Goal: Task Accomplishment & Management: Use online tool/utility

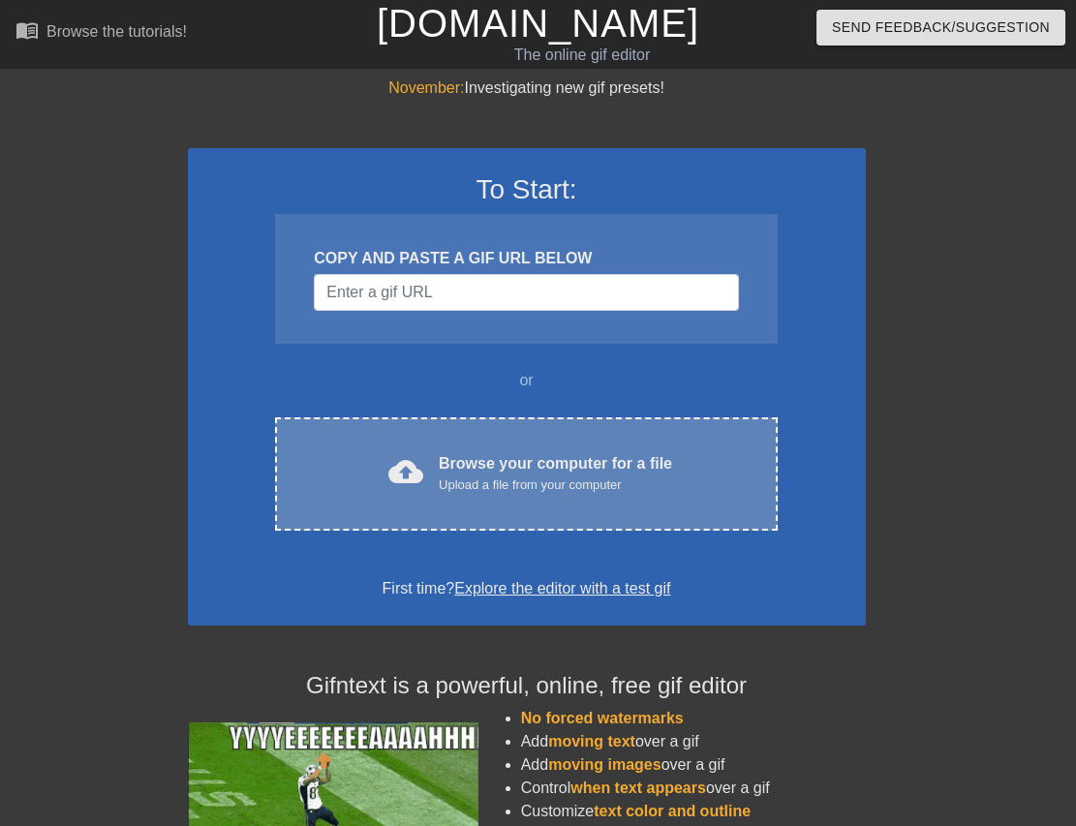
click at [506, 475] on div "Upload a file from your computer" at bounding box center [555, 484] width 233 height 19
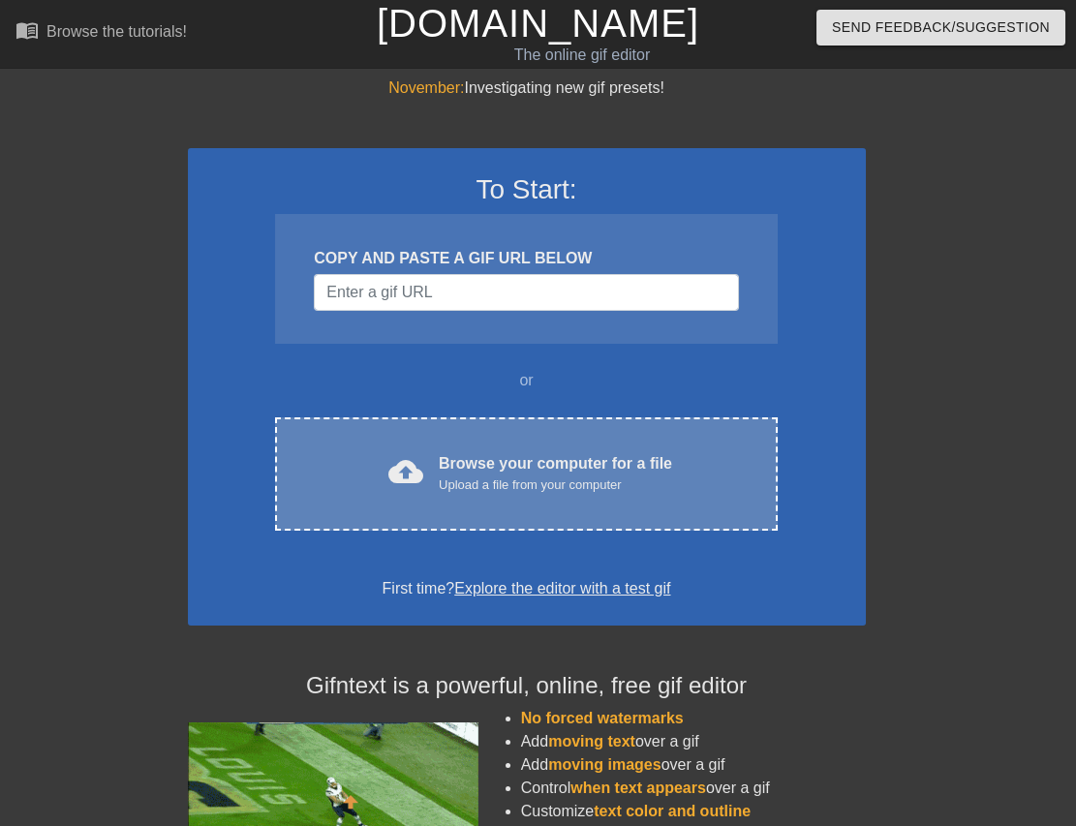
click at [584, 487] on div "Upload a file from your computer" at bounding box center [555, 484] width 233 height 19
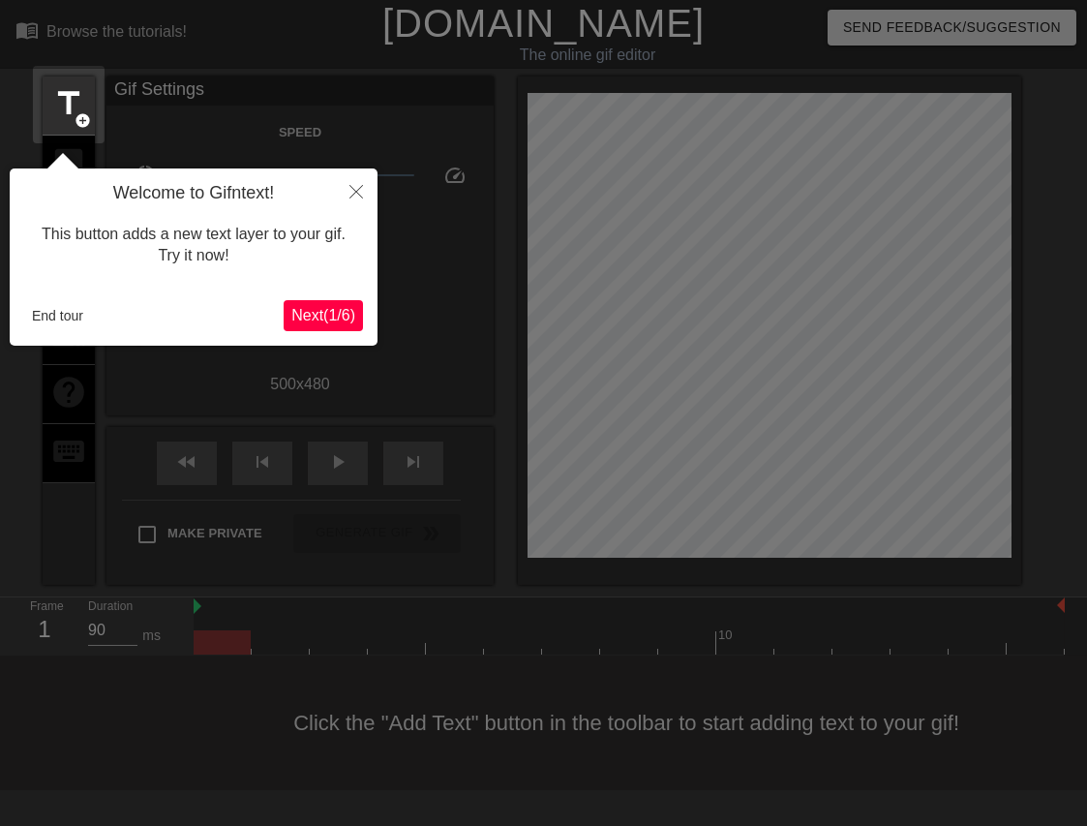
click at [317, 317] on span "Next ( 1 / 6 )" at bounding box center [323, 315] width 64 height 16
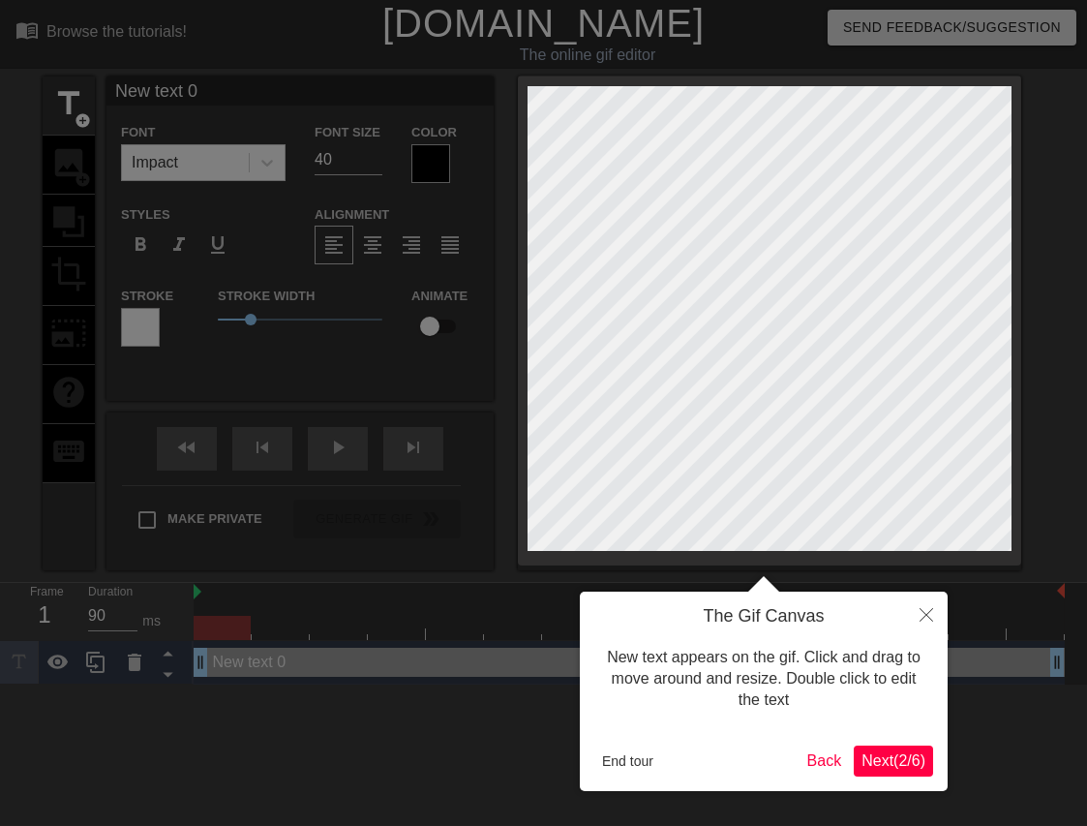
click at [883, 752] on span "Next ( 2 / 6 )" at bounding box center [894, 760] width 64 height 16
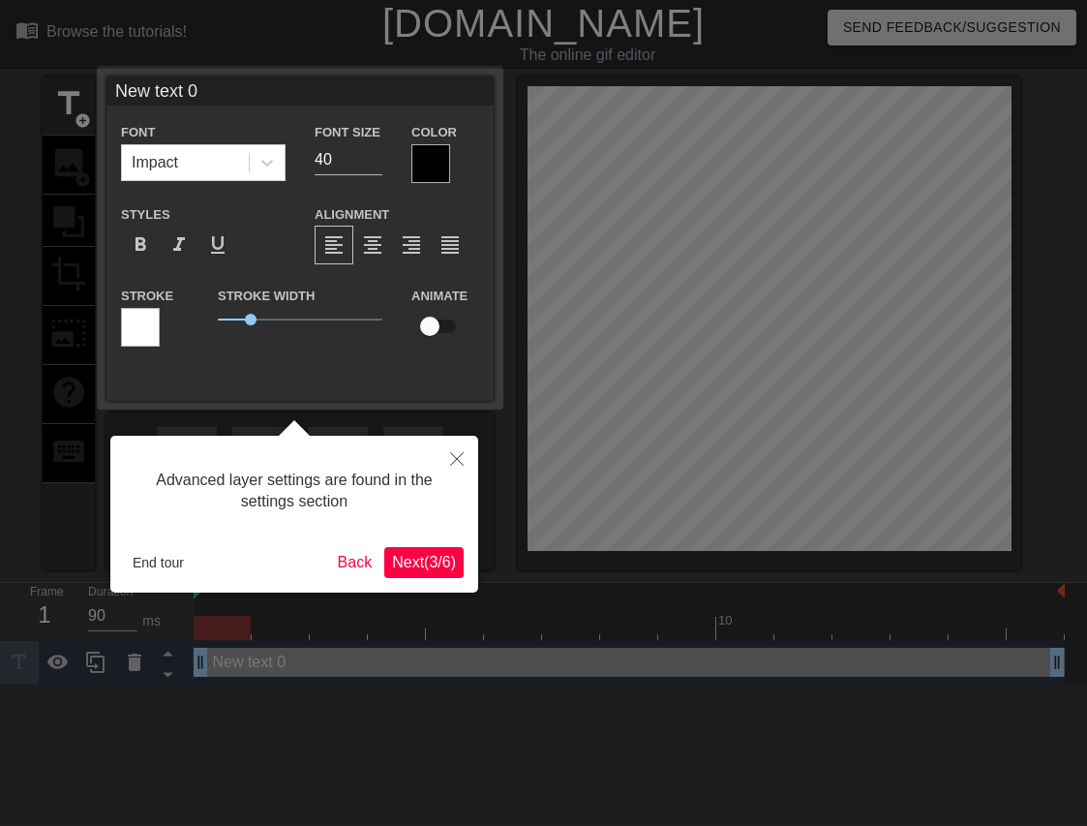
click at [432, 560] on span "Next ( 3 / 6 )" at bounding box center [424, 562] width 64 height 16
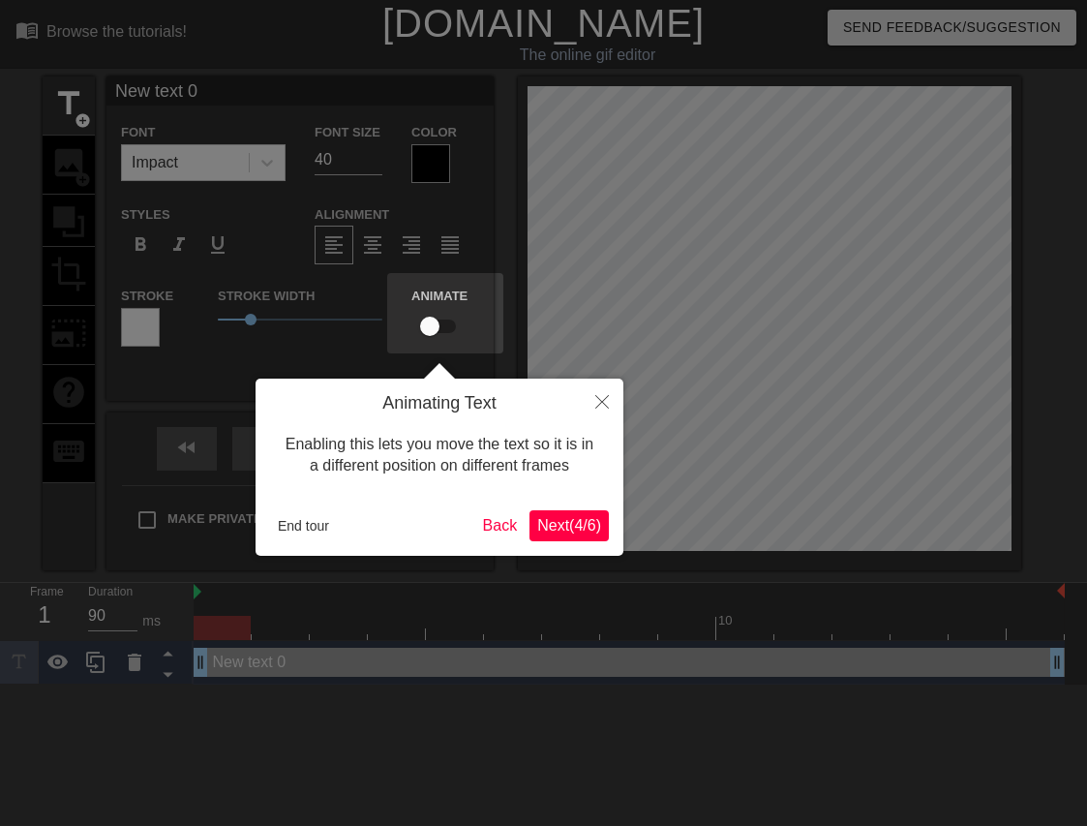
click at [570, 524] on span "Next ( 4 / 6 )" at bounding box center [569, 525] width 64 height 16
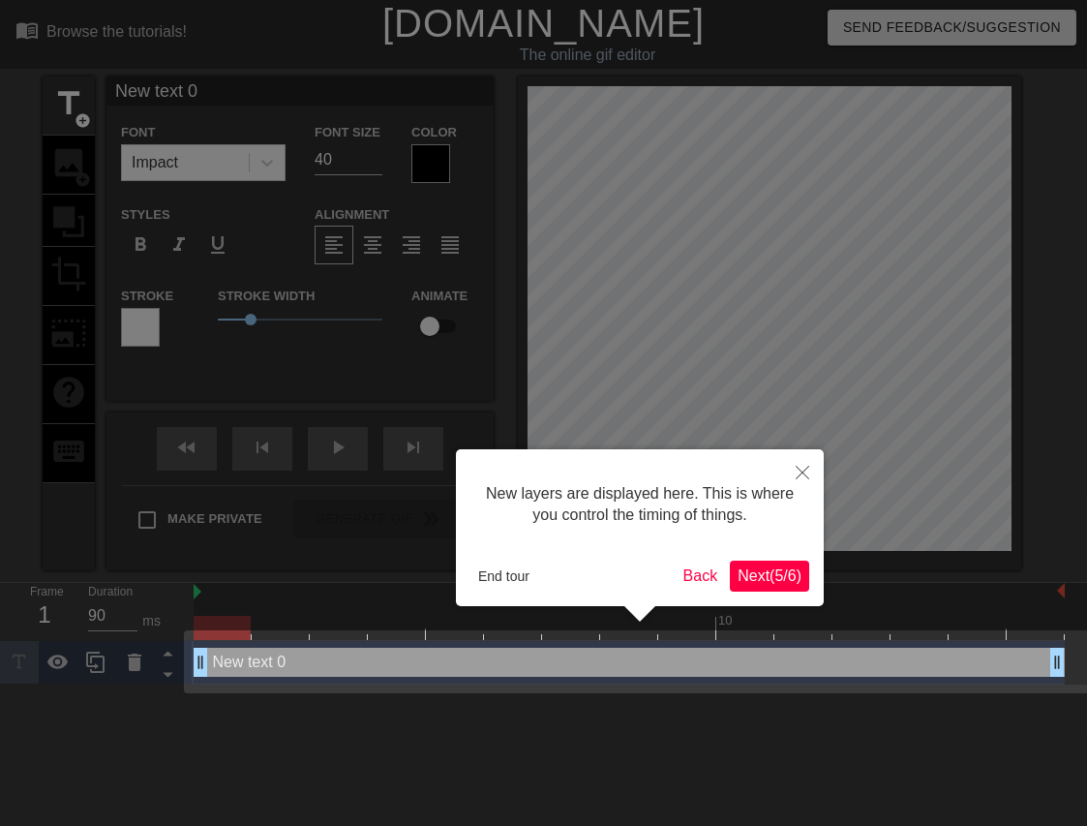
click at [771, 581] on span "Next ( 5 / 6 )" at bounding box center [770, 575] width 64 height 16
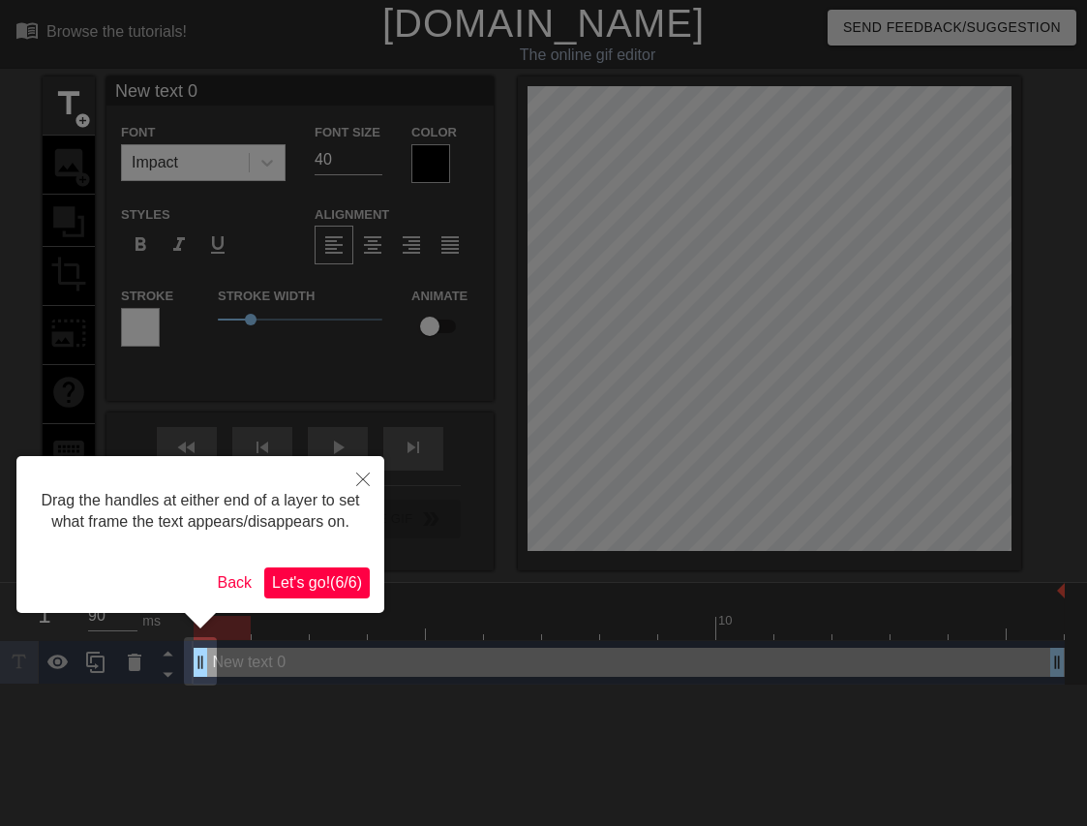
click at [319, 588] on span "Let's go! ( 6 / 6 )" at bounding box center [317, 582] width 90 height 16
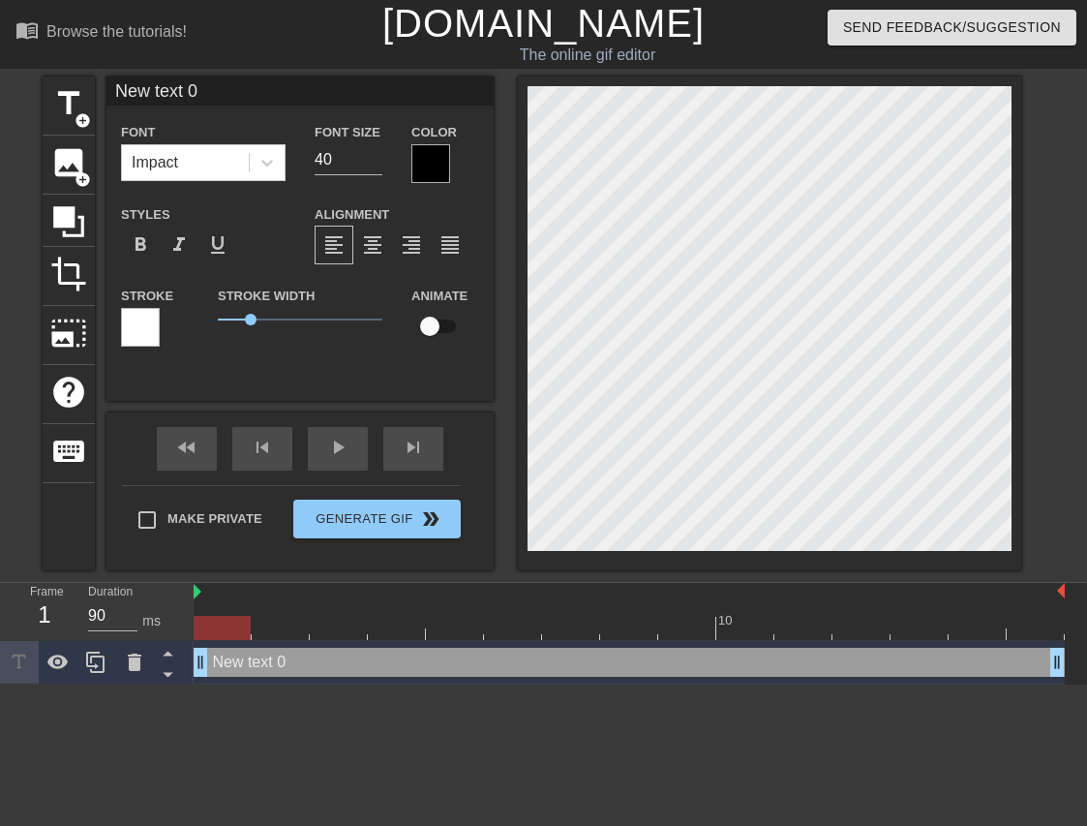
scroll to position [3, 4]
paste textarea ":headphones:" C'est pas ma faute Et quand je donne ma langue au.x chat.tes Je v…"
type input ":headphones:" C'est pas ma fauteEt quand je donne ma langue au.x chat.tesJe voi…"
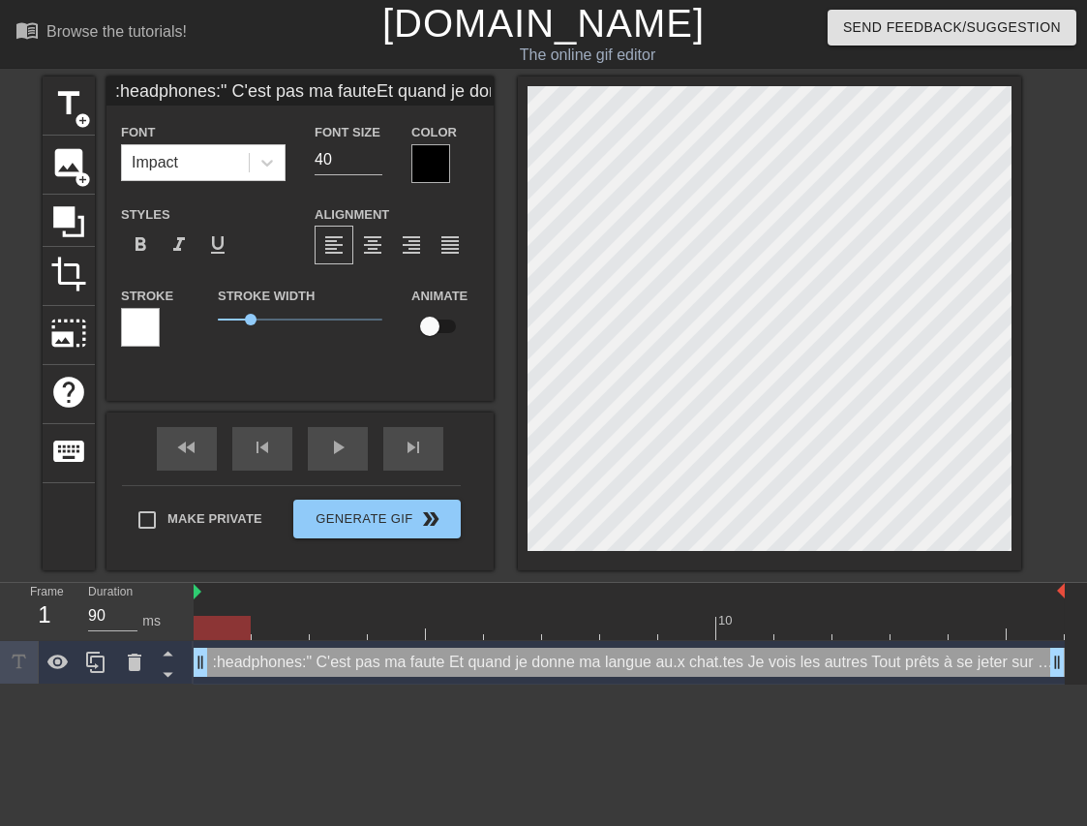
scroll to position [7, 1]
type textarea ":headphones:" C'est pas ma faute Et quand je donne ma langue au.x chat.tes Je v…"
click at [471, 211] on div "title add_circle image add_circle crop photo_size_select_large help keyboard :h…" at bounding box center [532, 323] width 979 height 494
type input ":h" C'est pas ma fauteEt quand je donne ma langue au.x chat.tesJe vois les autr…"
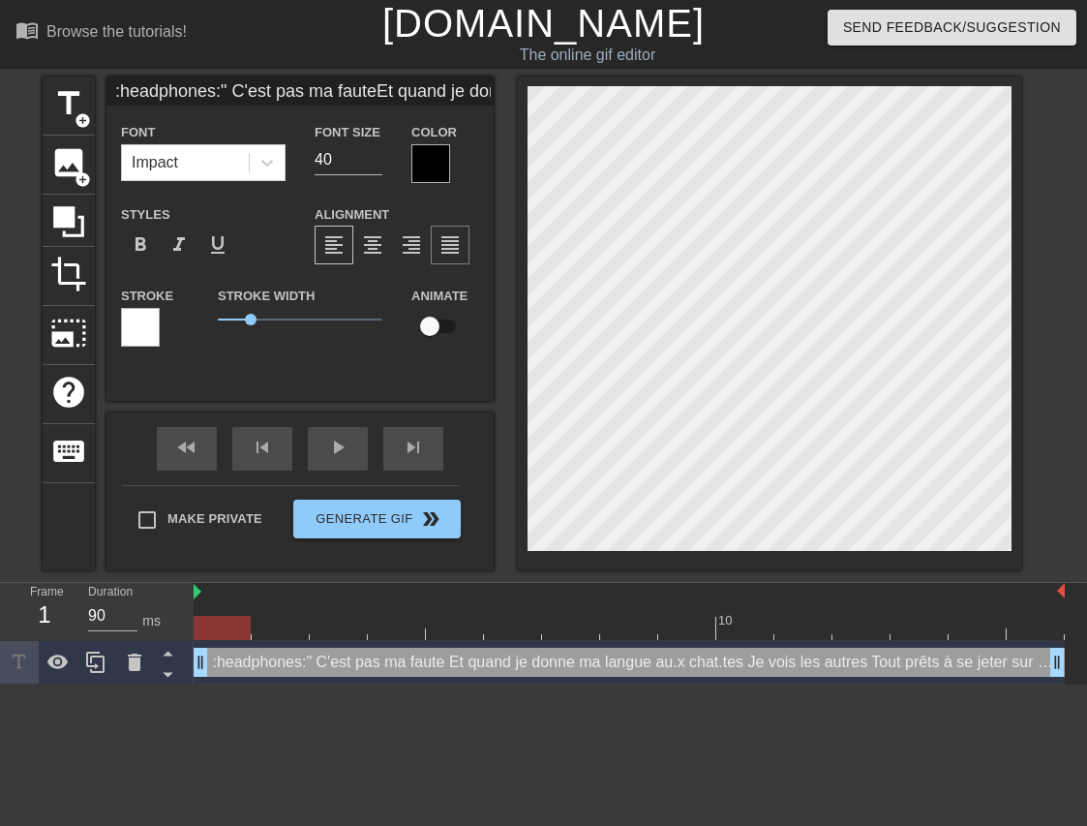
type textarea ":h" C'est pas ma faute Et quand je donne ma langue au.x chat.tes Je vois les au…"
type input ":" C'est pas ma fauteEt quand je donne ma langue au.x chat.tesJe vois les autre…"
type textarea ":" C'est pas ma faute Et quand je donne ma langue au.x chat.tes Je vois les aut…"
type input "" C'est pas ma fauteEt quand je donne ma langue au.x chat.tesJe vois les autres…"
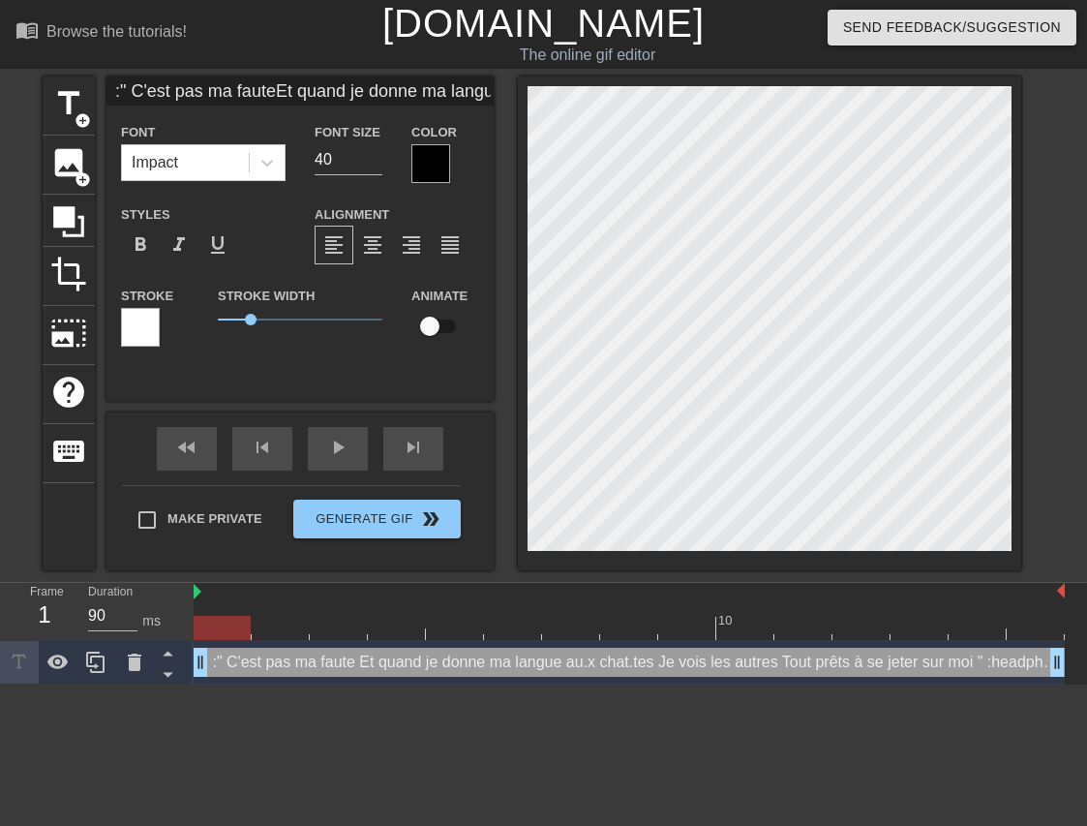
type textarea "" C'est pas ma faute Et quand je donne ma langue au.x chat.tes Je vois les autr…"
type input "" C'est pas ma fauteEt quand je donne ma langue au.x chat.tesJe vois les autres…"
type textarea "" C'est pas ma faute Et quand je donne ma langue au.x chat.tes Je vois les autr…"
click at [113, 91] on input "" C'est pas ma fauteEt quand je donne ma langue au.x chat.tesJe vois les autres…" at bounding box center [299, 90] width 387 height 29
click at [265, 94] on input "" C'est pas ma fauteEt quand je donne ma langue au.x chat.tesJe vois les autres…" at bounding box center [299, 90] width 387 height 29
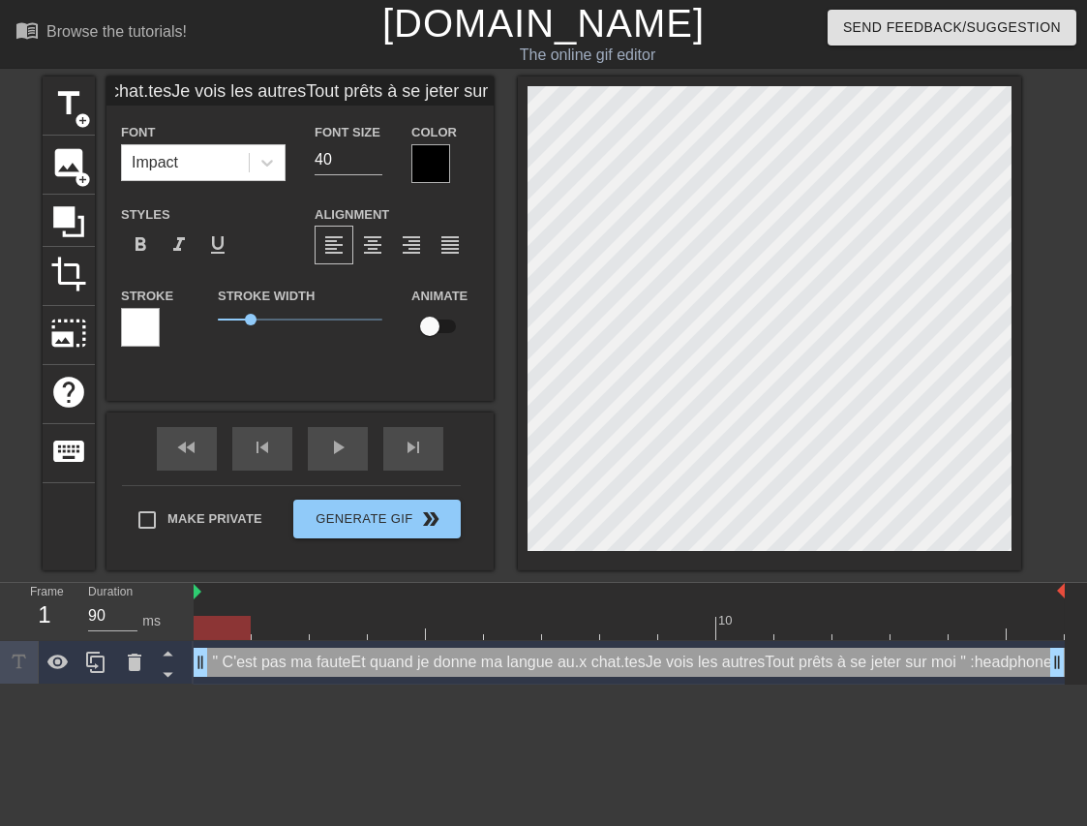
scroll to position [0, 561]
click at [687, 106] on div "title add_circle image add_circle crop photo_size_select_large help keyboard " …" at bounding box center [532, 323] width 979 height 494
type input "" C'est pas ma faute"
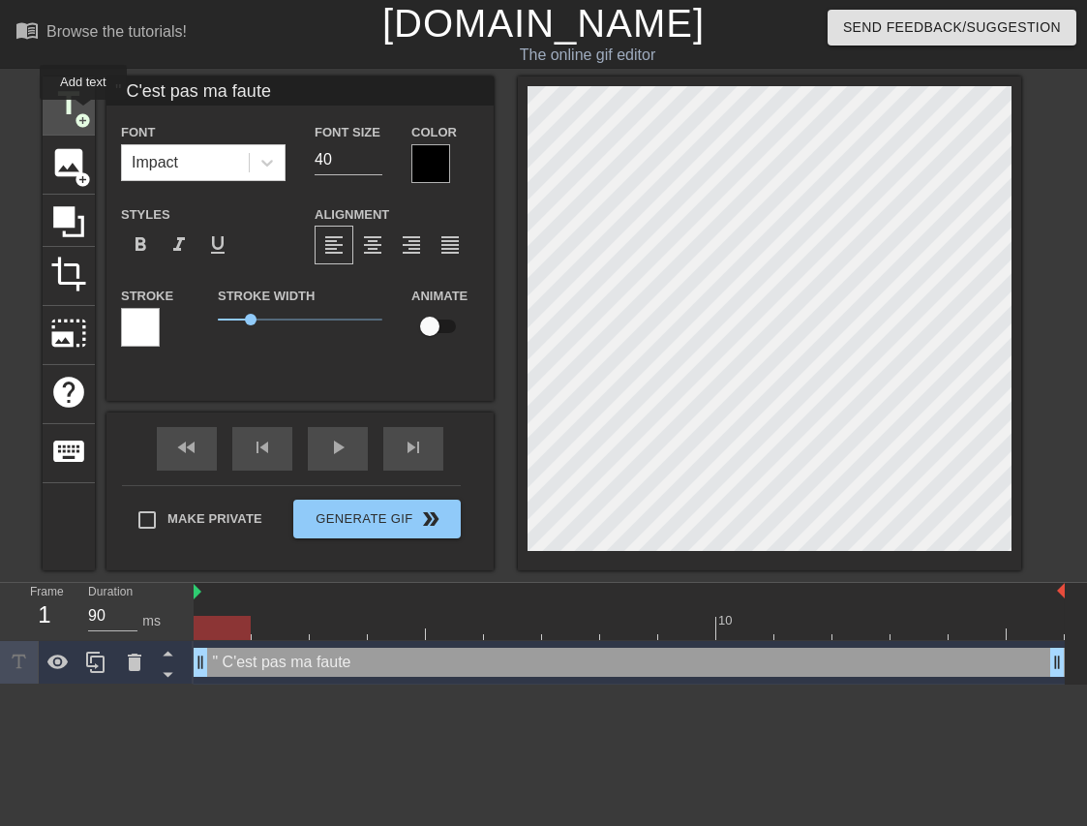
click at [83, 109] on span "title" at bounding box center [68, 103] width 37 height 37
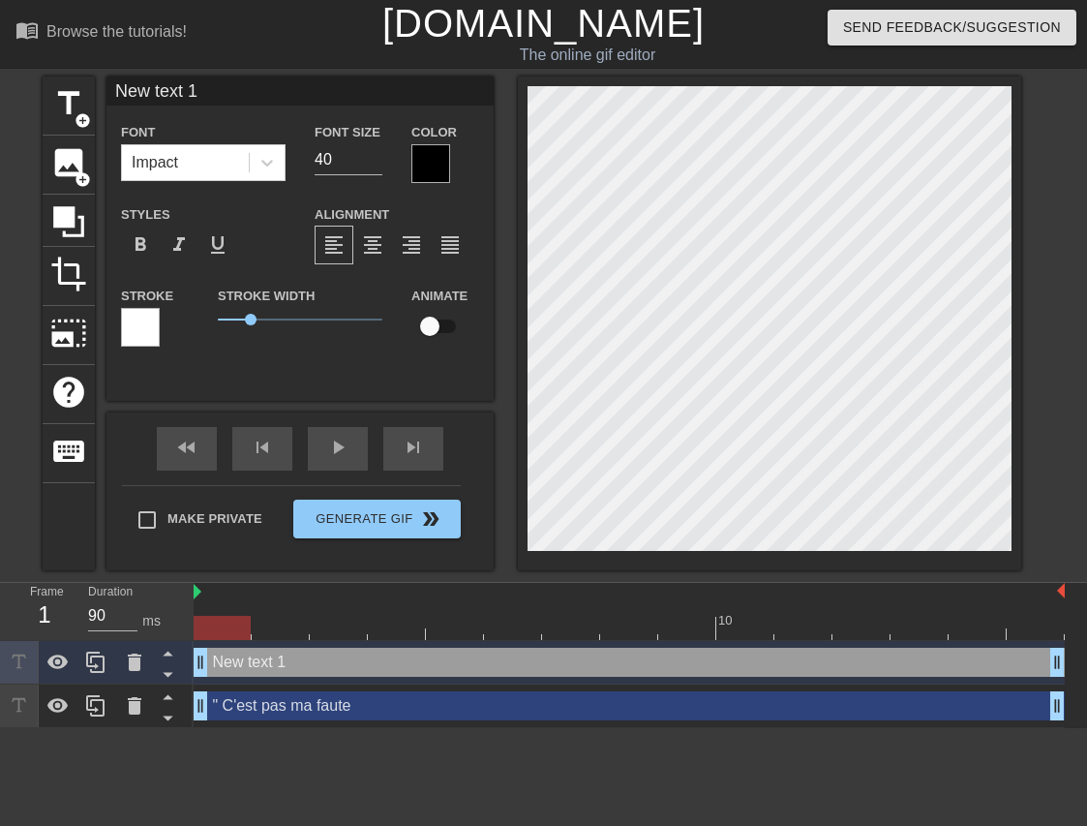
scroll to position [3, 3]
paste textarea "Et quand je donne ma langue au.x chat.tesJe vois les autresTout prêts à se jete…"
type input "Et quand je donne ma langue au.x chat.tesJe vois les autresTout prêts à se jete…"
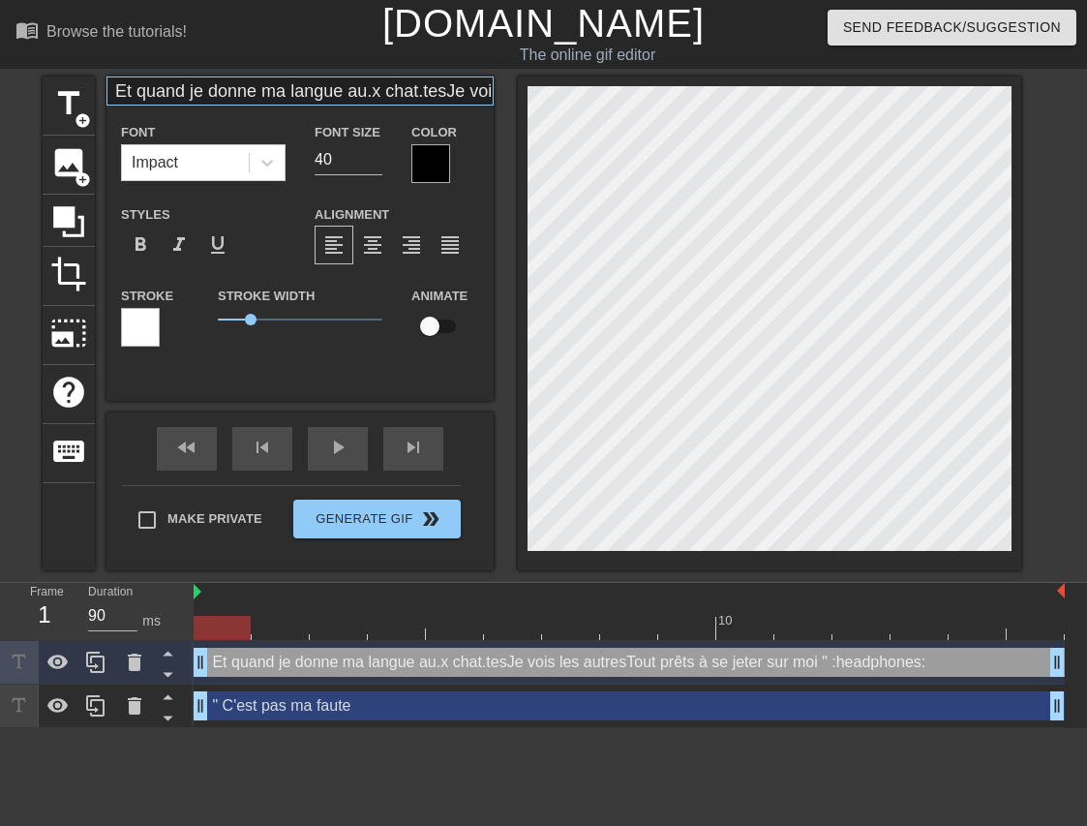
type textarea "Et quand je donne ma langue au.x chat.tesJe vois les autresTout prêts à se jete…"
click at [752, 136] on div "title add_circle image add_circle crop photo_size_select_large help keyboard Et…" at bounding box center [532, 323] width 979 height 494
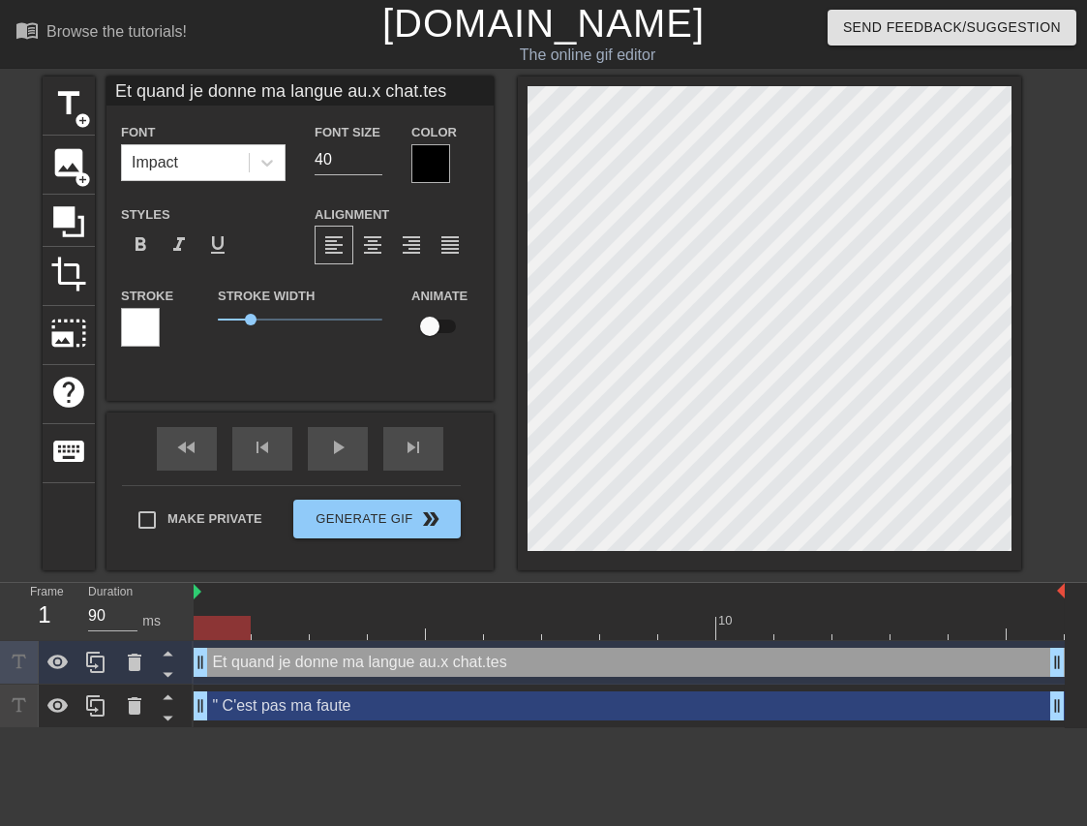
scroll to position [0, 0]
click at [345, 90] on input "Et quand je donne ma langue au.x chat.tes" at bounding box center [299, 90] width 387 height 29
click at [339, 97] on input "Et quand je donne ma langue au.x chat.tes" at bounding box center [299, 90] width 387 height 29
click at [447, 88] on input "Et quand je donne ma langue au.x chat.tes" at bounding box center [299, 90] width 387 height 29
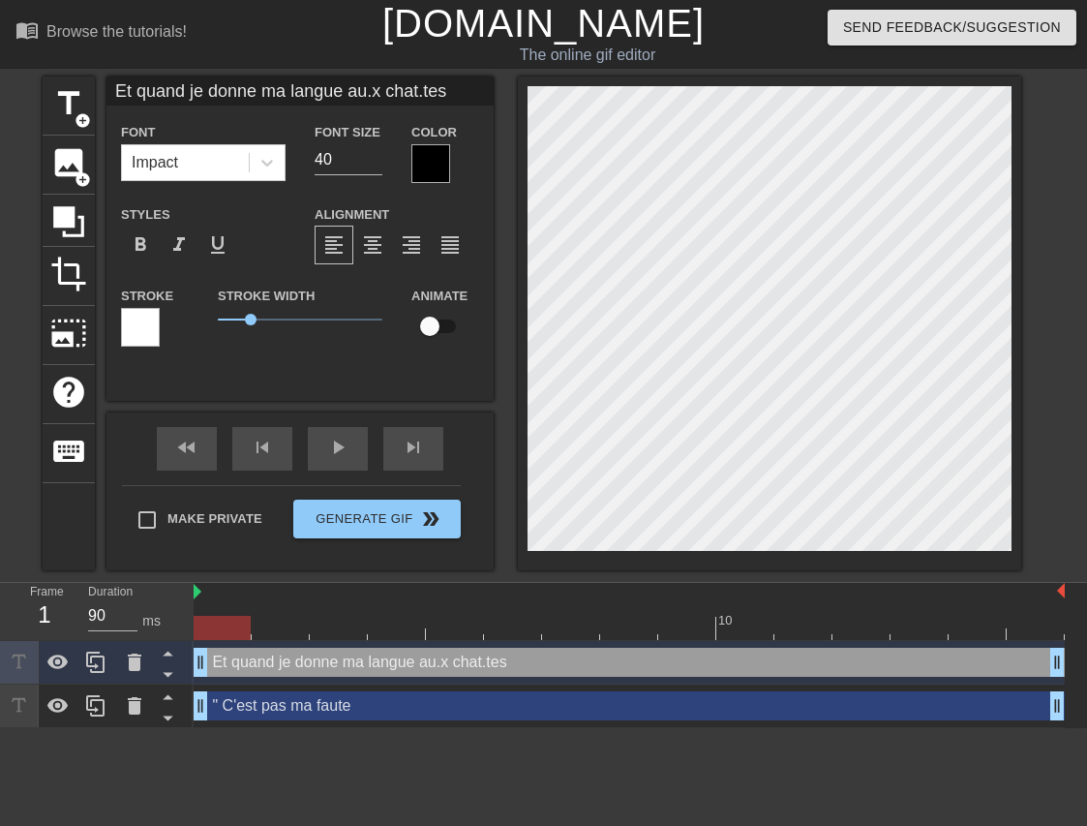
scroll to position [3, 15]
type input "Et quand je donne ma langue au.x chat.tesJe vois les autresTout prêts à se jete…"
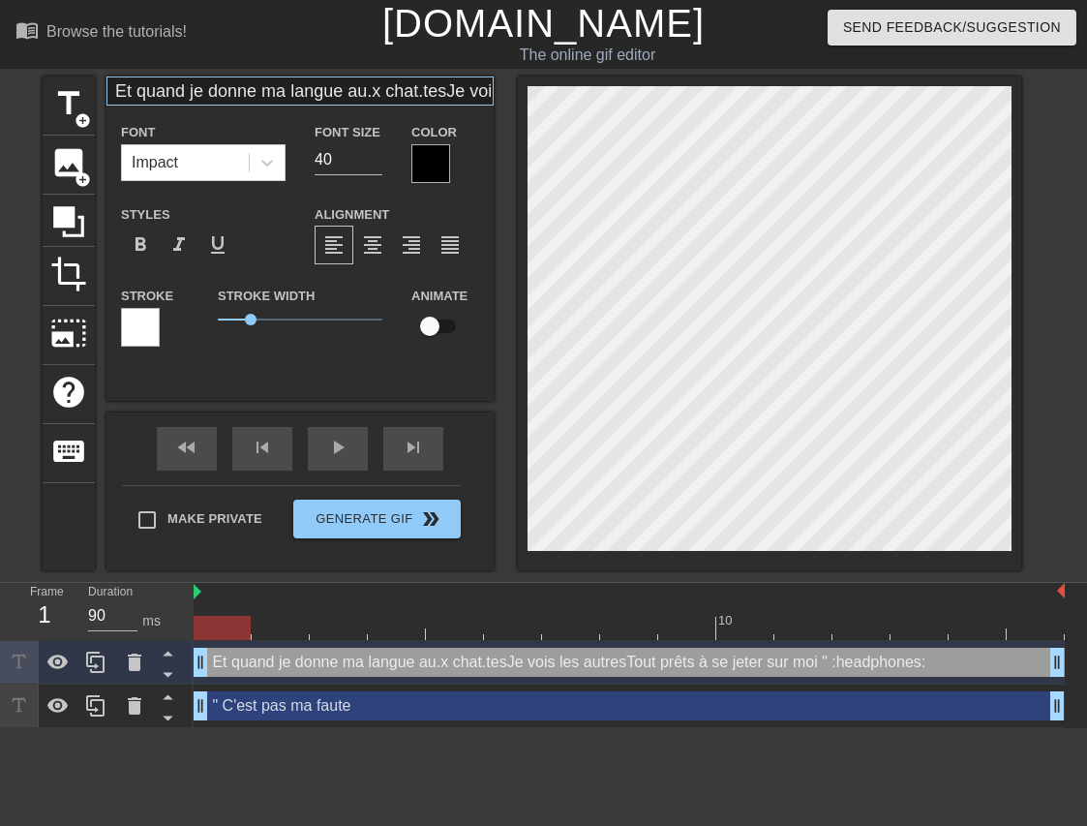
type textarea "Et quand je donne ma langue au.x chat.tesJe vois les autresTout prêts à se jete…"
click at [439, 94] on input "Et quand je donne ma langue au.x chat.tesJe vois les autresTout prêts à se jete…" at bounding box center [299, 90] width 387 height 29
click at [438, 91] on input "Et quand je donne ma langue au.x chat.tesJe vois les autresTout prêts à se jete…" at bounding box center [299, 90] width 387 height 29
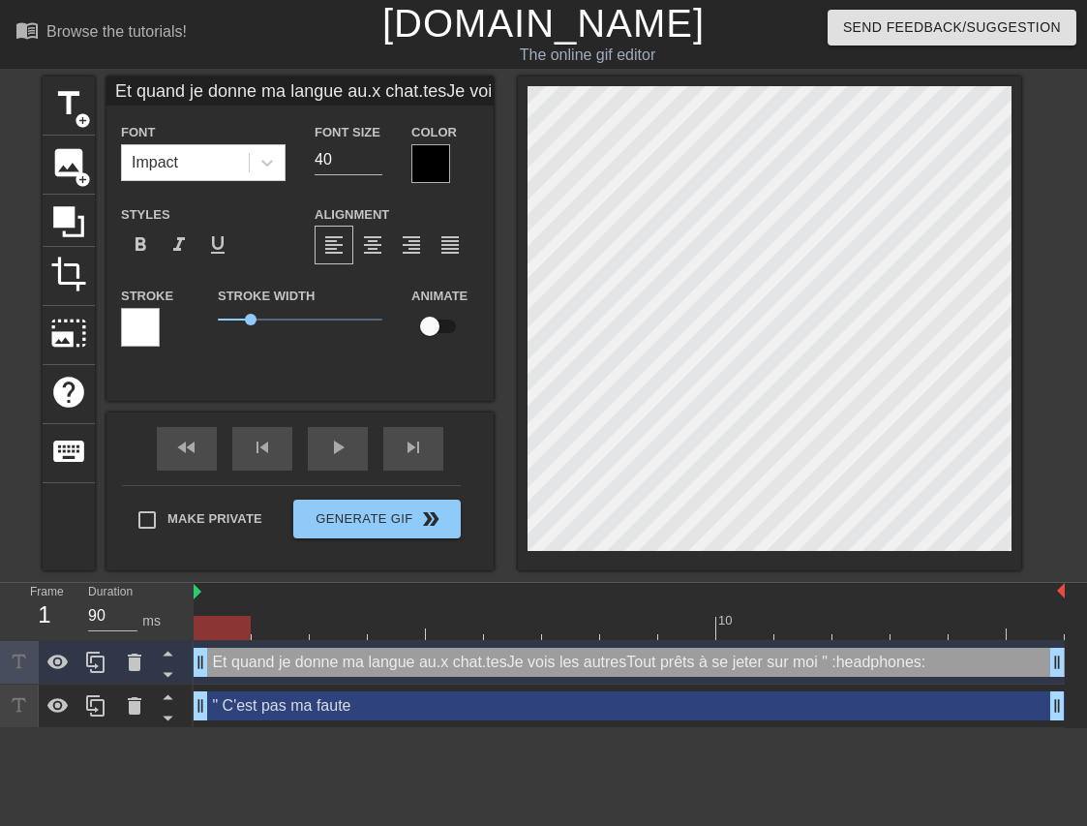
click at [1043, 154] on div "title add_circle image add_circle crop photo_size_select_large help keyboard Et…" at bounding box center [543, 323] width 1087 height 494
type input "Et quand je donne ma langue au.x chat.tesJe vois les autresTout prêts à se jete…"
type textarea "Et quand je donne ma langue au.x chat.tesJe vois les autresTout prêts à se jete…"
type input "Et quand je donne ma langue au.x chat.tesJe vois les autresTout prêts à se jete…"
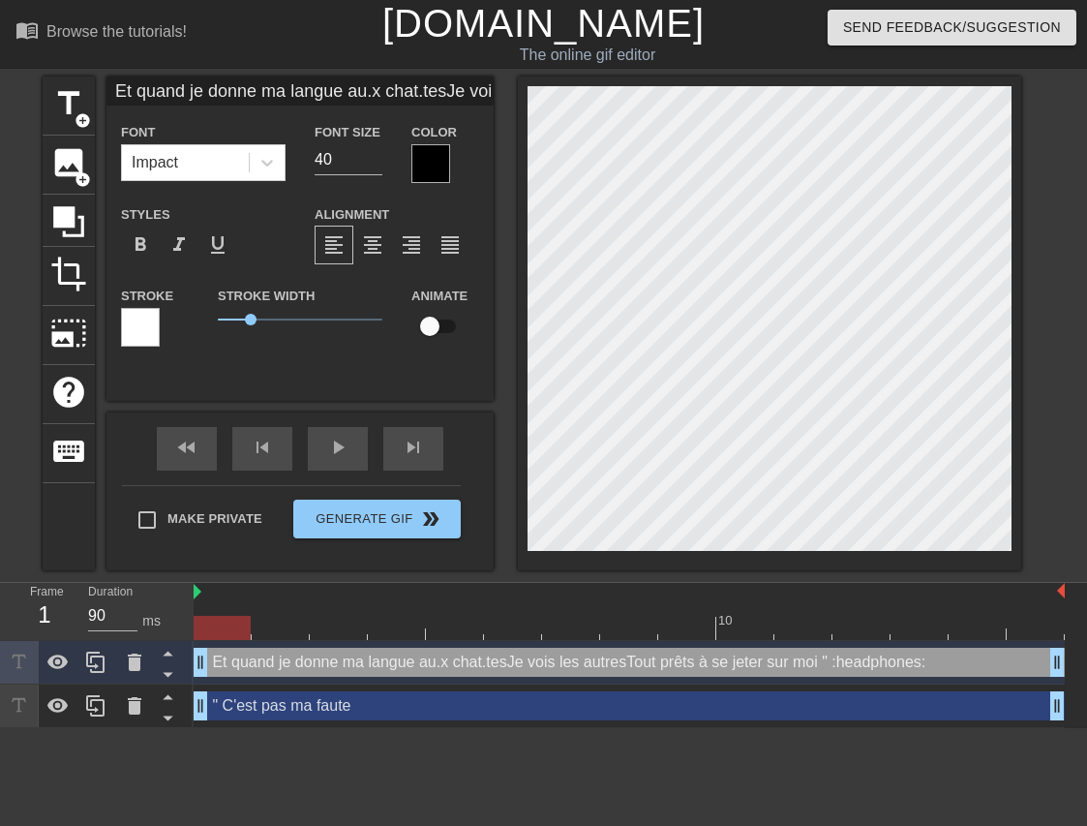
type textarea "Et quand je donne ma langue au.x chat.tes Je vois les autresTout prêts à se jet…"
type input "Et quand je donne ma langueau.x chat.tesJe vois les autresTout prêts à se jeter…"
type textarea "Et quand je donne ma langue au.x chat.tes Je vois les autresTout prêts à se jet…"
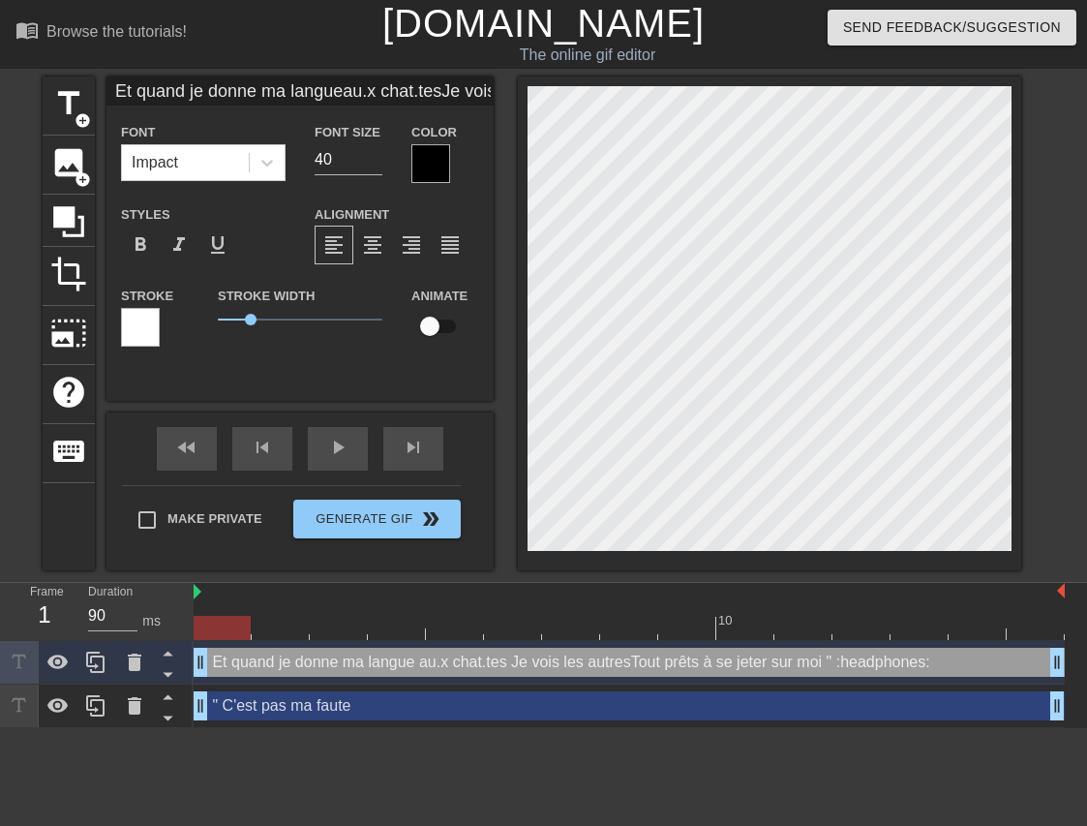
type input "Et quand je donne ma langueau.x chat.tesJe vois les autresTout prêts à se jeter…"
type textarea "Et quand je donne ma langue au.x chat.tes Je vois les autresTout prêts à se jet…"
type input "Et quand je donne ma langue au.x chat.tesJe vois les autresTout prêts à se jete…"
type textarea "Et quand je donne ma langue au.x chat.tes Je vois les autresTout prêts à se jet…"
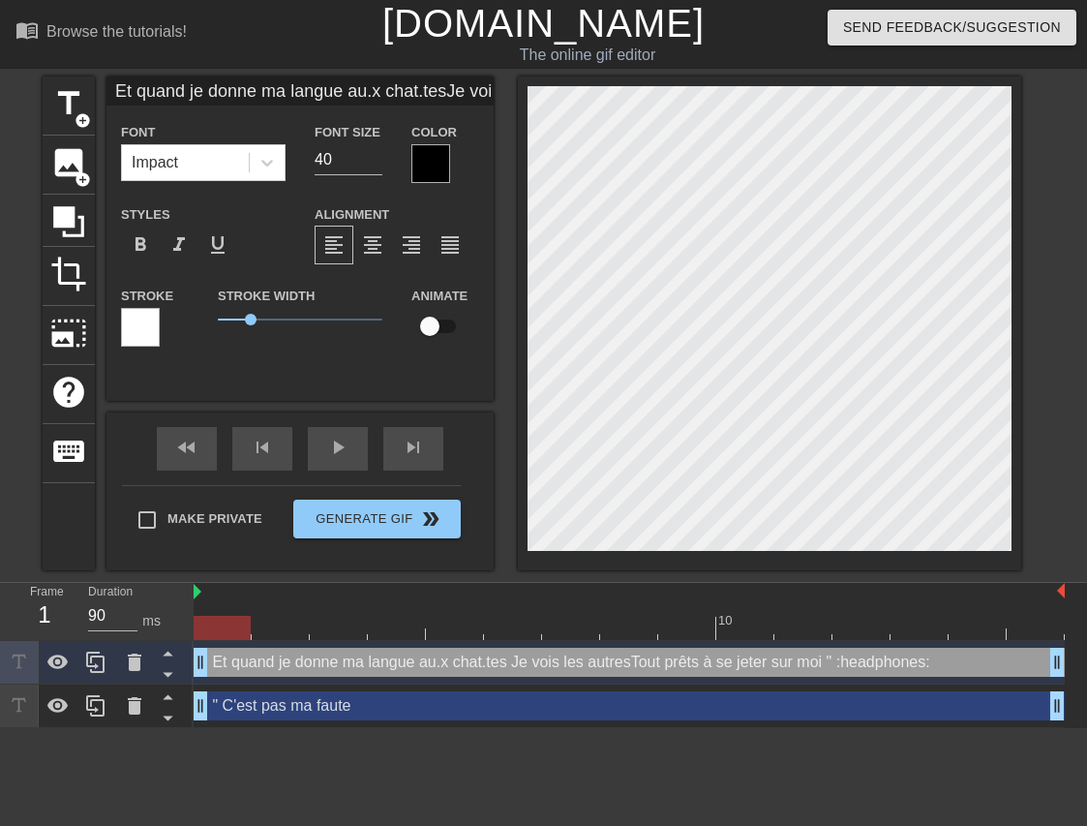
type input "Et quand je donne ma langue au.x chat.tesJe vois les autresTout prêts à se jete…"
type textarea "Et quand je donne ma langue au.x chat.tes Je vois les autresTout prêts à se jet…"
type input "Et quand je donne ma langue au.x chat.tesJe vois les autresTout prêts à se jete…"
type textarea "Et quand je donne ma langue au.x chat.tes Je vois les autresTout prêts à se jet…"
type input "Et quand je donne ma langue au.x chat.tesJe vois les autresTout prêts à se jete…"
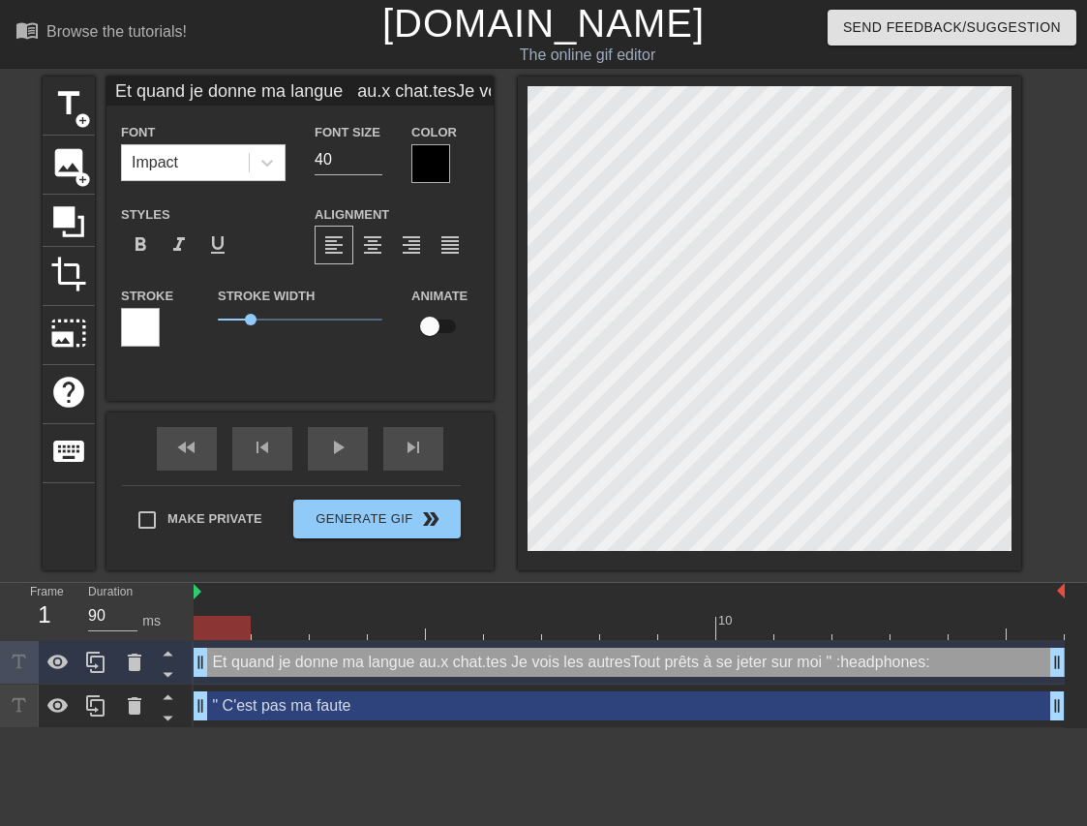
type textarea "Et quand je donne ma langue au.x chat.tes Je vois les autresTout prêts à se jet…"
type input "Et quand je donne ma langue au.x chat.tesJe vois les autresTout prêts à se jete…"
type textarea "Et quand je donne ma langue au.x chat.tes Je vois les autresTout prêts à se jet…"
type input "Et quand je donne ma langue au.x chat.tesJe vois les autresTout prêts à se jete…"
type textarea "Et quand je donne ma langue au.x chat.tes Je vois les autresTout prêts à se jet…"
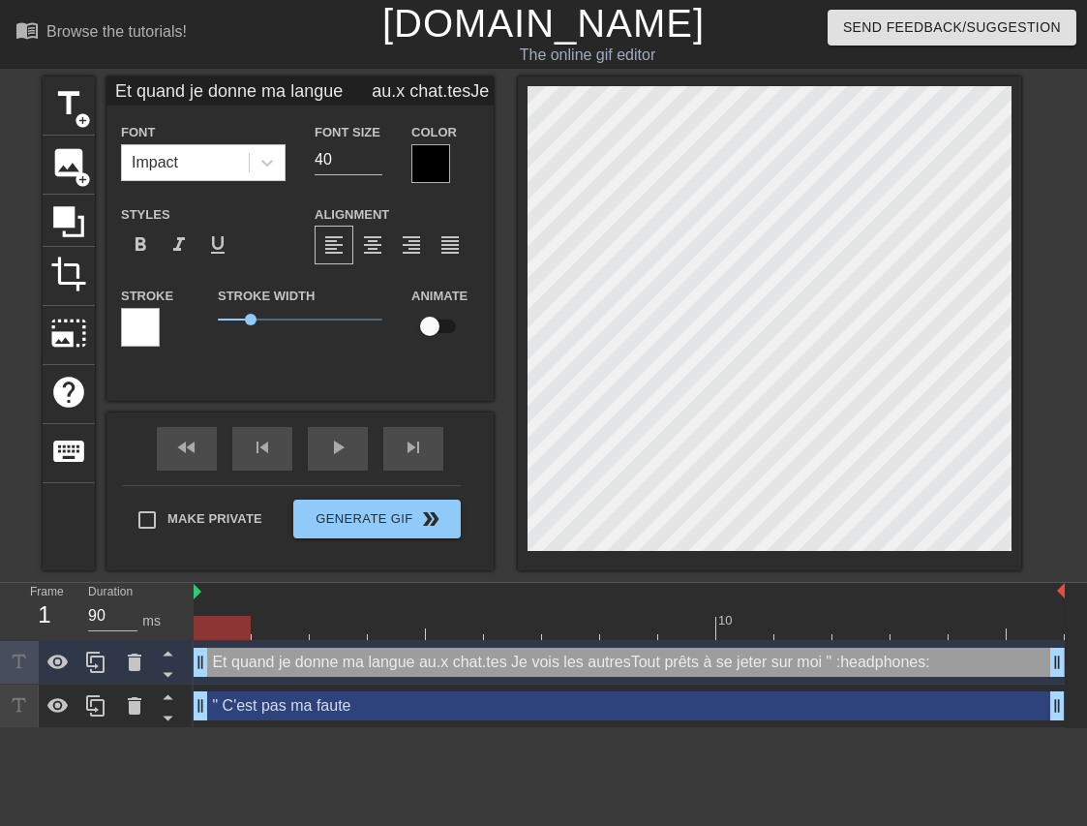
type input "Et quand je donne ma langue au.x chat.tesJe vois les autresTout prêts à se jete…"
type textarea "Et quand je donne ma langue au.x chat.tes Je vois les autresTout prêts à se jet…"
type input "Et quand je donne ma langue au.x chat.tesJe vois les autresTout prêts à se jete…"
type textarea "Et quand je donne ma langue au.x chat.tes Je vois les autresTout prêts à se jet…"
type input "Et quand je donne ma langue au.x chat.tesJe vois les autresTout prêts à se jete…"
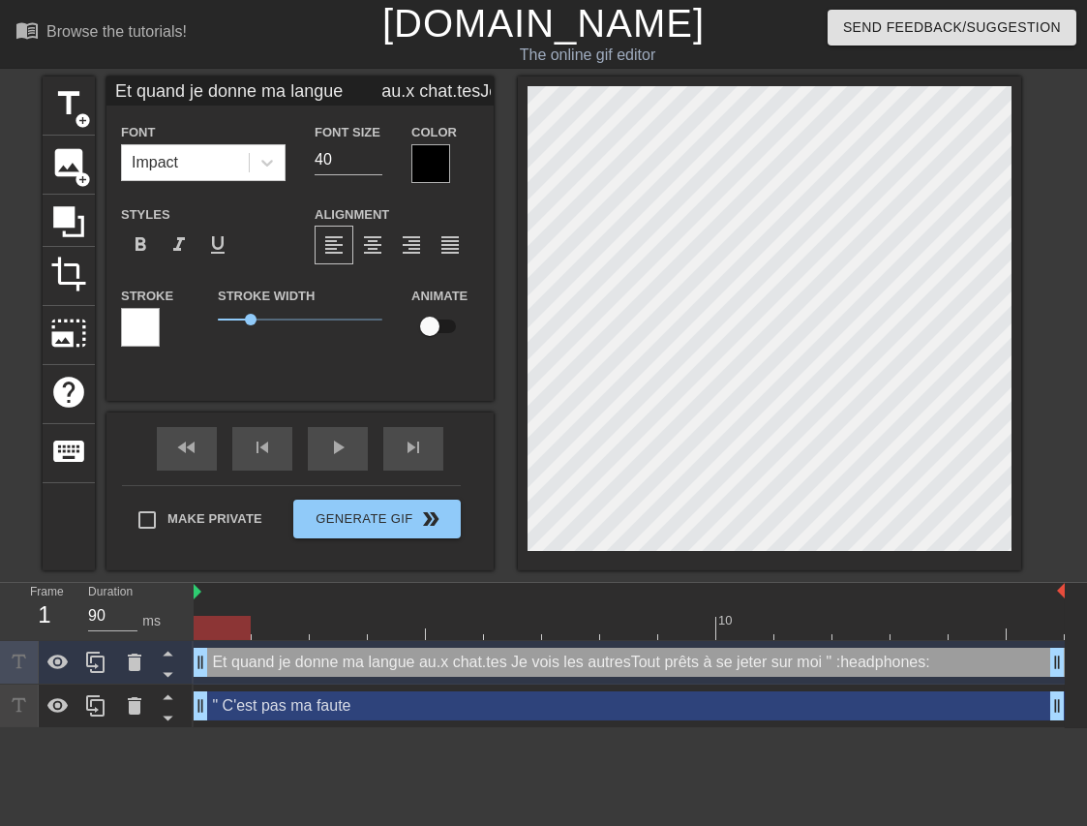
type textarea "Et quand je donne ma langue au.x chat.tes Je vois les autresTout prêts à se jet…"
type input "Et quand je donne ma langue au.x chat.tesJe vois les autresTout prêts à se jete…"
type textarea "Et quand je donne ma langue au.x chat.tes Je vois les autresTout prêts à se jet…"
type input "Et quand je donne ma langue au.x chat.tesJe vois les autresTout prêts à se jete…"
type textarea "Et quand je donne ma langue au.x chat.tes Je vois les autresTout prêts à se jet…"
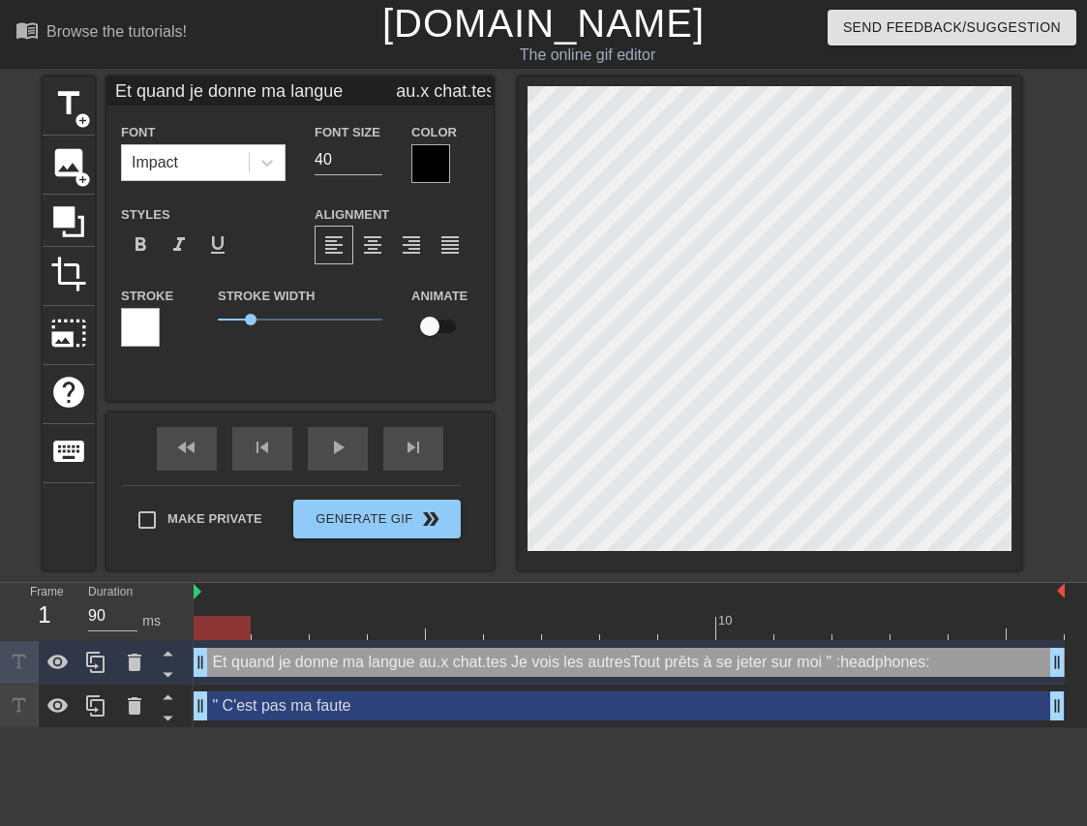
type input "Et quand je donne ma langue au.x chat.tesJe vois les autresTout prêts à se jete…"
type textarea "Et quand je donne ma langue au.x chat.tes Je vois les autresTout prêts à se jet…"
type input "Et quand je donne ma langue au.x chat.tesJe vois les autresTout prêts à se jete…"
type textarea "Et quand je donne ma langue au.x chat.tes Je vois les autresTout prêts à se jet…"
type input "Et quand je donne ma langue au.x chat.tesJe vois les autresTout prêts à se jete…"
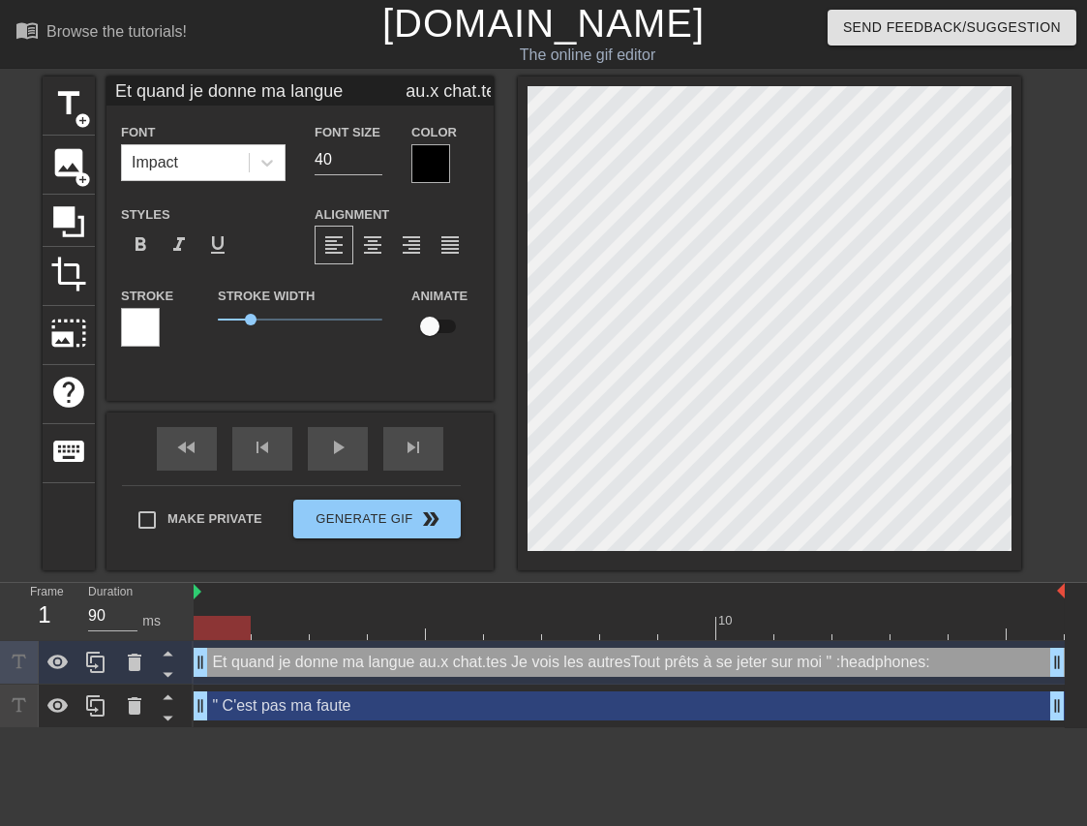
type textarea "Et quand je donne ma langue au.x chat.tes Je vois les autresTout prêts à se jet…"
type input "Et quand je donne ma langue au.x chat.tesJe vois les autresTout prêts à se jete…"
type textarea "Et quand je donne ma langue au.x chat.tes Je vois les autresTout prêts à se jet…"
type input "Et quand je donne ma langue au.x chat.tesJe vois les autresTout prêts à se jete…"
type textarea "Et quand je donne ma langue au.x chat.tes Je vois les autresTout prêts à se jet…"
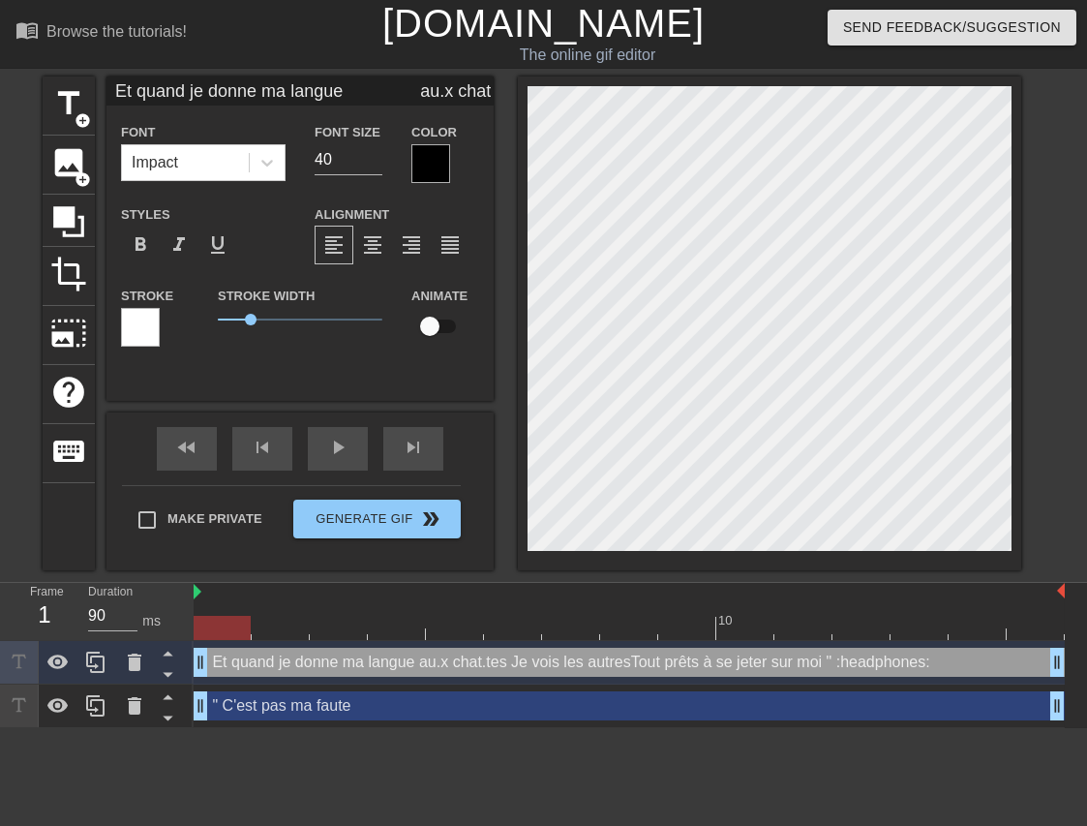
type input "Et quand je donne ma langue au.x chat.tesJe vois les autresTout prêts à se jete…"
type textarea "Et quand je donne ma langue au.x chat.tes Je vois les autresTout prêts à se jet…"
type input "Et quand je donne ma langue au.x chat.tesJe vois les autresTout prêts à se jete…"
type textarea "Et quand je donne ma langue au.x chat.tes Je vois les autresTout prêts à se jet…"
type input "Et quand je donne ma langue au.x chat.tesJe vois les autresTout prêts à se jete…"
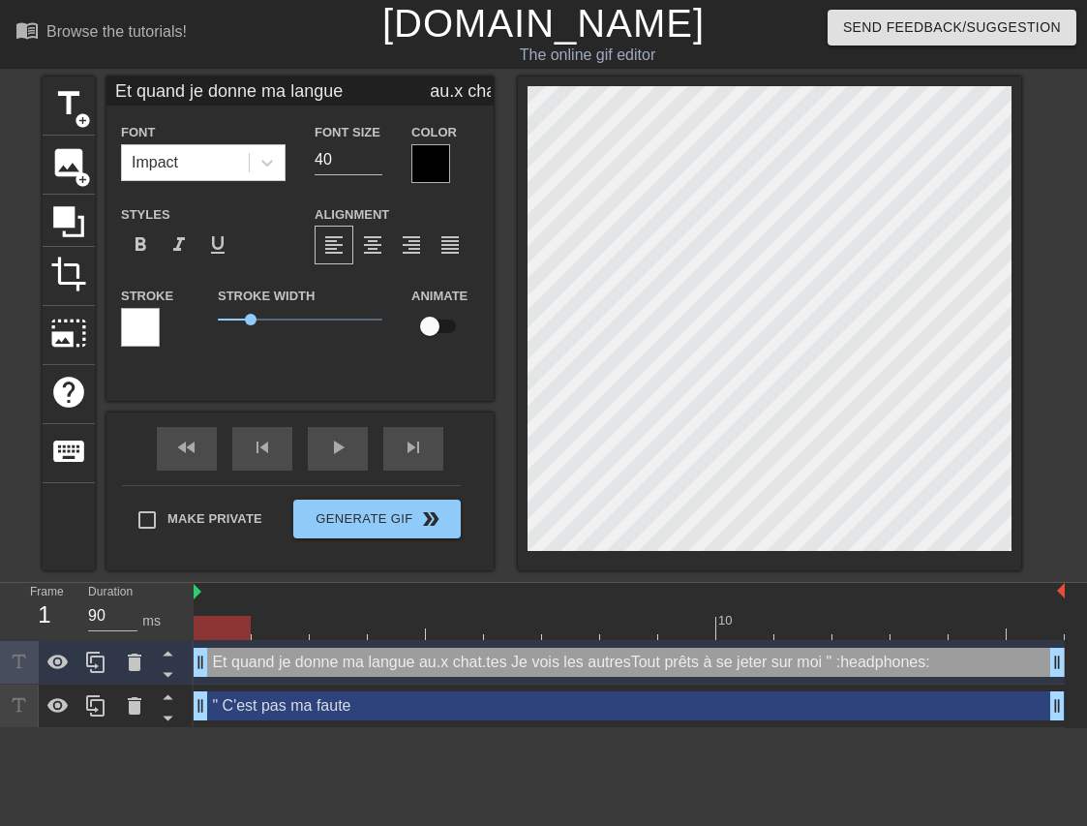
type textarea "Et quand je donne ma langue au.x chat.tes Je vois les autresTout prêts à se jet…"
type input "Et quand je donne ma langue au.x chat.tesJe vois les autresTout prêts à se jete…"
type textarea "Et quand je donne ma langue au.x chat.tes Je vois les autresTout prêts à se jet…"
type input "Et quand je donne ma langue au.x chat.tesJe vois les autresTout prêts à se jete…"
type textarea "Et quand je donne ma langue au.x chat.tes Je vois les autresTout prêts à se jet…"
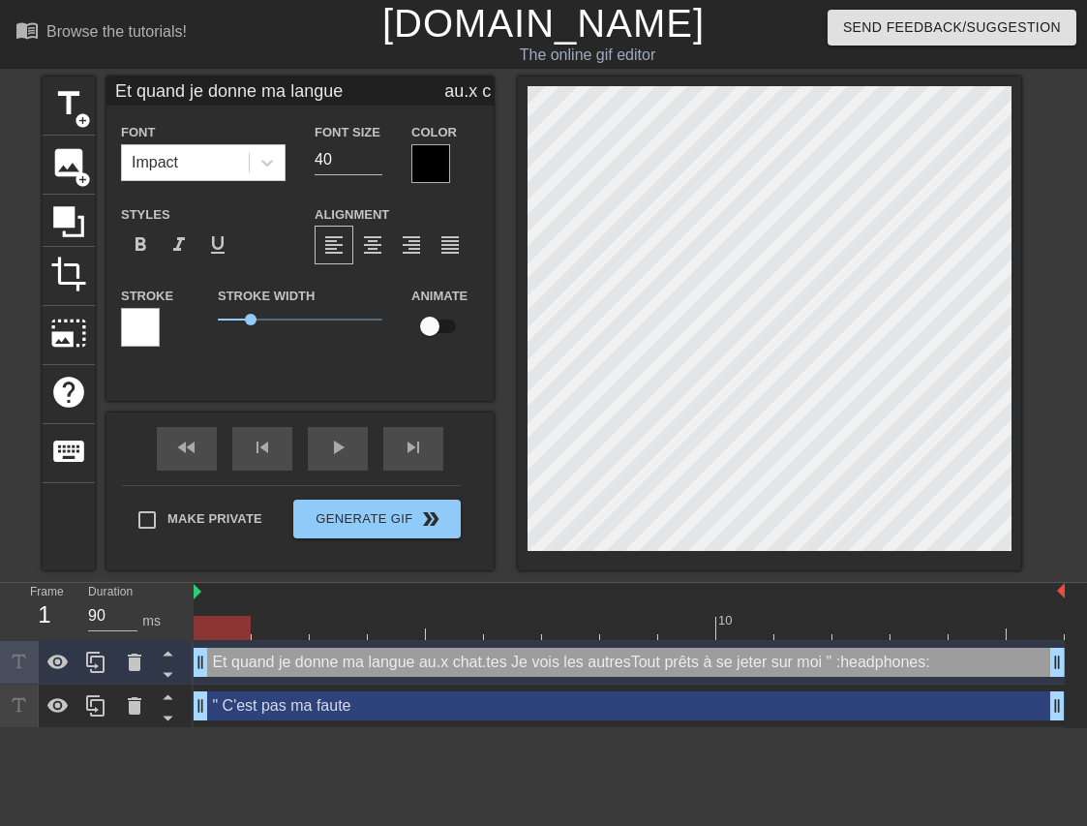
type input "Et quand je donne ma langue au.x chat.tesJe vois les autresTout prêts à se jete…"
type textarea "Et quand je donne ma langue au.x chat.tes Je vois les autresTout prêts à se jet…"
type input "Et quand je donne ma langue au.x chat.tesJe vois les autresTout prêts à se jete…"
type textarea "Et quand je donne ma langue au.x chat.tes Je vois les autresTout prêts à se jet…"
type input "Et quand je donne ma langue au.x chat.tesJe vois les autresTout prêts à se jete…"
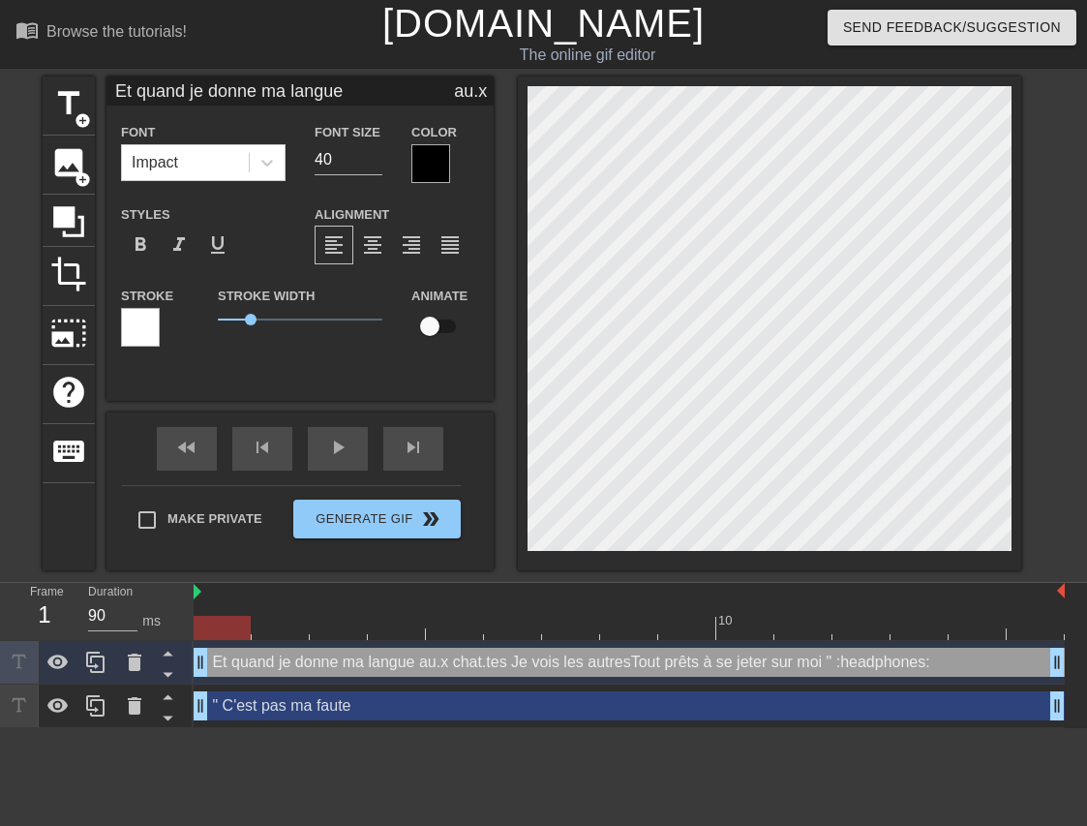
type textarea "Et quand je donne ma langue au.x chat.tes Je vois les autresTout prêts à se jet…"
type input "Et quand je donne ma langue au.x chat.tesJe vois les autresTout prêts à se jete…"
type textarea "Et quand je donne ma langue au.x chat.tes Je vois les autresTout prêts à se jet…"
type input "Et quand je donne ma langue au.x chat.tesJe vois les autresTout prêts à se jete…"
type textarea "Et quand je donne ma langue au.x chat.tes Je vois les autresTout prêts à se jet…"
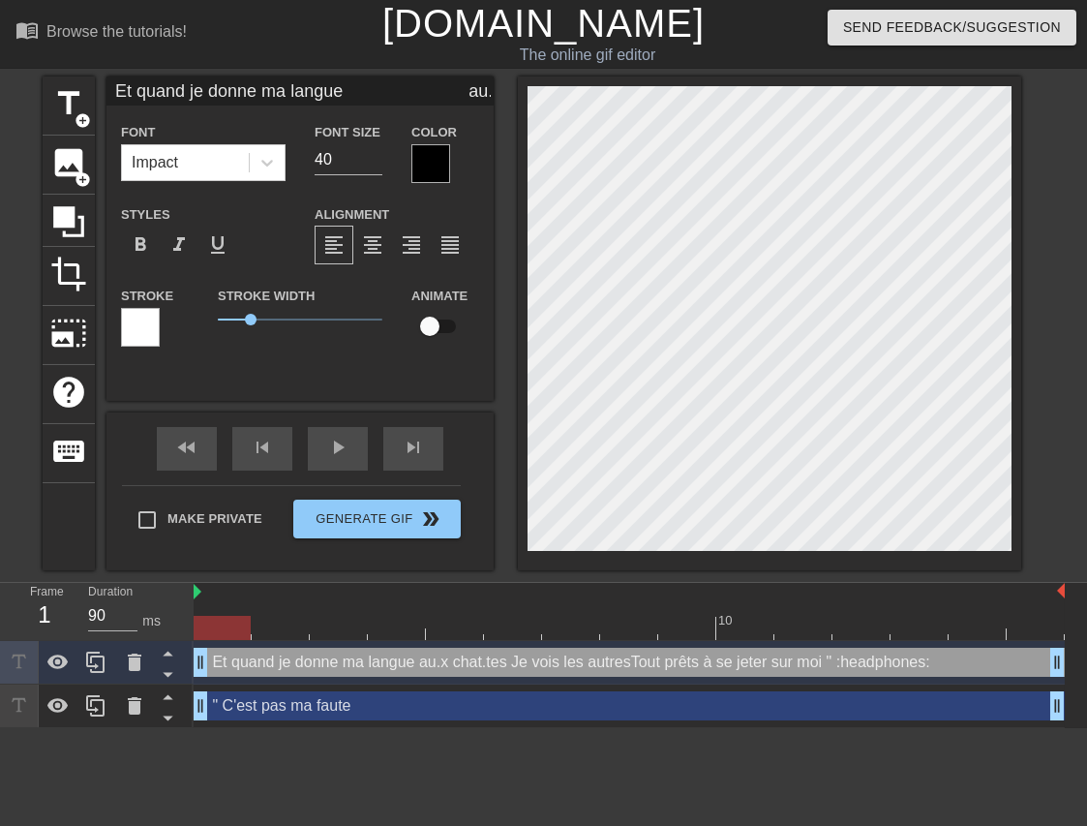
type input "Et quand je donne ma langue au.x chat.tesJe vois les autresTout prêts à se jete…"
type textarea "Et quand je donne ma langue au.x chat.tes Je vois les autresTout prêts à se jet…"
type input "Et quand je donne ma langue au.x chat.tesJe vois les autresTout prêts à se jete…"
type textarea "Et quand je donne ma langue au.x chat.tes Je vois les autresTout prêts à se jet…"
type input "Et quand je donne ma langue au.x chat.tesJe vois les autresTout prêts à se jete…"
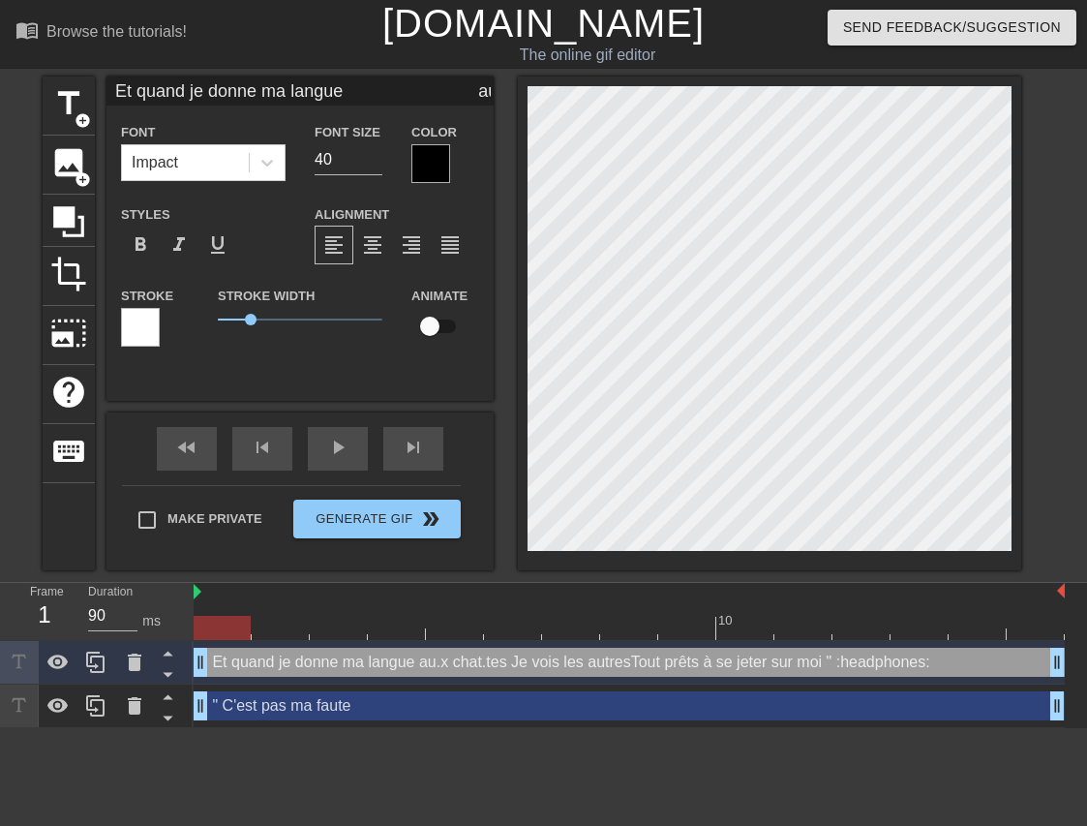
type textarea "Et quand je donne ma langue au.x chat.tes Je vois les autresTout prêts à se jet…"
type input "Et quand je donne ma langue au.x chat.tesJe vois les autresTout prêts à se jete…"
type textarea "Et quand je donne ma langue au.x chat.tes Je vois les autresTout prêts à se jet…"
type input "Et quand je donne ma langue au.x chat.tesJe vois les autresTout prêts à se jete…"
type textarea "Et quand je donne ma langue au.x chat.tes Je vois les autresTout prêts à se jet…"
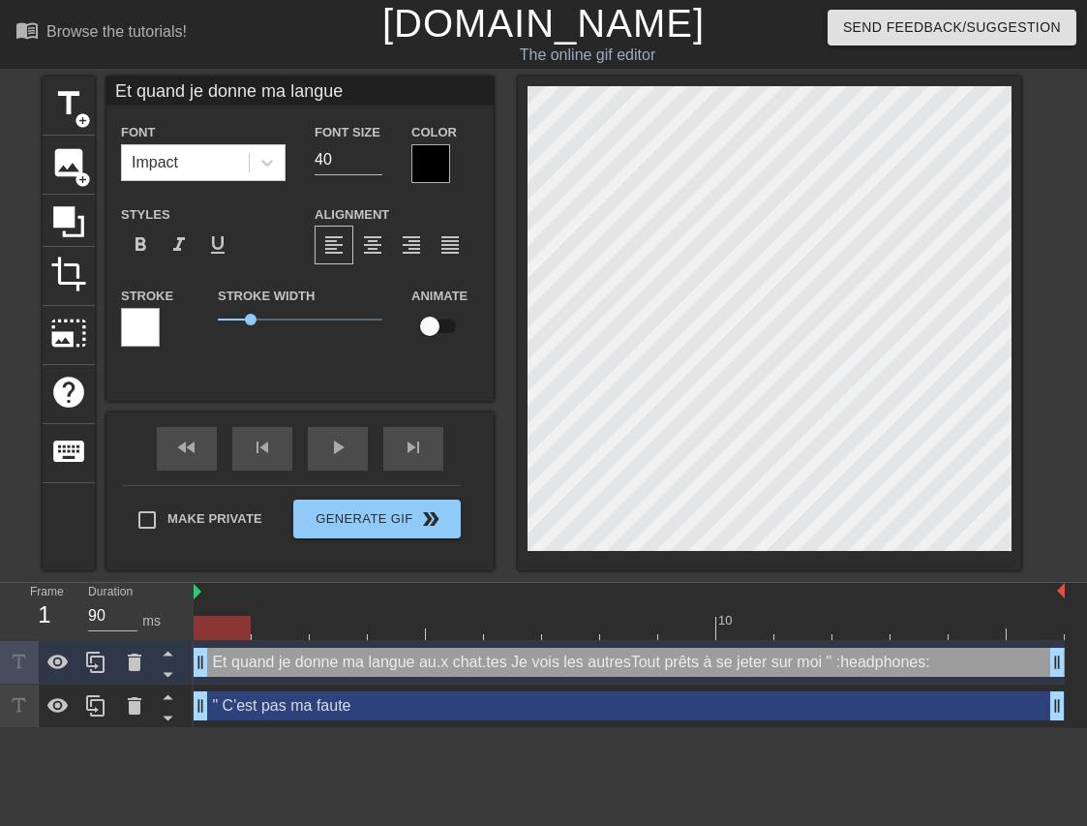
type input "Et quand je donne ma langue au.x chat.tesJe vois les autresTout prêts à se jete…"
type textarea "Et quand je donne ma langue au.x chat.tes Je vois les autresTout prêts à se jet…"
type input "Et quand je donne ma langue au.x chat.tesJe vois les autresTout prêts à se jete…"
type textarea "Et quand je donne ma langue au.x chat.tes Je vois les autresTout prêts à se jet…"
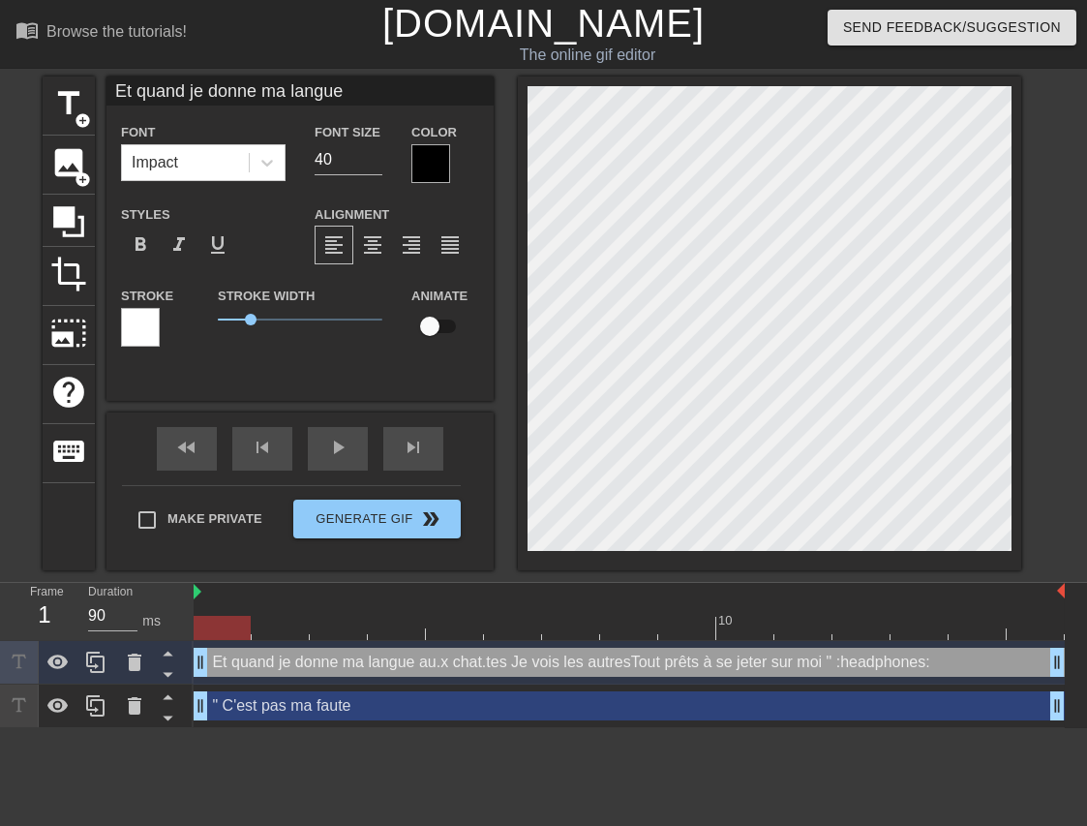
scroll to position [5, 9]
type input "Et quand je donne ma langue au.x chat.tesJe vois les autresTout prêts à se jete…"
type textarea "Et quand je donne ma langue au.x chat.tes Je vois les autres Tout prêts à se je…"
type input "Et quand je donne ma langue au.x chat.tesJe vois les autresTout prêts à se jete…"
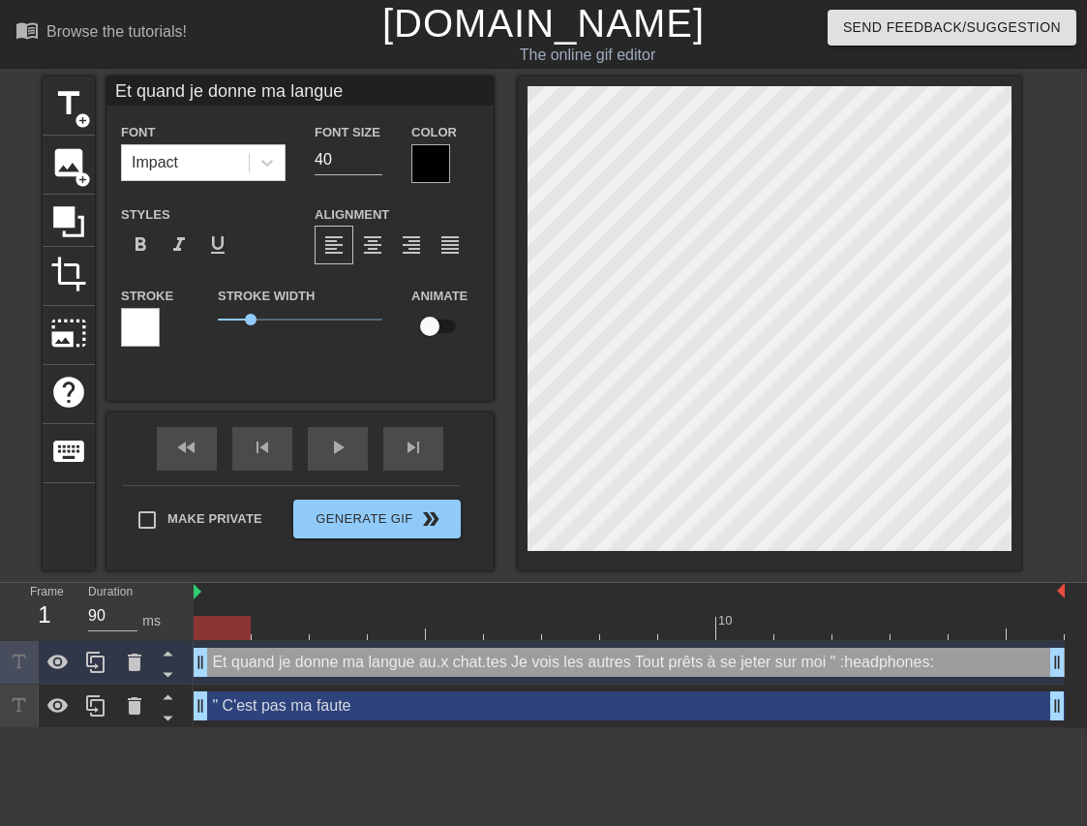
scroll to position [6, 1]
type textarea "Et quand je donne ma langue au.x chat.tes Je vois les autres Tout prêts à se je…"
type input "Et quand je donne ma langue au.x chat.tesJe vois les autresTout prêts à se jete…"
type textarea "Et quand je donne ma langue au.x chat.tes Je vois les autres Tout prêts à se je…"
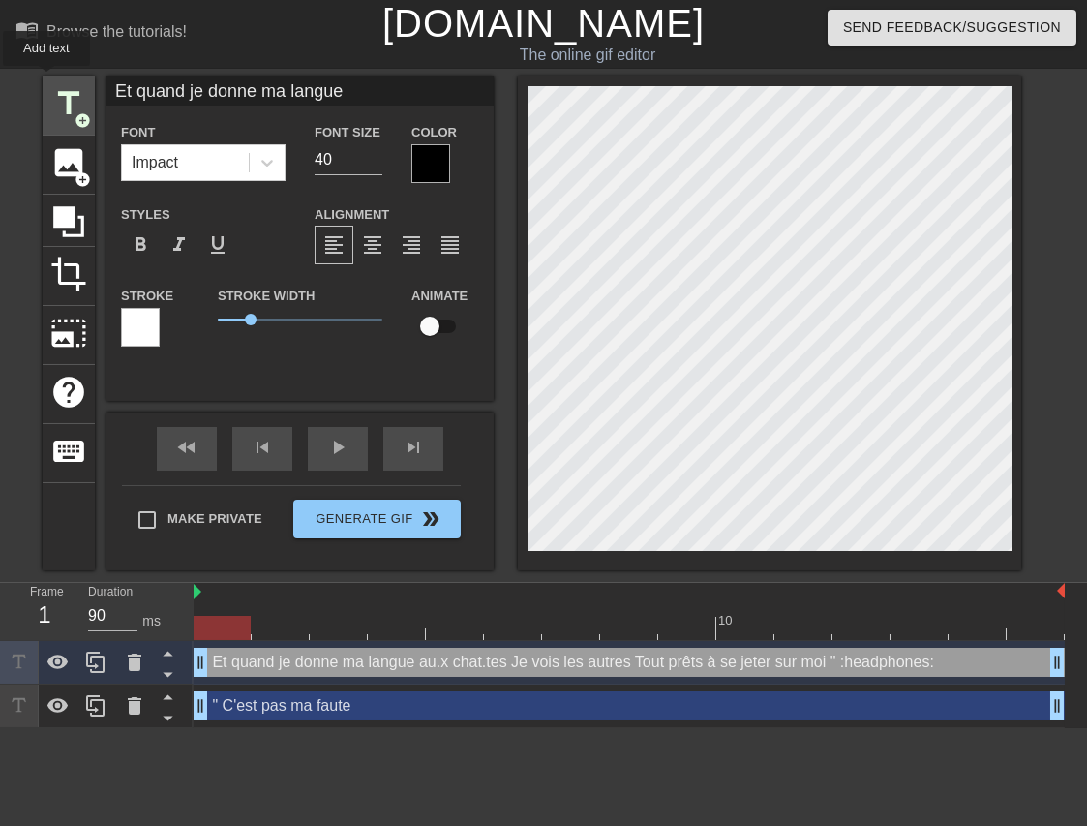
drag, startPoint x: 366, startPoint y: 91, endPoint x: 46, endPoint y: 79, distance: 319.7
click at [46, 79] on div "title add_circle image add_circle crop photo_size_select_large help keyboard Et…" at bounding box center [532, 323] width 979 height 494
click at [1038, 526] on div "title add_circle image add_circle crop photo_size_select_large help keyboard Et…" at bounding box center [543, 323] width 1087 height 494
type input "Et quand je donne ma langue au.x chat.teseadphones:"
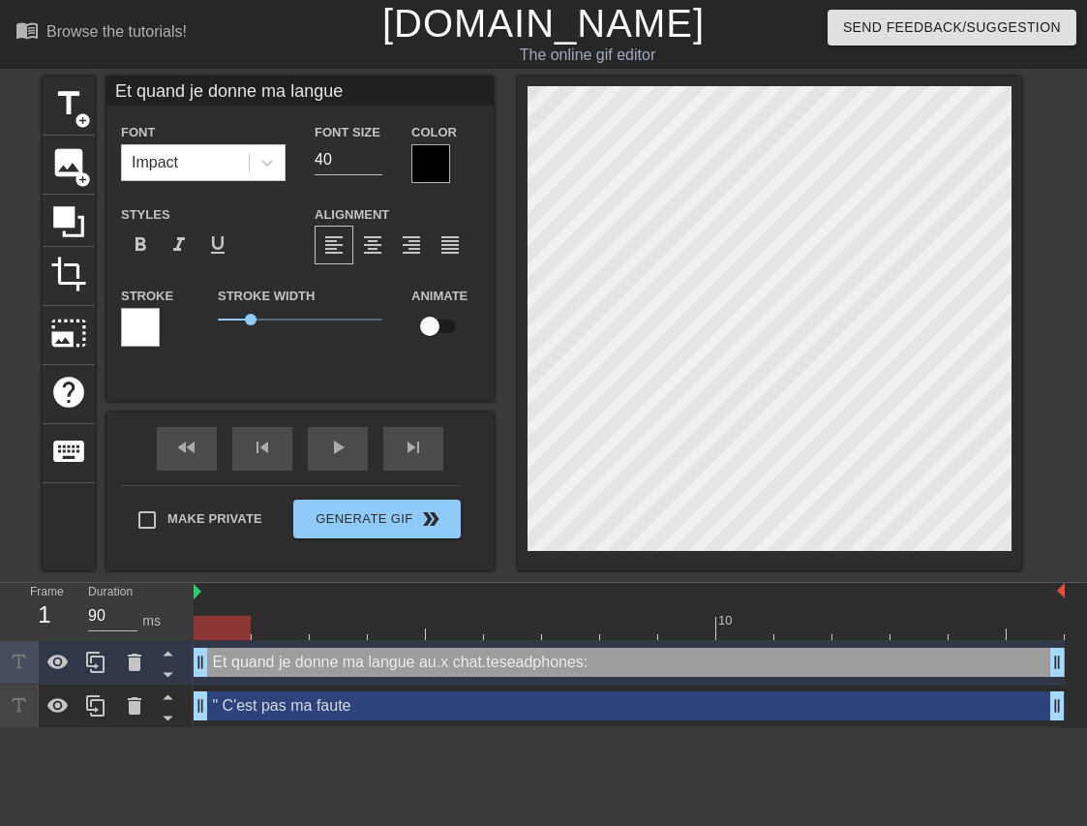
type textarea "Et quand je donne ma langue au.x chat.teseadphones:"
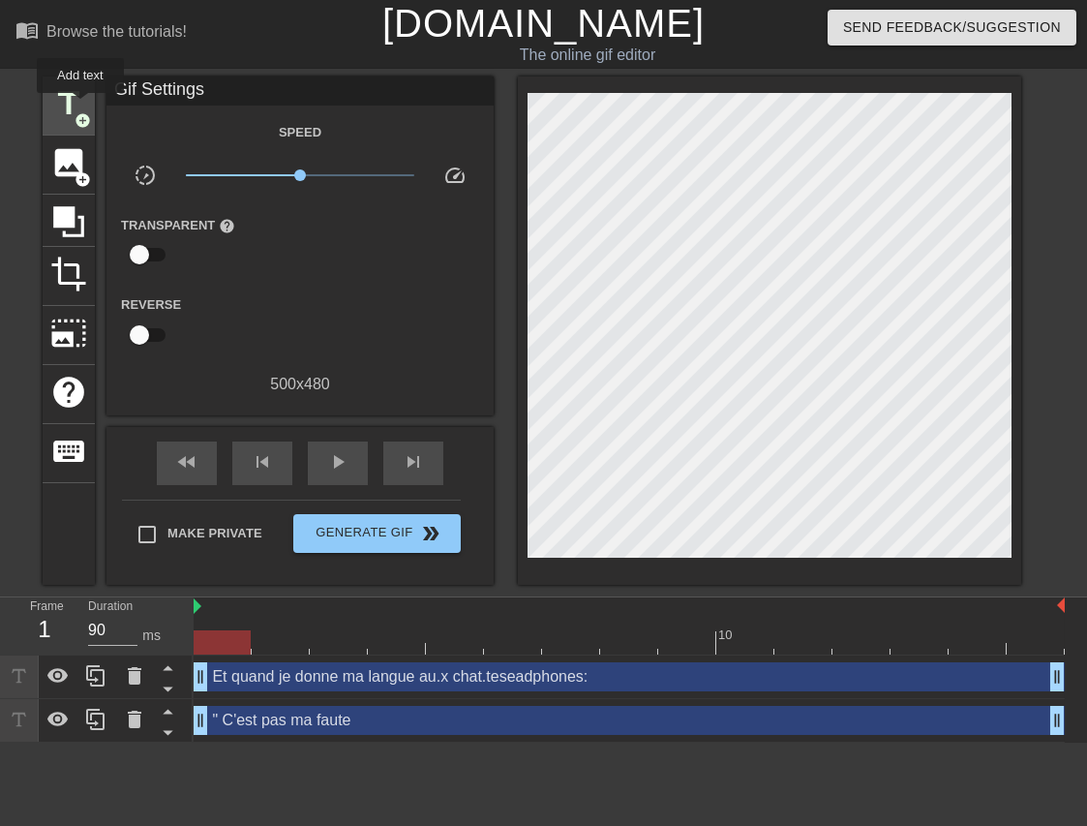
click at [80, 106] on span "title" at bounding box center [68, 103] width 37 height 37
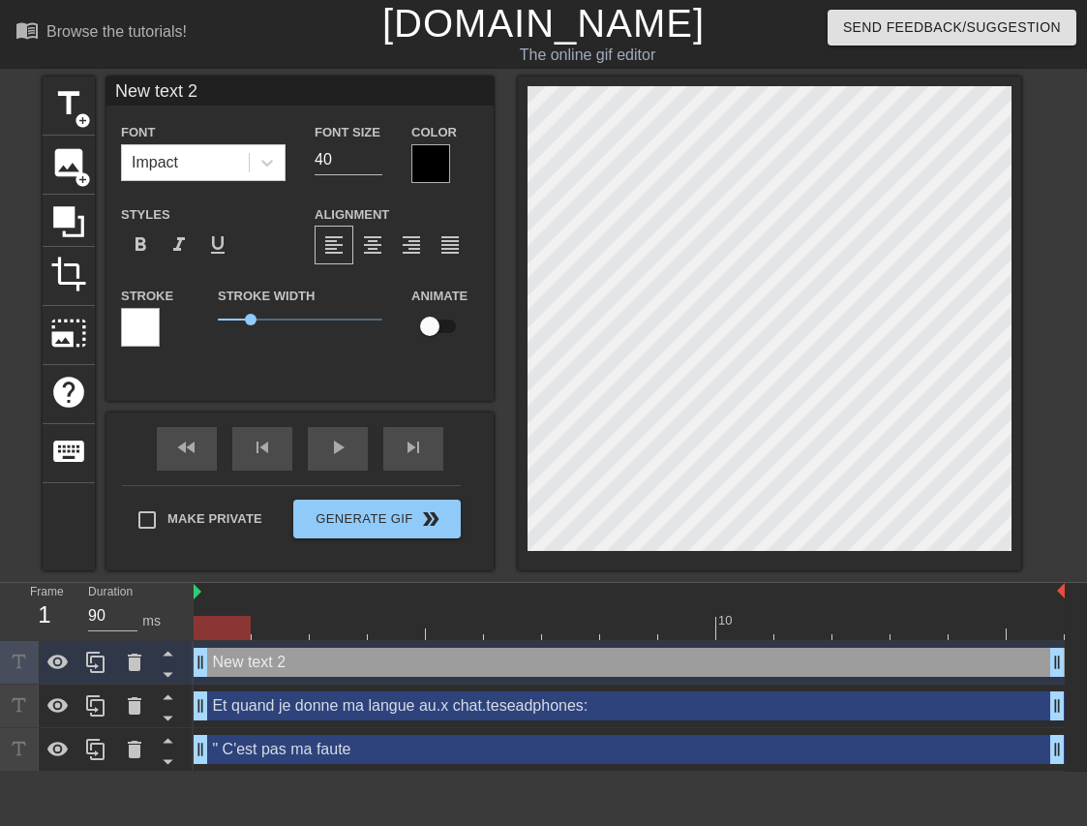
scroll to position [3, 4]
paste textarea "Je vois les autres Tout prêts à se jeter sur moi " :h"
type textarea "Je vois les autres Tout prêts à se jeter sur moi " :h"
paste textarea "Je vois les autres Tout prêts à se jeter sur moi " :h"
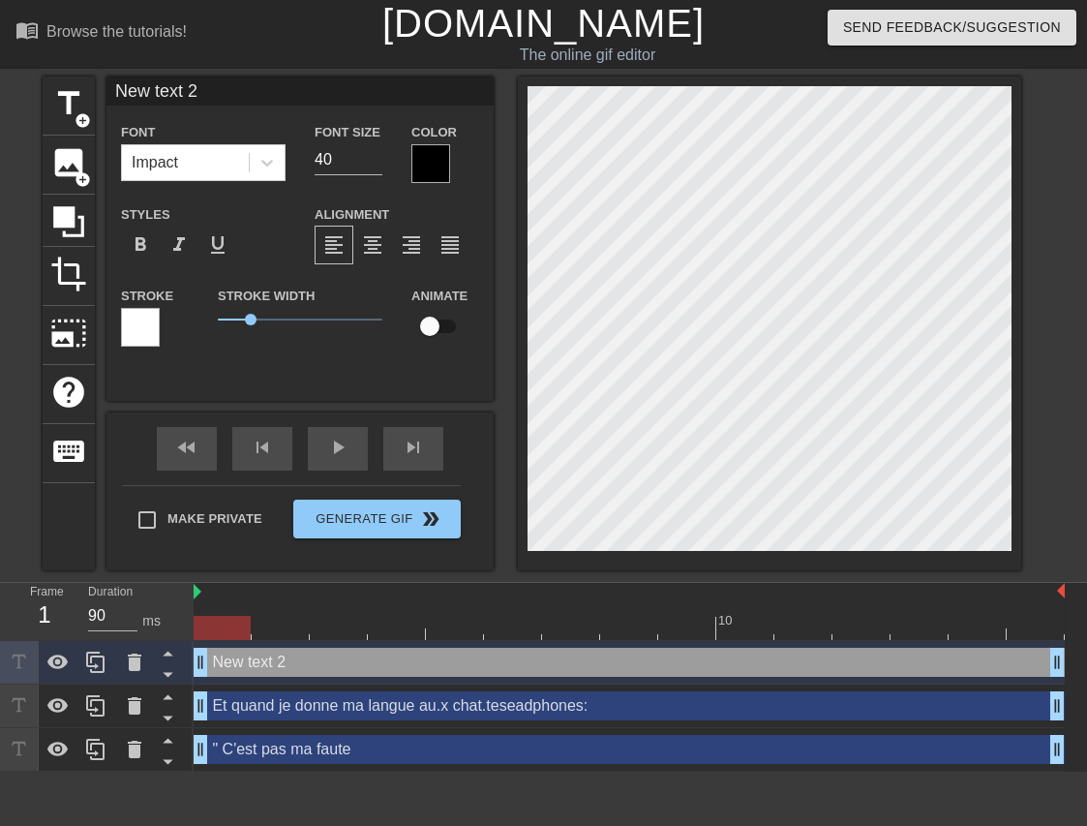
type input "Je vois les autresTout prêts à se jeter sur moi " :hJe vois les autresTout prêt…"
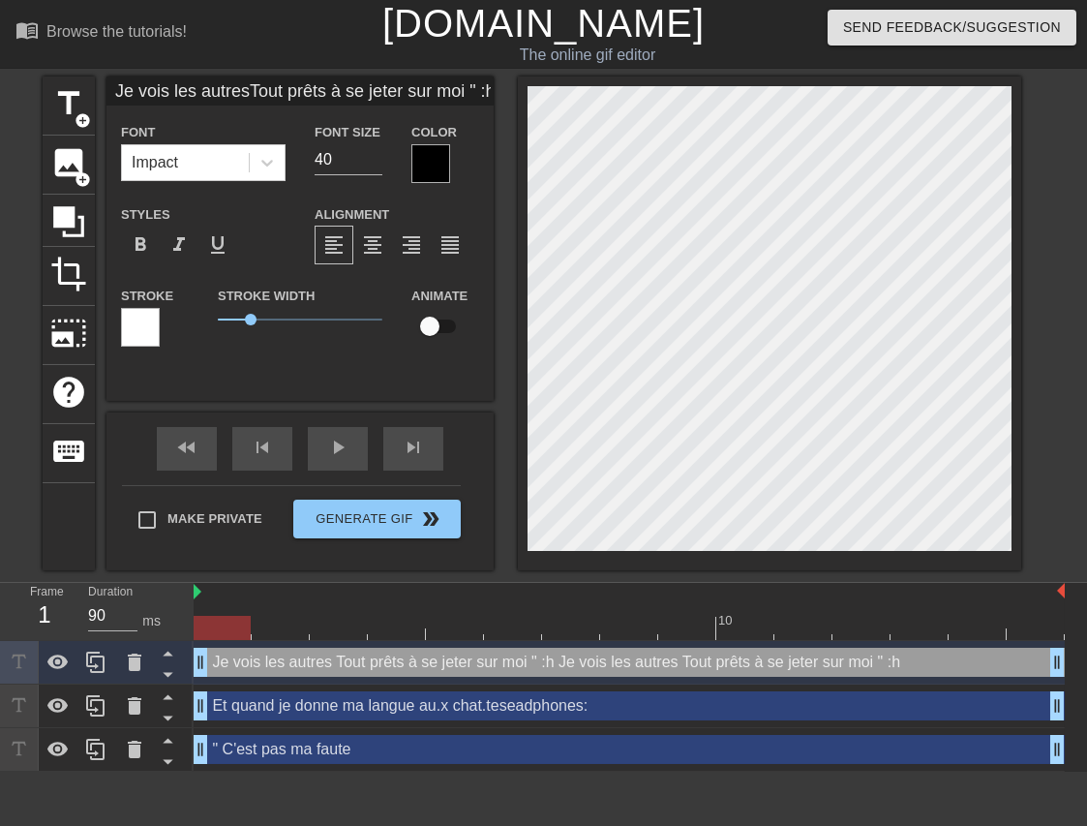
type textarea "Je vois les autres Tout prêts à se jeter sur moi " :h Je vois les autres Tout p…"
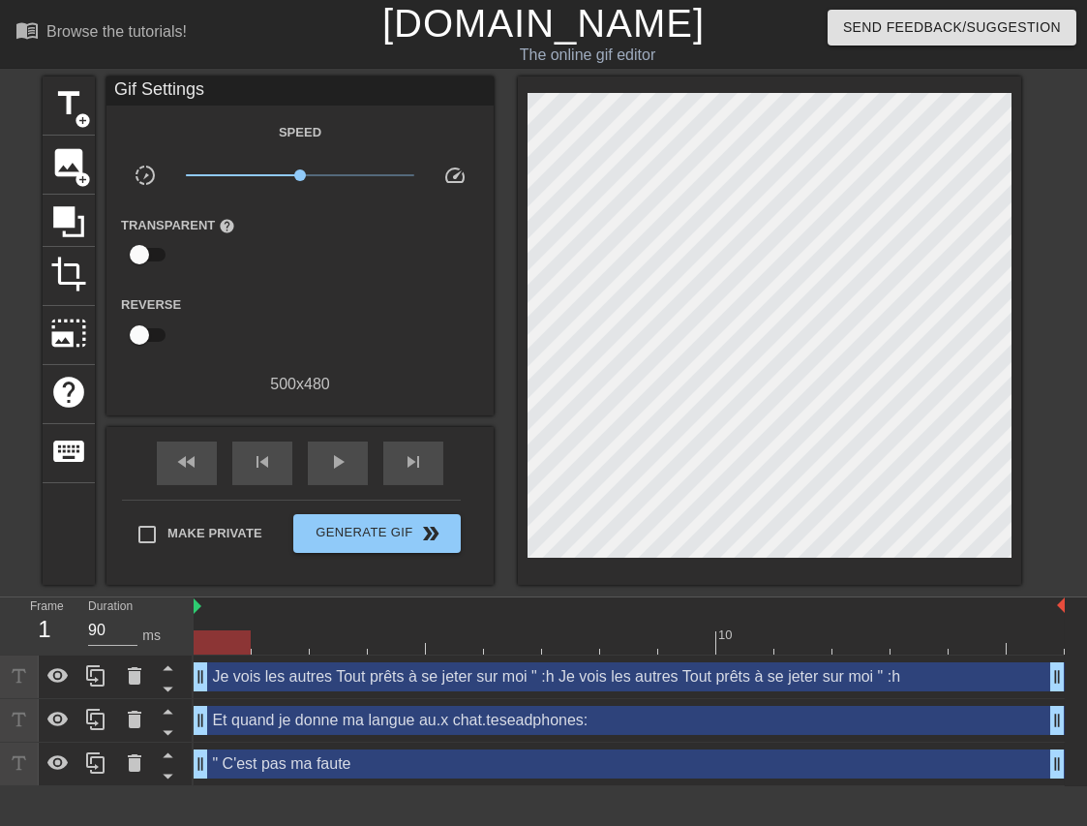
click at [830, 88] on div at bounding box center [769, 330] width 503 height 508
click at [242, 765] on div "" C'est pas ma faute drag_handle drag_handle" at bounding box center [629, 763] width 871 height 29
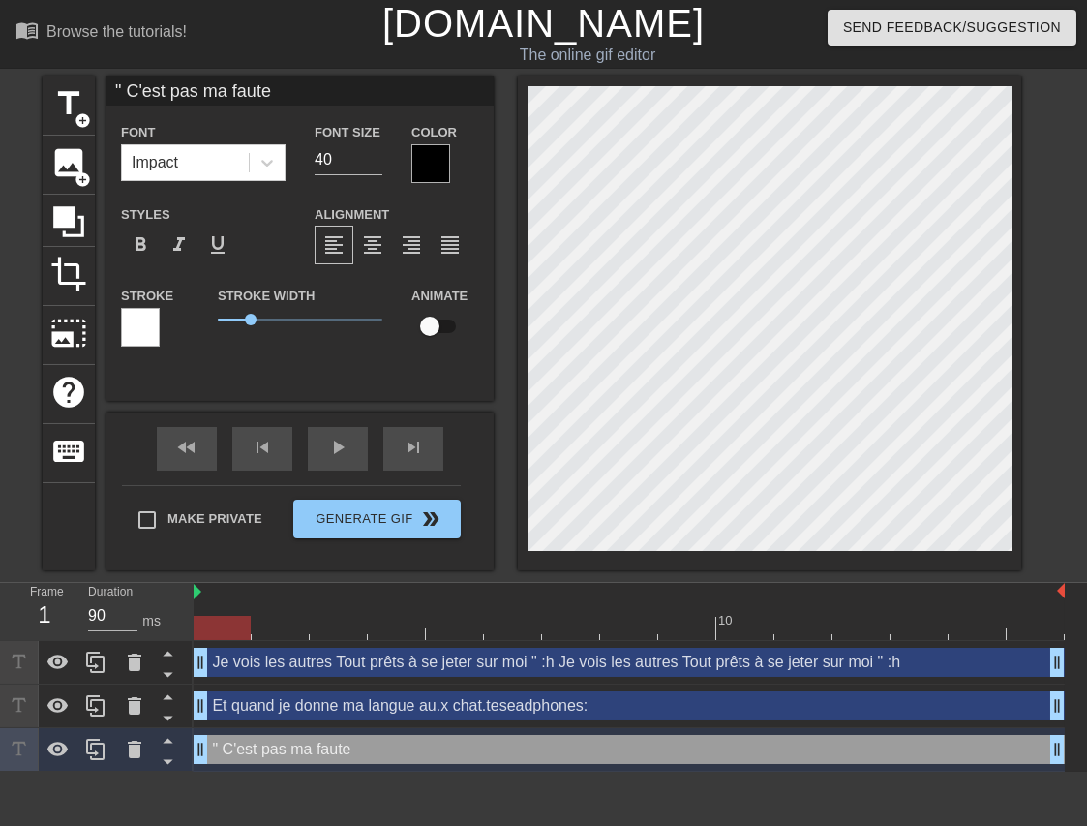
click at [230, 746] on div "" C'est pas ma faute drag_handle drag_handle" at bounding box center [629, 749] width 871 height 29
click at [231, 748] on div "" C'est pas ma faute drag_handle drag_handle" at bounding box center [629, 749] width 871 height 29
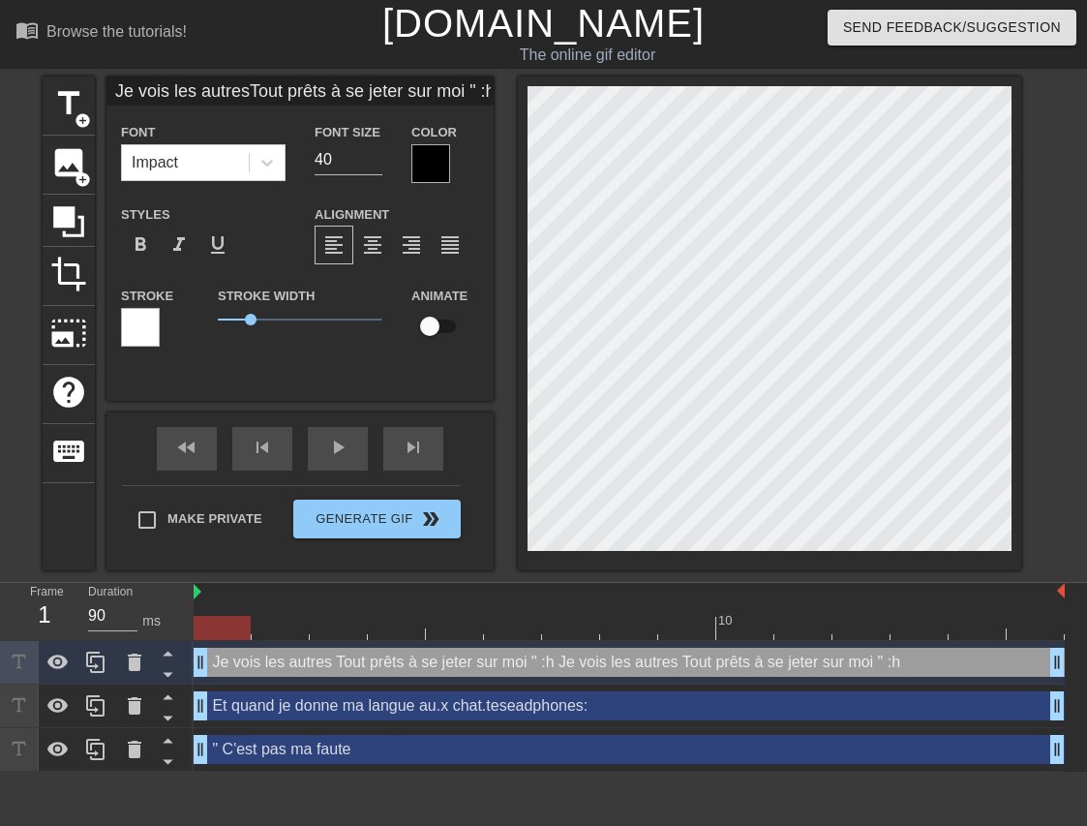
type input "Je vois les autresTout prêts à se jeter sur moi " :hJe vois les autresTout prêt…"
type textarea "Je vois les autres Tout prêts à se jeter sur moi " :h Je vois les autres Tout p…"
drag, startPoint x: 122, startPoint y: 93, endPoint x: 326, endPoint y: 143, distance: 210.4
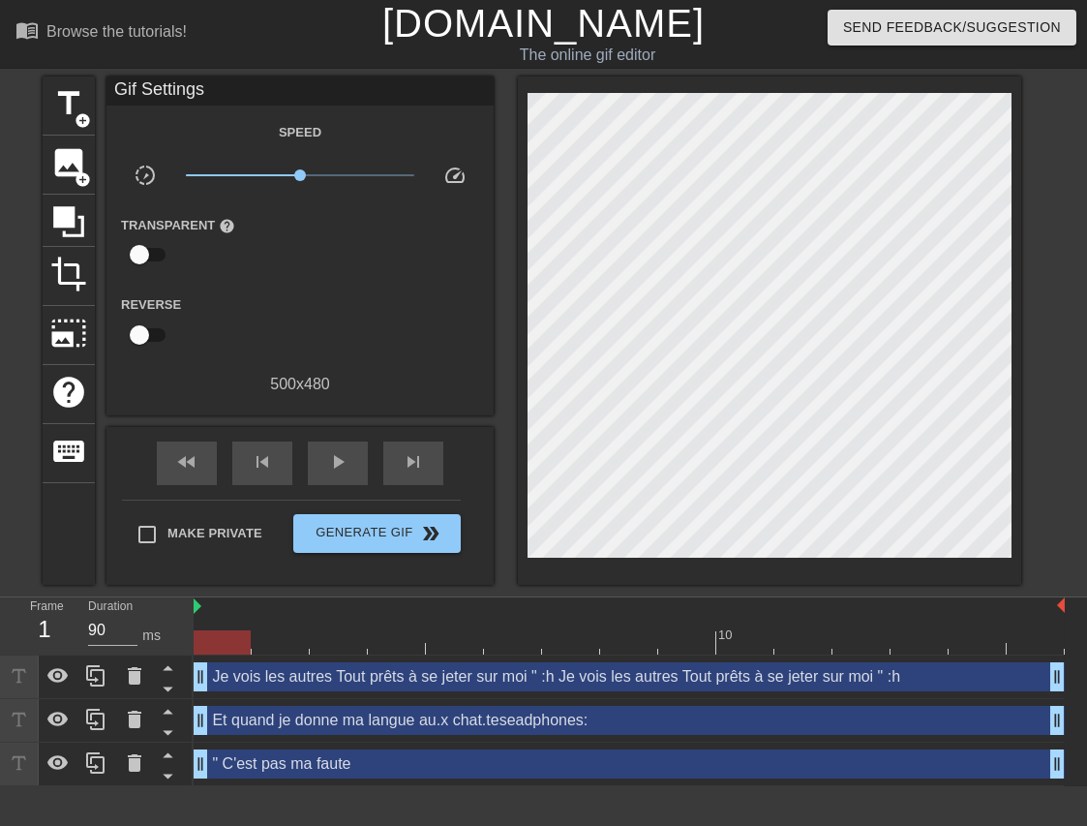
drag, startPoint x: 495, startPoint y: 178, endPoint x: 509, endPoint y: 187, distance: 16.9
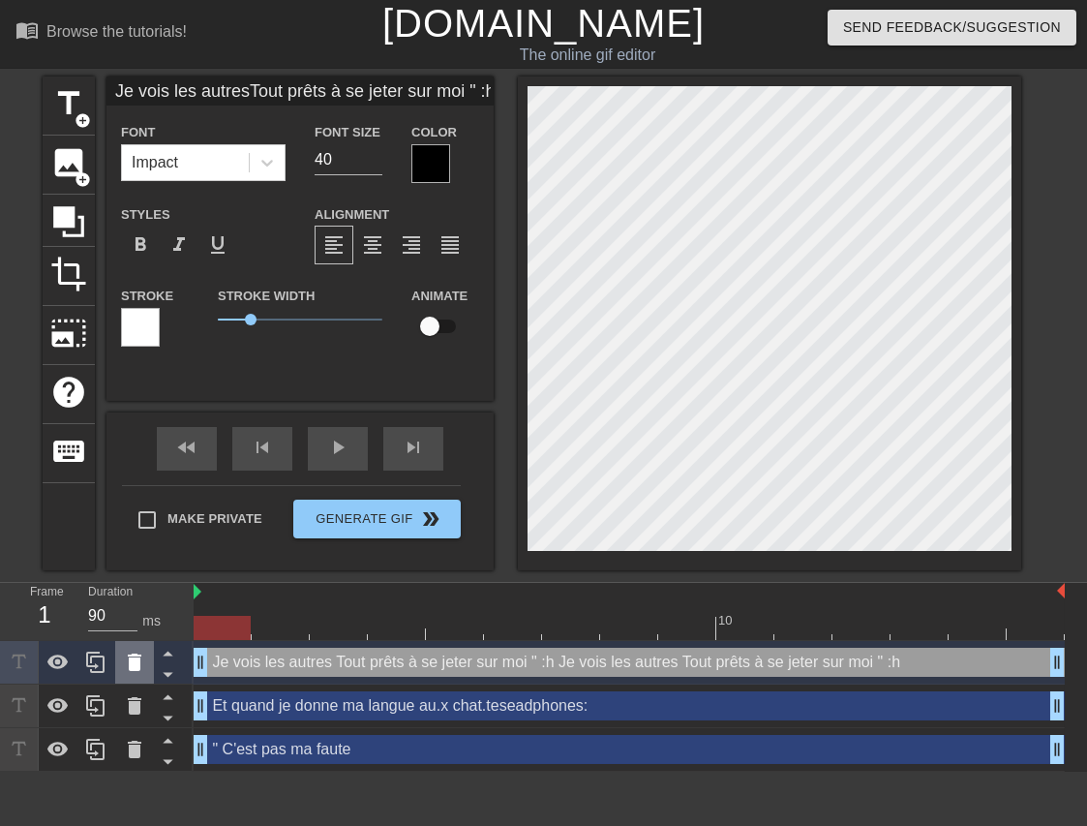
drag, startPoint x: 202, startPoint y: 669, endPoint x: 148, endPoint y: 663, distance: 54.5
click at [148, 663] on div "Frame 1 Duration 90 ms 10 Je vois les autres Tout prêts à se jeter sur moi " :h…" at bounding box center [543, 677] width 1087 height 189
click at [136, 671] on icon at bounding box center [135, 661] width 14 height 17
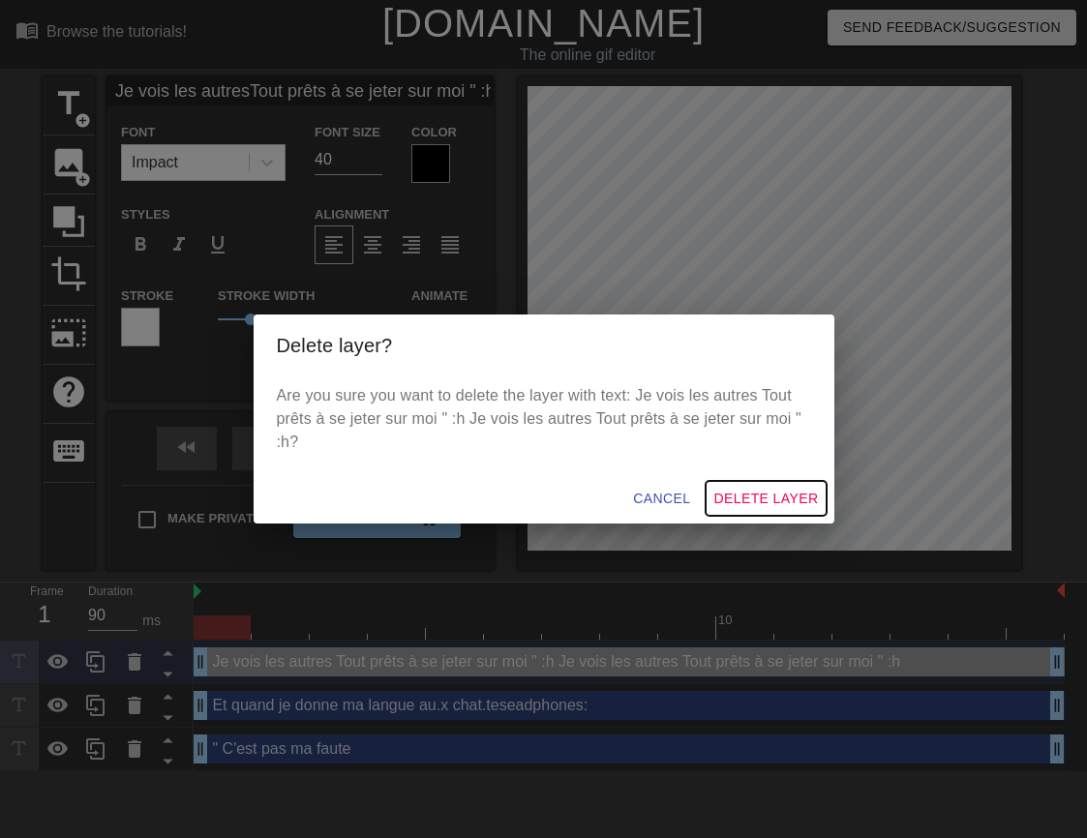
click at [733, 495] on span "Delete Layer" at bounding box center [765, 499] width 105 height 24
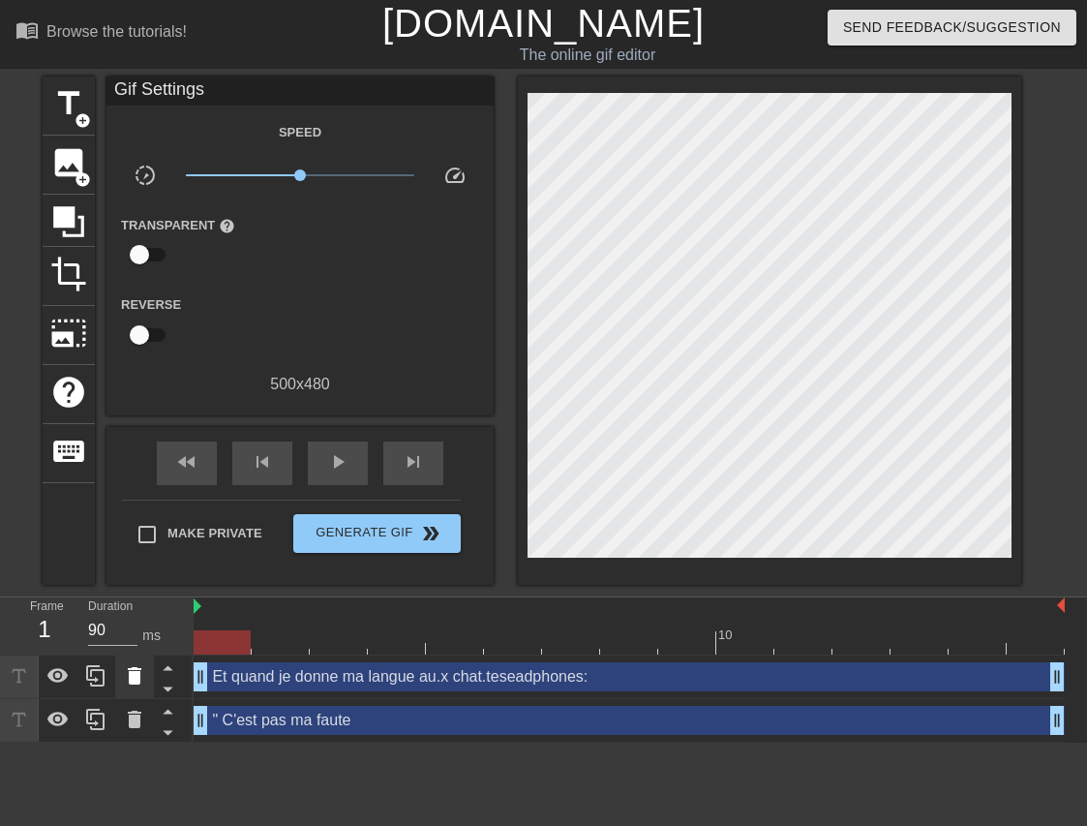
click at [138, 682] on icon at bounding box center [135, 675] width 14 height 17
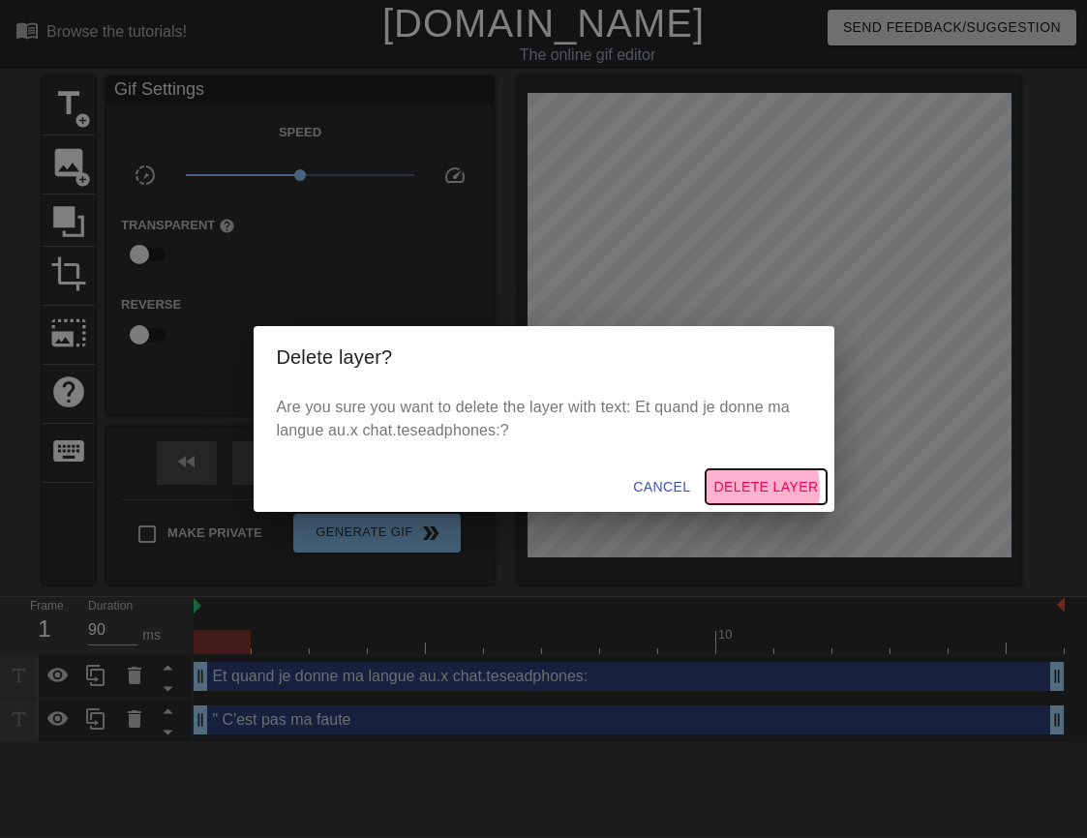
click at [729, 491] on span "Delete Layer" at bounding box center [765, 487] width 105 height 24
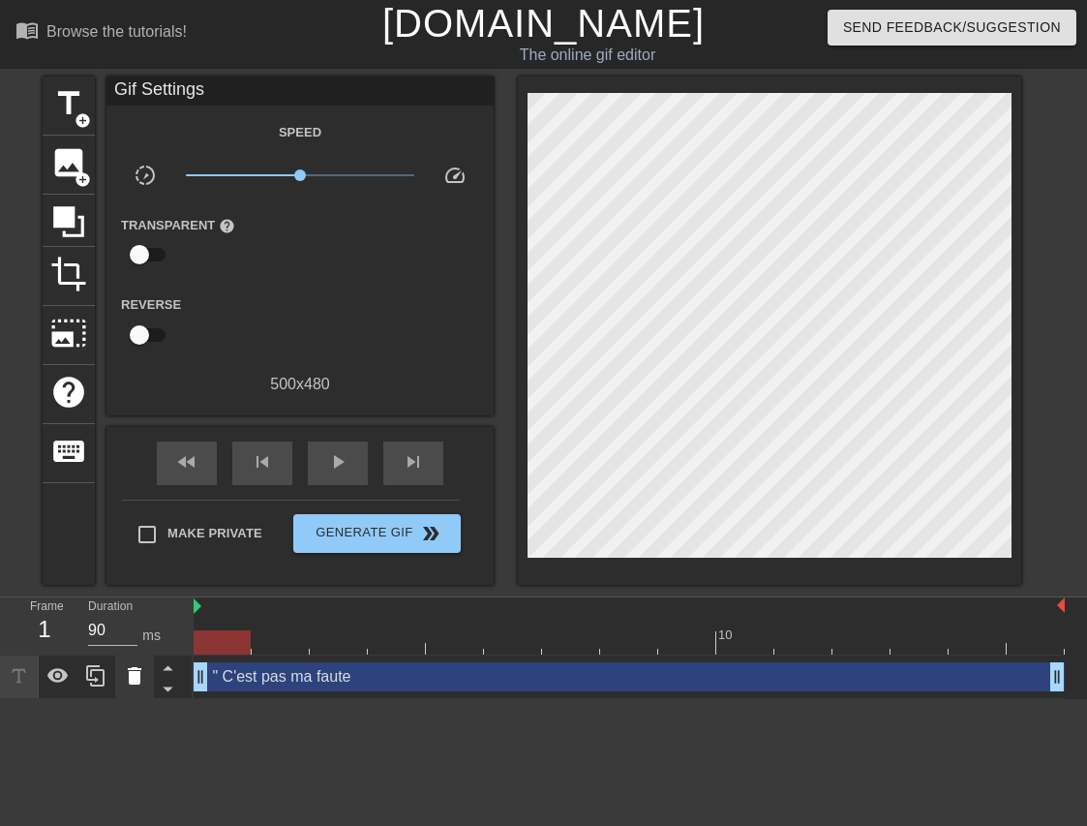
click at [142, 679] on icon at bounding box center [134, 675] width 23 height 23
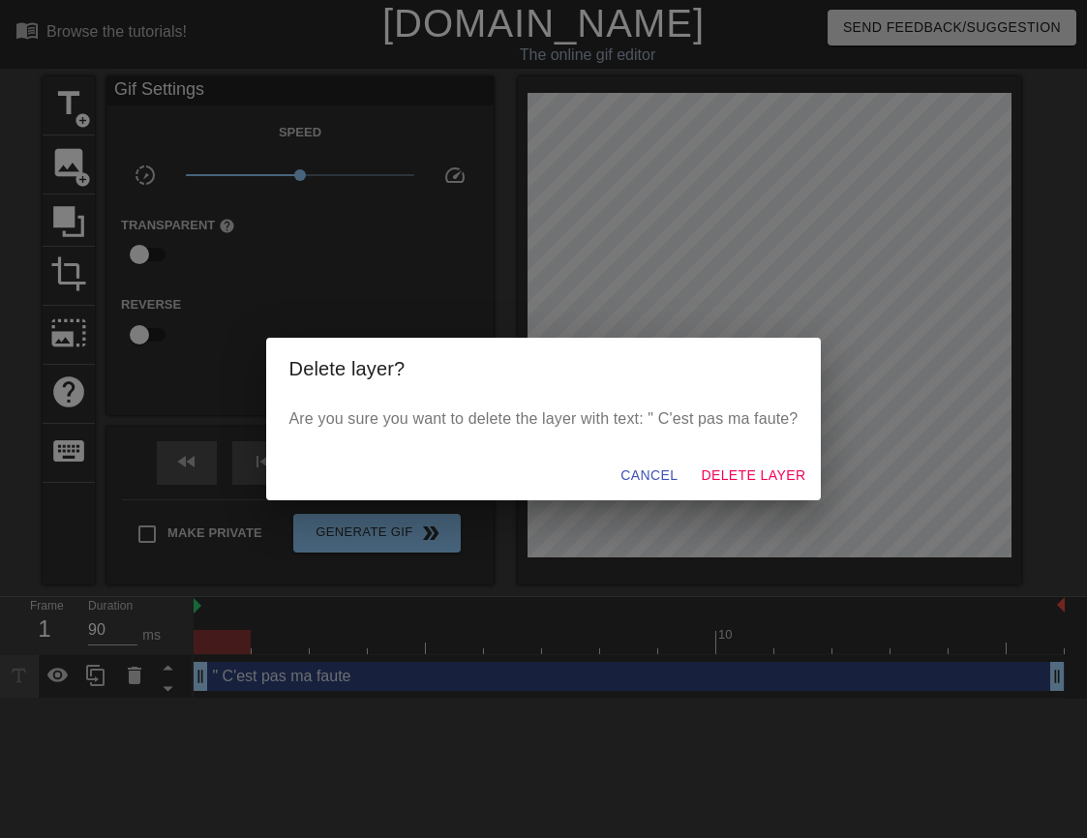
click at [748, 454] on div "Cancel Delete Layer" at bounding box center [544, 475] width 556 height 51
click at [742, 467] on span "Delete Layer" at bounding box center [753, 476] width 105 height 24
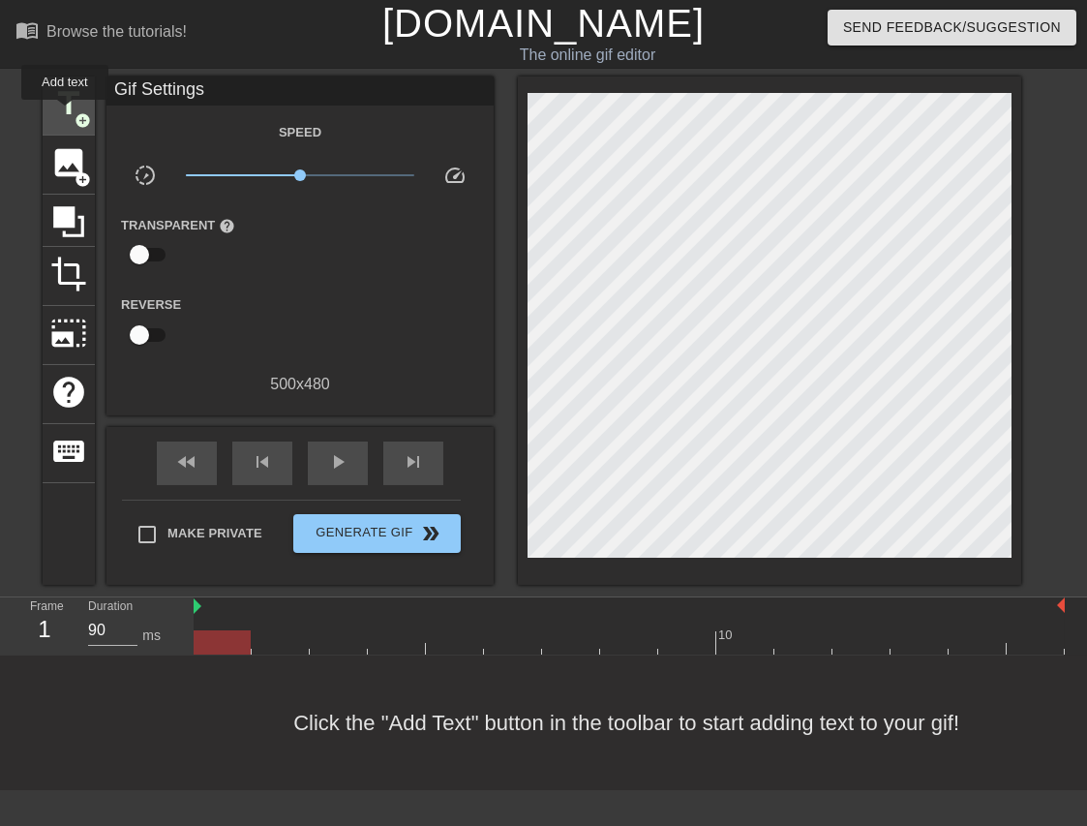
click at [65, 112] on span "title" at bounding box center [68, 103] width 37 height 37
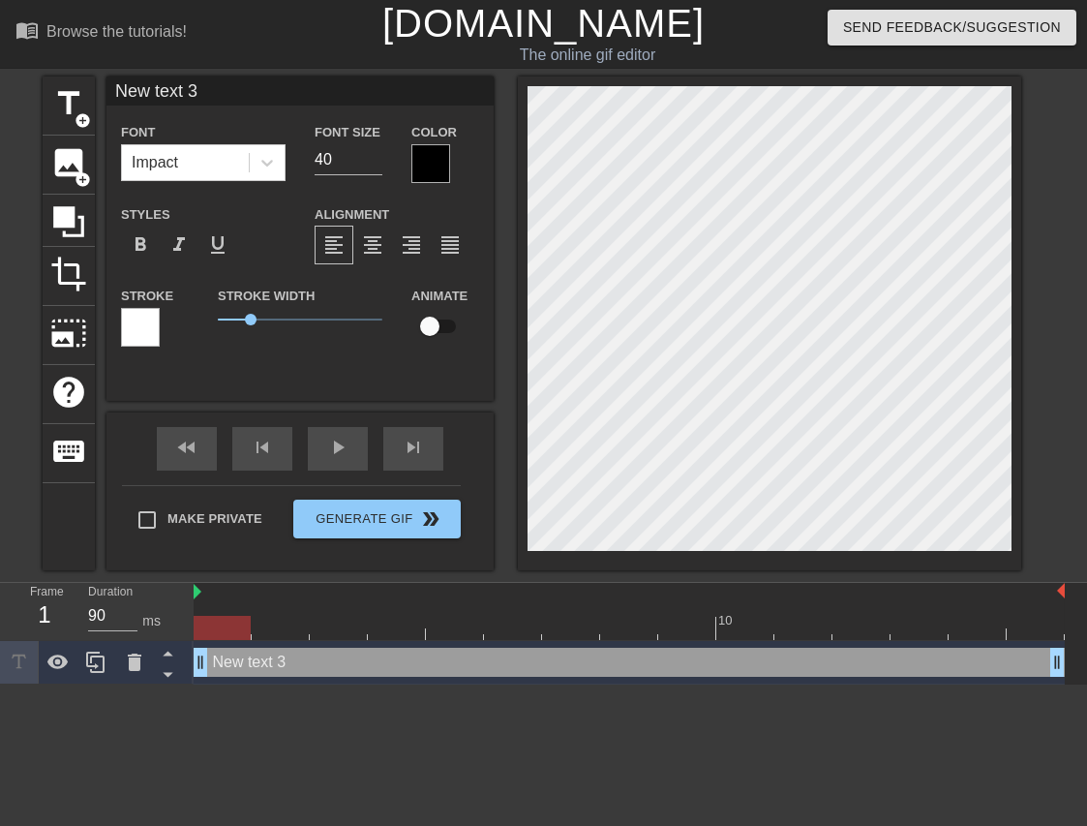
click at [231, 667] on div "New text 3 drag_handle drag_handle" at bounding box center [629, 662] width 871 height 29
drag, startPoint x: 220, startPoint y: 92, endPoint x: 37, endPoint y: 79, distance: 183.4
click at [37, 79] on div "title add_circle image add_circle crop photo_size_select_large help keyboard Ne…" at bounding box center [543, 323] width 1087 height 494
paste input "" C'est pas ma faute"
type input "" C'est pas ma faute"
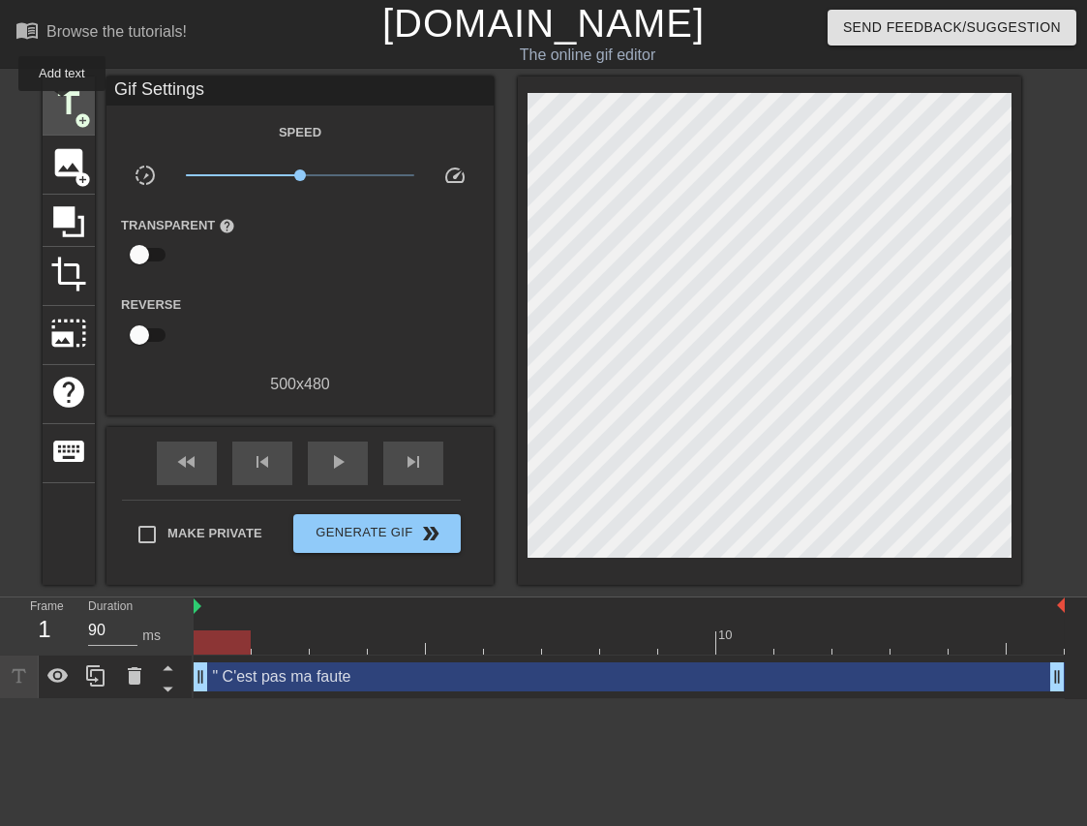
click at [73, 101] on span "title" at bounding box center [68, 103] width 37 height 37
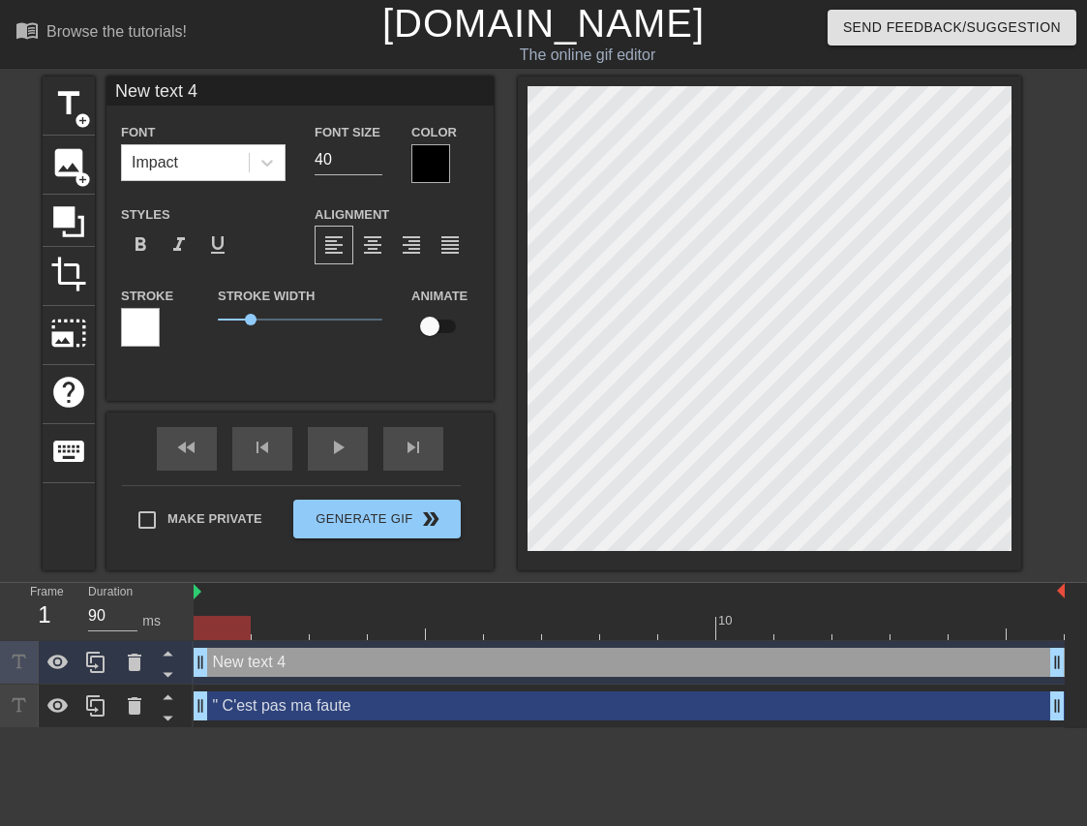
drag, startPoint x: 221, startPoint y: 82, endPoint x: 29, endPoint y: 65, distance: 192.5
click at [29, 65] on div "menu_book Browse the tutorials! Gifntext.com The online gif editor Send Feedbac…" at bounding box center [543, 364] width 1087 height 728
paste input "Et quand je donne ma langue au.x chat.tes"
type input "Et quand je donne ma langueau.x chat.tes"
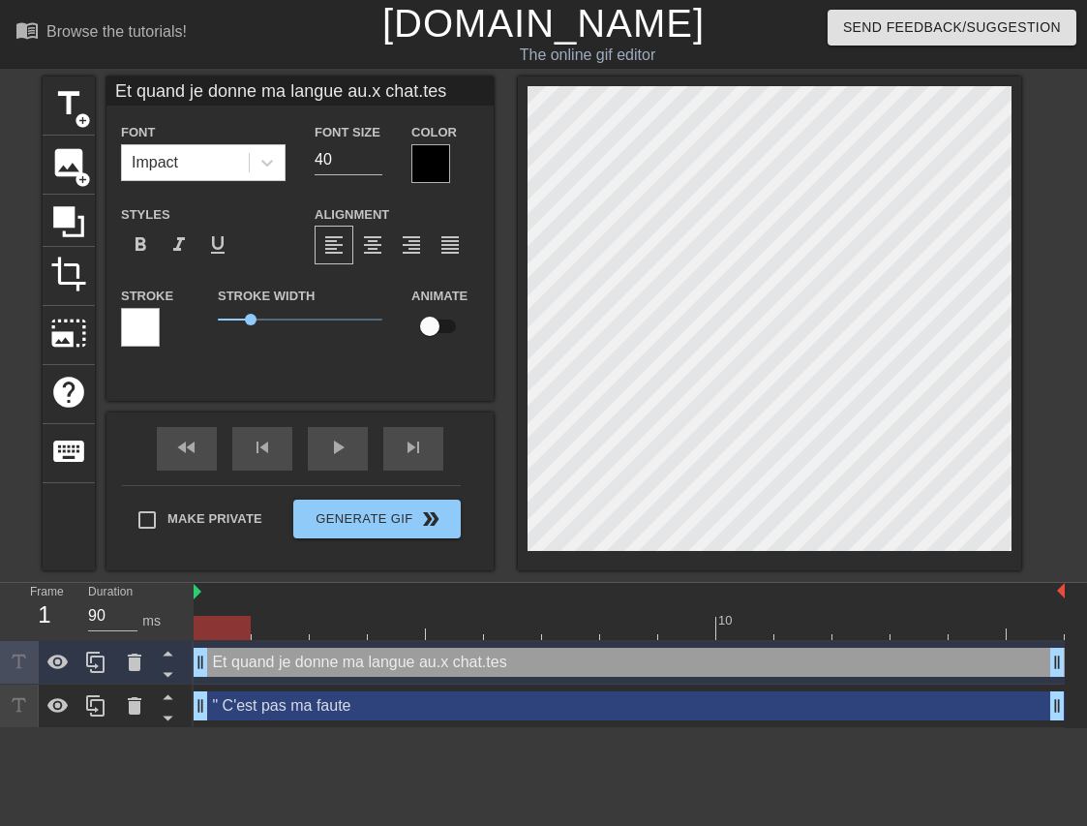
type textarea "Et quand je donne ma langueau.x chat.tes"
type input "Et quand je donne ma langueau.x chat.tes"
type textarea "Et quand je donne ma langue au.x chat.tes"
type input "Et quand je donne ma langue au.x chat.tes"
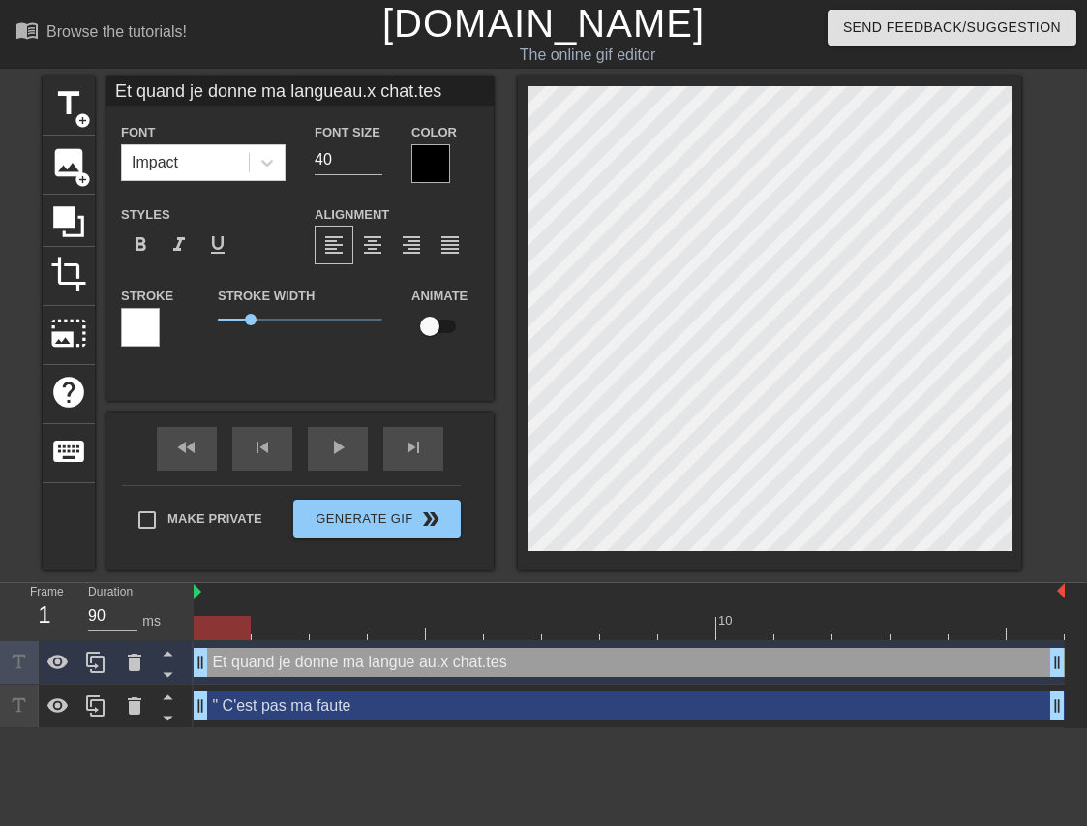
type textarea "Et quand je donne ma langue au.x chat.tes"
type input "Et quand je donne ma langue au.x chat.tes"
type textarea "Et quand je donne ma langue au.x chat.tes"
type input "Et quand je donne ma langue au.x chat.tes"
type textarea "Et quand je donne ma langue au.x chat.tes"
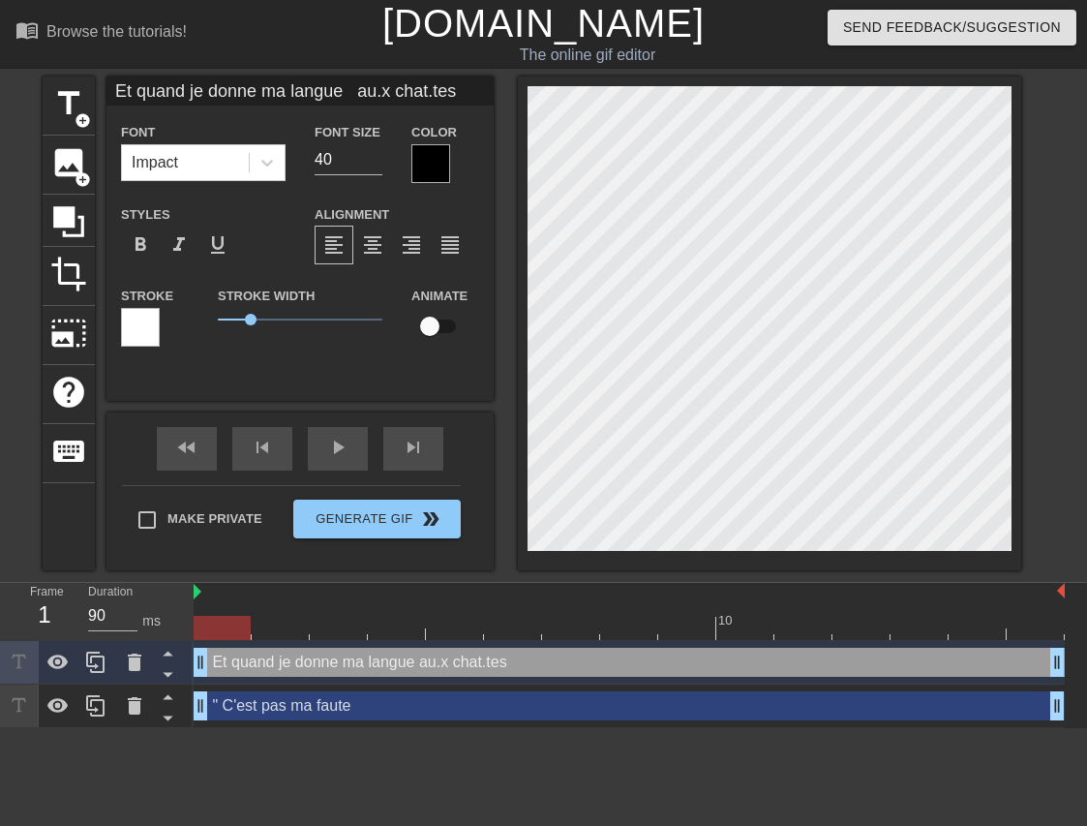
type input "Et quand je donne ma langue au.x chat.tes"
type textarea "Et quand je donne ma langue au.x chat.tes"
type input "Et quand je donne ma langue au.x chat.tes"
type textarea "Et quand je donne ma langue au.x chat.tes"
type input "Et quand je donne ma langue au.x chat.tes"
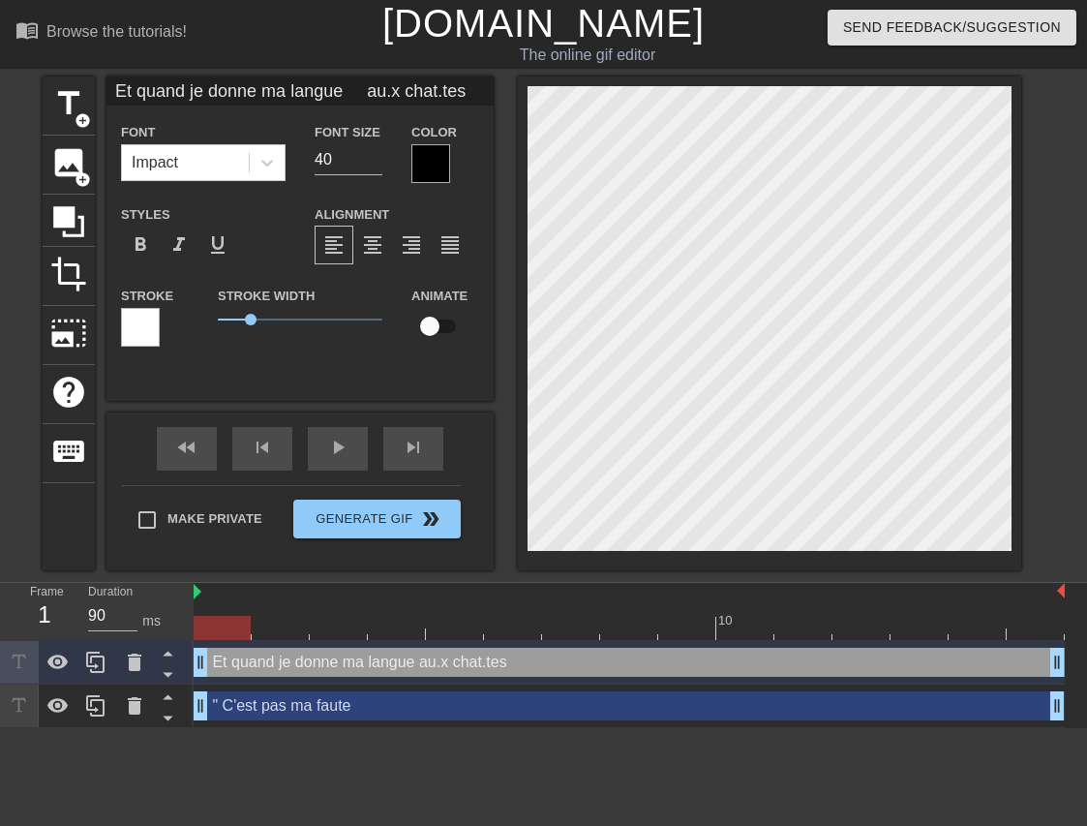
type textarea "Et quand je donne ma langue au.x chat.tes"
type input "Et quand je donne ma langue au.x chat.tes"
type textarea "Et quand je donne ma langue au.x chat.tes"
type input "Et quand je donne ma langue au.x chat.tes"
type textarea "Et quand je donne ma langue au.x chat.tes"
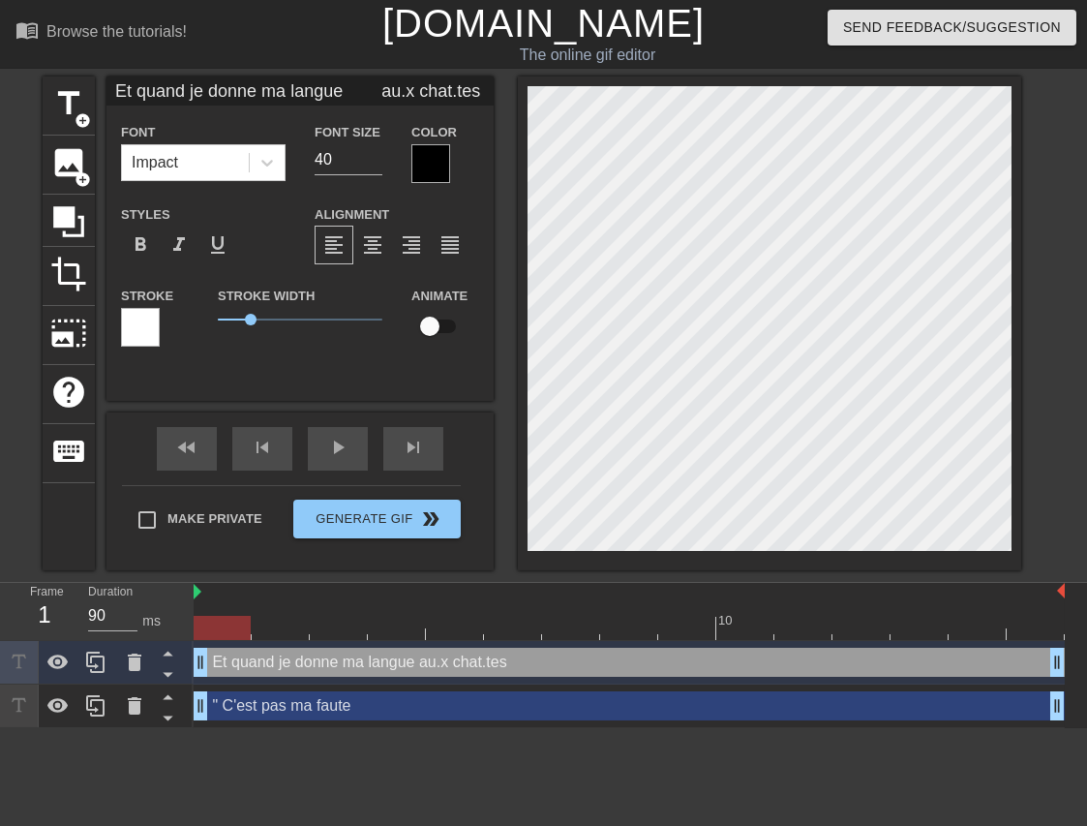
type input "Et quand je donne ma langue au.x chat.tes"
type textarea "Et quand je donne ma langue au.x chat.tes"
type input "Et quand je donne ma langue au.x chat.tes"
type textarea "Et quand je donne ma langue au.x chat.tes"
type input "Et quand je donne ma langue au.x chat.tes"
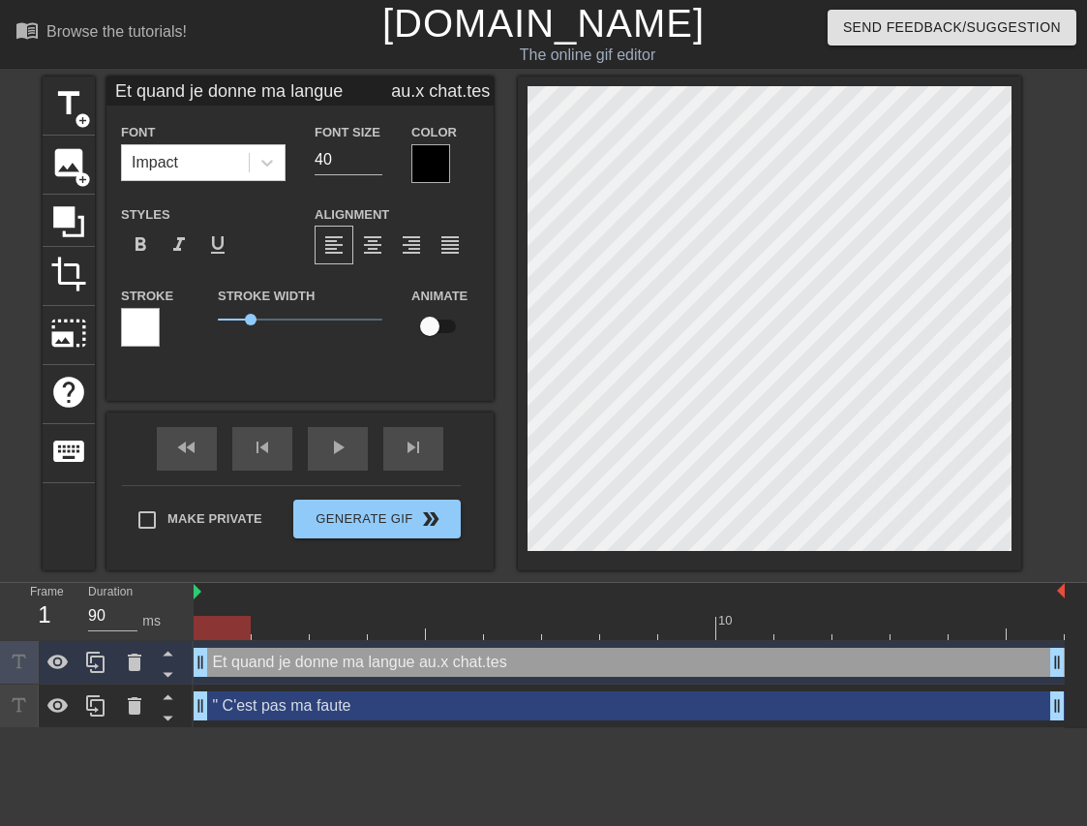
type textarea "Et quand je donne ma langue au.x chat.tes"
type input "Et quand je donne ma langue au.x chat.tes"
type textarea "Et quand je donne ma langue au.x chat.tes"
type input "Et quand je donne ma langue au.x chat.tes"
type textarea "Et quand je donne ma langue au.x chat.tes"
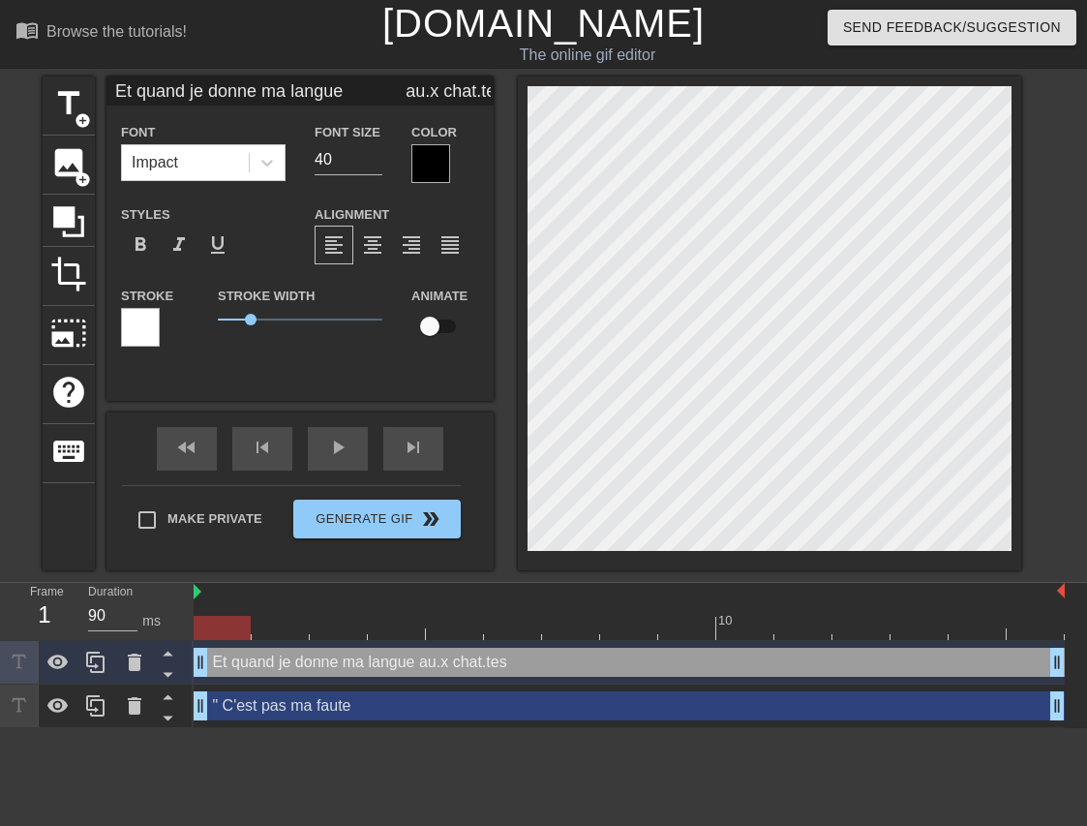
type input "Et quand je donne ma langue au.x chat.tes"
type textarea "Et quand je donne ma langue au.x chat.tes"
type input "Et quand je donne ma langue au.x chat.tes"
type textarea "Et quand je donne ma langue au.x chat.tes"
type input "Et quand je donne ma langue au.x chat.tes"
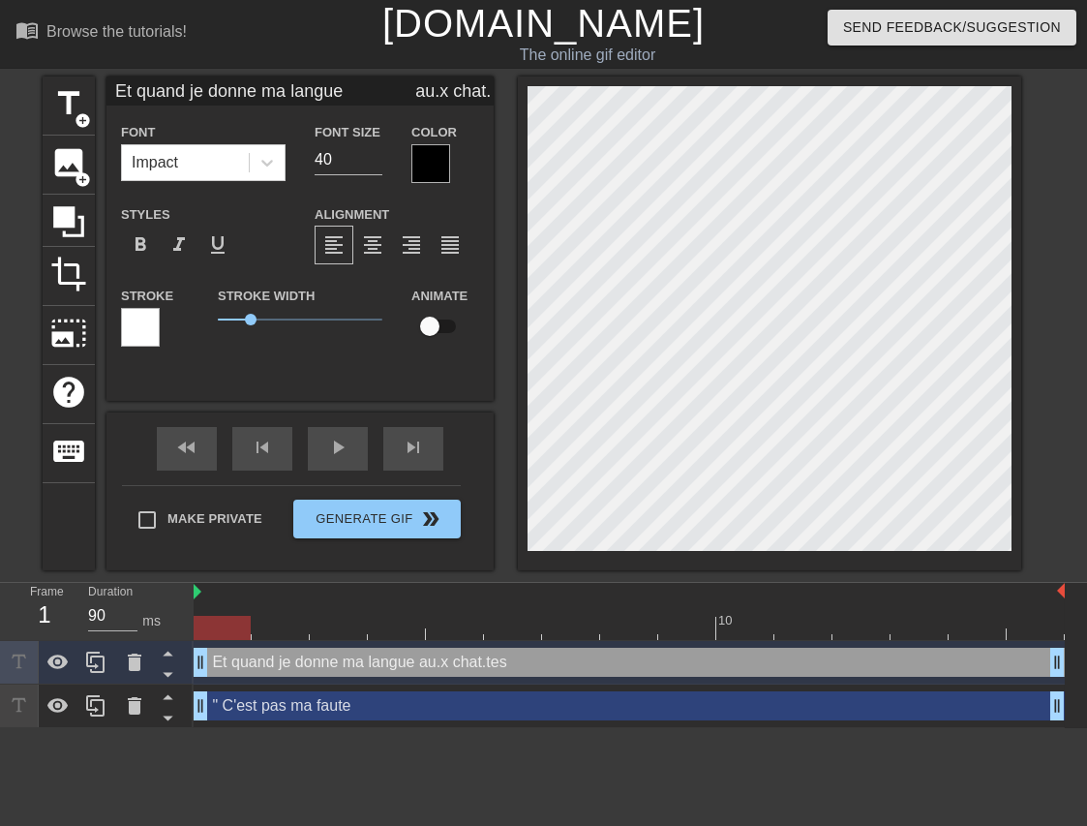
type textarea "Et quand je donne ma langue au.x chat.tes"
type input "Et quand je donne ma langue au.x chat.tes"
type textarea "Et quand je donne ma langue au.x chat.tes"
type input "Et quand je donne ma langue au.x chat.tes"
type textarea "Et quand je donne ma langue au.x chat.tes"
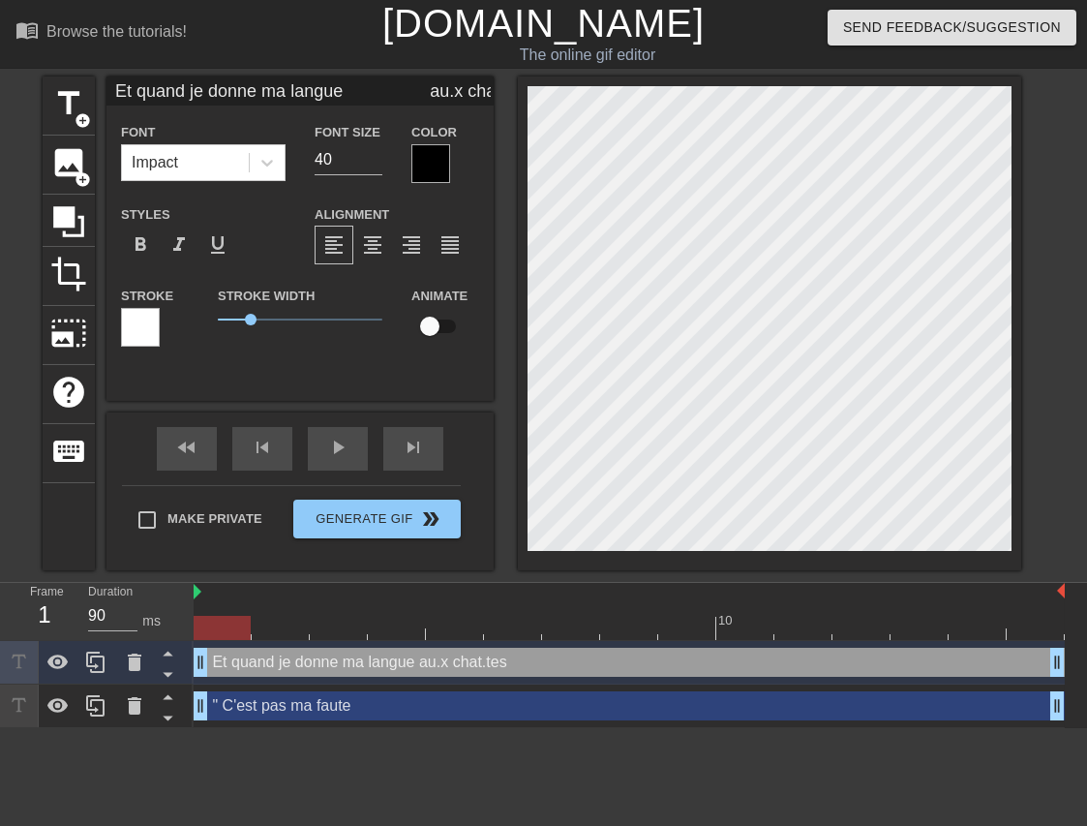
type input "Et quand je donne ma langue au.x chat.tes"
type textarea "Et quand je donne ma langue au.x chat.tes"
type input "Et quand je donne ma langue au.x chat.tes"
type textarea "Et quand je donne ma langue au.x chat.tes"
type input "Et quand je donne ma langue au.x chat.tes"
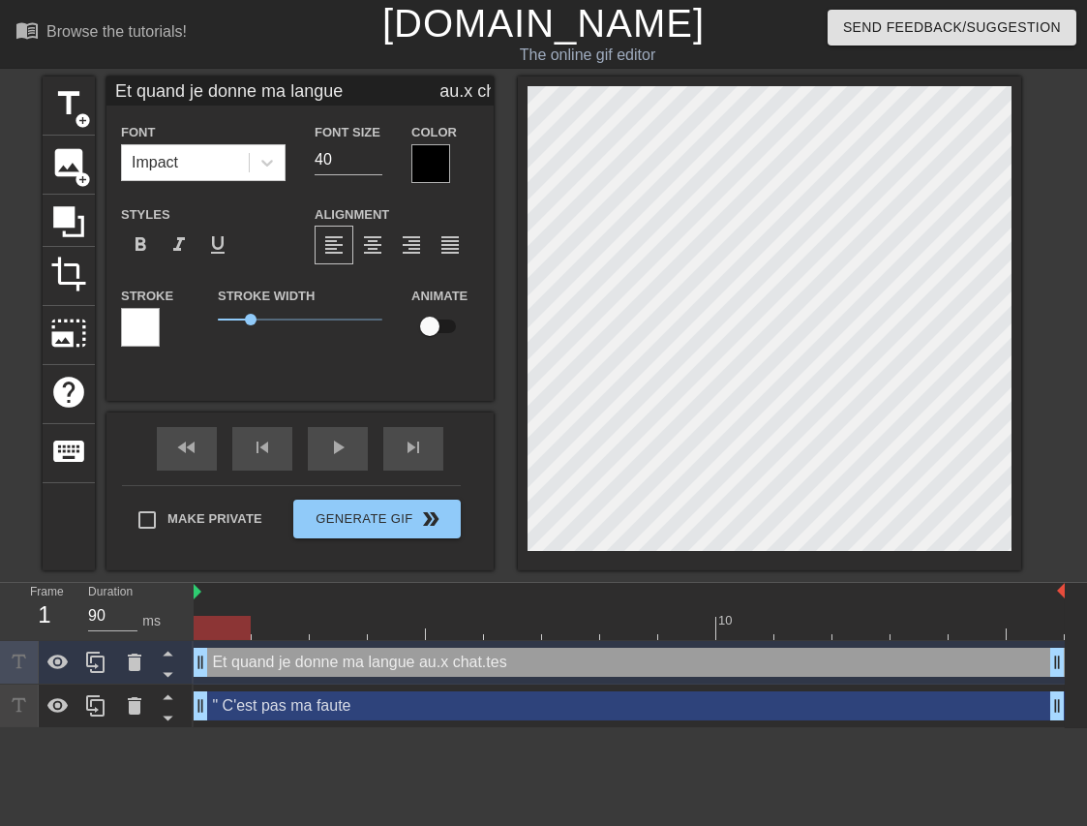
type textarea "Et quand je donne ma langue au.x chat.tes"
type input "Et quand je donne ma langue au.x chat.tes"
type textarea "Et quand je donne ma langue au.x chat.tes"
type input "Et quand je donne ma langue au.x chat.tes"
type textarea "Et quand je donne ma langue au.x chat.tes"
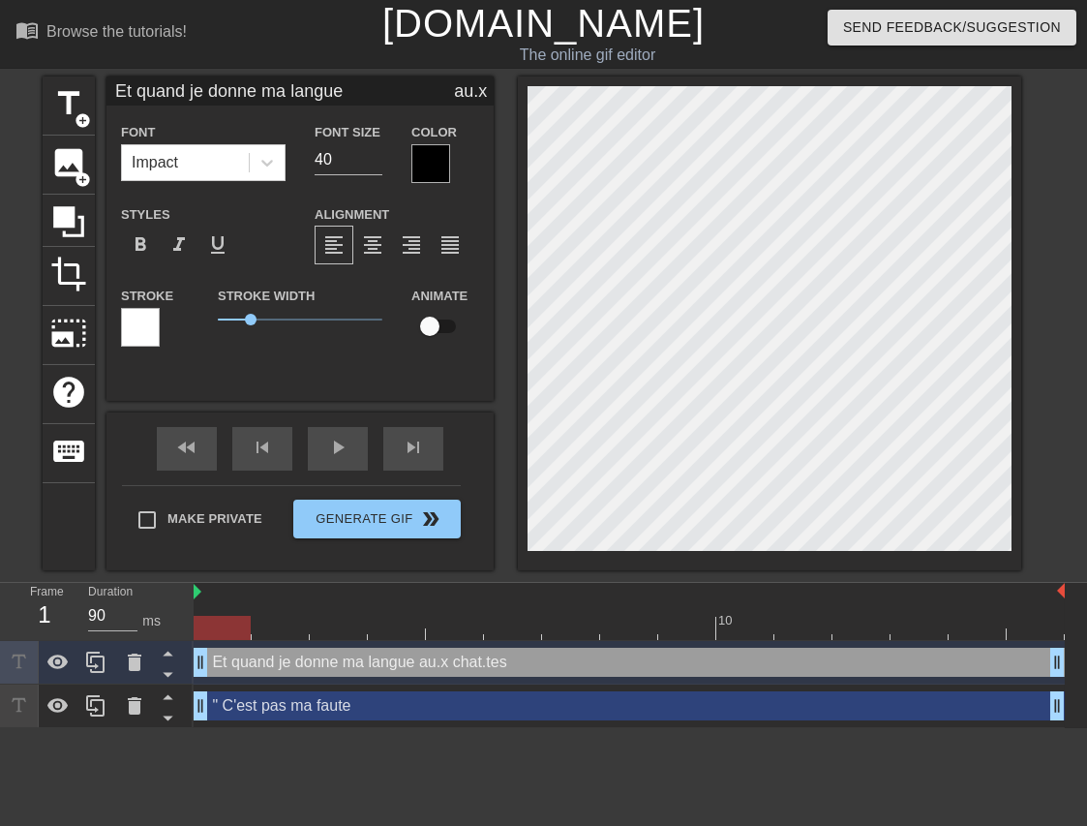
type input "Et quand je donne ma langue au.x chat.tes"
type textarea "Et quand je donne ma langue au.x chat.tes"
type input "Et quand je donne ma langue au.x chat.tes"
type textarea "Et quand je donne ma langue au.x chat.tes"
type input "Et quand je donne ma langue au.x chat.tes"
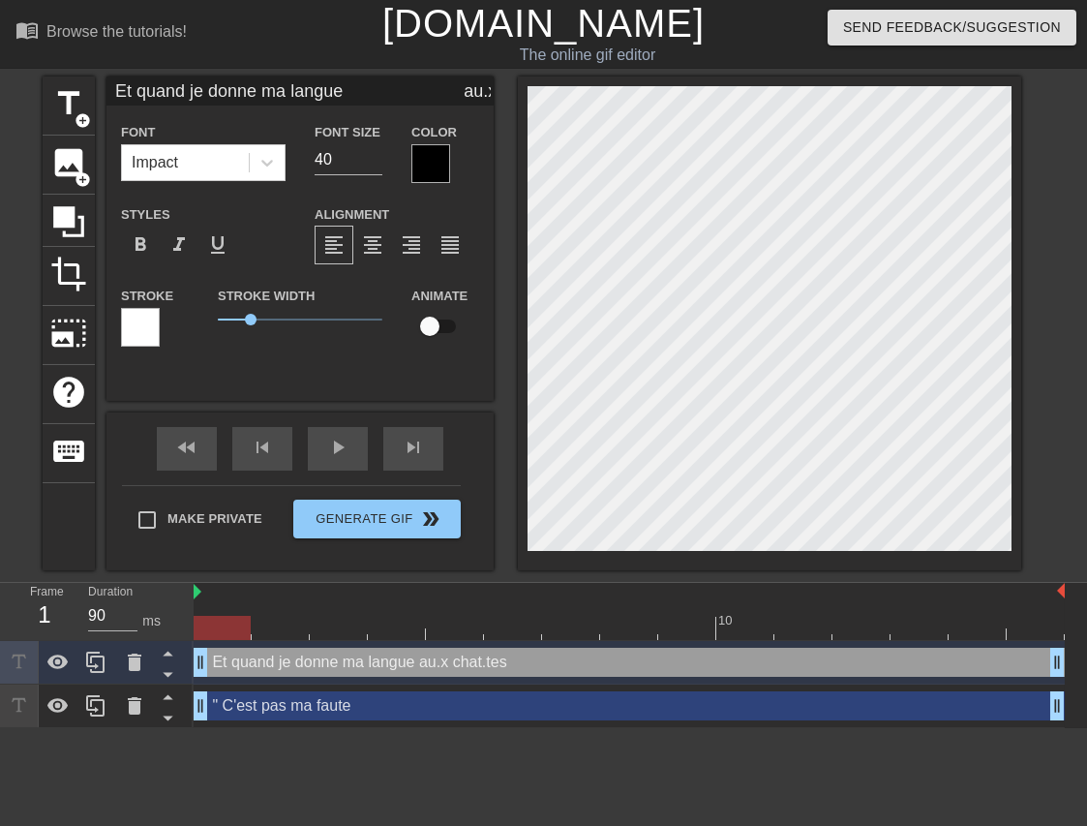
type textarea "Et quand je donne ma langue au.x chat.tes"
type input "Et quand je donne ma langue au.x chat.tes"
type textarea "Et quand je donne ma langue au.x chat.tes"
type input "Et quand je donne ma langue au.x chat.tes"
type textarea "Et quand je donne ma langue au.x chat.tes"
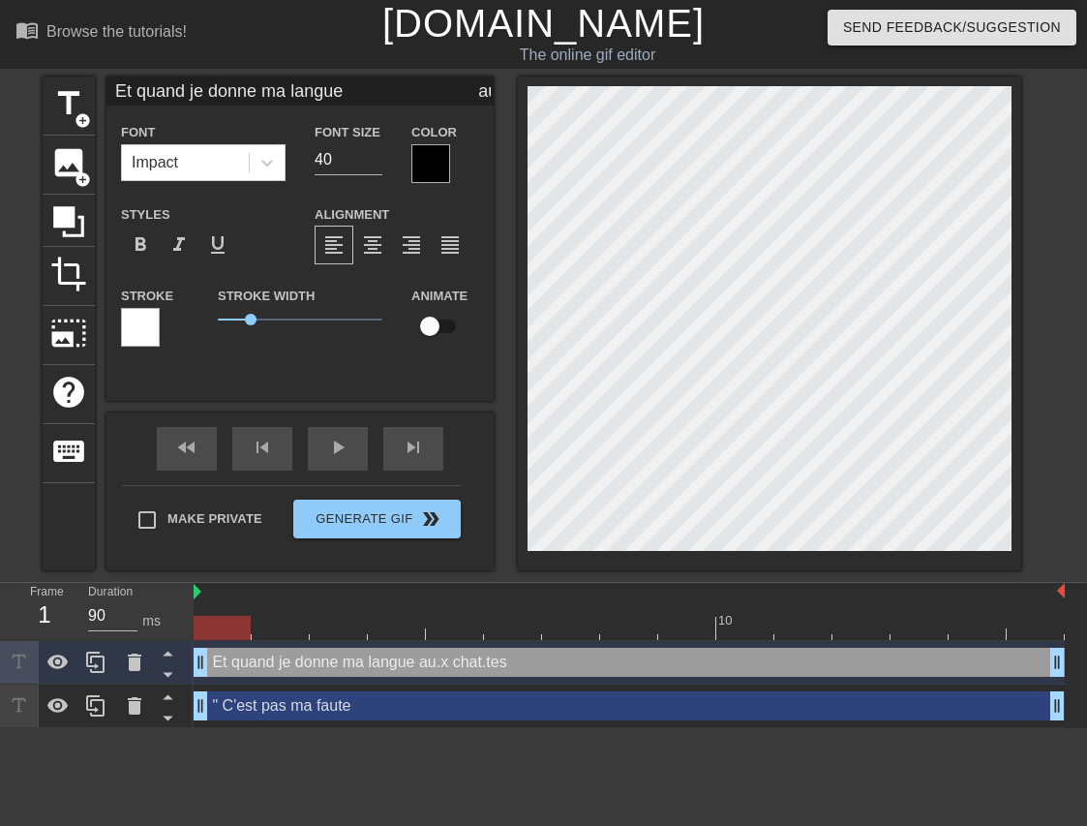
type input "Et quand je donne ma langue au.x chat.tes"
type textarea "Et quand je donne ma langue au.x chat.tes"
type input "Et quand je donne ma langue au.x chat.tes"
type textarea "Et quand je donne ma langue au.x chat.tes"
type input "Et quand je donne ma langue au.x chat.tes"
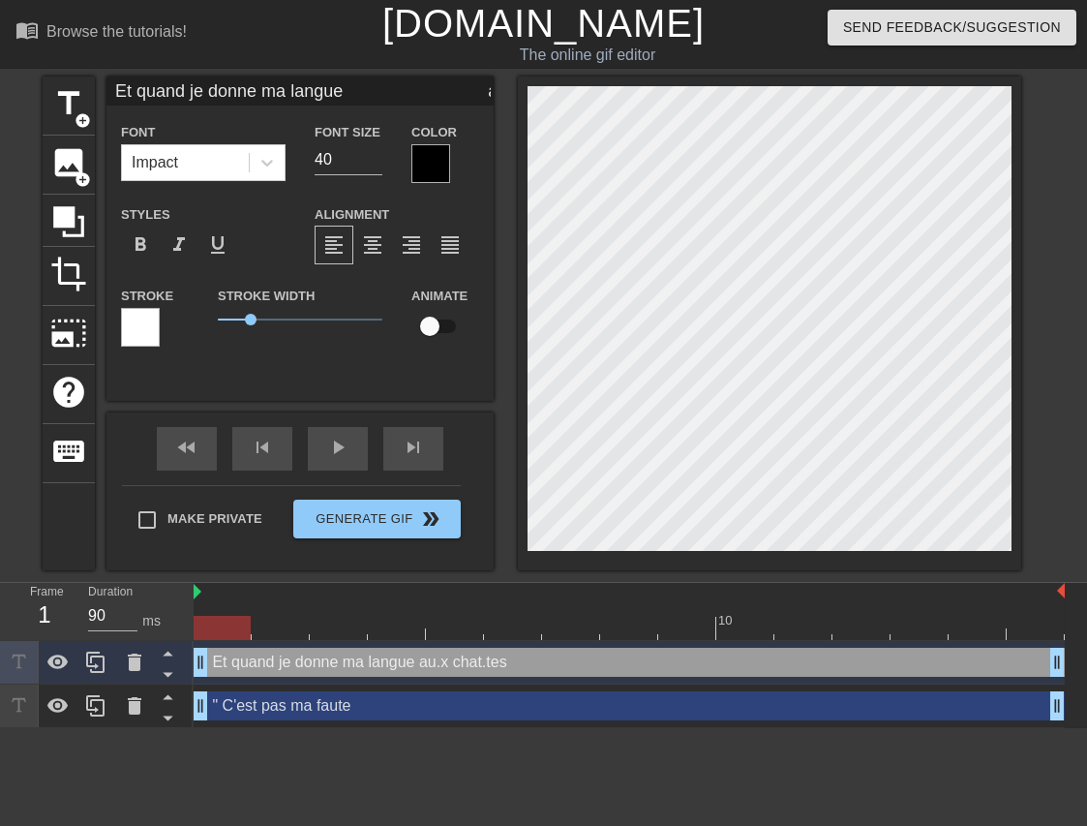
type textarea "Et quand je donne ma langue au.x chat.tes"
type input "Et quand je donne ma langue au.x chat.tes"
type textarea "Et quand je donne ma langue au.x chat.tes"
type input "Et quand je donne ma langue au.x chat.tes"
type textarea "Et quand je donne ma langue au.x chat.tes"
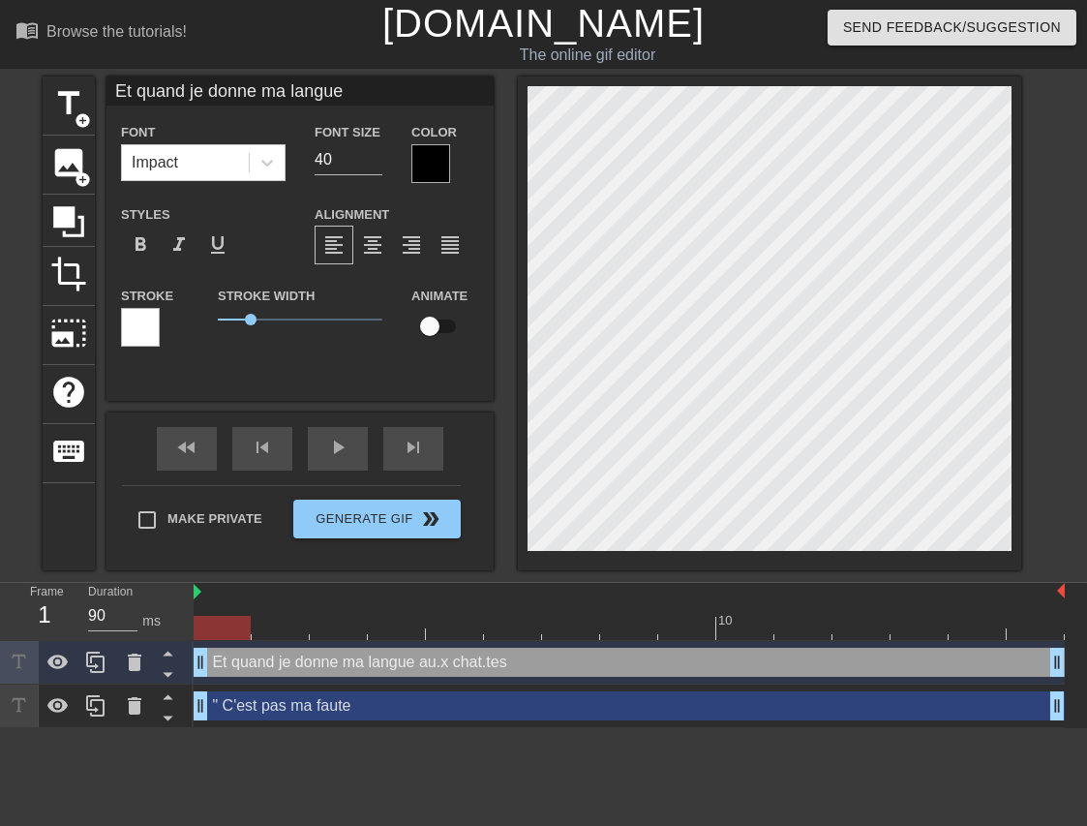
type input "Et quand je donne ma langue au.x chat.tes"
type textarea "Et quand je donne ma langue au.x chat.tes"
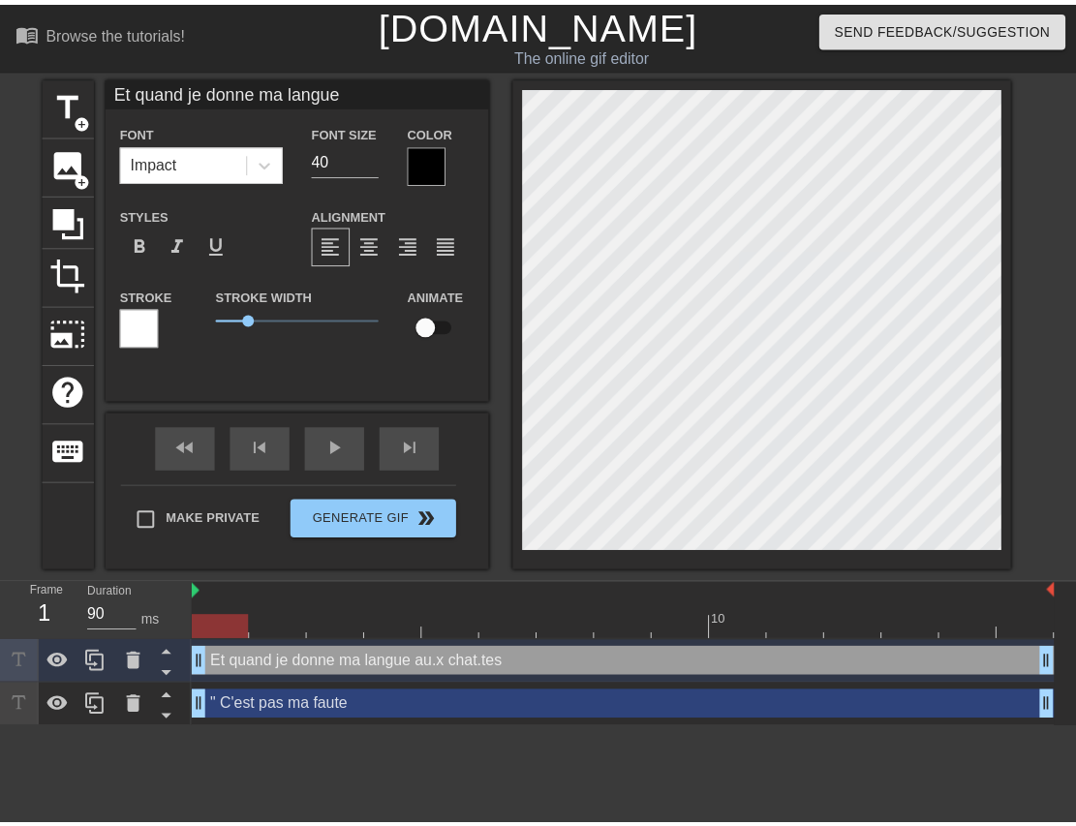
scroll to position [3, 11]
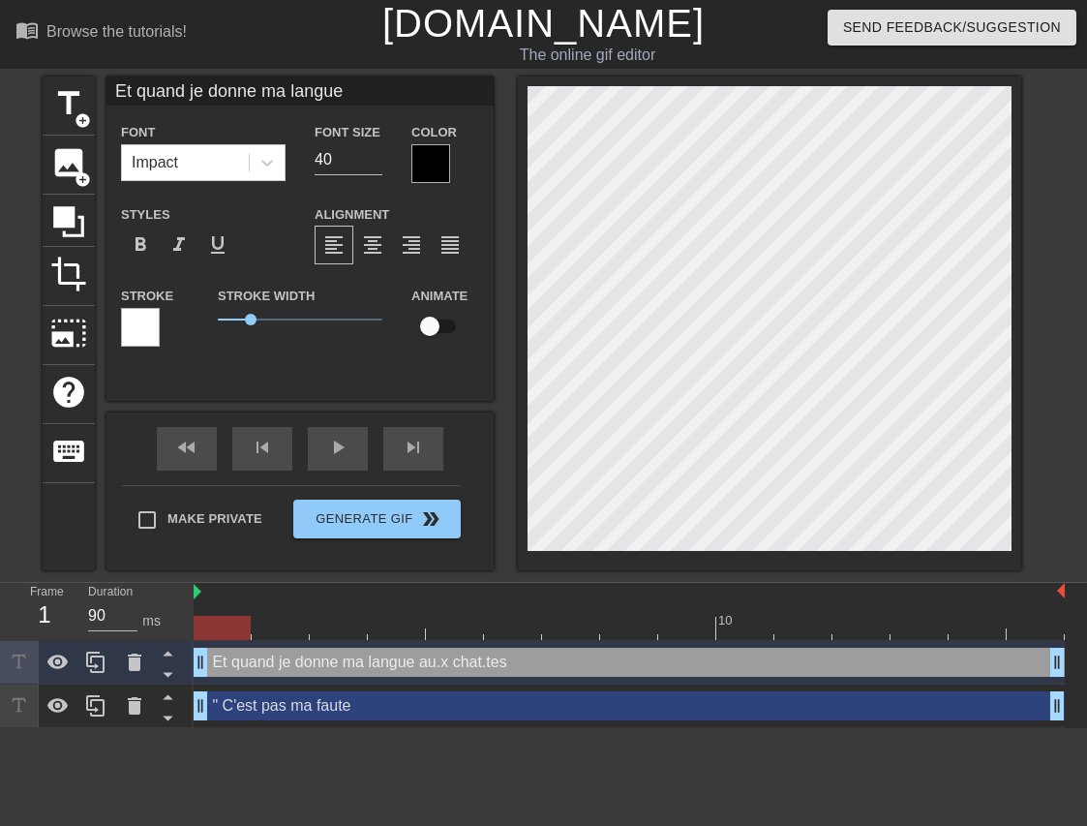
type input "Et quand je donne ma langue au.x chat.tes"
type textarea "Et quand je donne ma langue au.x chat.tes"
type input "Et quand je donne ma langue au.x chat.tes"
type textarea "Et quand je donne ma langue au.x chat.tes"
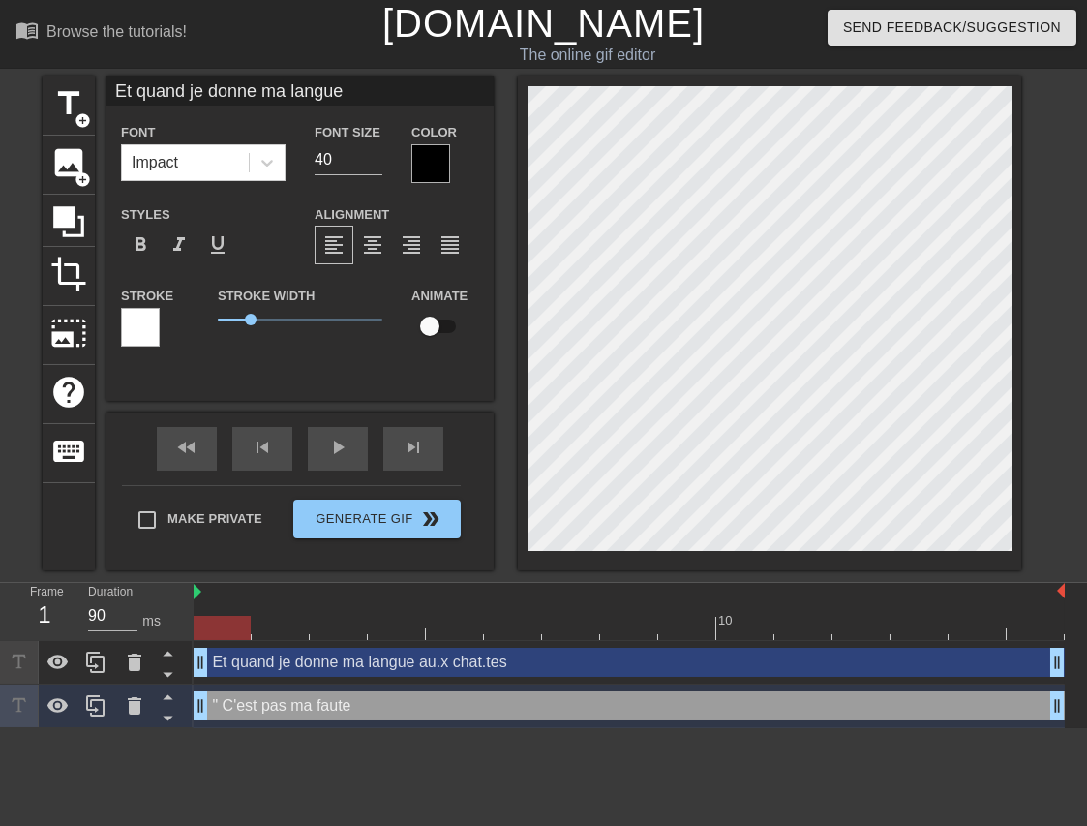
type input "" C'est pas ma faute"
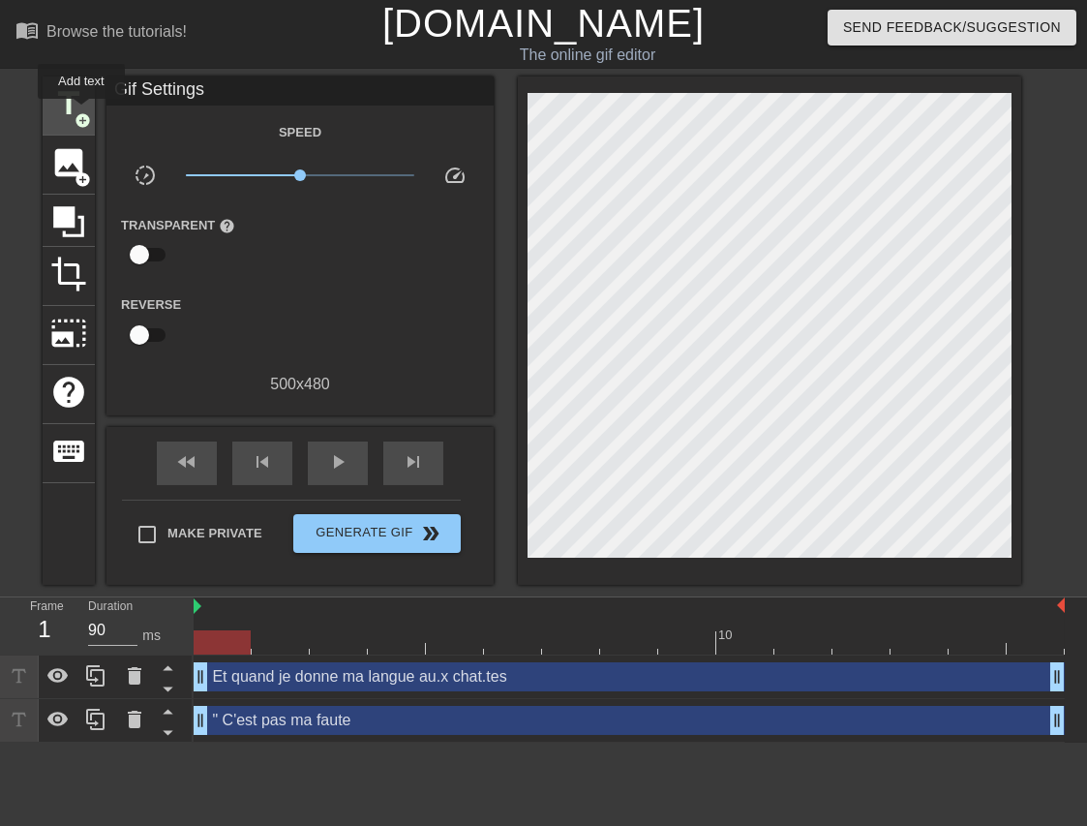
click at [75, 109] on span "title" at bounding box center [68, 103] width 37 height 37
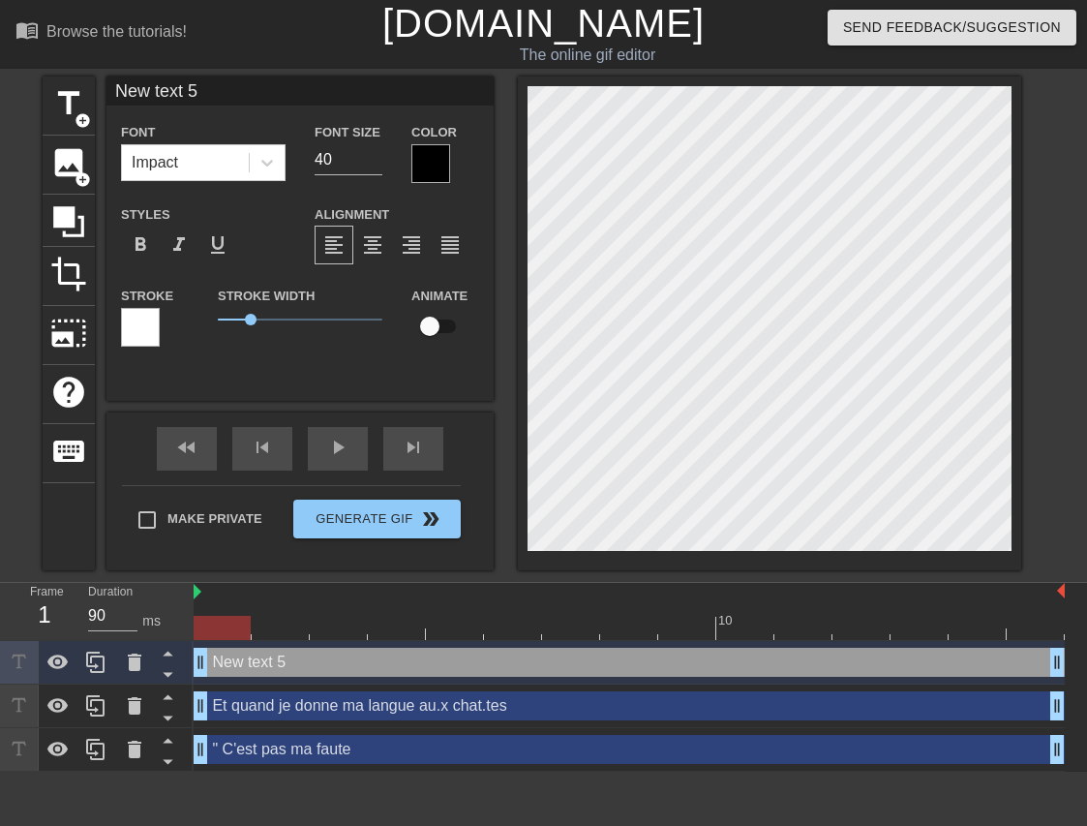
drag, startPoint x: 323, startPoint y: 87, endPoint x: 309, endPoint y: 94, distance: 16.0
click at [316, 90] on input "New text 5" at bounding box center [299, 90] width 387 height 29
drag, startPoint x: 197, startPoint y: 91, endPoint x: 33, endPoint y: 89, distance: 163.6
click at [36, 91] on div "title add_circle image add_circle crop photo_size_select_large help keyboard Ne…" at bounding box center [543, 323] width 1087 height 494
paste input "Je vois les autres"
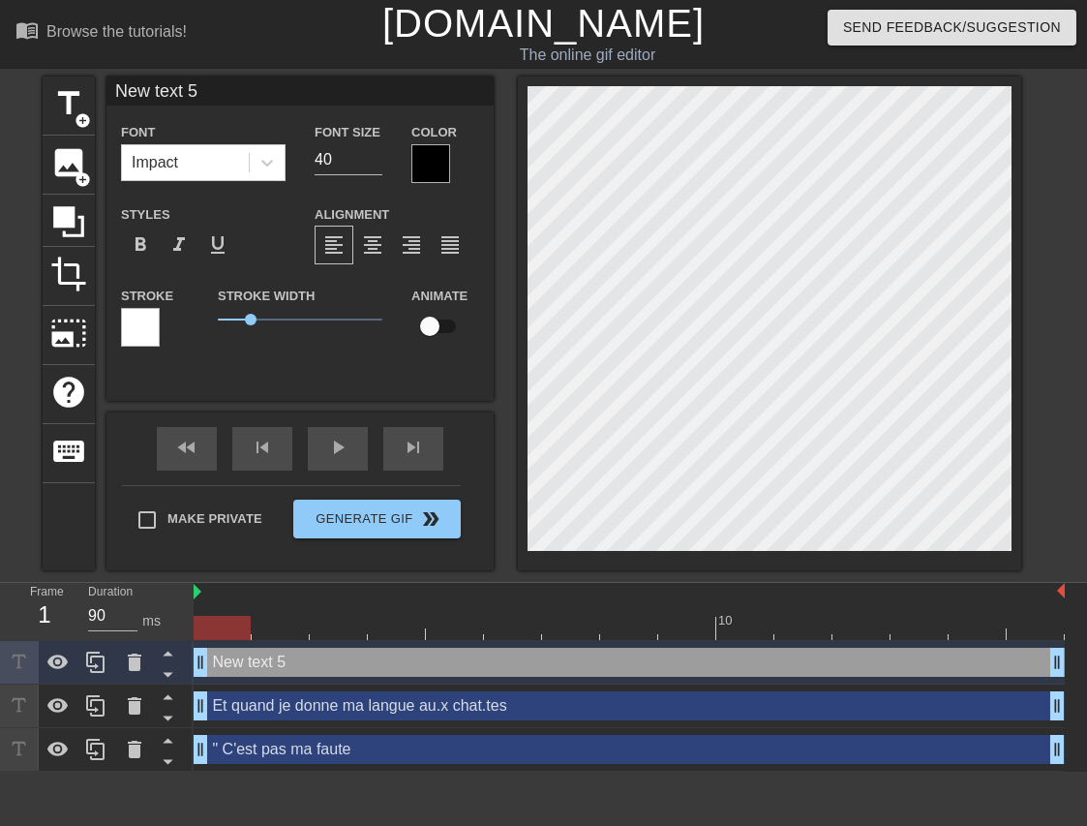
type input "Je vois les autres"
click at [73, 112] on span "title" at bounding box center [68, 103] width 37 height 37
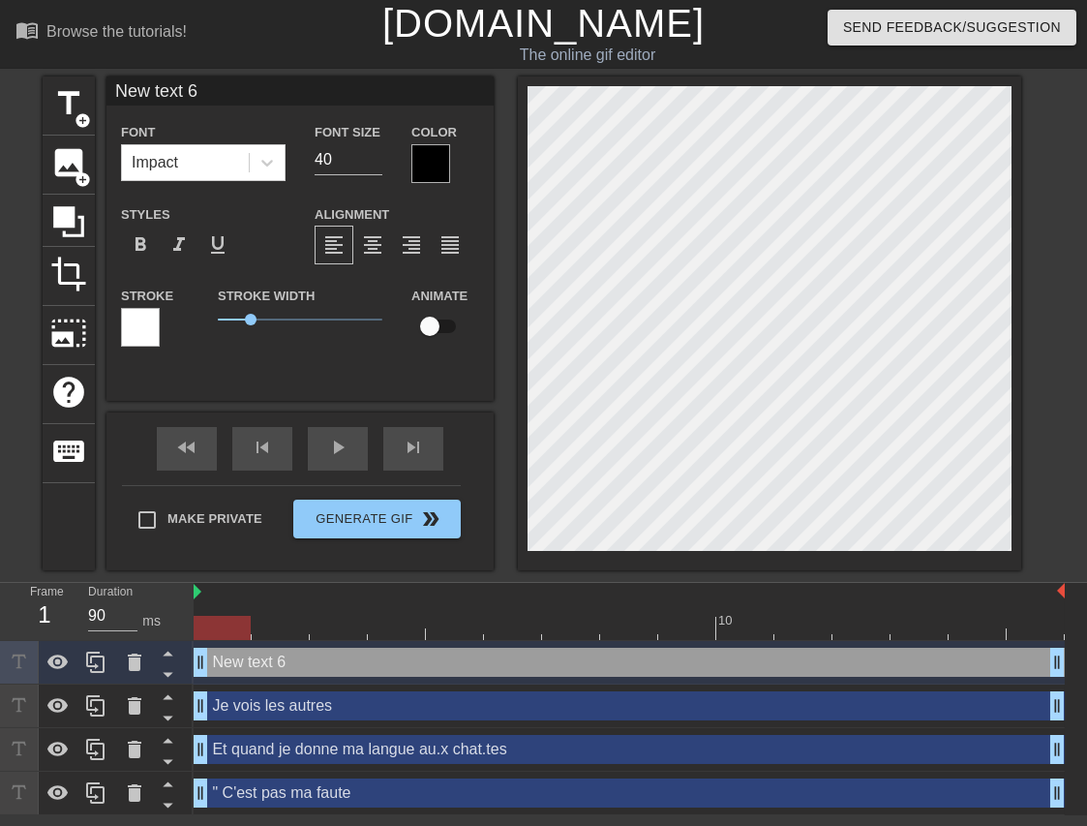
drag, startPoint x: 227, startPoint y: 86, endPoint x: 30, endPoint y: 82, distance: 197.5
click at [32, 82] on div "title add_circle image add_circle crop photo_size_select_large help keyboard Ne…" at bounding box center [543, 323] width 1087 height 494
paste input "Tout prêts à se jeter sur moi ""
type input "Tout prêts à se jeter sur moi ""
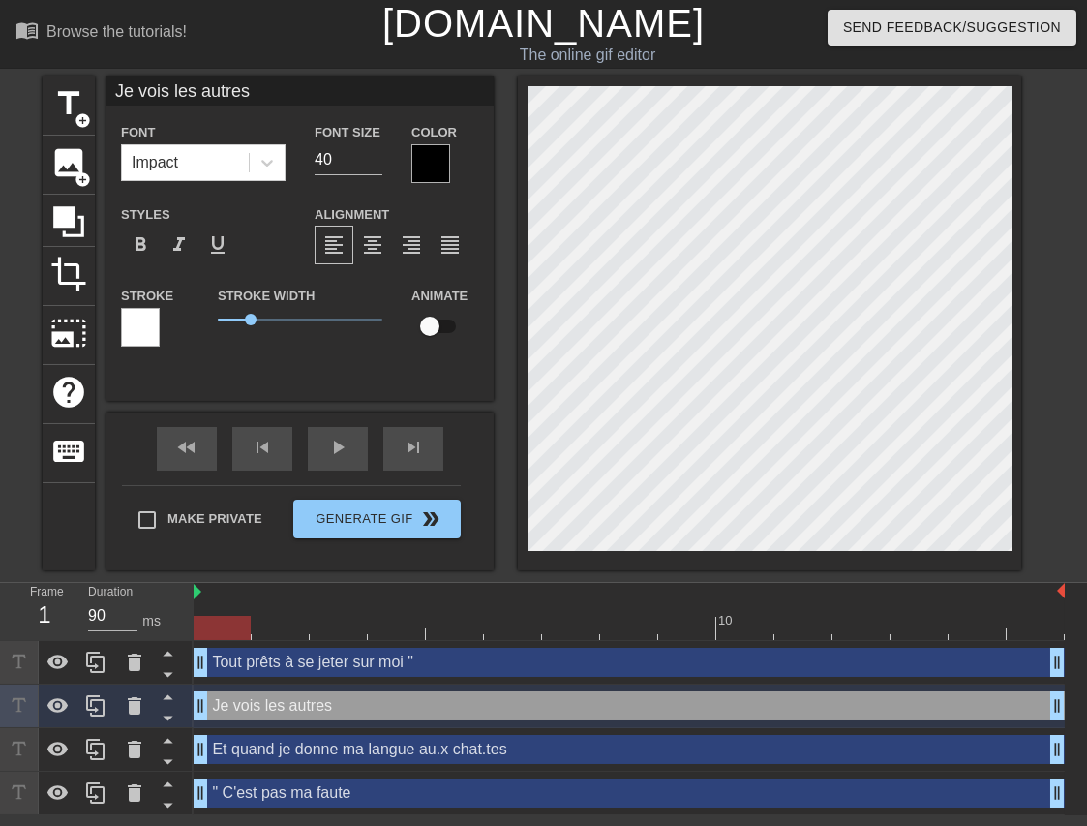
type input "Et quand je donne ma langue au.x chat.tes"
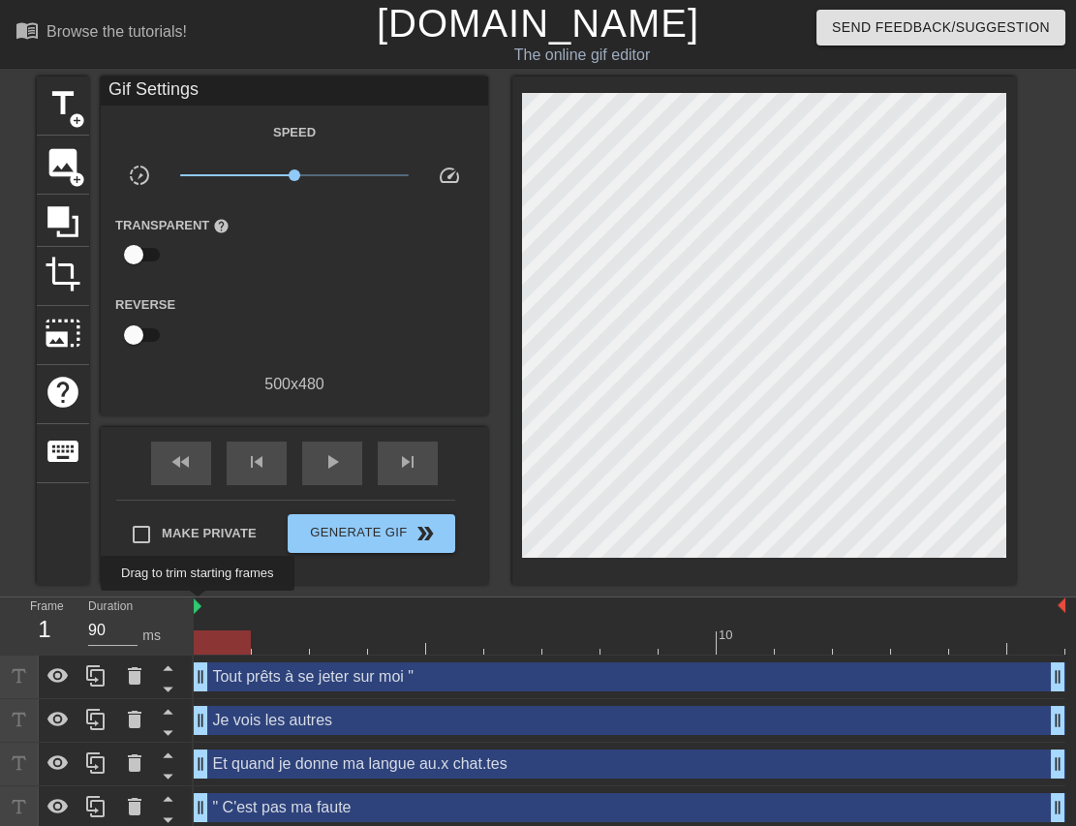
click at [198, 604] on img at bounding box center [198, 605] width 8 height 15
click at [318, 456] on div "play_arrow" at bounding box center [332, 463] width 60 height 44
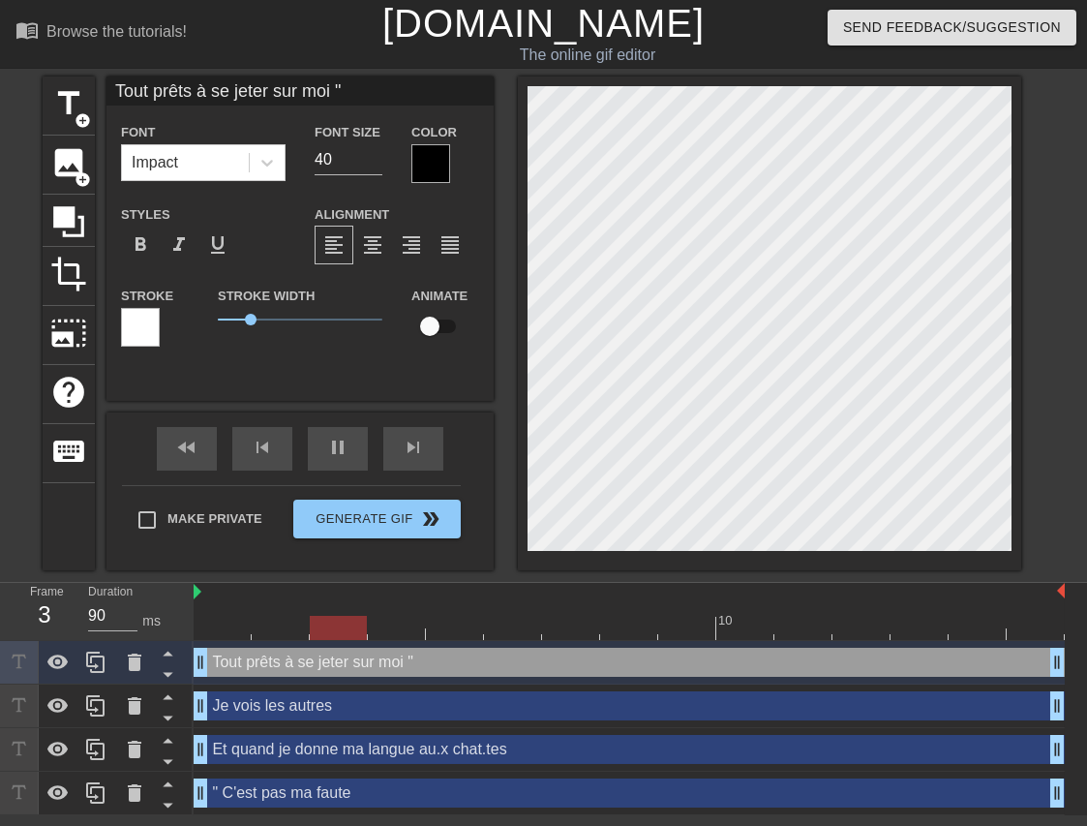
click at [151, 373] on div "Tout prêts à se jeter sur moi " Font Impact Font Size 40 Color Styles format_bo…" at bounding box center [299, 238] width 387 height 324
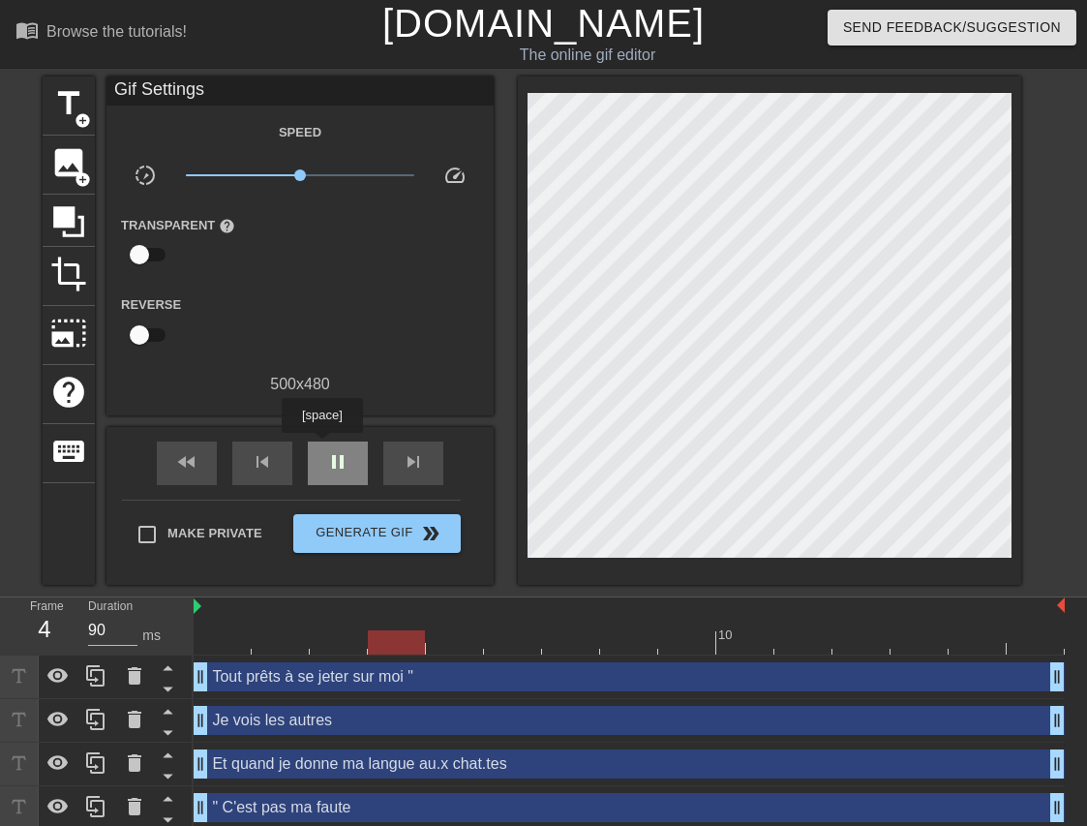
click at [321, 446] on div "pause" at bounding box center [338, 463] width 60 height 44
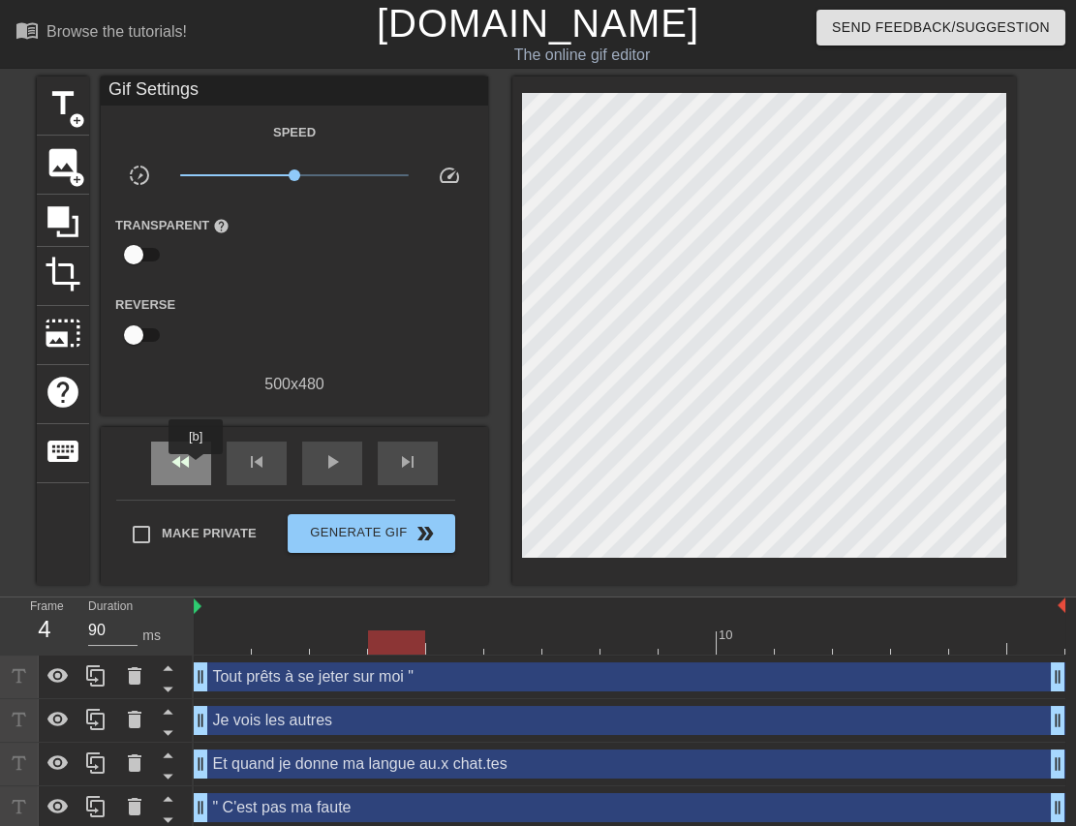
click at [197, 468] on div "fast_rewind" at bounding box center [181, 463] width 60 height 44
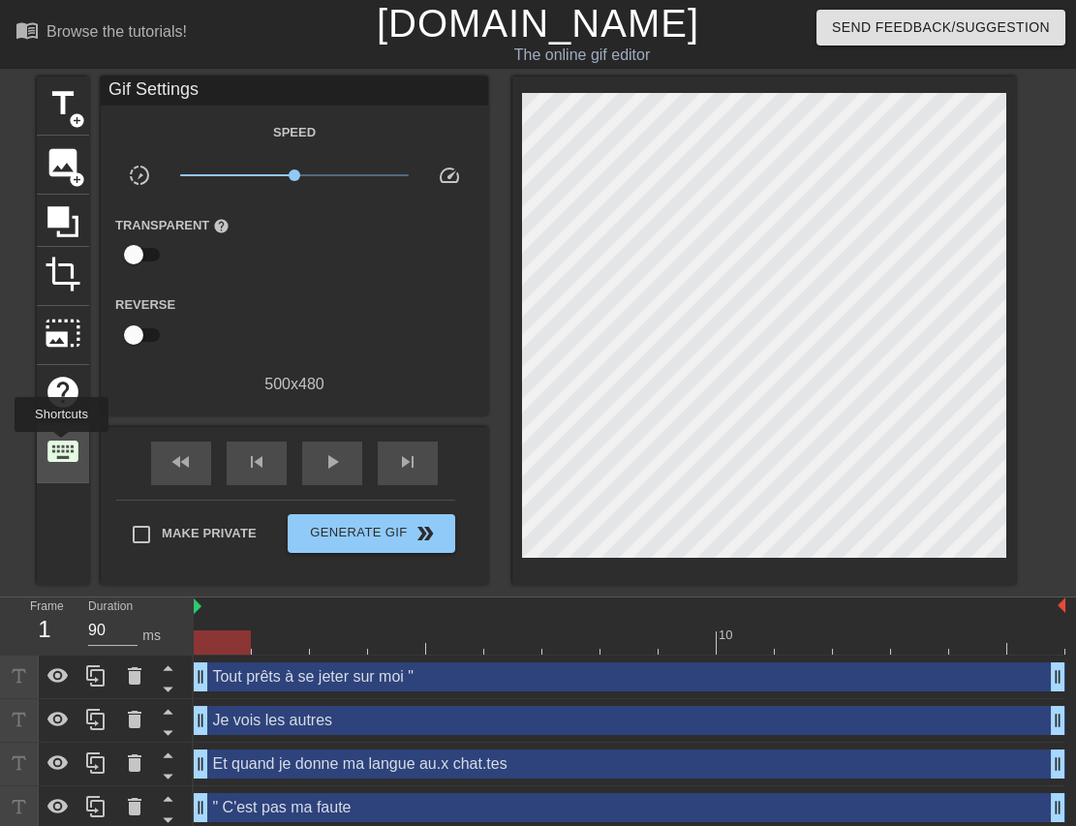
click at [61, 445] on span "keyboard" at bounding box center [63, 451] width 37 height 37
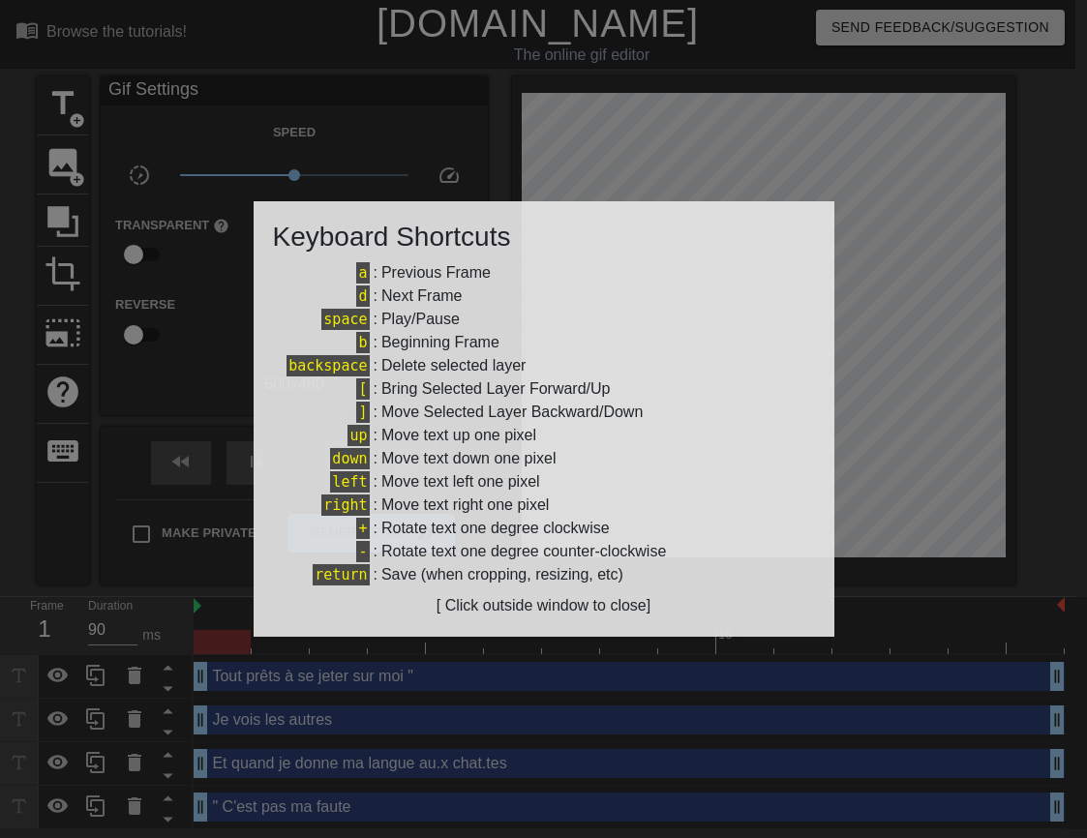
click at [60, 445] on div at bounding box center [543, 419] width 1087 height 838
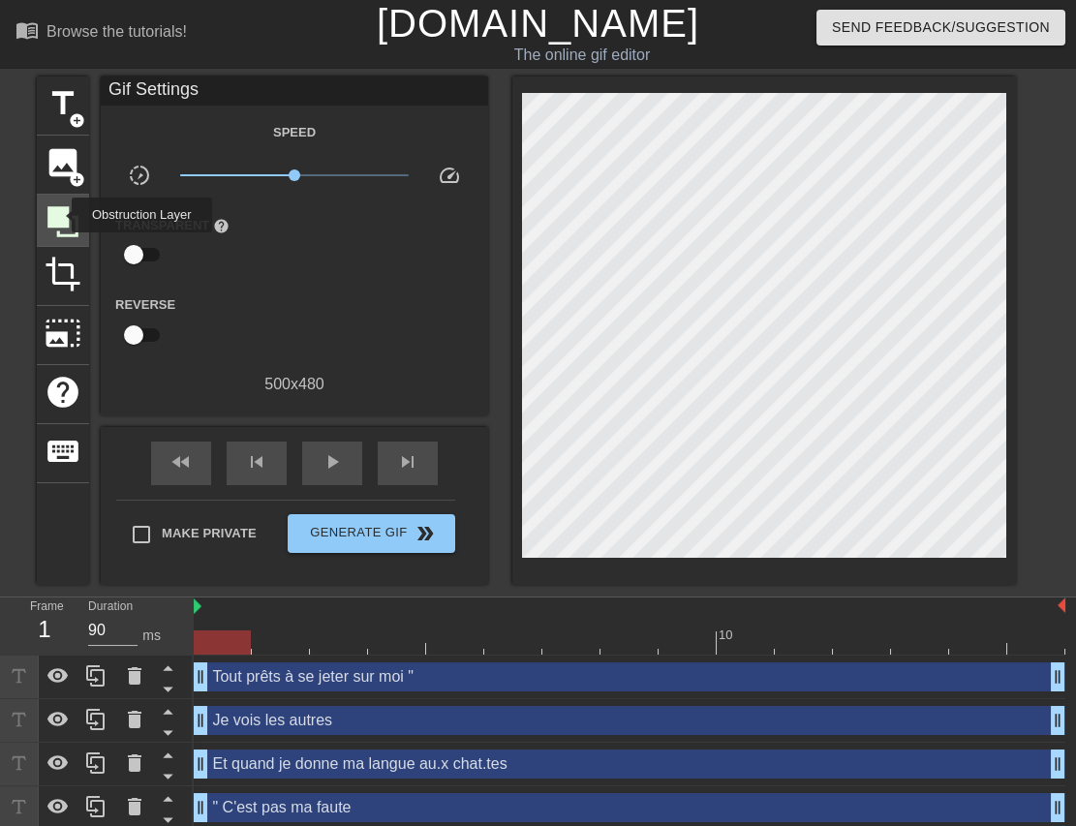
click at [59, 215] on icon at bounding box center [62, 221] width 31 height 31
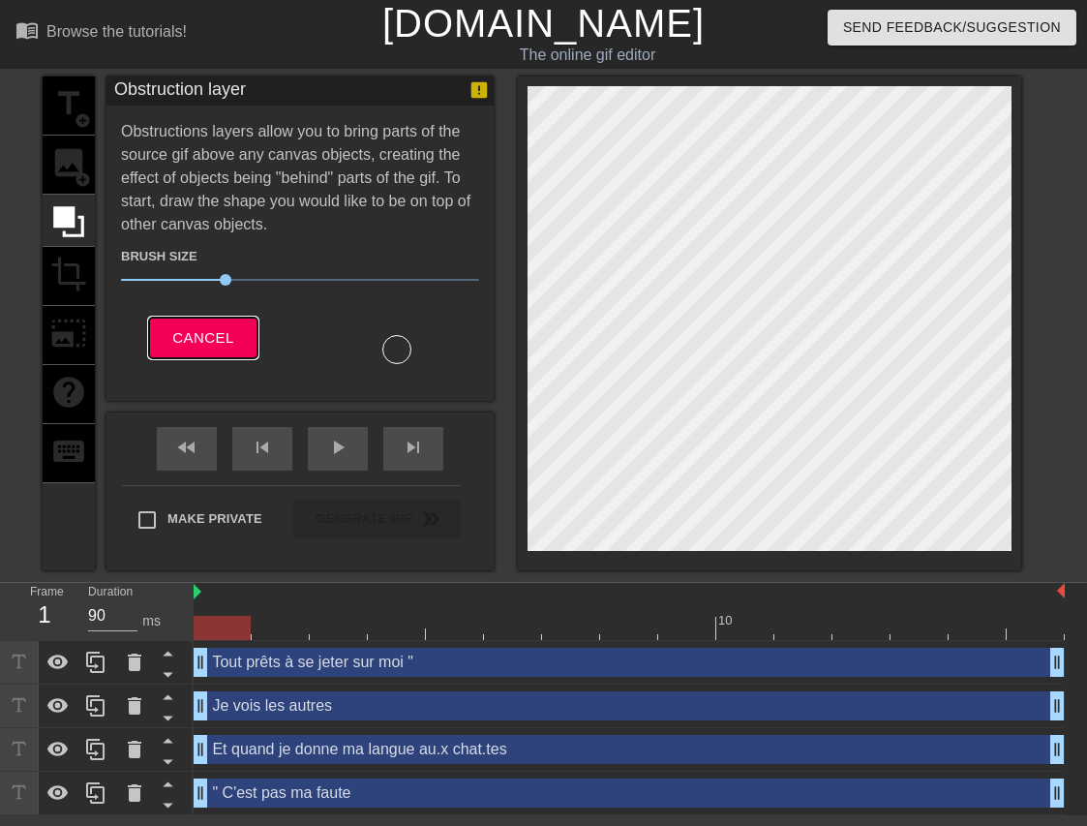
click at [210, 345] on span "Cancel" at bounding box center [202, 337] width 61 height 25
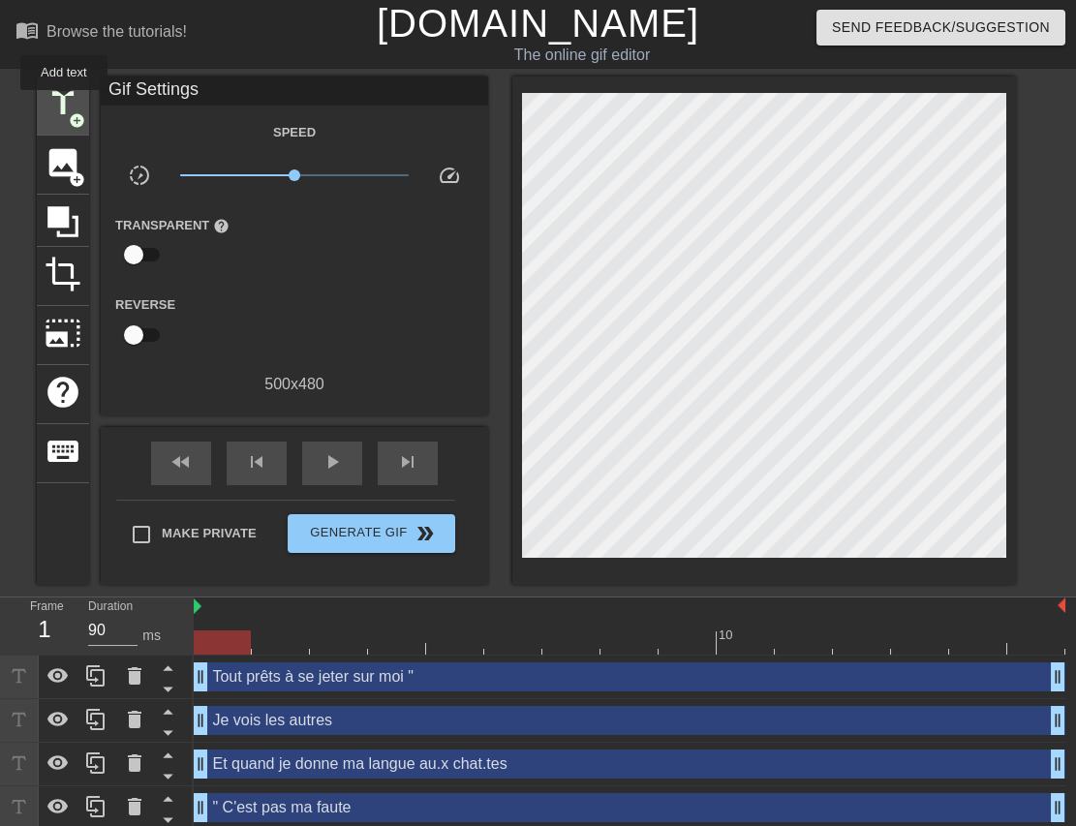
click at [64, 104] on span "title" at bounding box center [63, 103] width 37 height 37
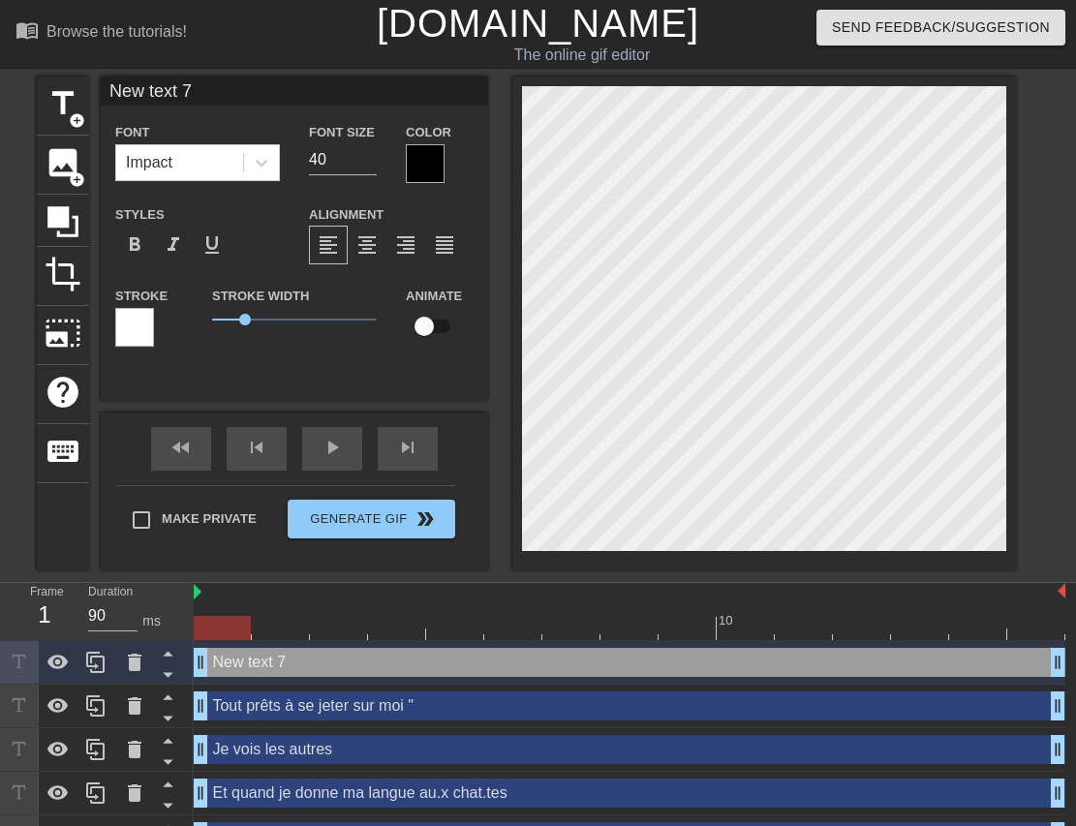
drag, startPoint x: 208, startPoint y: 79, endPoint x: 41, endPoint y: 71, distance: 167.7
click at [42, 72] on div "menu_book Browse the tutorials! Gifntext.com The online gif editor Send Feedbac…" at bounding box center [538, 429] width 1076 height 859
paste input "🎶"
type input "🎶"
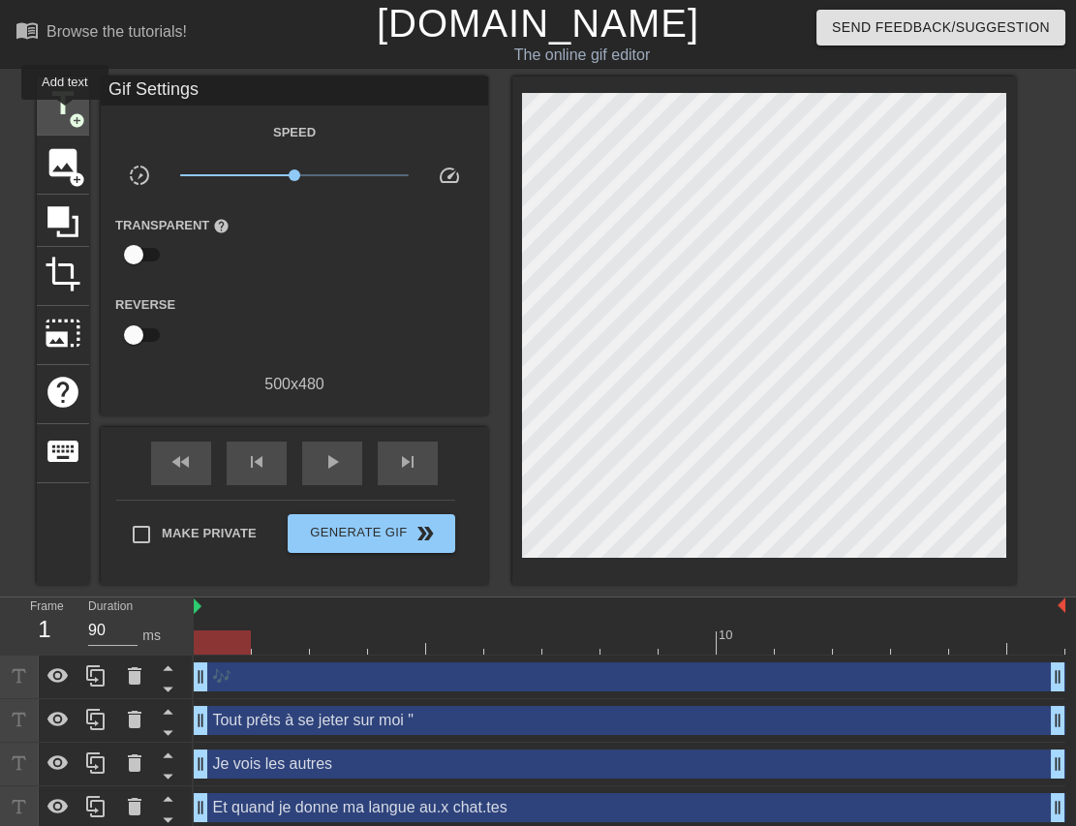
click at [65, 112] on span "title" at bounding box center [63, 103] width 37 height 37
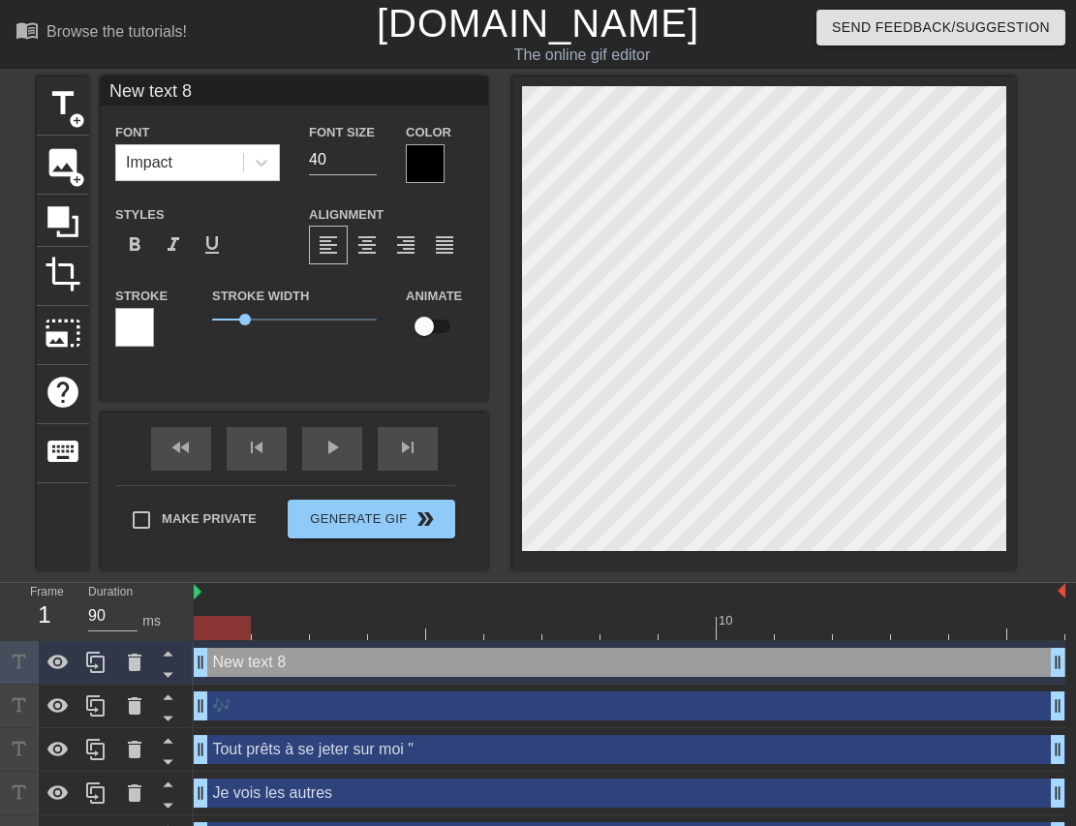
drag, startPoint x: 215, startPoint y: 90, endPoint x: 59, endPoint y: 72, distance: 156.9
click at [60, 73] on div "menu_book Browse the tutorials! Gifntext.com The online gif editor Send Feedbac…" at bounding box center [538, 451] width 1076 height 902
paste input "🎵"
type input "🎵"
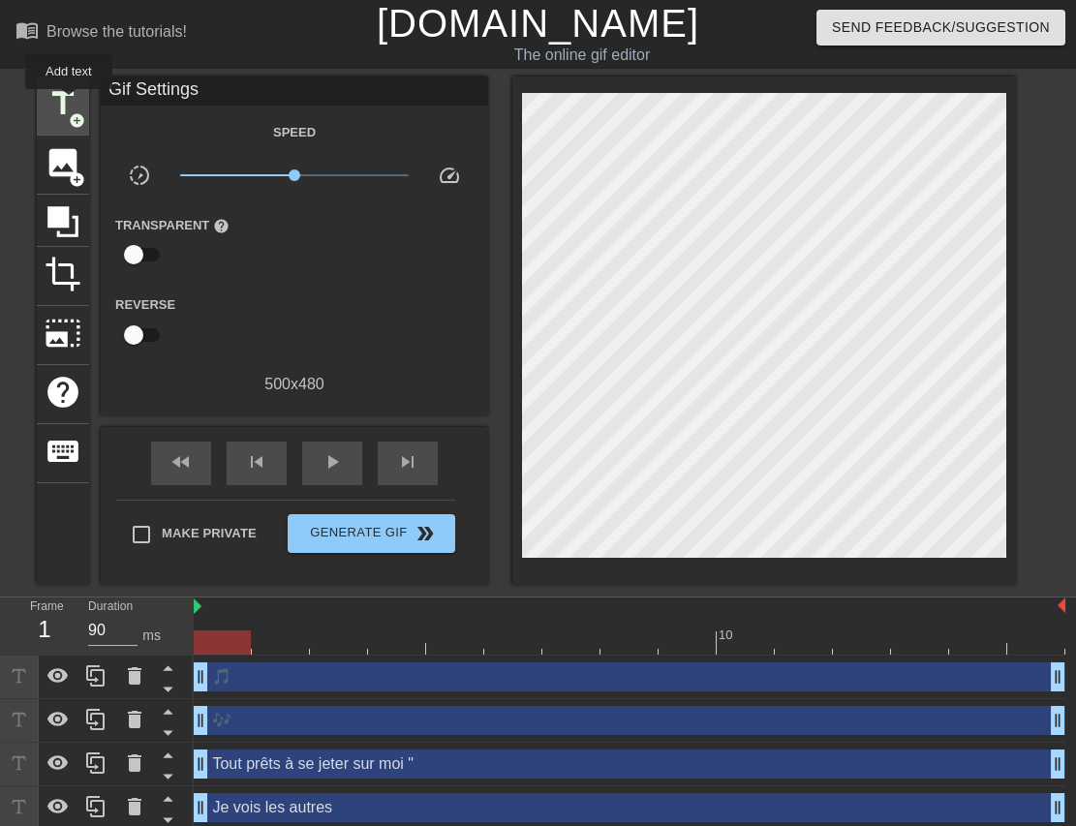
click at [69, 102] on span "title" at bounding box center [63, 103] width 37 height 37
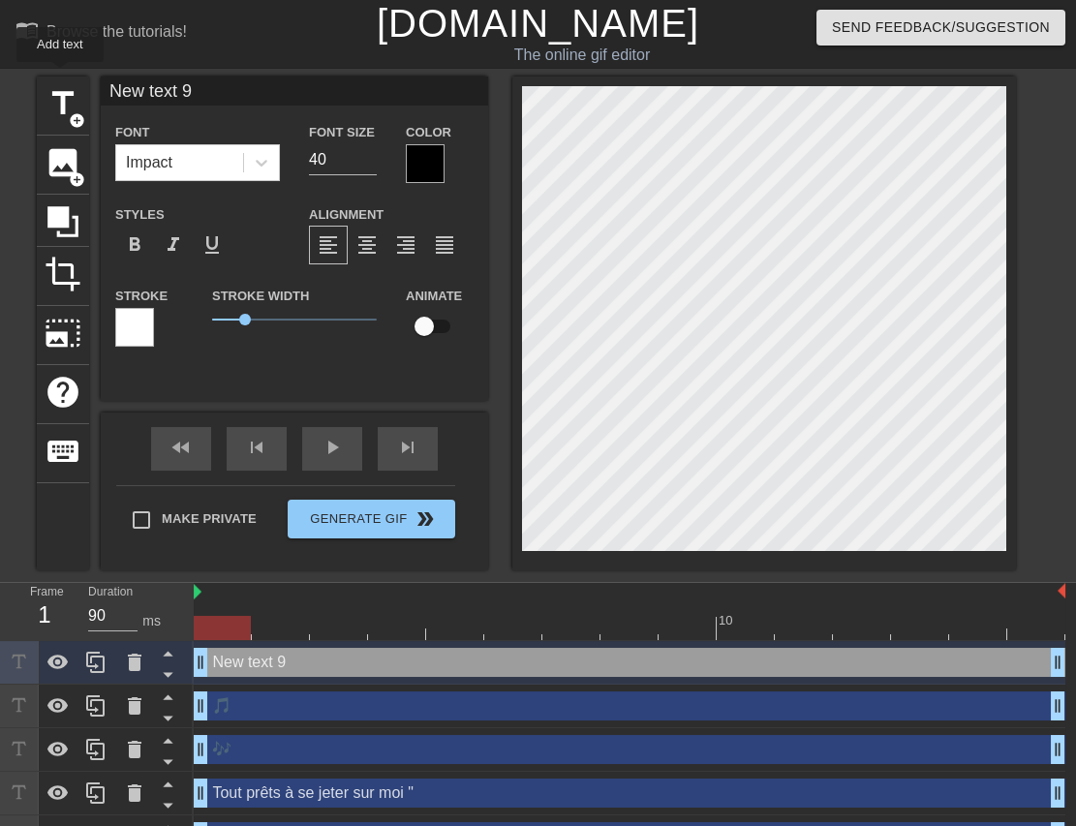
drag, startPoint x: 226, startPoint y: 88, endPoint x: 54, endPoint y: 72, distance: 172.1
click at [51, 74] on div "menu_book Browse the tutorials! Gifntext.com The online gif editor Send Feedbac…" at bounding box center [538, 473] width 1076 height 946
paste input
paste input "🎼"
type input "🎼"
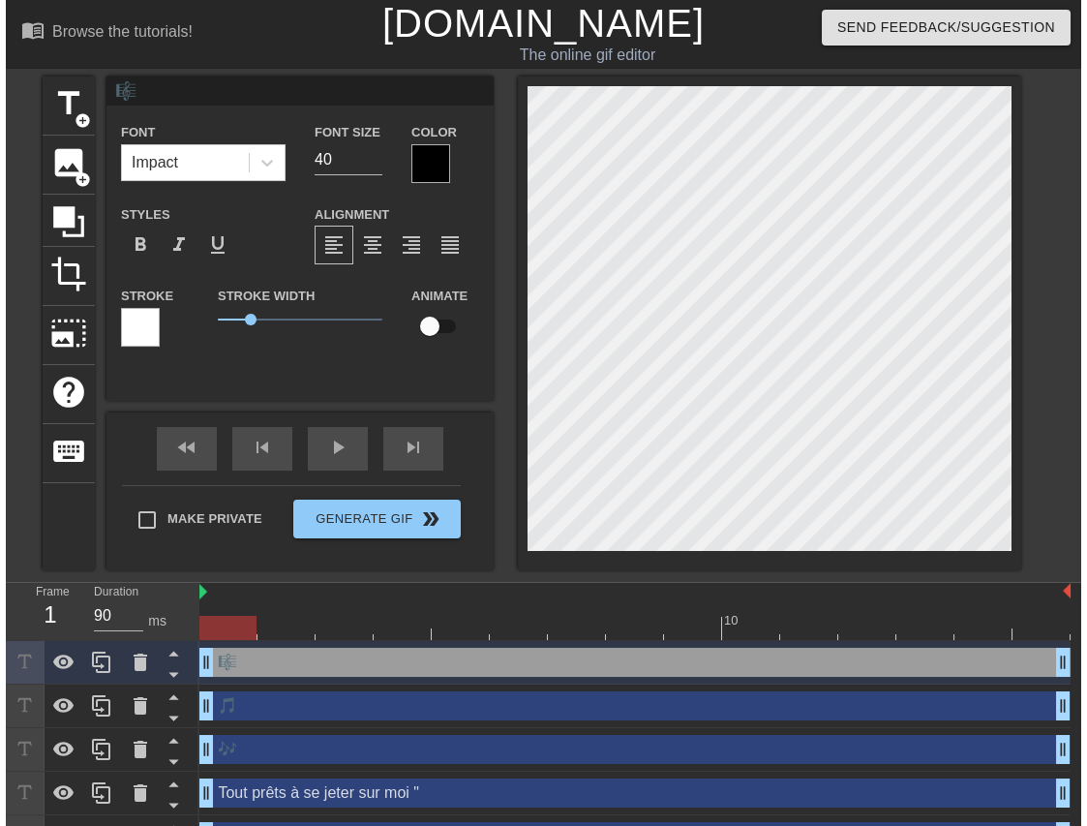
scroll to position [2, 2]
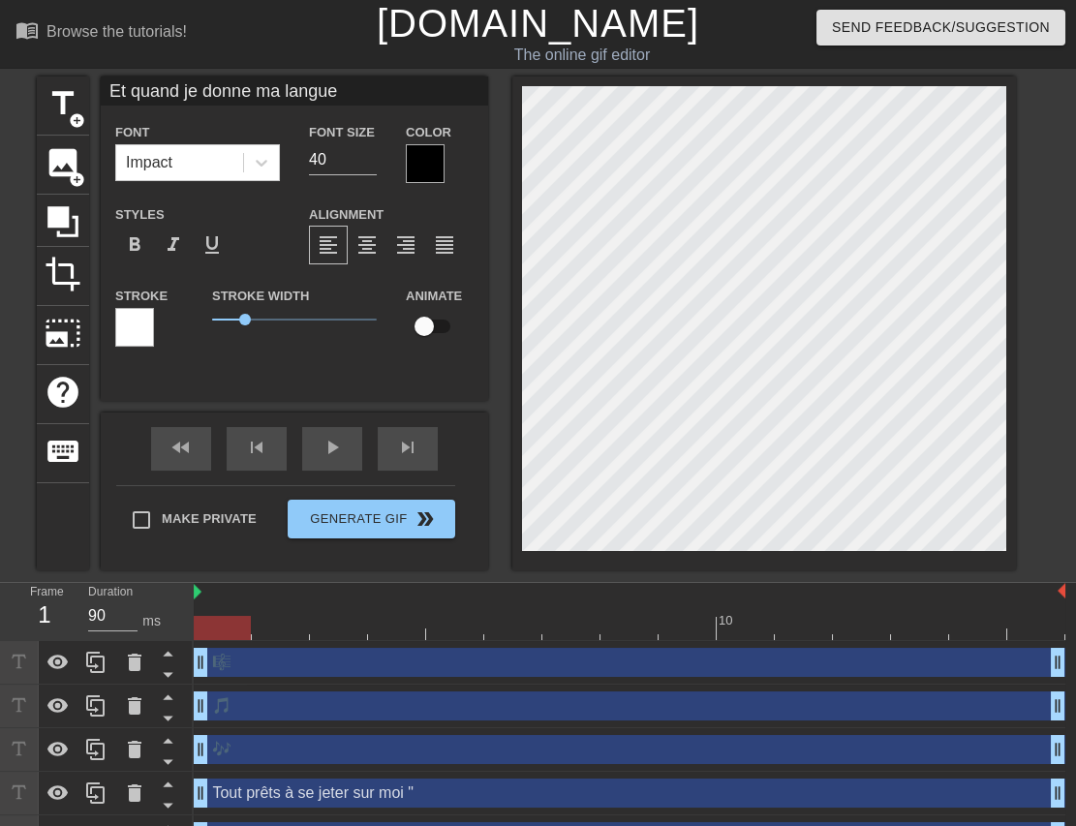
type input "🎼"
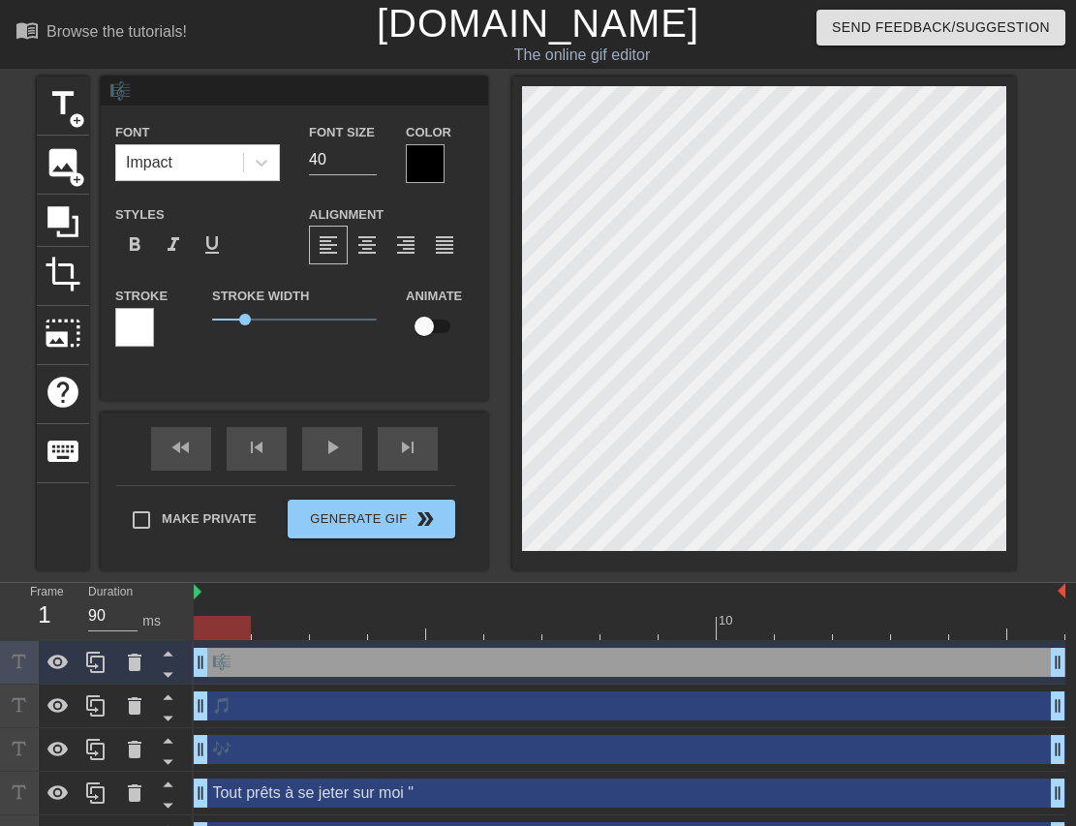
type input "" C'est pas ma faute"
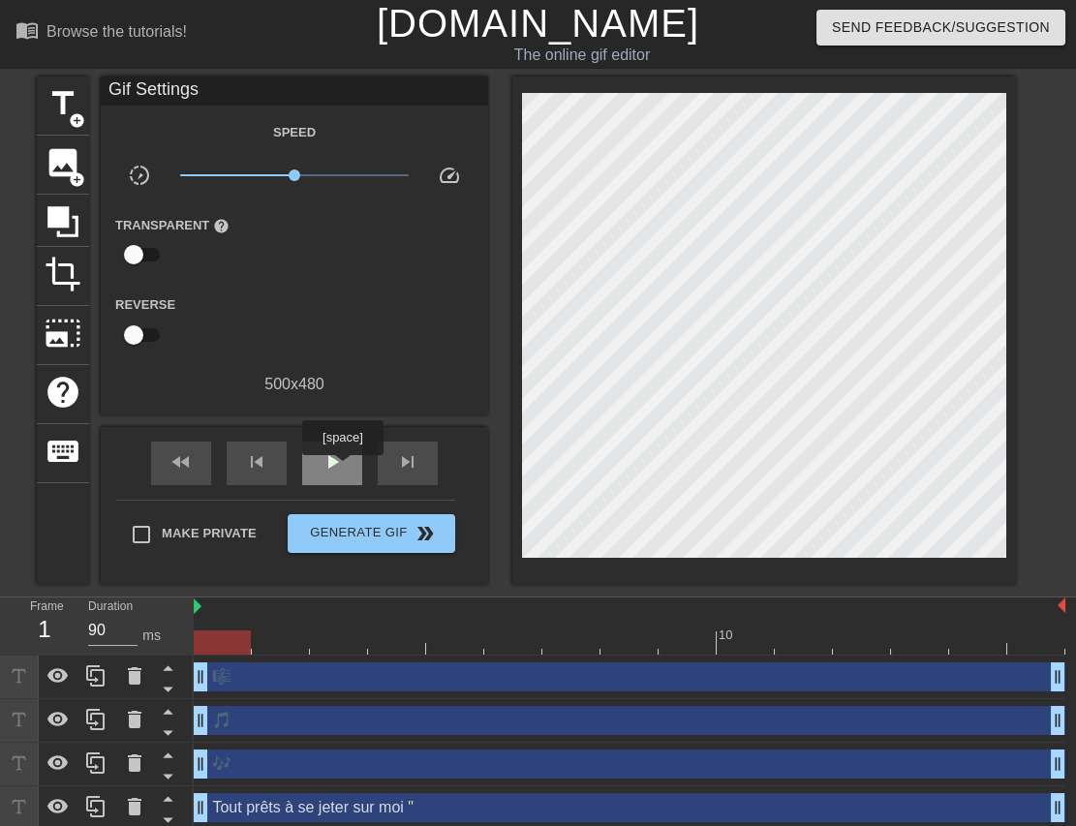
click at [342, 469] on span "play_arrow" at bounding box center [331, 461] width 23 height 23
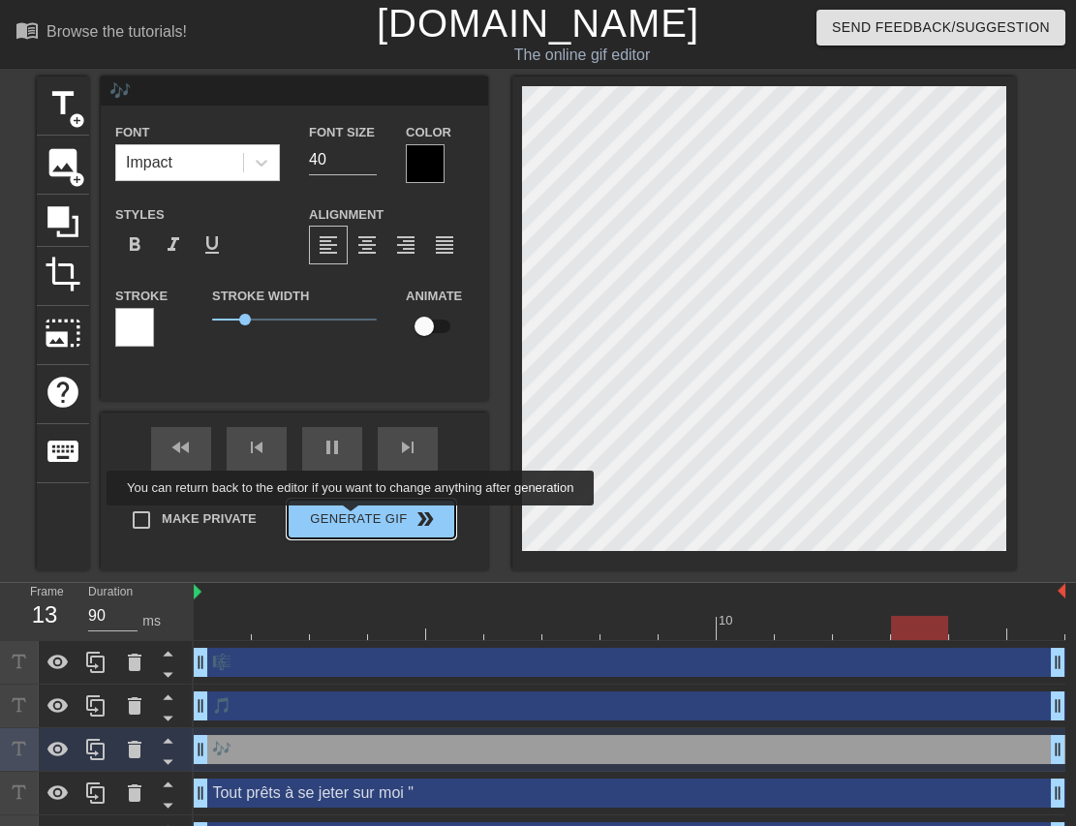
click at [353, 519] on span "Generate Gif double_arrow" at bounding box center [371, 518] width 152 height 23
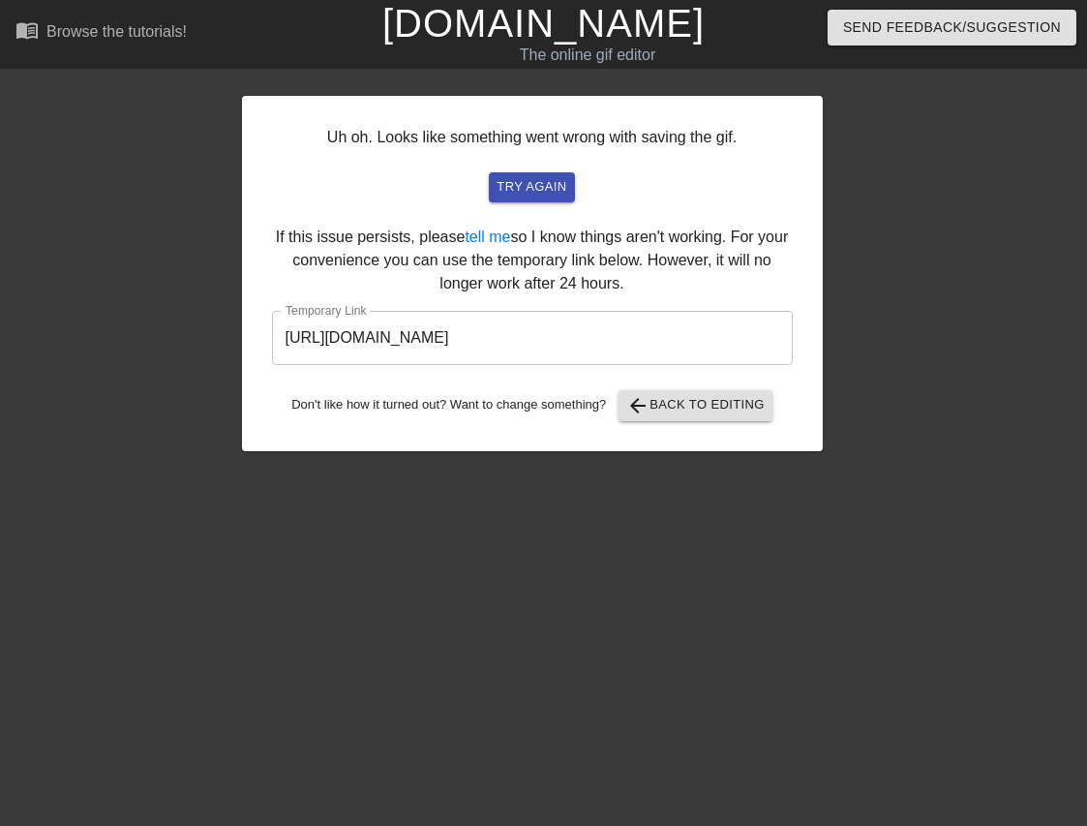
click at [716, 339] on input "https://www.gifntext.com/temp_generations/EcnePYH2.gif" at bounding box center [532, 338] width 521 height 54
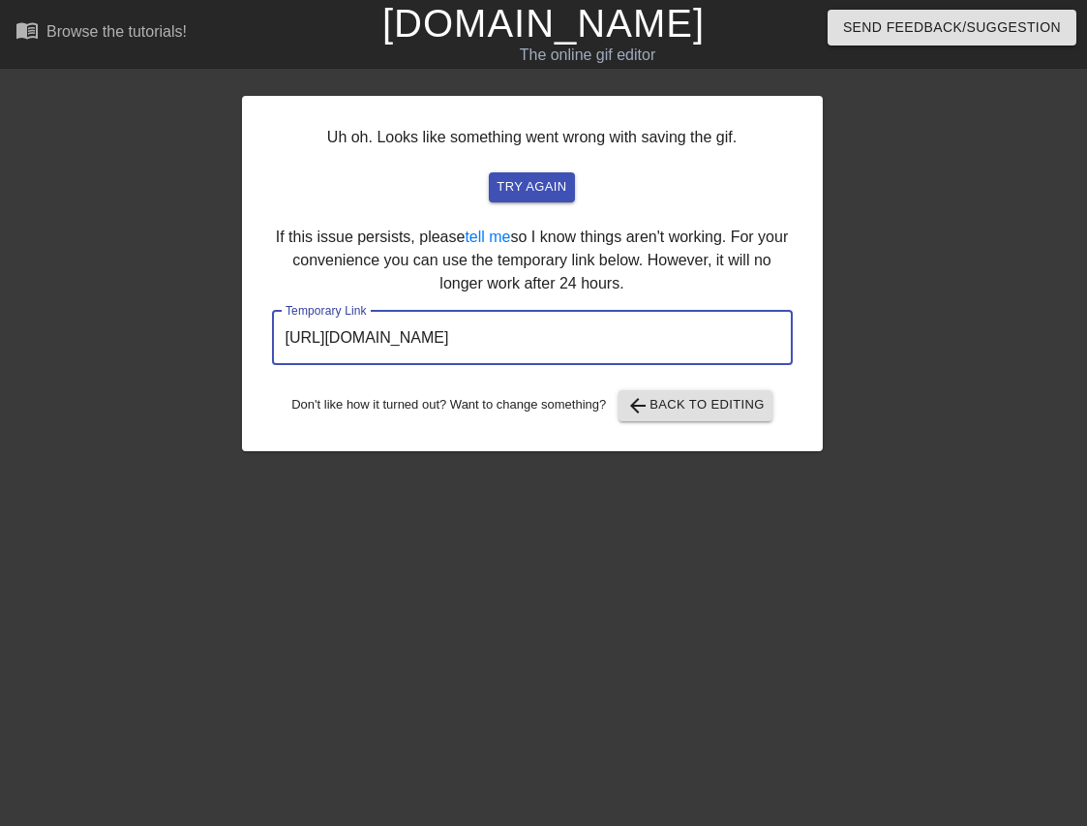
drag, startPoint x: 716, startPoint y: 339, endPoint x: 264, endPoint y: 339, distance: 452.1
click at [264, 339] on div "Uh oh. Looks like something went wrong with saving the gif. try again If this i…" at bounding box center [532, 273] width 581 height 355
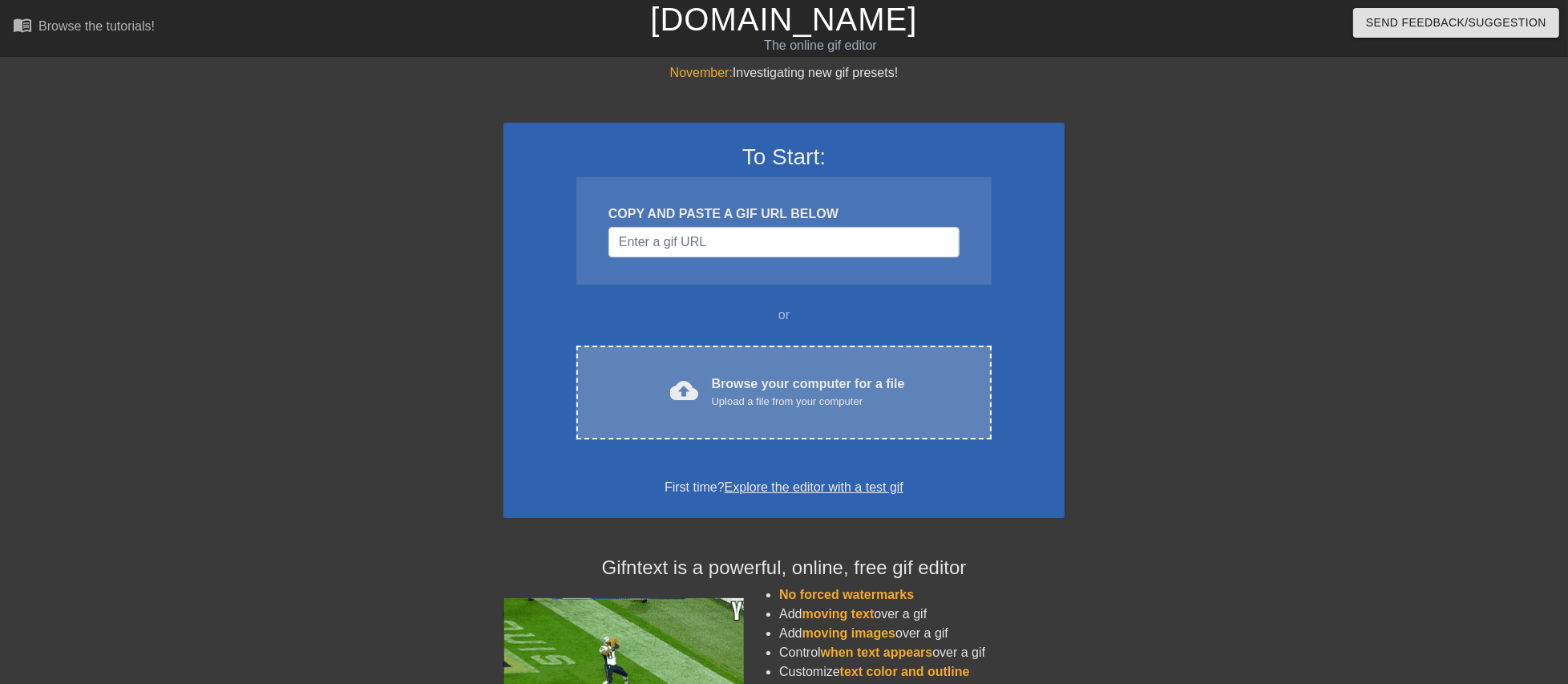
click at [664, 388] on div "cloud_upload" at bounding box center [681, 393] width 36 height 35
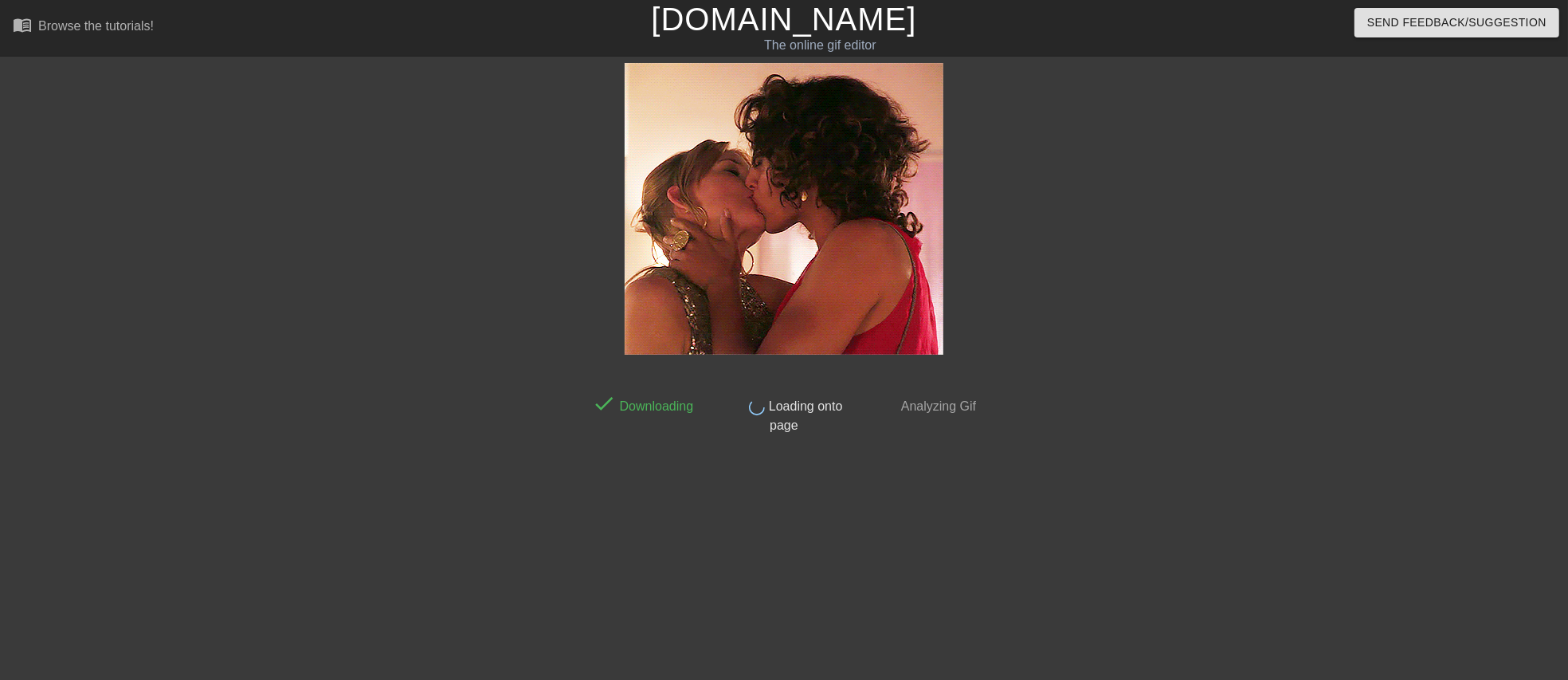
click at [1151, 200] on div "done Downloading done Loading onto page done Analyzing Gif" at bounding box center [784, 301] width 1568 height 478
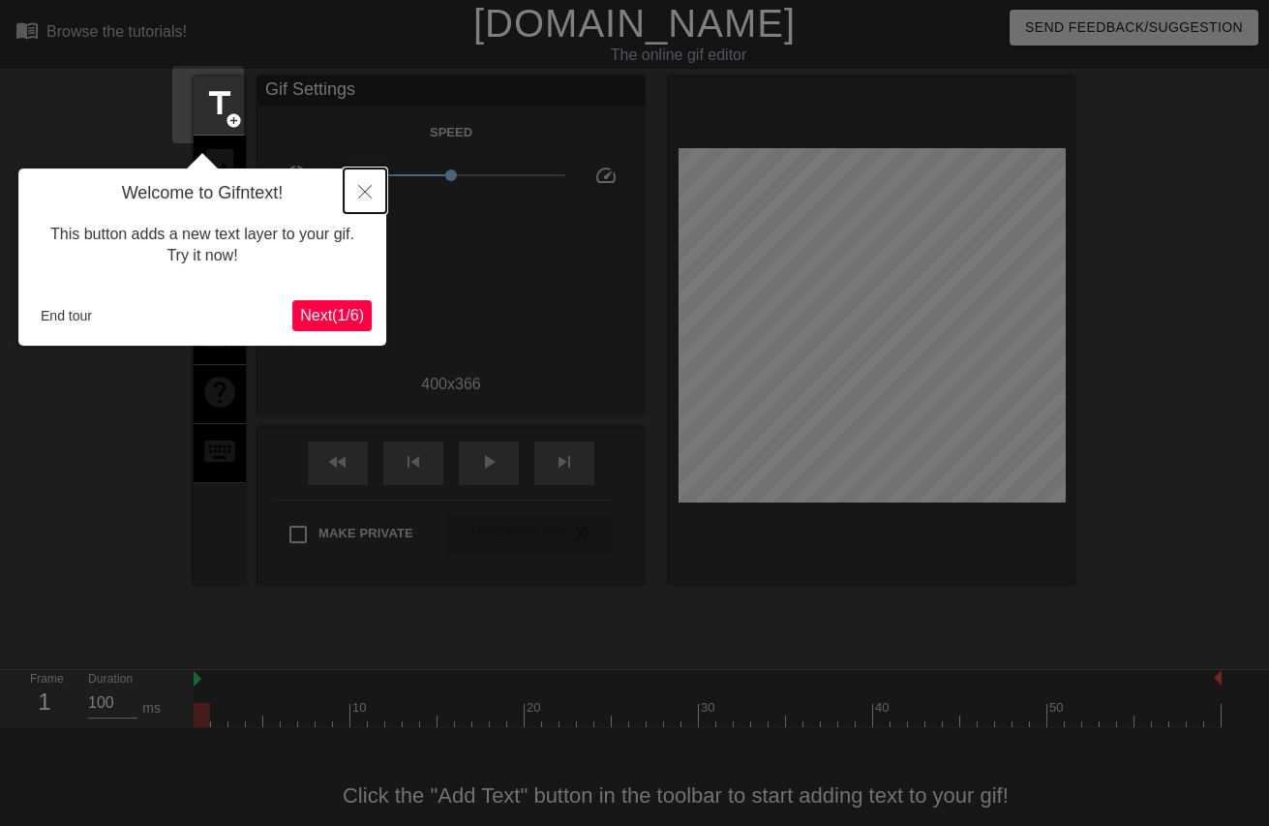
click at [366, 194] on icon "Close" at bounding box center [365, 192] width 14 height 14
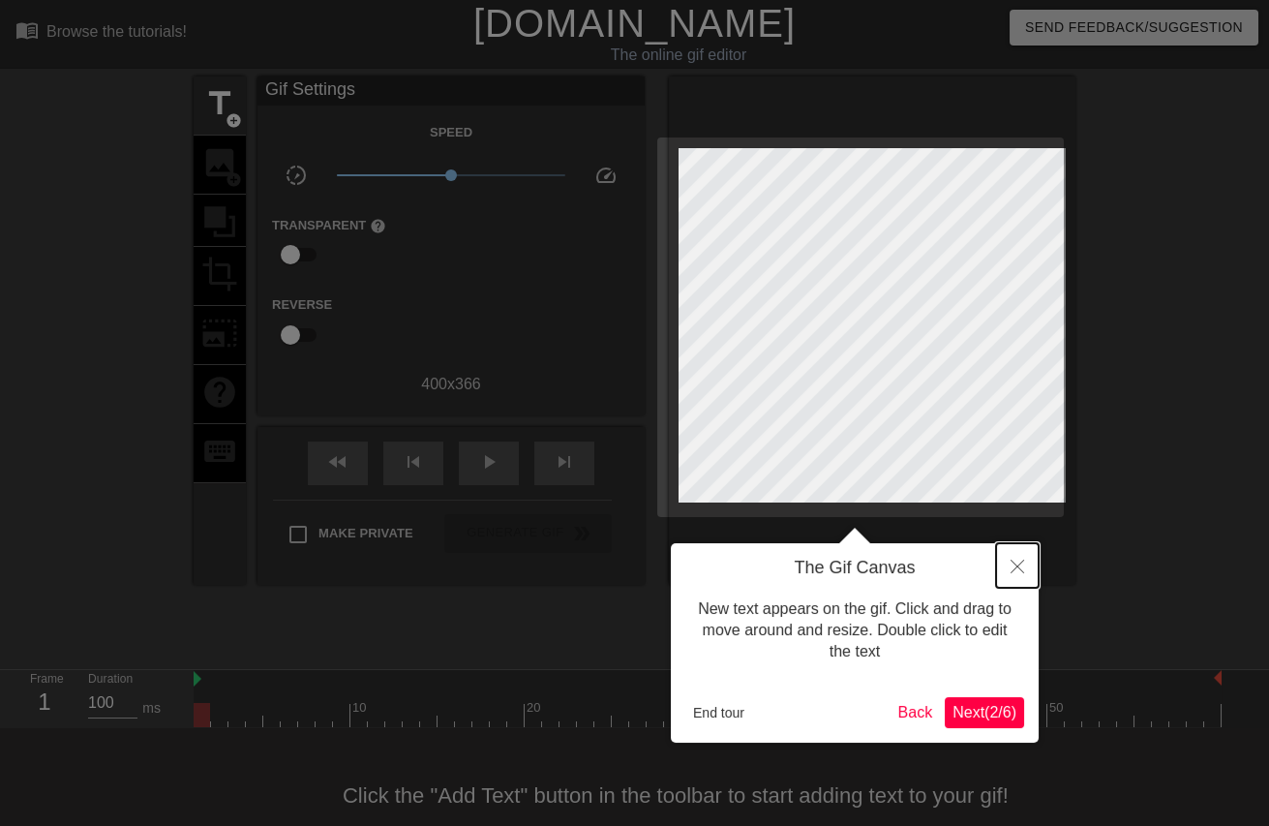
click at [1017, 568] on icon "Close" at bounding box center [1018, 567] width 14 height 14
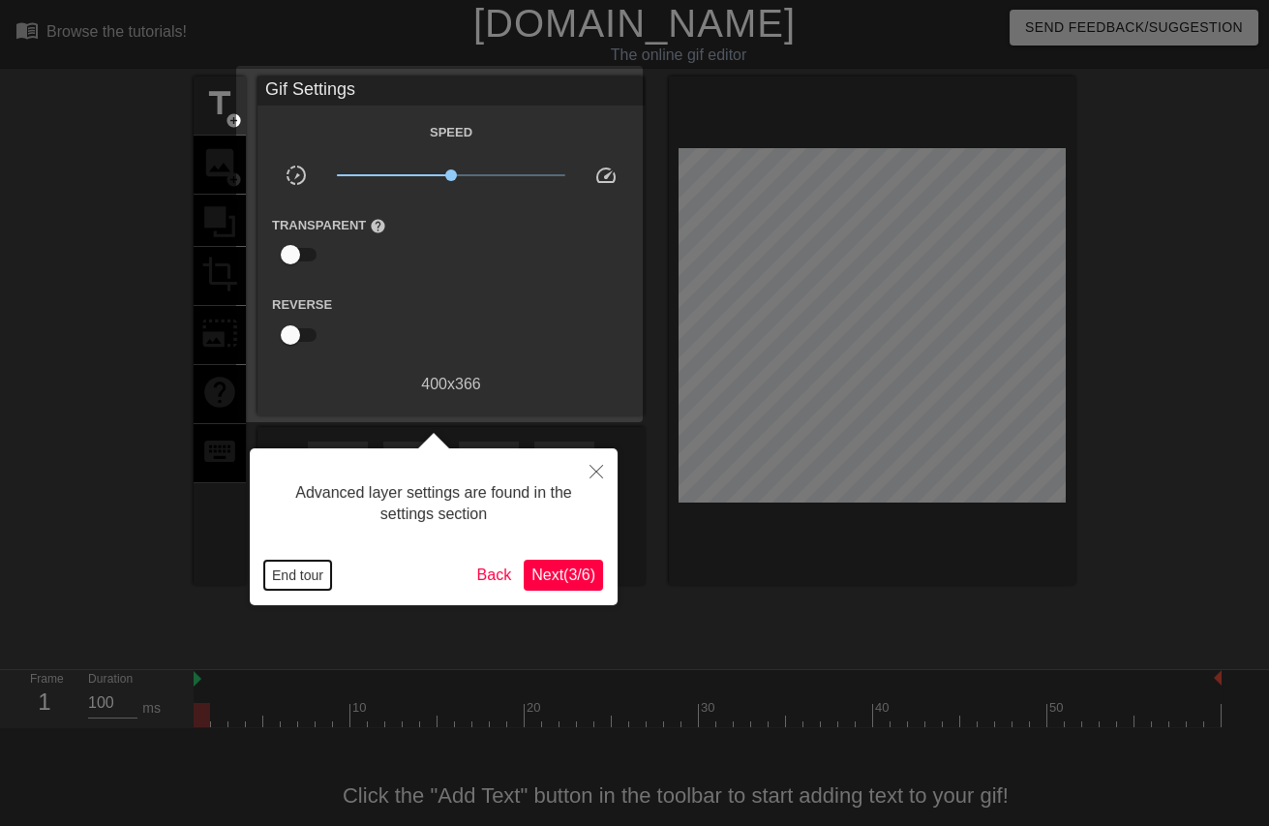
click at [298, 573] on button "End tour" at bounding box center [297, 575] width 67 height 29
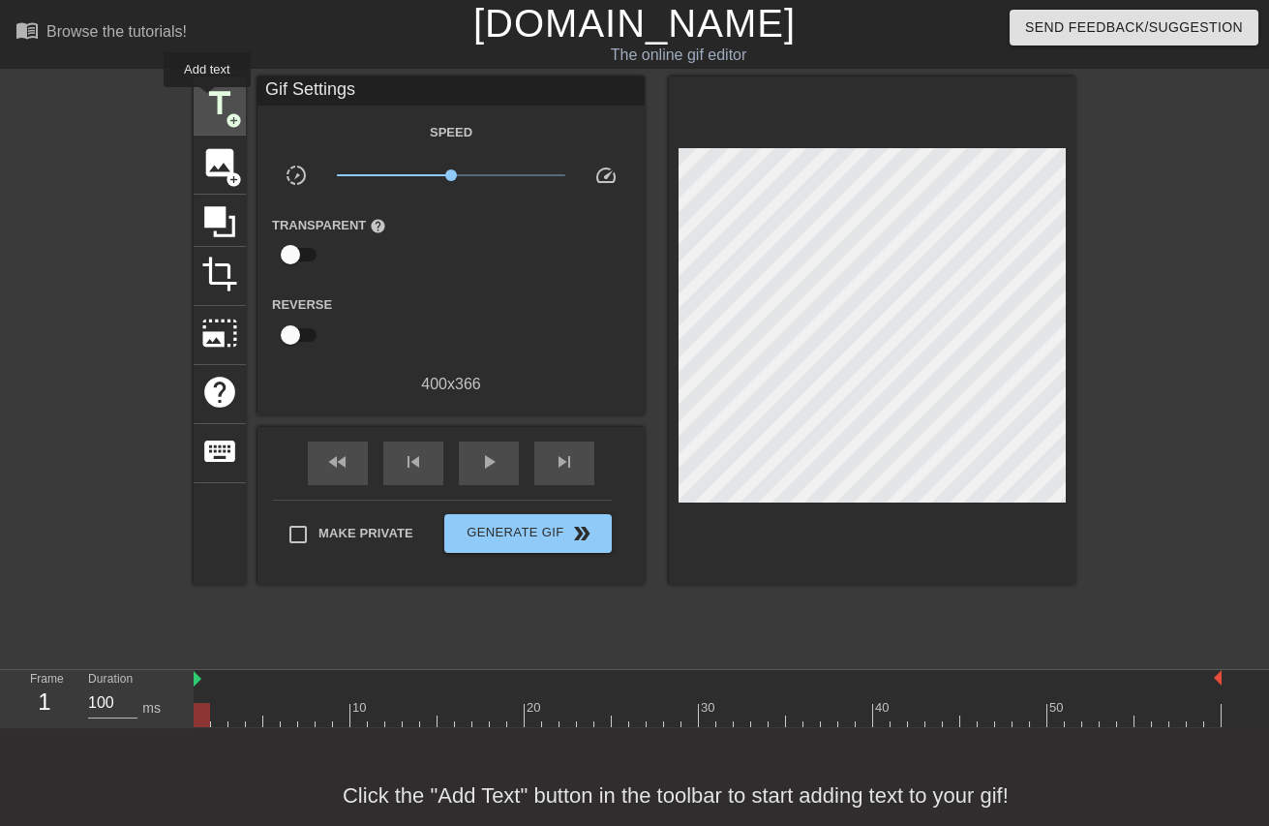
click at [207, 101] on span "title" at bounding box center [219, 103] width 37 height 37
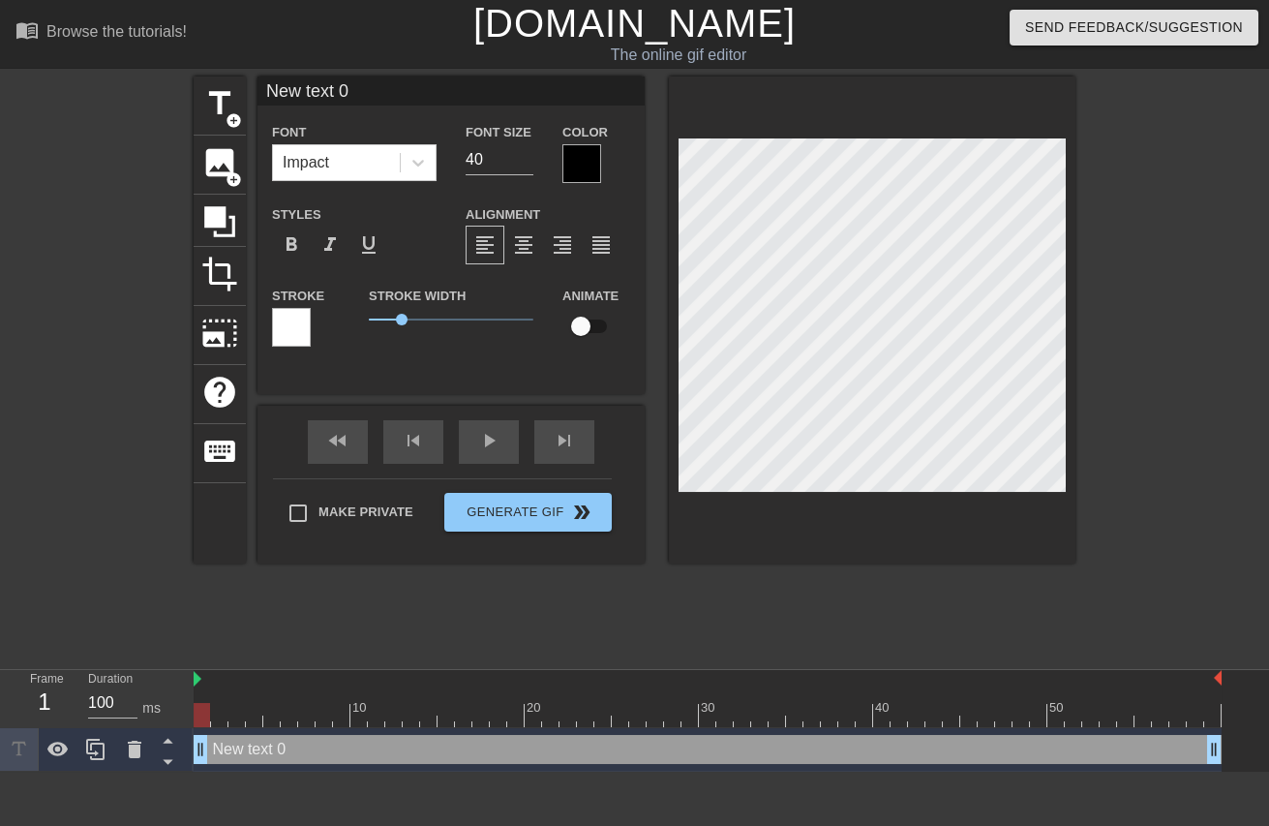
drag, startPoint x: 384, startPoint y: 96, endPoint x: 172, endPoint y: 80, distance: 212.6
click at [178, 82] on div "title add_circle image add_circle crop photo_size_select_large help keyboard Ne…" at bounding box center [634, 366] width 1269 height 581
paste input "" Mais moi je préfère les filles, les femmes, les meufs"
type input "" Mais moi je préfère les filles, les femmes, les meufs"
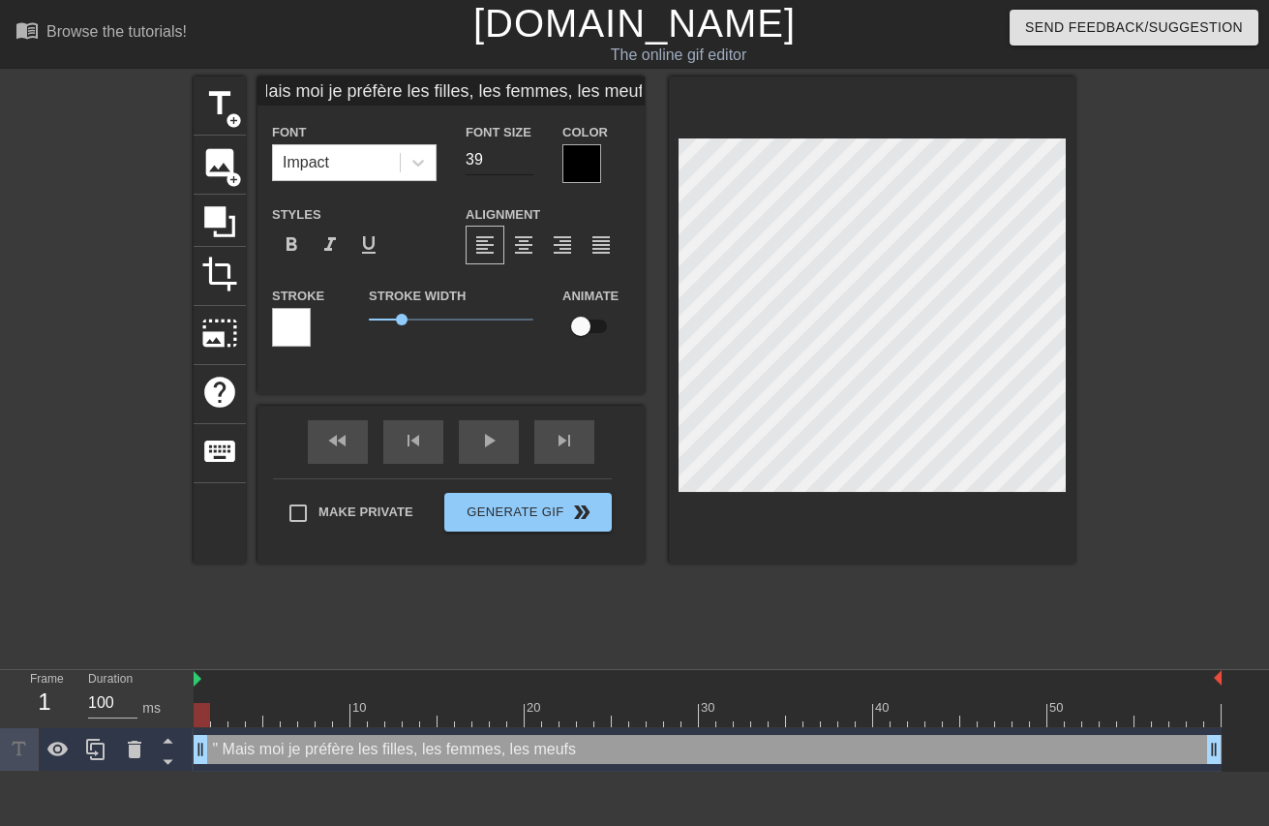
click at [515, 164] on input "39" at bounding box center [500, 159] width 68 height 31
click at [515, 164] on input "38" at bounding box center [500, 159] width 68 height 31
click at [515, 164] on input "37" at bounding box center [500, 159] width 68 height 31
click at [515, 164] on input "36" at bounding box center [500, 159] width 68 height 31
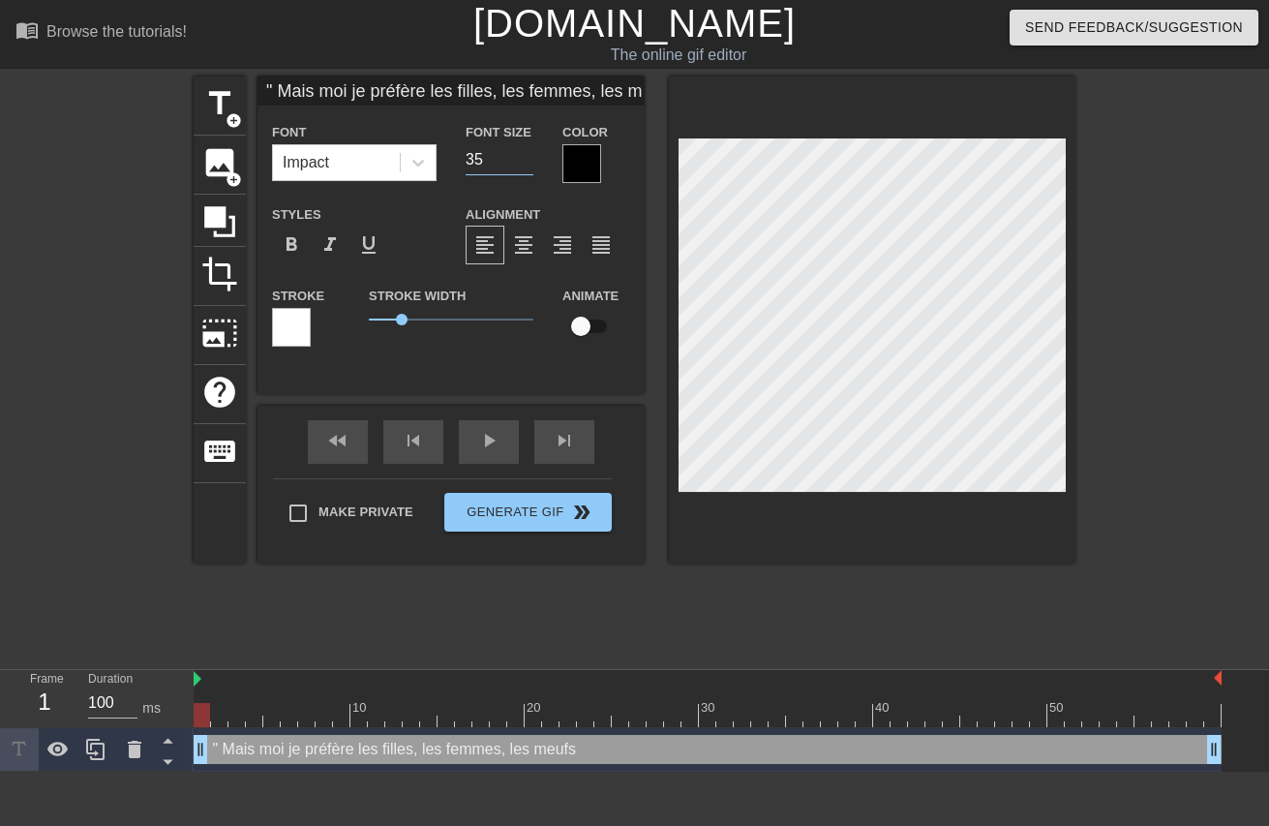
click at [515, 163] on input "35" at bounding box center [500, 159] width 68 height 31
click at [515, 163] on input "34" at bounding box center [500, 159] width 68 height 31
click at [515, 163] on input "33" at bounding box center [500, 159] width 68 height 31
click at [515, 163] on input "32" at bounding box center [500, 159] width 68 height 31
click at [515, 163] on input "31" at bounding box center [500, 159] width 68 height 31
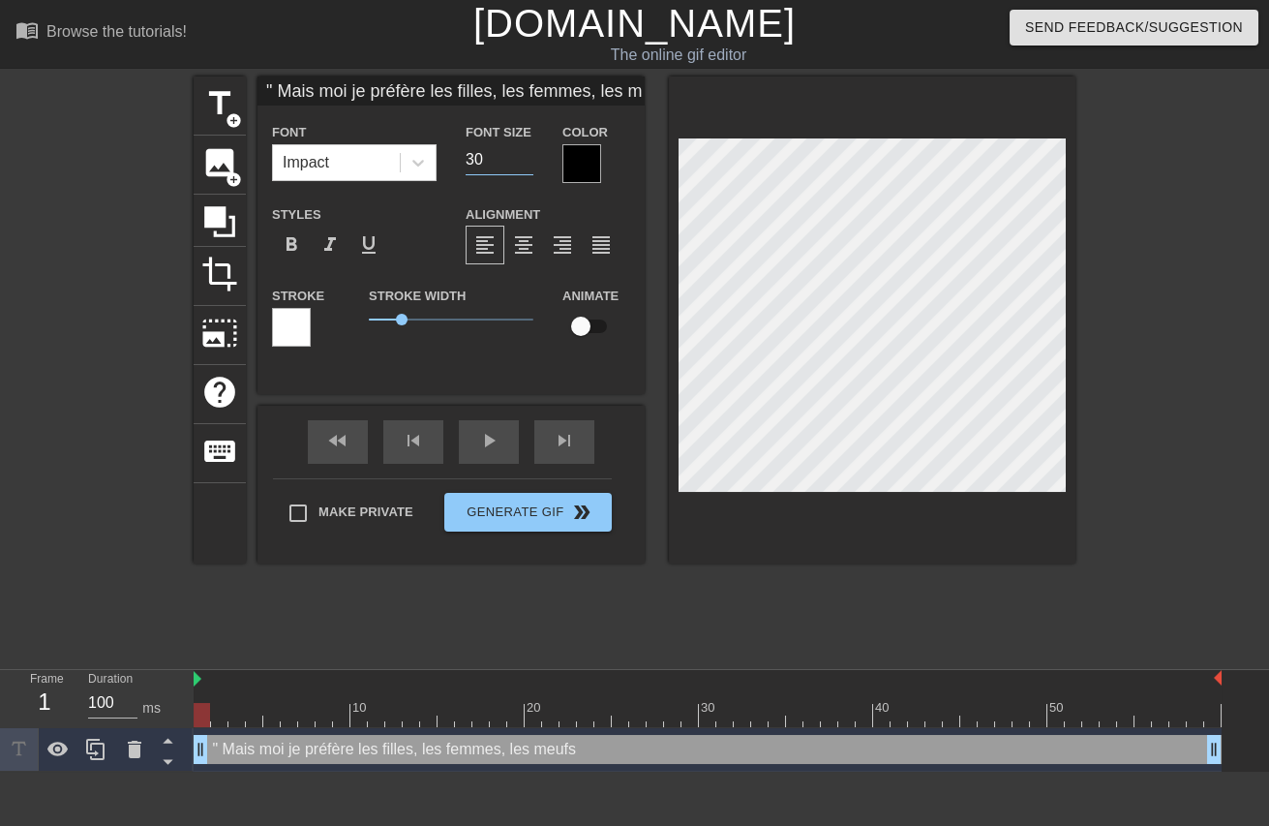
click at [515, 163] on input "30" at bounding box center [500, 159] width 68 height 31
click at [515, 163] on input "29" at bounding box center [500, 159] width 68 height 31
click at [515, 163] on input "28" at bounding box center [500, 159] width 68 height 31
click at [515, 163] on input "27" at bounding box center [500, 159] width 68 height 31
click at [515, 162] on input "26" at bounding box center [500, 159] width 68 height 31
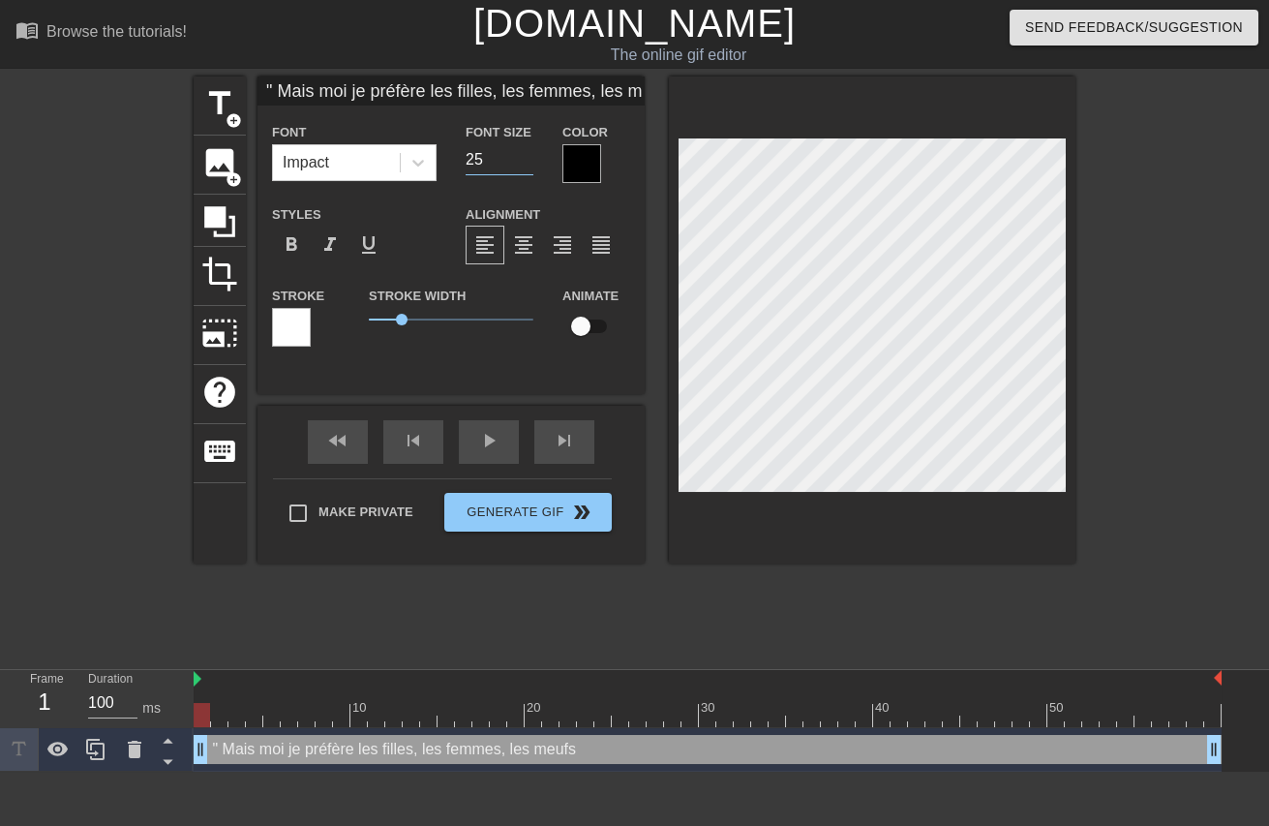
click at [515, 162] on input "25" at bounding box center [500, 159] width 68 height 31
click at [515, 162] on input "24" at bounding box center [500, 159] width 68 height 31
click at [517, 161] on input "23" at bounding box center [500, 159] width 68 height 31
type input "22"
click at [517, 161] on input "22" at bounding box center [500, 159] width 68 height 31
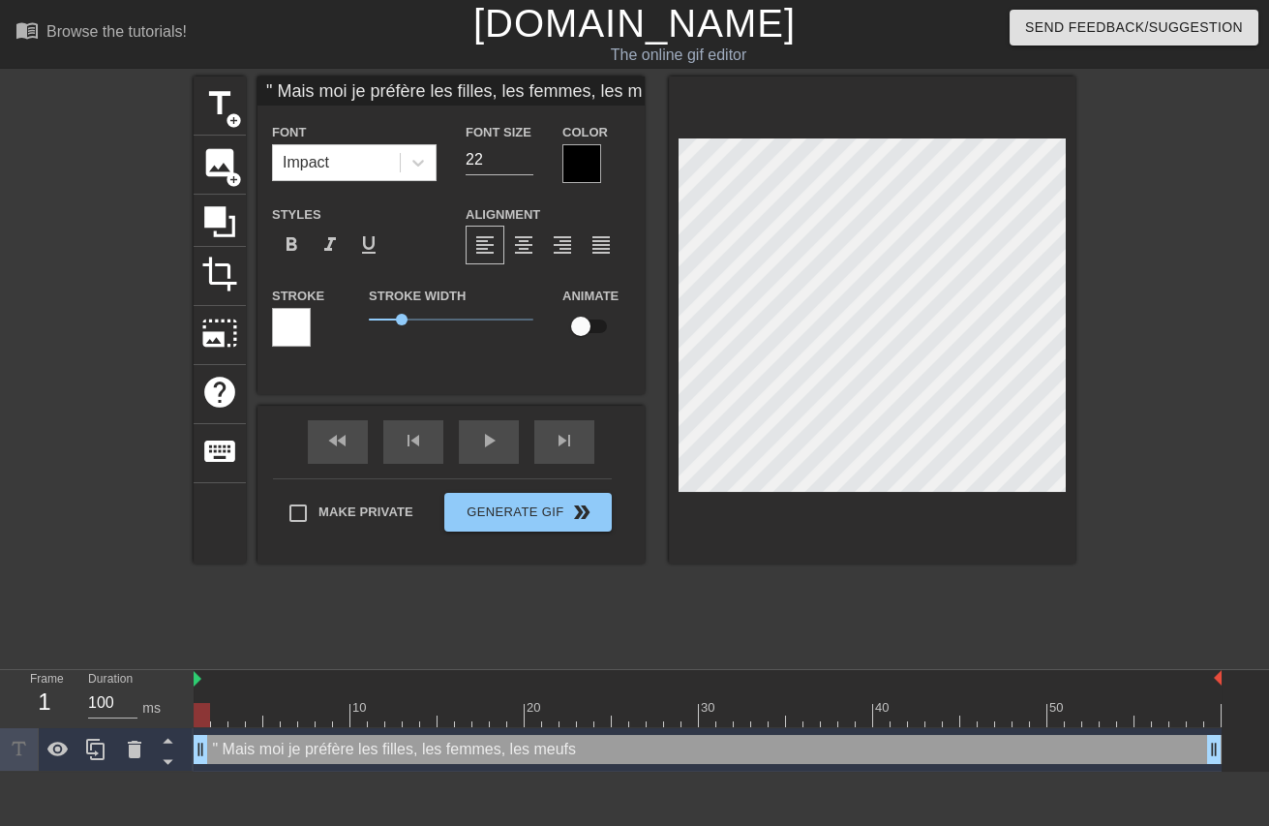
drag, startPoint x: 308, startPoint y: 90, endPoint x: 264, endPoint y: 106, distance: 46.6
click at [260, 98] on input "" Mais moi je préfère les filles, les femmes, les meufs" at bounding box center [451, 90] width 387 height 29
type input ""... moi je préfère les filles, les femmes,les meufs"
type textarea ""... moi je préfère les filles, les femmes,les meufs"
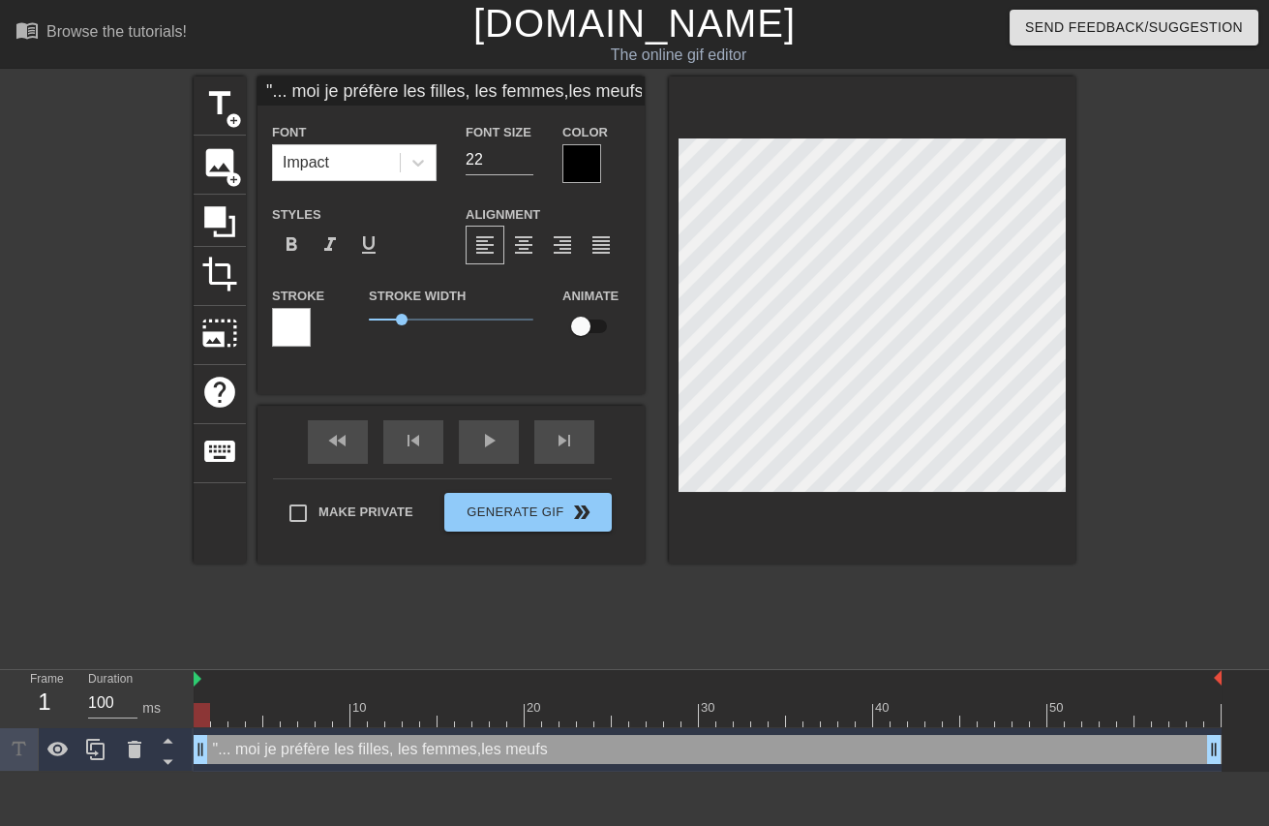
type input ""... moi je préfère les filles, les femmes,les meufs"
type textarea ""... moi je préfère les filles, les femmes, les meufs"
type input ""... moi je préfère les filles, les femmes, les meufs"
type textarea ""... moi je préfère les filles, les femmes, les meufs"
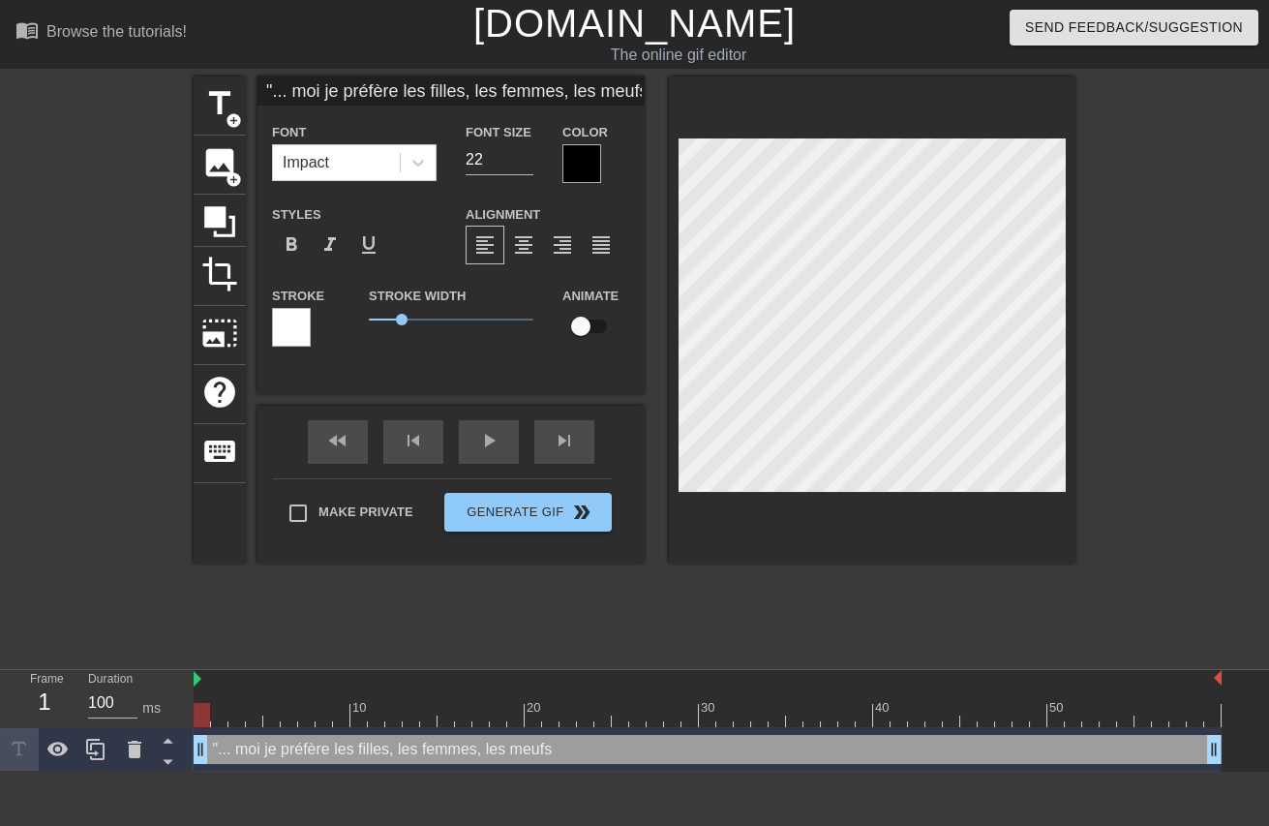
type input ""... moi je préfère les filles, les femmes, les meufs"
type textarea ""... moi je préfère les filles, les femmes, les meufs"
type input ""... moi je préfère les filles, les femmes, les meufs"
type textarea ""... moi je préfère les filles, les femmes, les meufs"
type input ""... moi je préfère les filles, les femmes, les meufs"
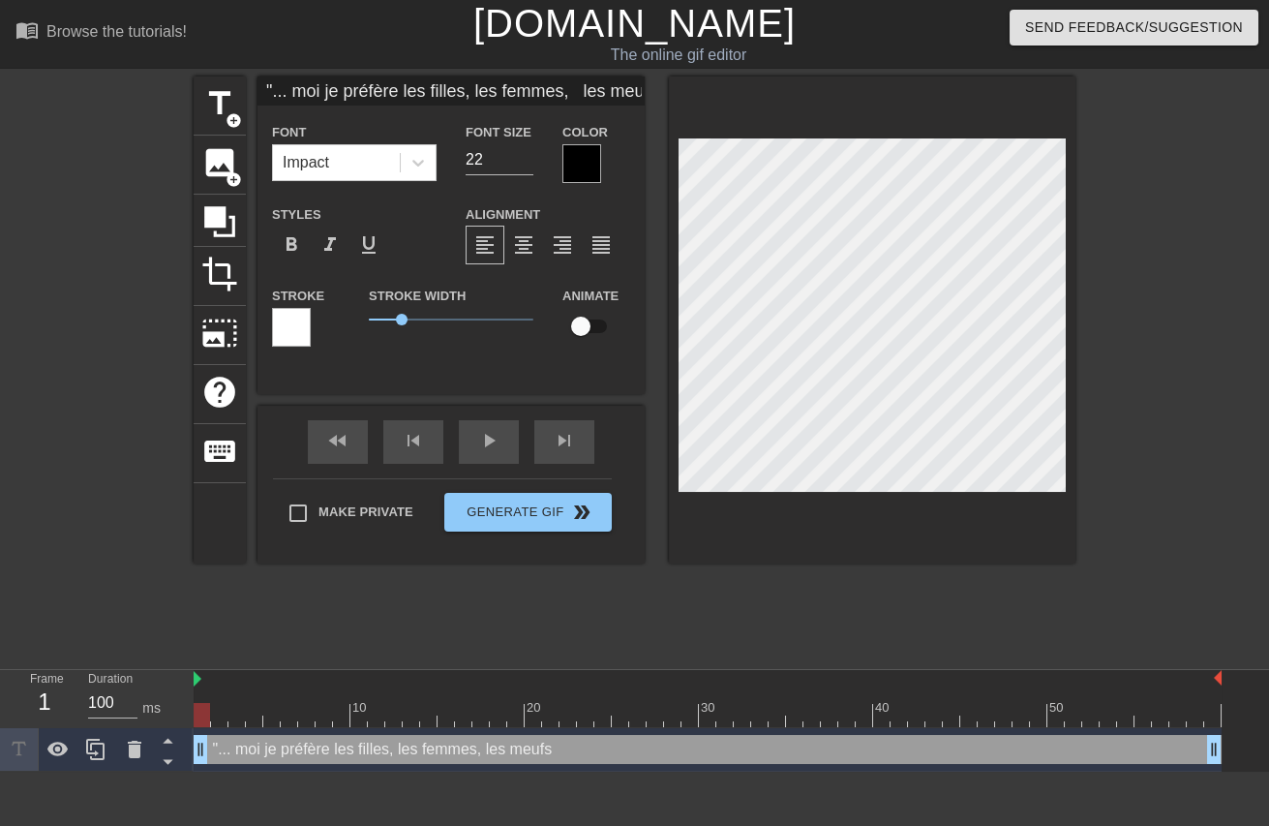
type textarea ""... moi je préfère les filles, les femmes, les meufs"
type input ""... moi je préfère les filles, les femmes, les meufs"
type textarea ""... moi je préfère les filles, les femmes, les meufs"
type input ""... moi je préfère les filles, les femmes, les meufs"
type textarea ""... moi je préfère les filles, les femmes, les meufs"
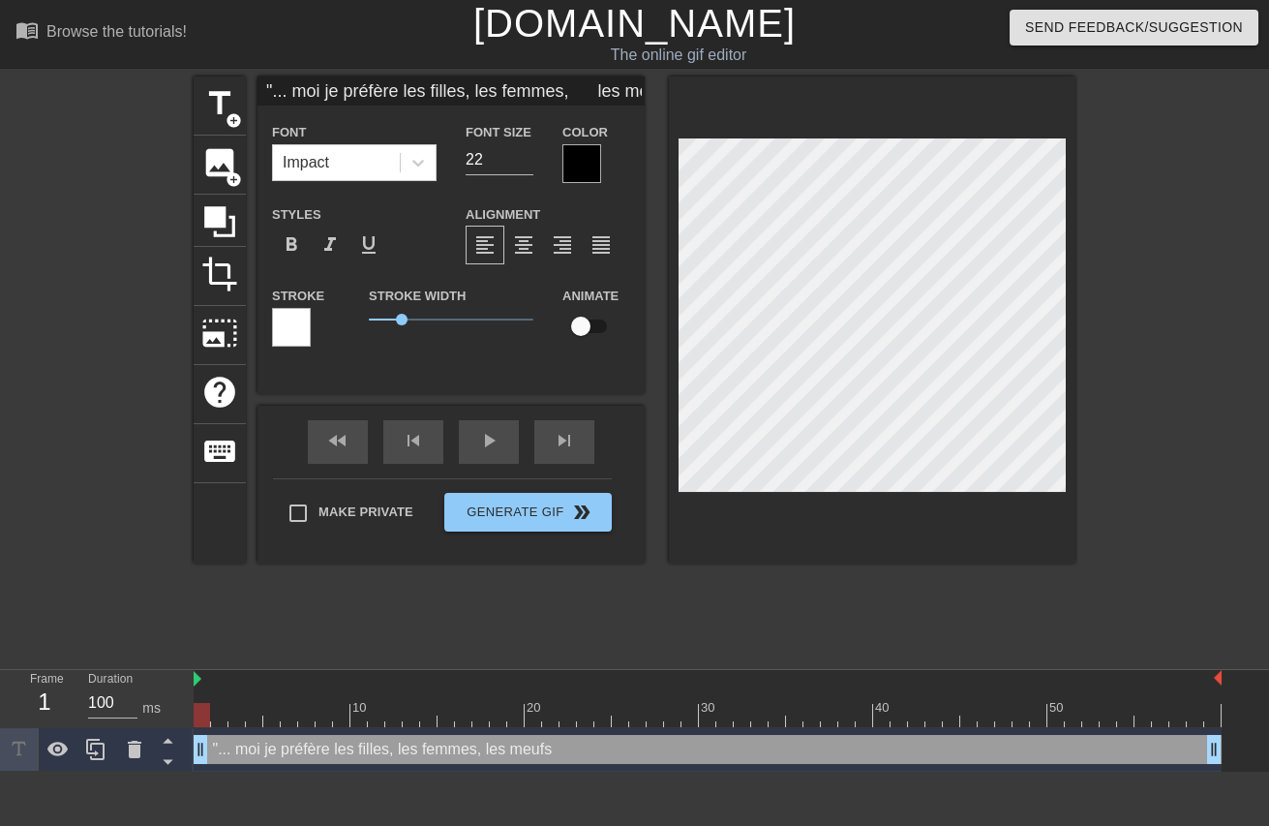
type input ""... moi je préfère les filles, les femmes, les meufs"
type textarea ""... moi je préfère les filles, les femmes, les meufs"
type input ""... moi je préfère les filles, les femmes, les meufs"
type textarea ""... moi je préfère les filles, les femmes, les meufs"
type input ""... moi je préfère les filles, les femmes, les meufs"
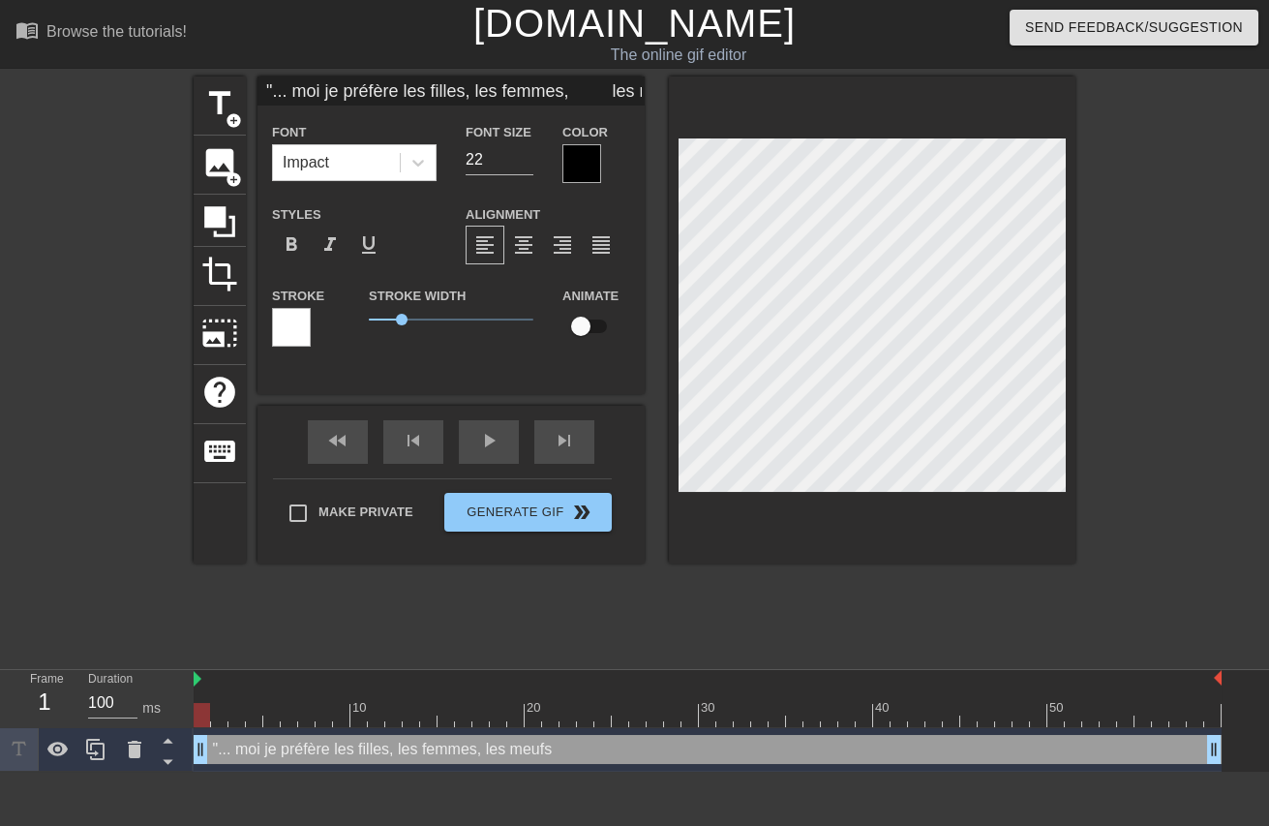
type textarea ""... moi je préfère les filles, les femmes, les meufs"
type input ""... moi je préfère les filles, les femmes, les meufs"
type textarea ""... moi je préfère les filles, les femmes, les meufs"
type input ""... moi je préfère les filles, les femmes, les meufs"
type textarea ""... moi je préfère les filles, les femmes, les meufs"
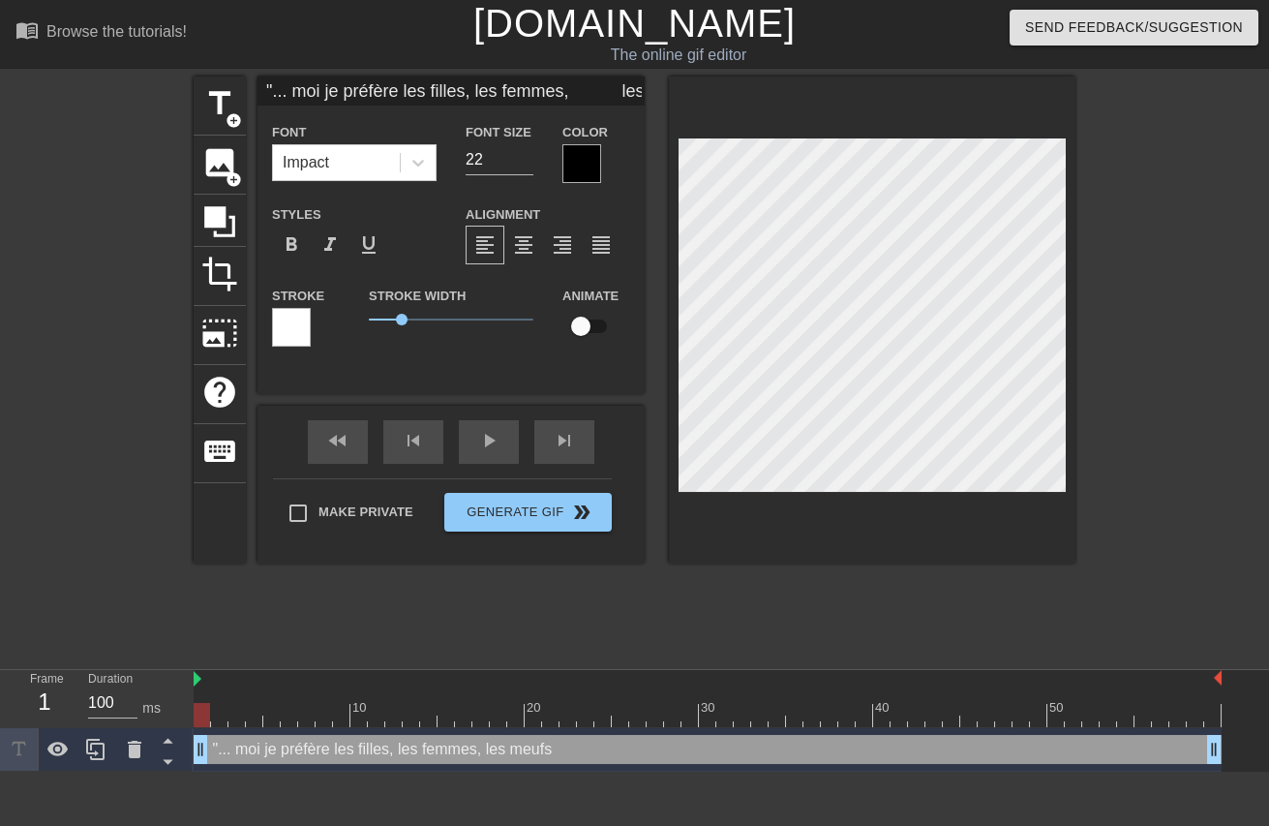
type input ""... moi je préfère les filles, les femmes, les meufs"
type textarea ""... moi je préfère les filles, les femmes, les meufs"
type input ""... moi je préfère les filles, les femmes, les meufs"
type textarea ""... moi je préfère les filles, les femmes, les meufs"
type input ""... moi je préfère les filles, les femmes, les meufs"
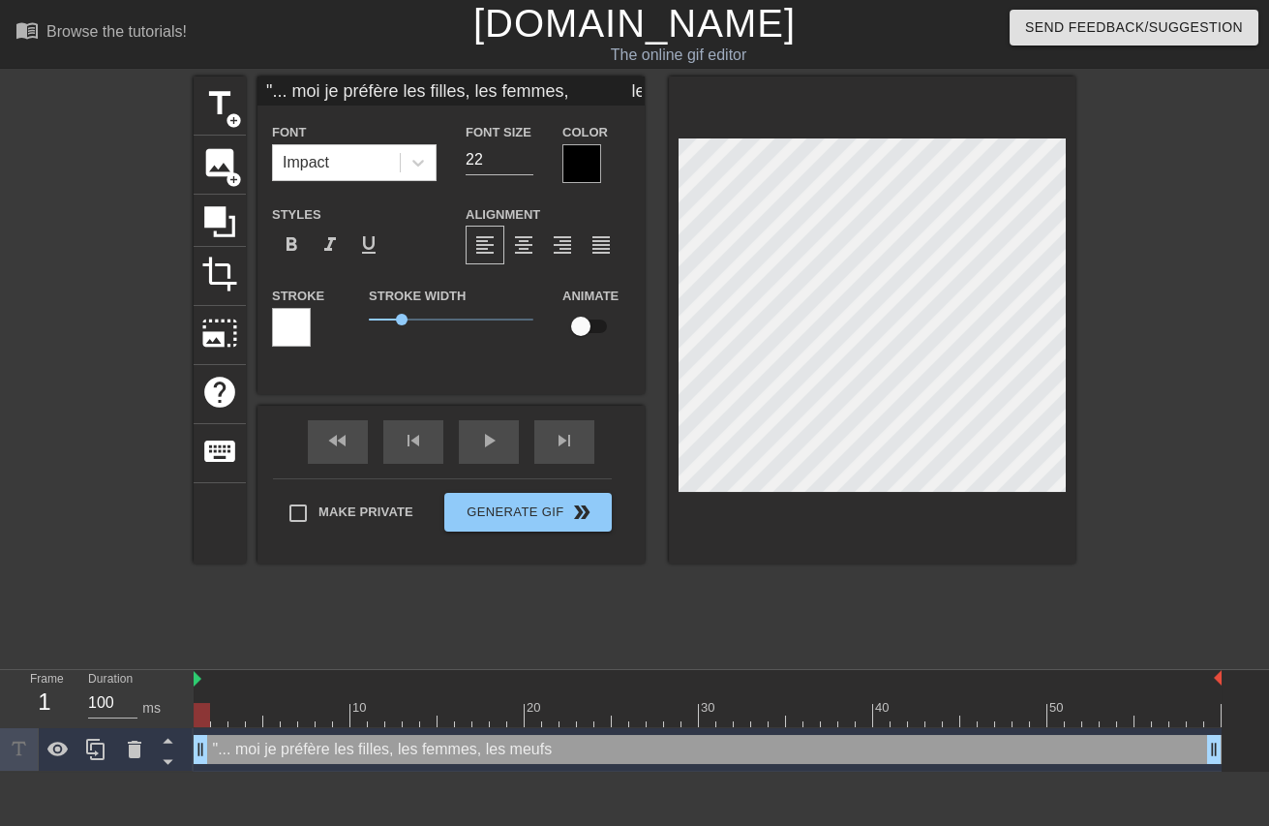
type textarea ""... moi je préfère les filles, les femmes, les meufs"
type input ""... moi je préfère les filles, les femmes, les meufs"
type textarea ""... moi je préfère les filles, les femmes, les meufs"
type input ""... moi je préfère les filles, les femmes, les meufs"
type textarea ""... moi je préfère les filles, les femmes, les meufs"
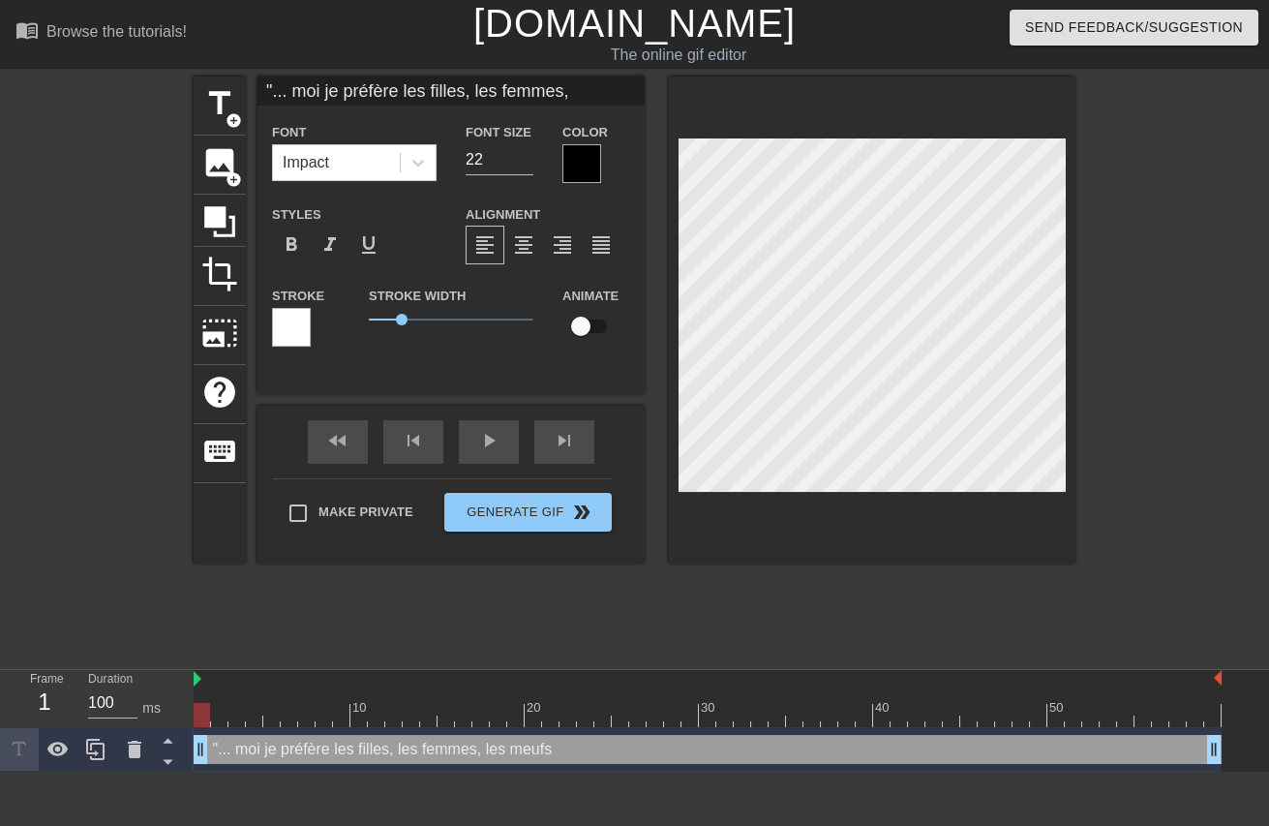
type input ""... moi je préfère les filles, les femmes, les meufs"
type textarea ""... moi je préfère les filles, les femmes, les meufs"
type input ""... moi je préfère les filles, les femmes, les meufs"
type textarea ""... moi je préfère les filles, les femmes, les meufs"
type input ""... moi je préfère les filles, les femmes, les meufs"
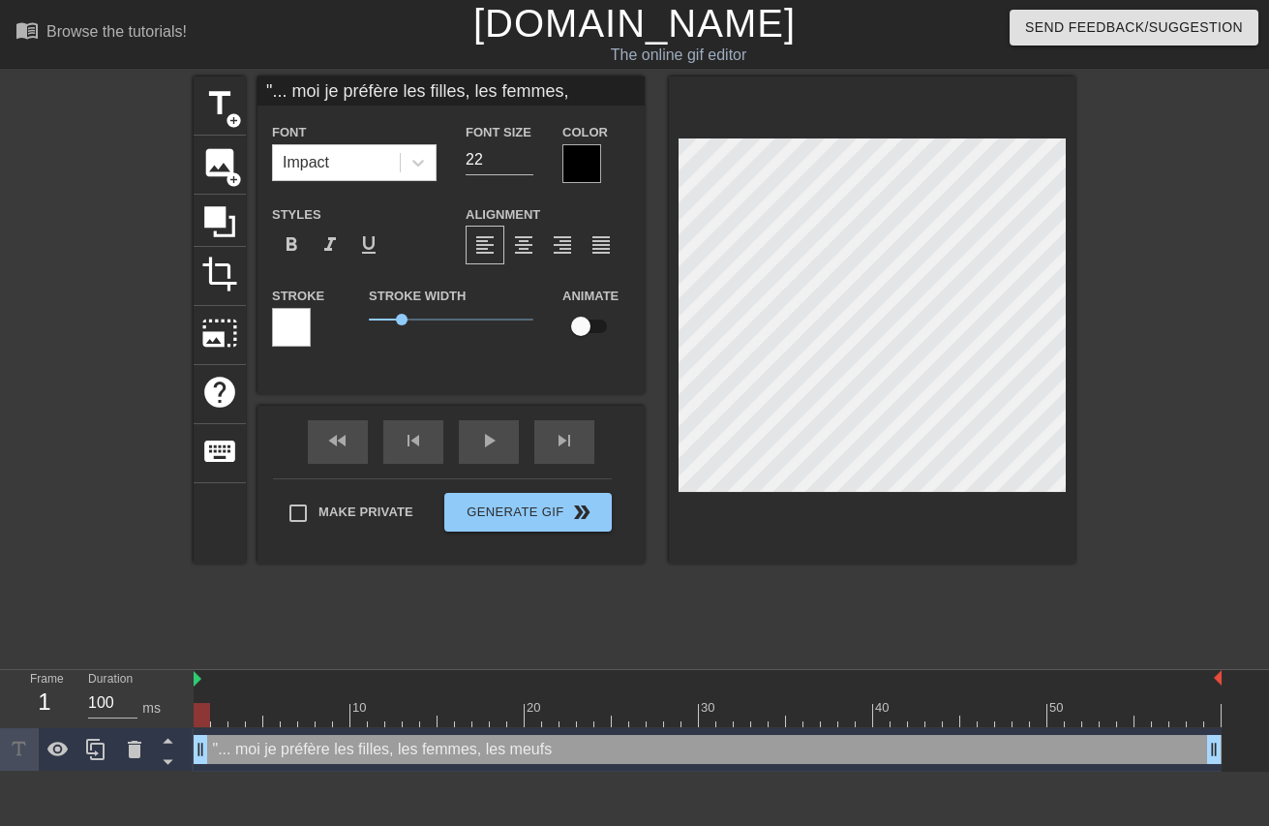
type textarea ""... moi je préfère les filles, les femmes, les meufs"
type input ""... moi je préfère les filles, les femmes, les meufs"
type textarea ""... moi je préfère les filles, les femmes, les meufs"
type input ""... moi je préfère les filles, les femmes, les meufs"
type textarea ""... moi je préfère les filles, les femmes, les meufs"
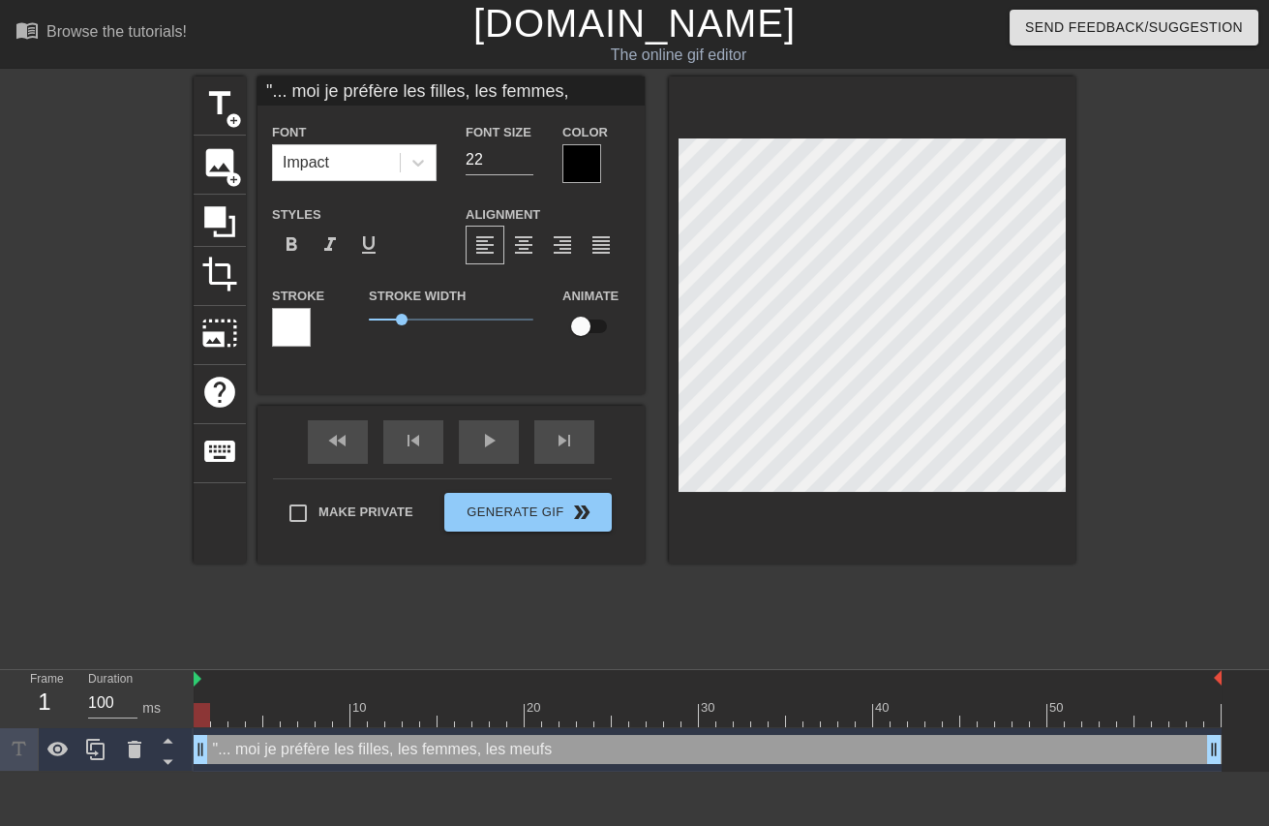
type input ""... moi je préfère les filles, les femmes, les meufs"
type textarea ""... moi je préfère les filles, les femmes, les meufs"
type input ""... moi je préfère les filles, les femmes, les meufs"
type textarea ""... moi je préfère les filles, les femmes, les meufs"
type input ""... moi je préfère les filles, les femmes, les meufs"
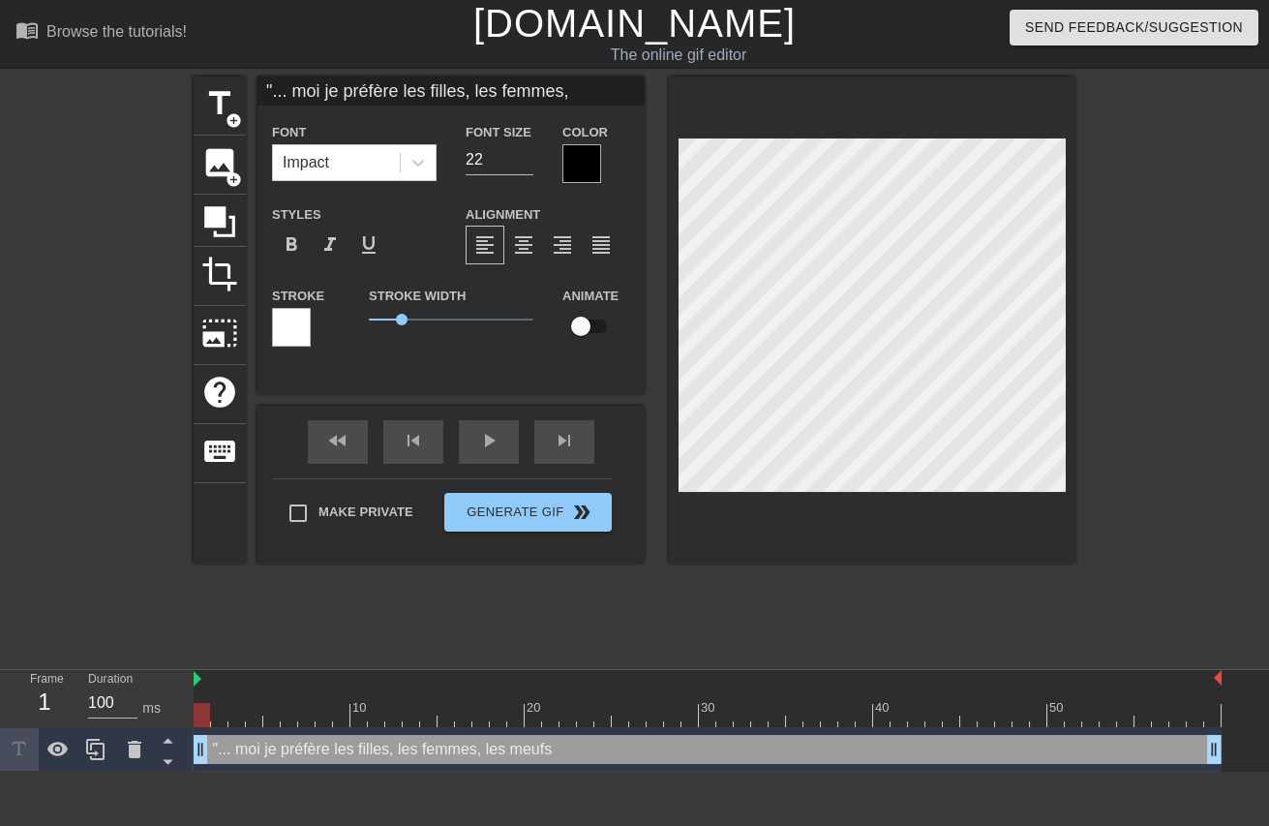
type textarea ""... moi je préfère les filles, les femmes, les meufs"
type input ""... moi je préfère les filles, les femmes, les meufs"
type textarea ""... moi je préfère les filles, les femmes, les meufs"
type input ""... moi je préfère les filles, les femmes, les meufs"
type textarea ""... moi je préfère les filles, les femmes, les meufs"
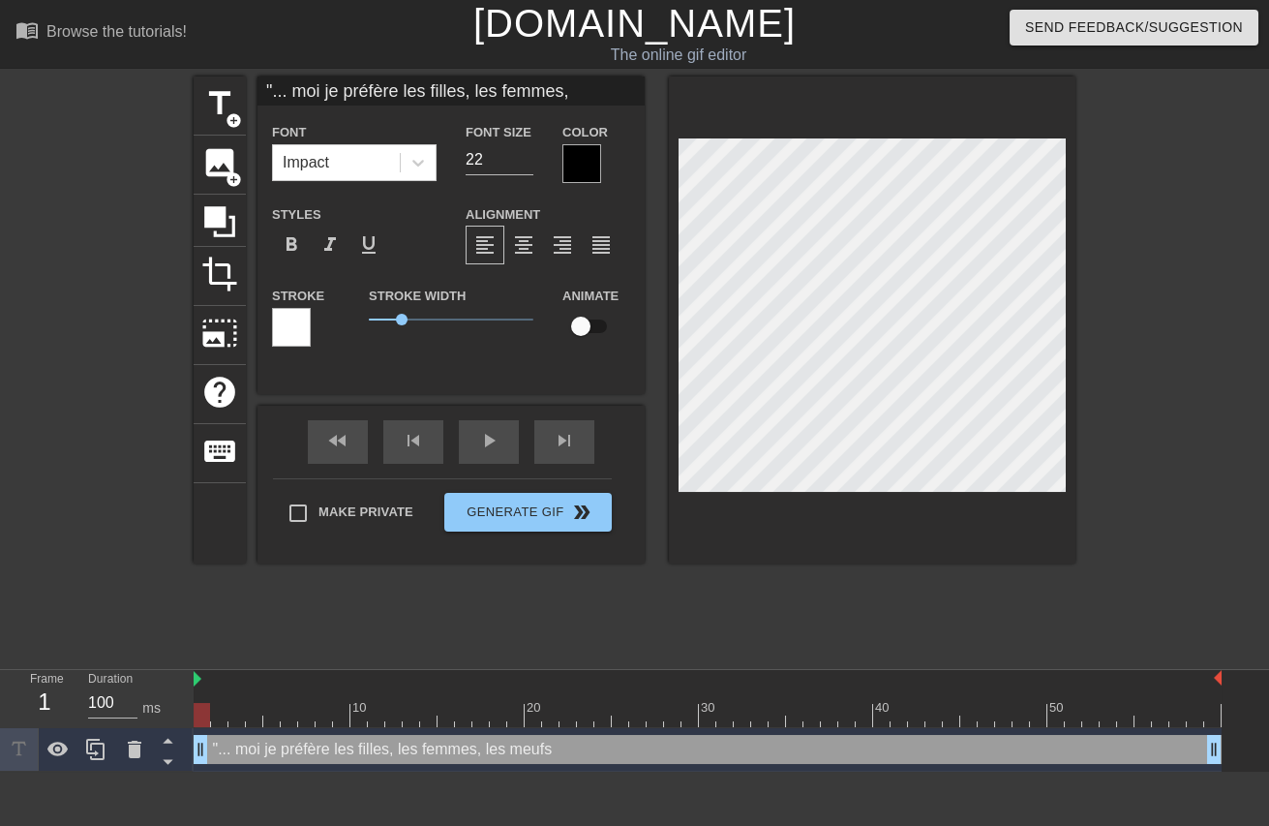
type input ""... moi je préfère les filles, les femmes, les meufs"
type textarea ""... moi je préfère les filles, les femmes, les meufs"
type input ""... moi je préfère les filles, les femmes, les meufs"
type textarea ""... moi je préfère les filles, les femmes, les meufs"
type input ""... moi je préfère les filles, les femmes, les meufs"
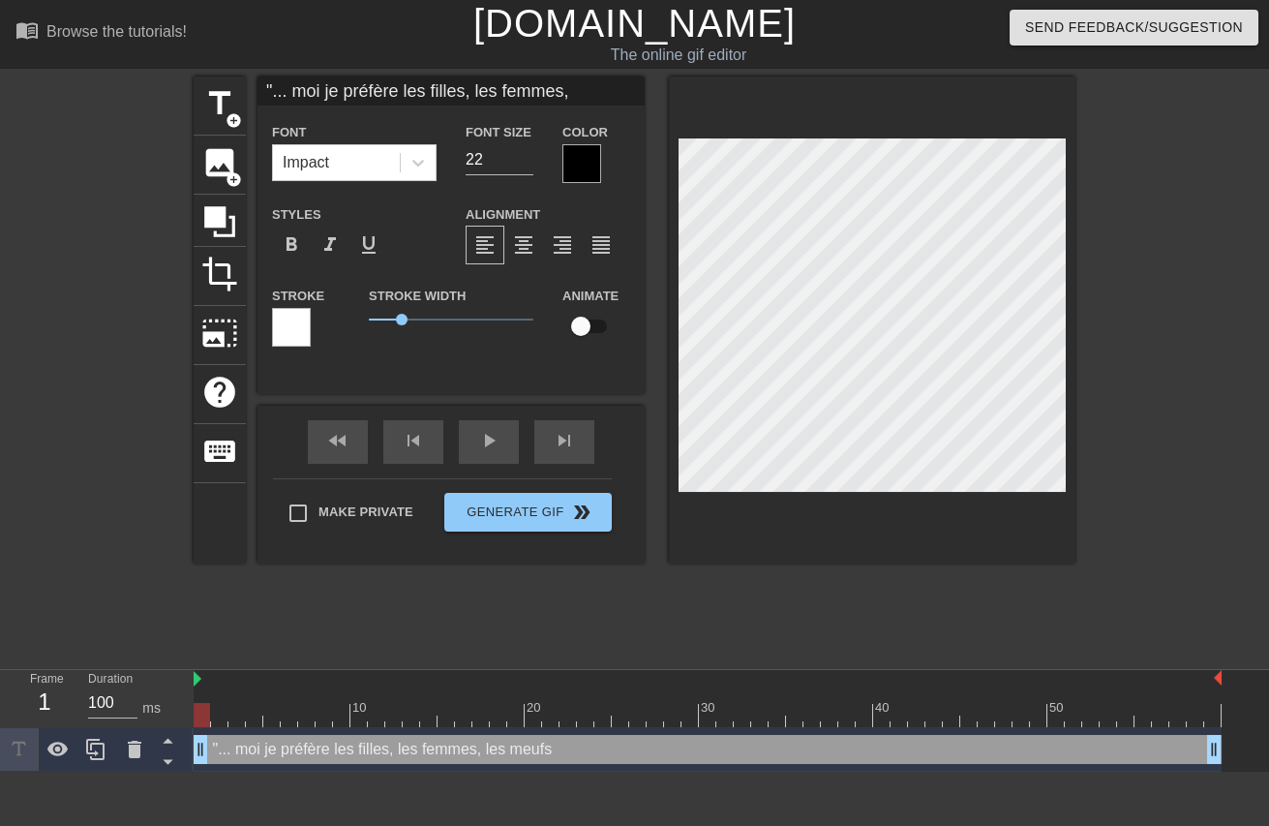
type textarea ""... moi je préfère les filles, les femmes, les meufs"
type input ""... moi je préfère les filles, les femmes, les meufs"
type textarea ""... moi je préfère les filles, les femmes, les meufs"
type input ""... moi je préfère les filles, les femmes, les meufs"
type textarea ""... moi je préfère les filles, les femmes, les meufs"
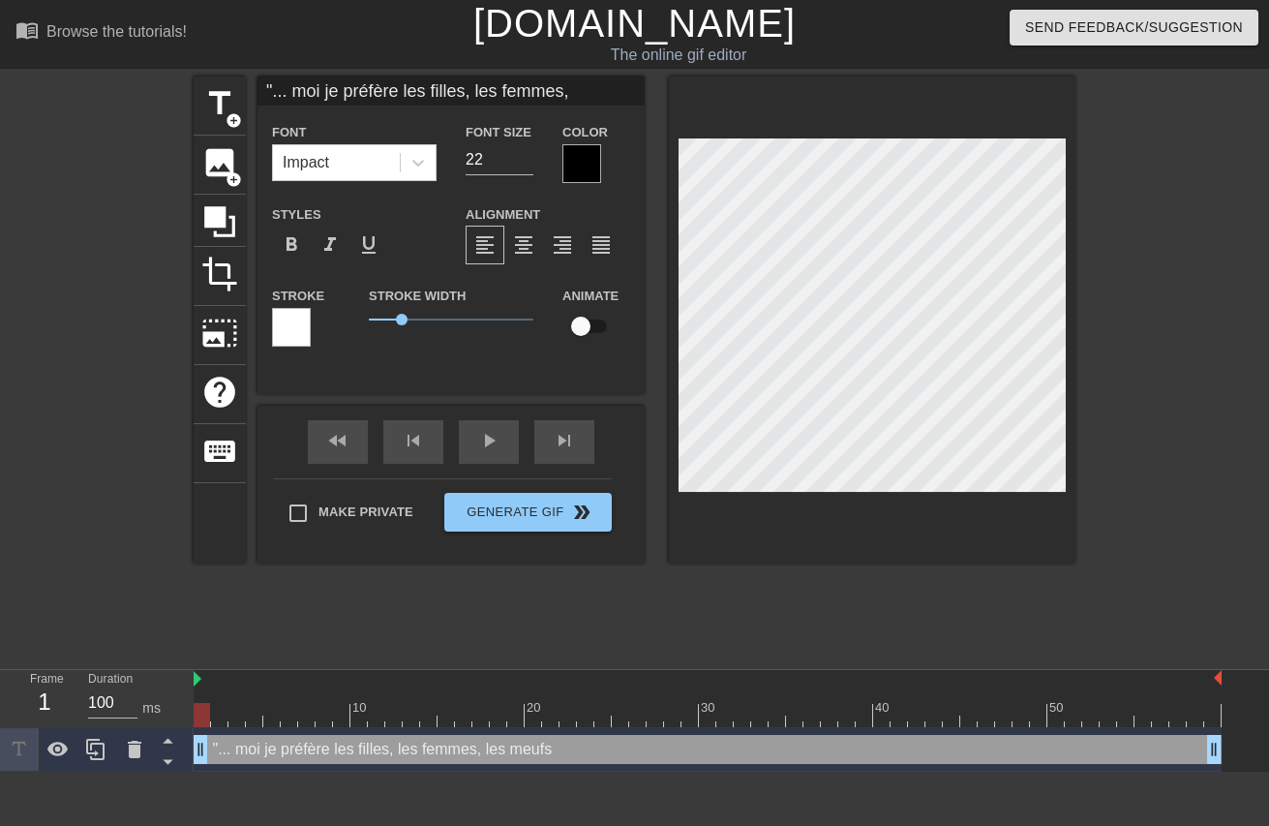
type input ""... moi je préfère les filles, les femmes, les meufs"
type textarea ""... moi je préfère les filles, les femmes, les meufs"
type input ""... moi je préfère les filles, les femmes, les meufs"
type textarea ""... moi je préfère les filles, les femmes, les meufs"
type input ""... moi je préfère les filles, les femmes, les meufs"
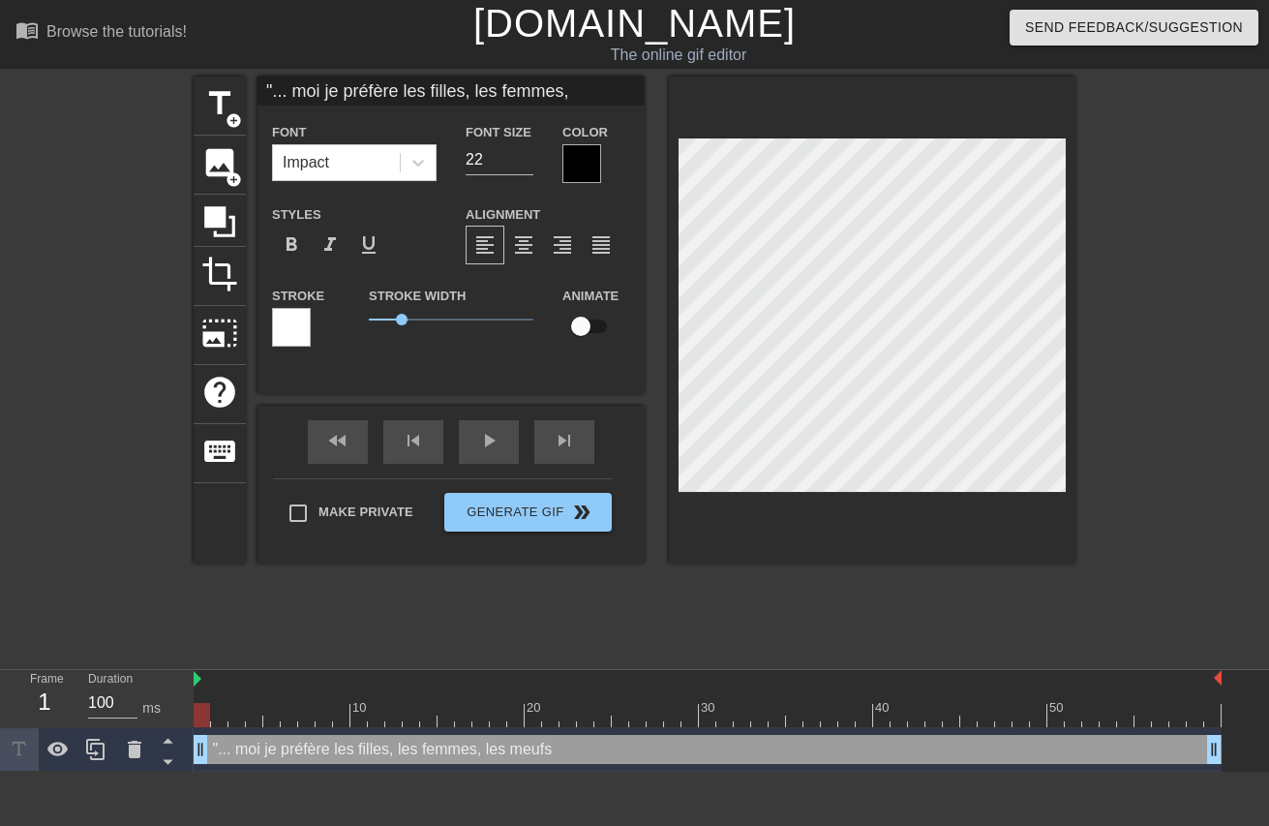
type textarea ""... moi je préfère les filles, les femmes, les meufs"
type input ""... moi je préfère les filles, les femmes, les meufs"
type textarea ""... moi je préfère les filles, les femmes, les meufs"
type input ""... moi je préfère les filles, les femmes, les meufs"
type textarea ""... moi je préfère les filles, les femmes, les meufs"
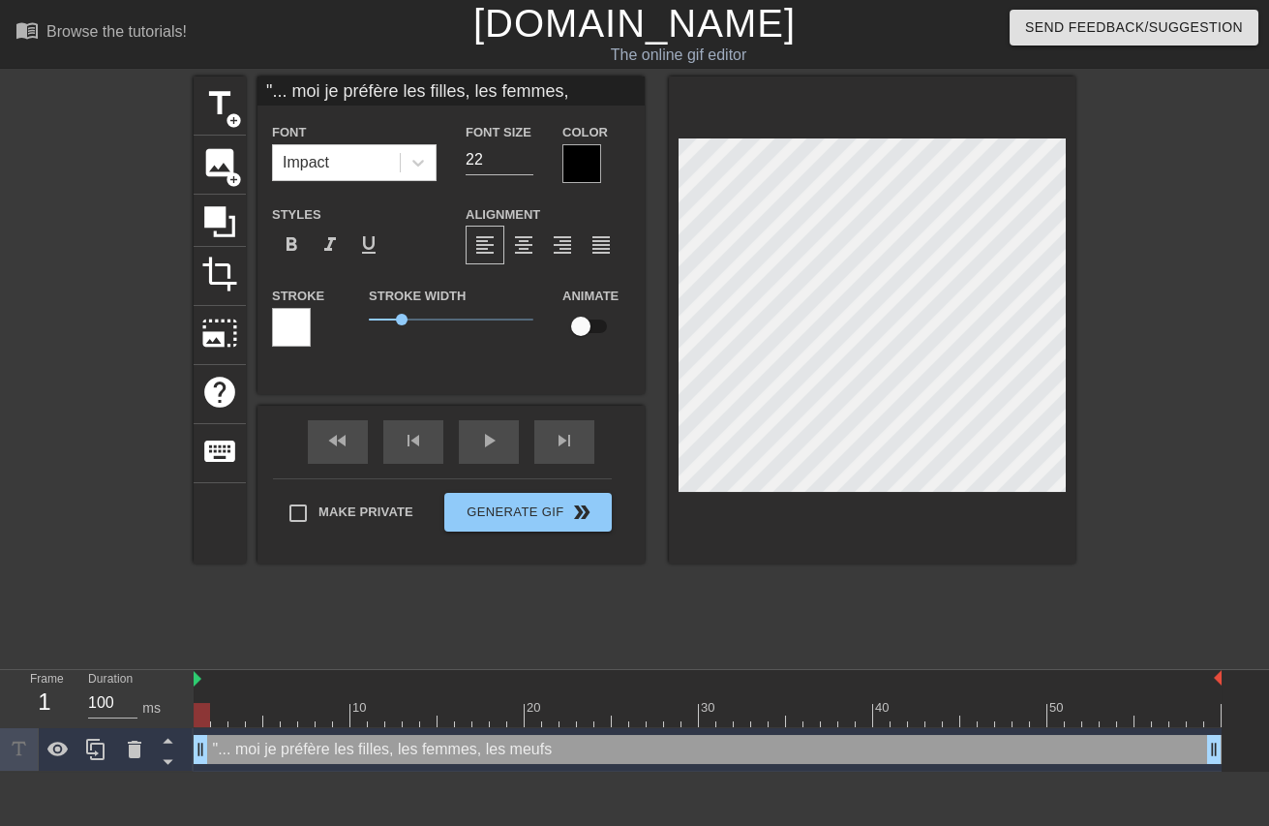
type input ""... moi je préfère les filles, les femmes, les meufs"
type textarea ""... moi je préfère les filles, les femmes, les meufs"
type input ""... moi je préfère les filles, les femmes, les meufs"
type textarea ""... moi je préfère les filles, les femmes, les meufs"
type input ""... moi je préfère les filles, les femmes, les meufs"
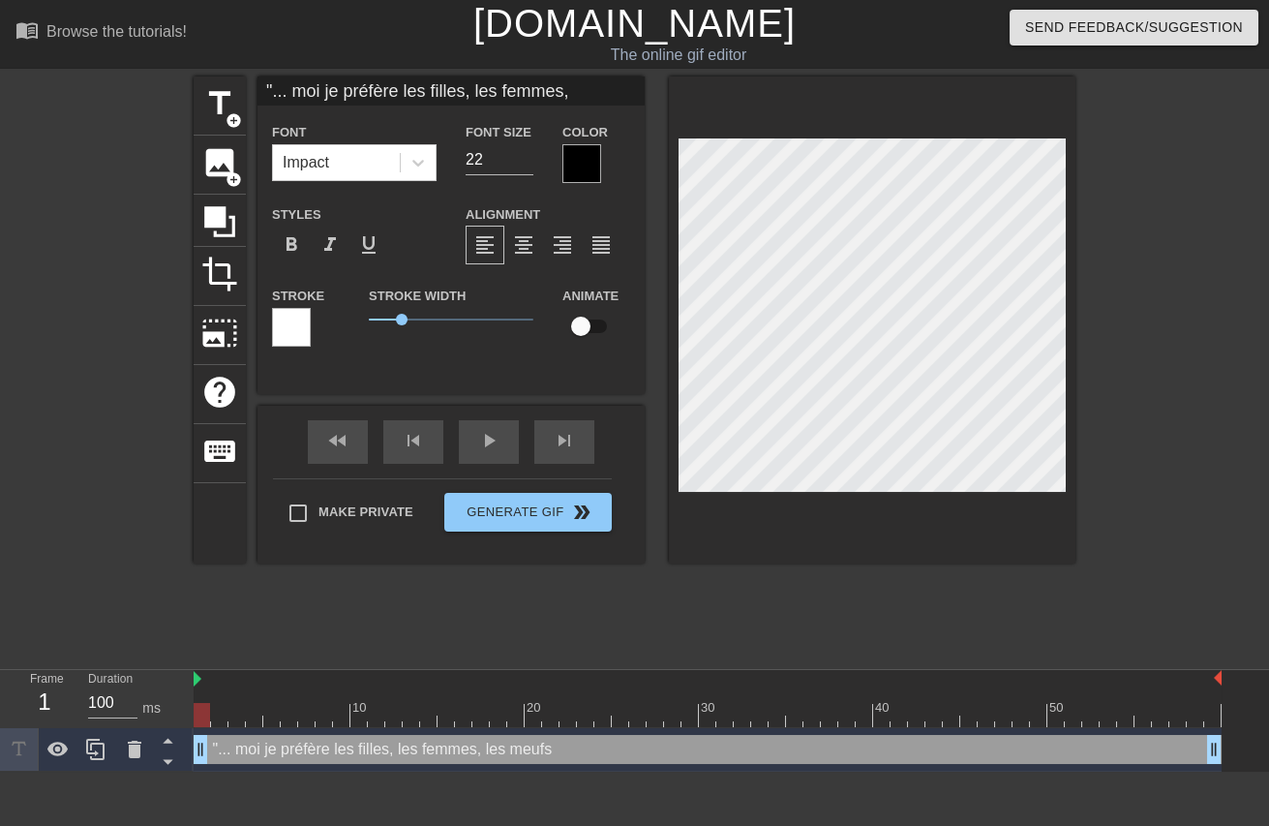
type textarea ""... moi je préfère les filles, les femmes, les meufs"
type input ""... moi je préfère les filles, les femmes, les meufs"
type textarea ""... moi je préfère les filles, les femmes, les meufs"
type input ""... moi je préfère les filles, les femmes, les meufs"
type textarea ""... moi je préfère les filles, les femmes, les meufs"
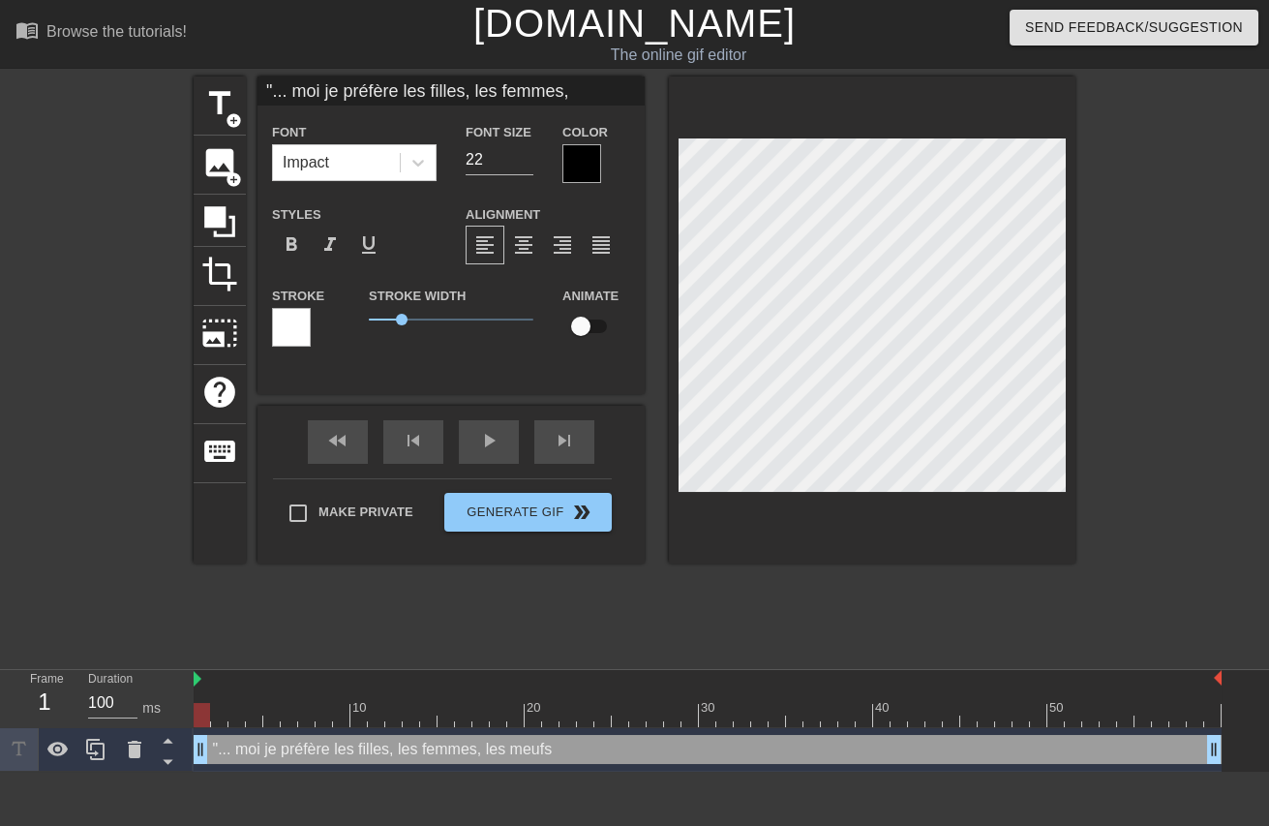
type input ""... moi je préfère les filles, les femmes, les meufs"
type textarea ""... moi je préfère les filles, les femmes, les meufs"
type input ""... moi je préfère les filles, les femmes, les meufs"
type textarea ""... moi je préfère les filles, les femmes, les meufs"
type input ""... moi je préfère les filles, les femmes, les meufs"
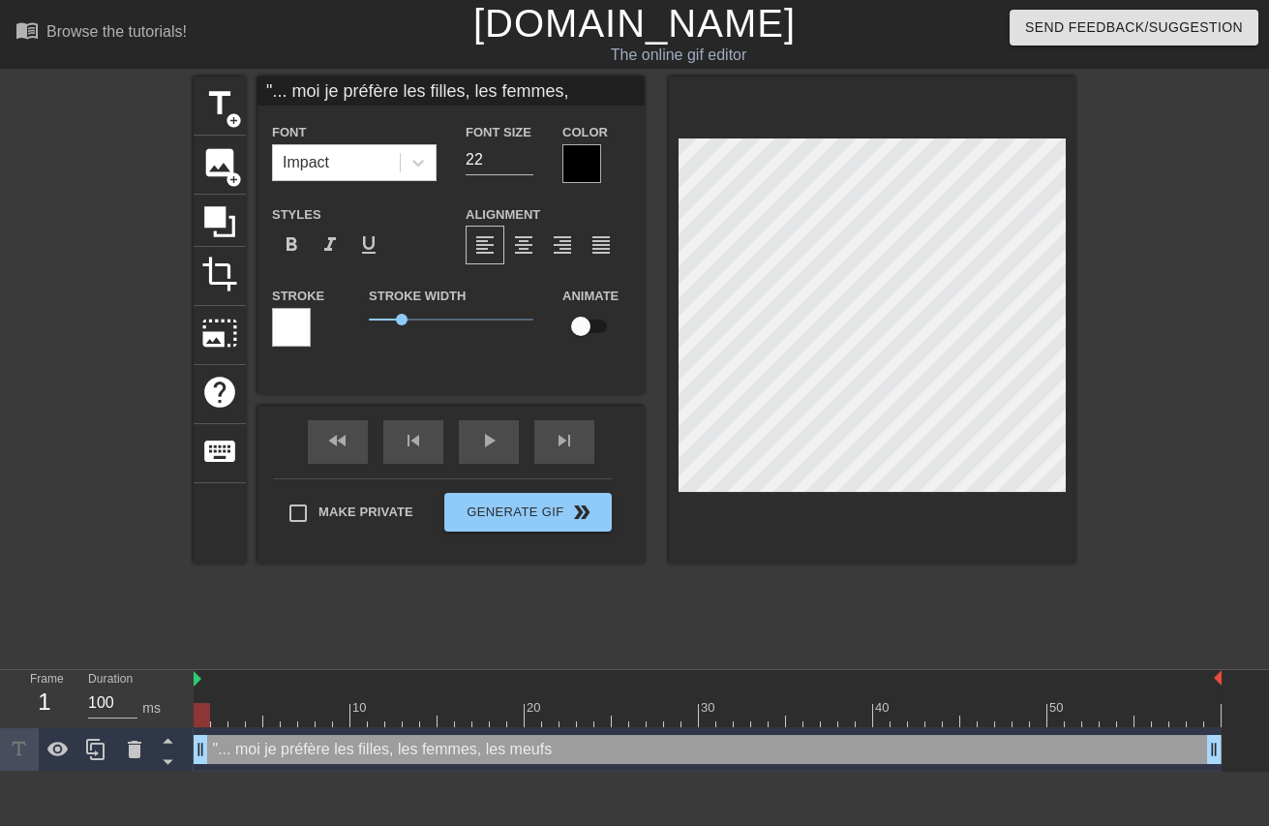
type textarea ""... moi je préfère les filles, les femmes, les meufs"
type input ""... moi je préfère les filles, les femmes, les meufs"
type textarea ""... moi je préfère les filles, les femmes, les meufs"
type input ""... moi je préfère les filles, les femmes, les meufs"
type textarea ""... moi je préfère les filles, les femmes, les meufs"
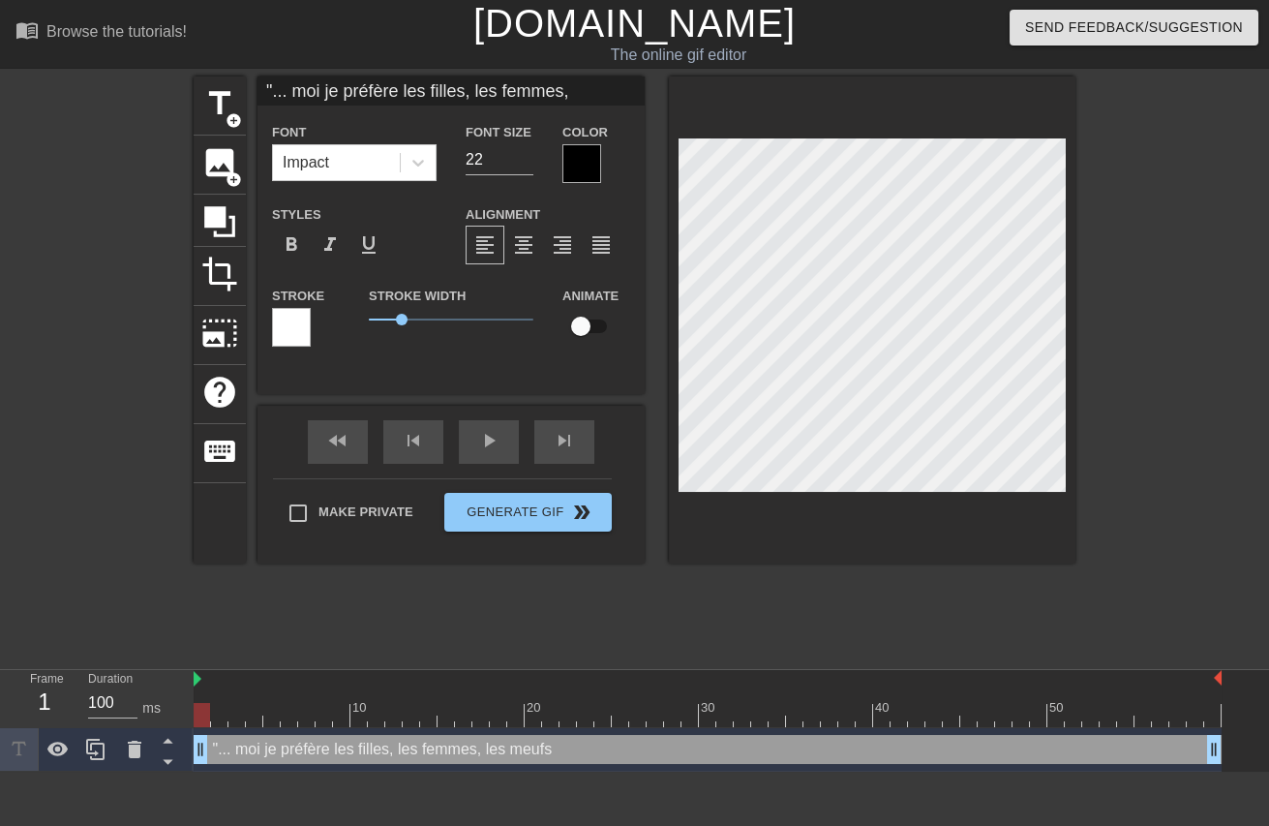
type input ""... moi je préfère les filles, les femmes, les meufs"
type textarea ""... moi je préfère les filles, les femmes, les meufs"
type input ""... moi je préfère les filles, les femmes, les meufs"
type textarea ""... moi je préfère les filles, les femmes, les meufs"
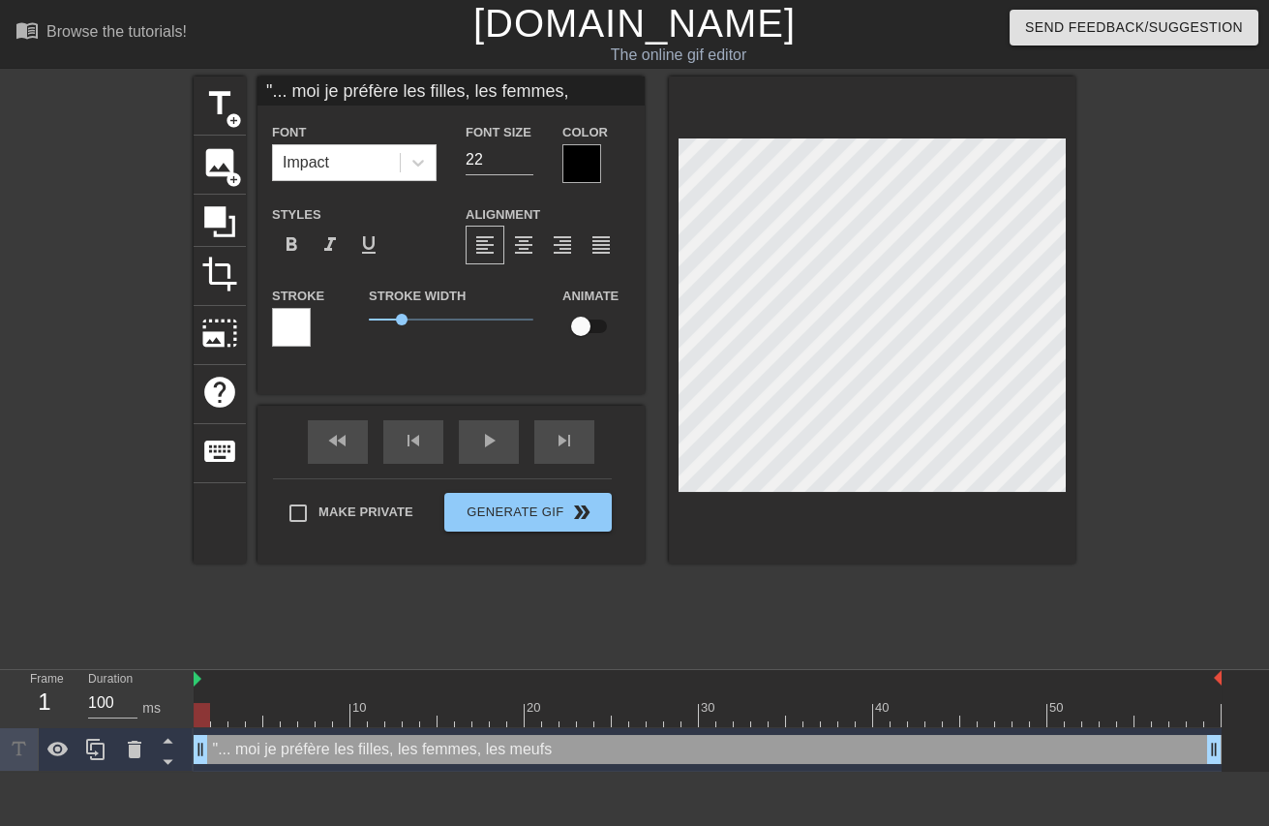
type input ""... moi je préfère les filles, les femmes, les meufs"
type textarea ""... moi je préfère les filles, les femmes, les meufs"
type input ""... moi je préfère les filles, les femmes, les meufs"
type textarea ""... moi je préfère les filles, les femmes, les meufs"
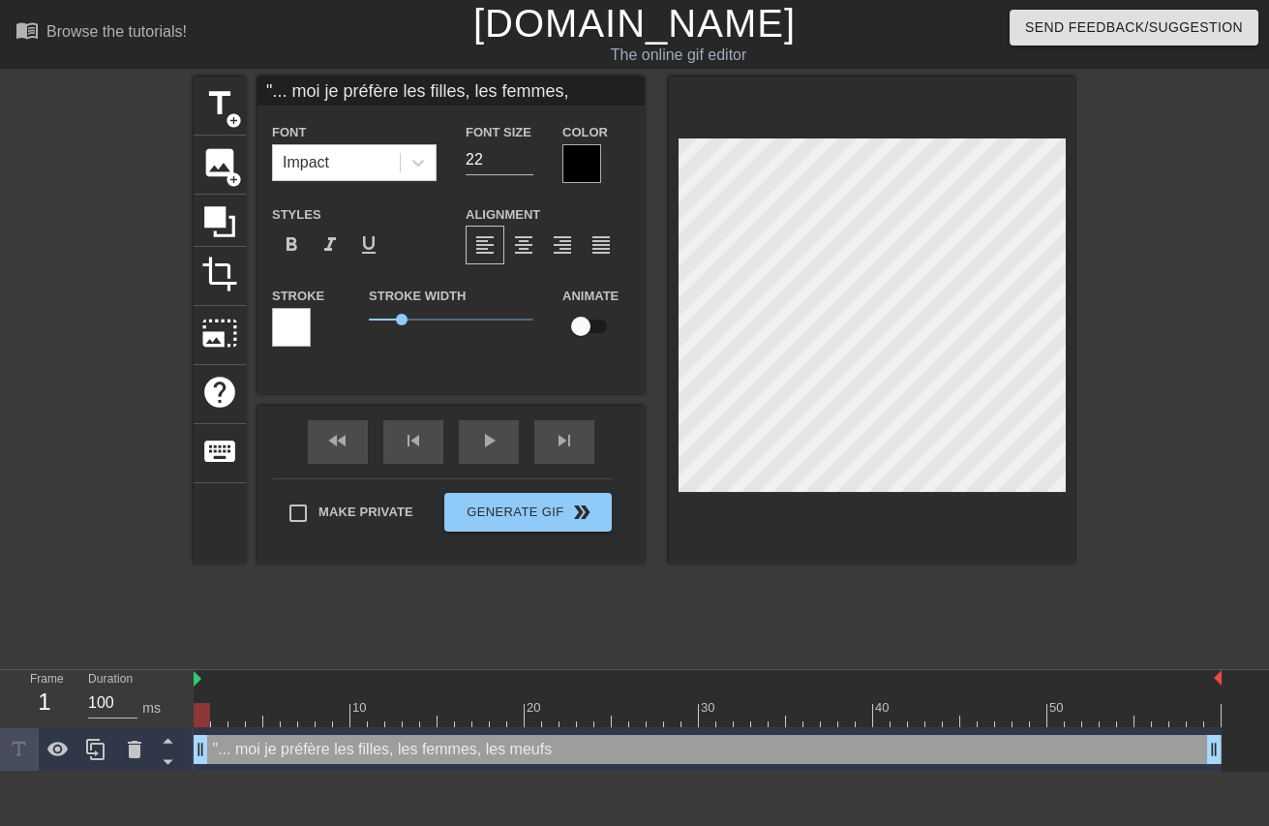
type input ""... moi je préfère les filles, les femmes, les meufs"
type textarea ""... moi je préfère les filles, les femmes, les meufs"
type input ""... moi je préfère les filles, les femmes, les meufs"
type textarea ""... moi je préfère les filles, les femmes, les meufs"
type input ""... moi je préfère les filles, les femmes, les meufs"
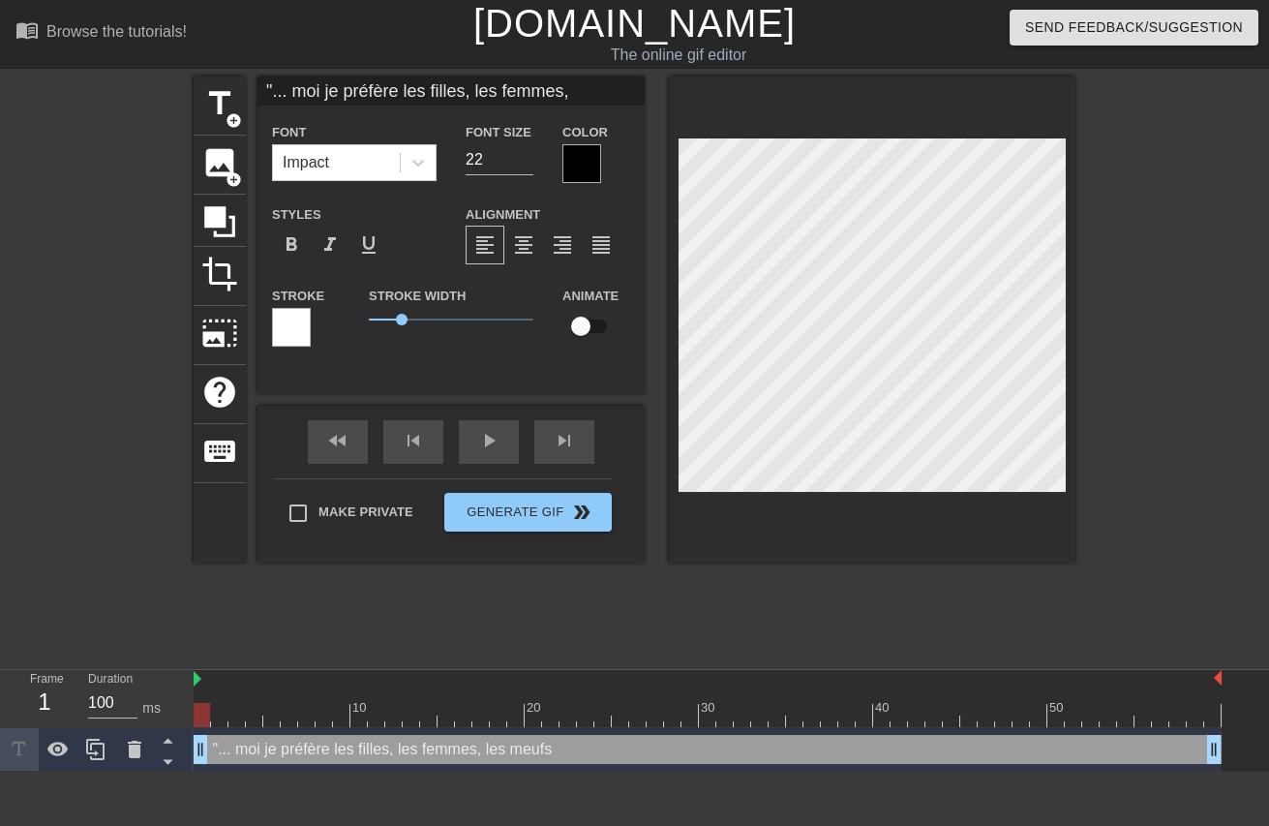
type textarea ""... moi je préfère les filles, les femmes, les meufs"
type input ""... moi je préfère les filles, les femmes, les meufs"
type textarea ""... moi je préfère les filles, les femmes, les meufs"
type input ""... moi je préfère les filles, les femmes, les meufs"
type textarea ""... moi je préfère les filles, les femmes, les meufs"
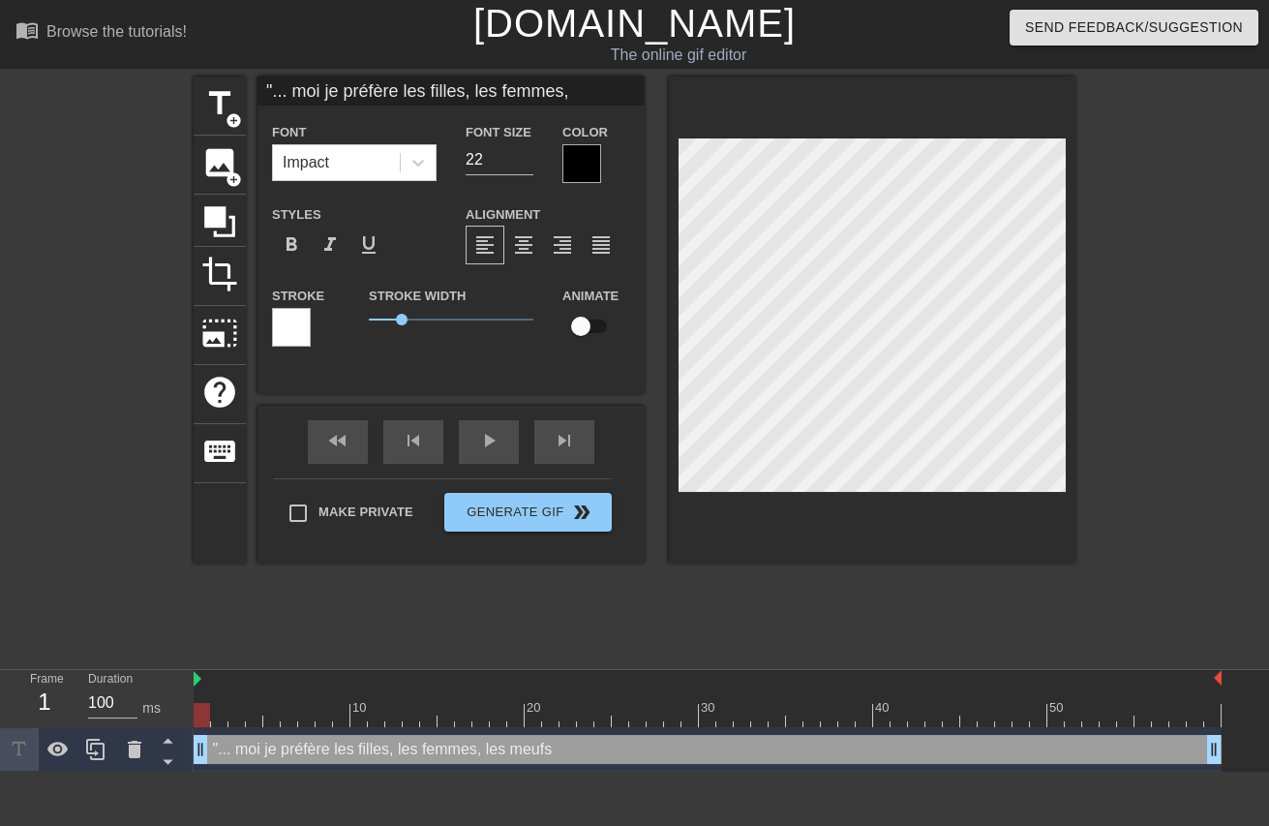
type input ""... moi je préfère les filles, les femmes, les meufs"
type textarea ""... moi je préfère les filles, les femmes, les meufs"
type input ""... moi je préfère les filles, les femmes, les meufs"
type textarea ""... moi je préfère les filles, les femmes, les meufs"
type input ""... moi je préfère les filles, les femmes, les meufs"
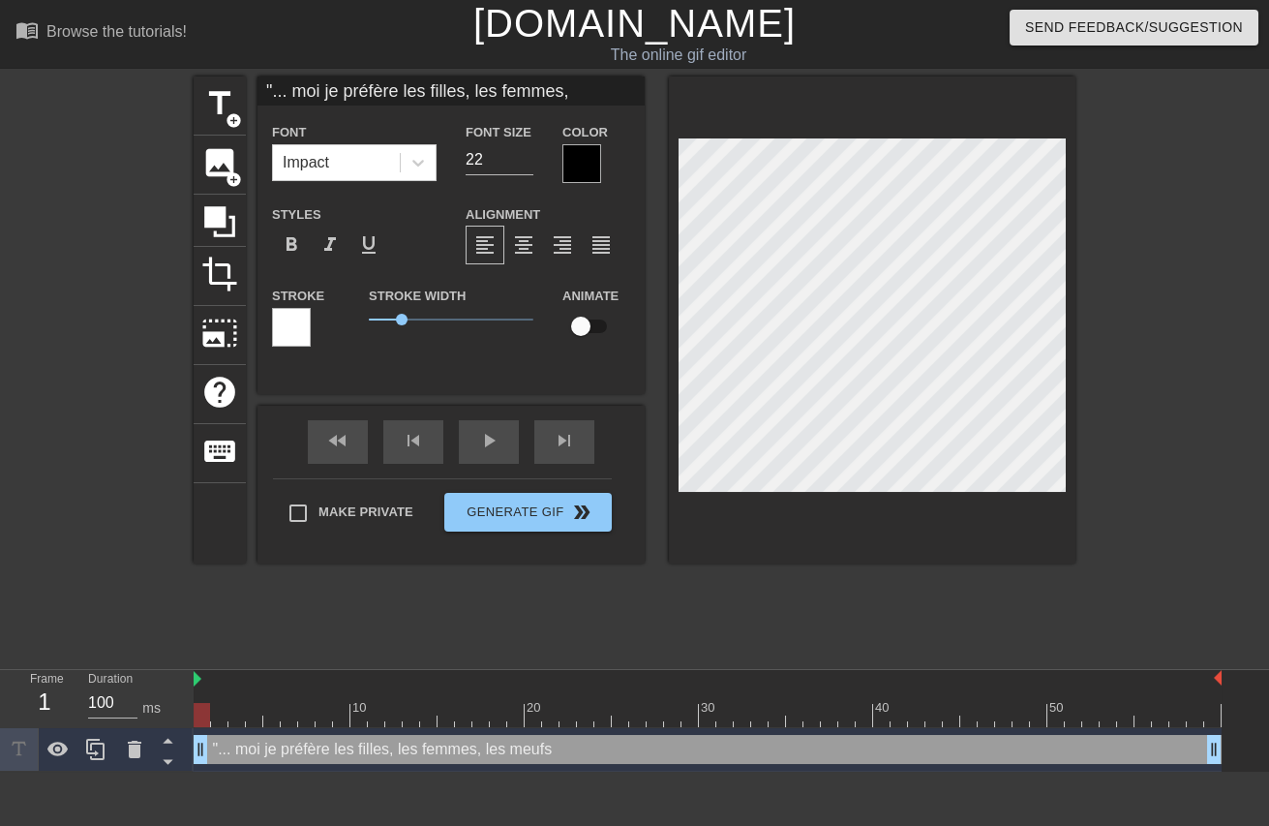
type textarea ""... moi je préfère les filles, les femmes, les meufs"
type input ""... moi je préfère les filles, les femmes, les meufs"
type textarea ""... moi je préfère les filles, les femmes, les meufs"
type input ""... moi je préfère les filles, les femmes, les meufs"
type textarea ""... moi je préfère les filles, les femmes, les meufs"
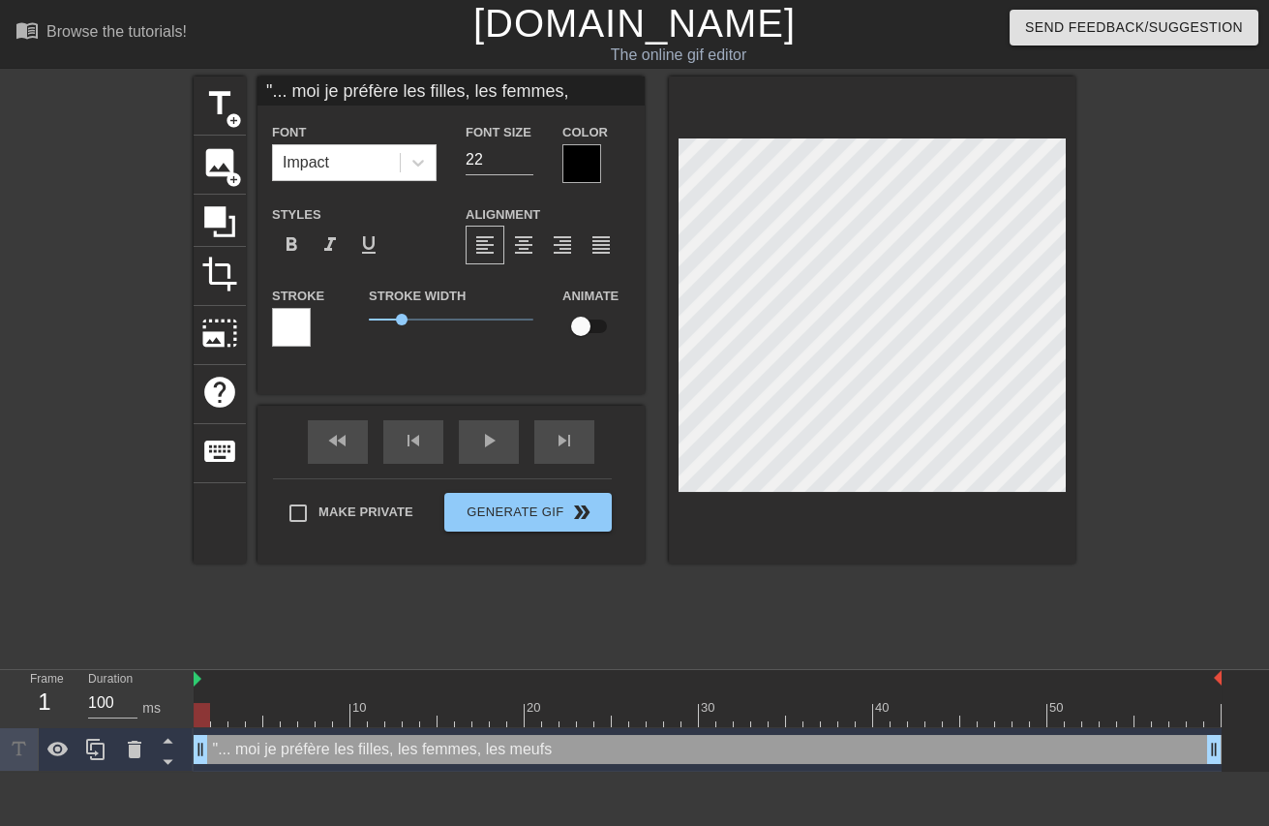
type input ""... moi je préfère les filles, les femmes, les meufs"
type textarea ""... moi je préfère les filles, les femmes, les meufs"
type input ""... moi je préfère les filles, les femmes, les meufs"
type textarea ""... moi je préfère les filles, les femmes, les meufs"
type input ""... moi je préfère les filles, les femmes, les meufs"
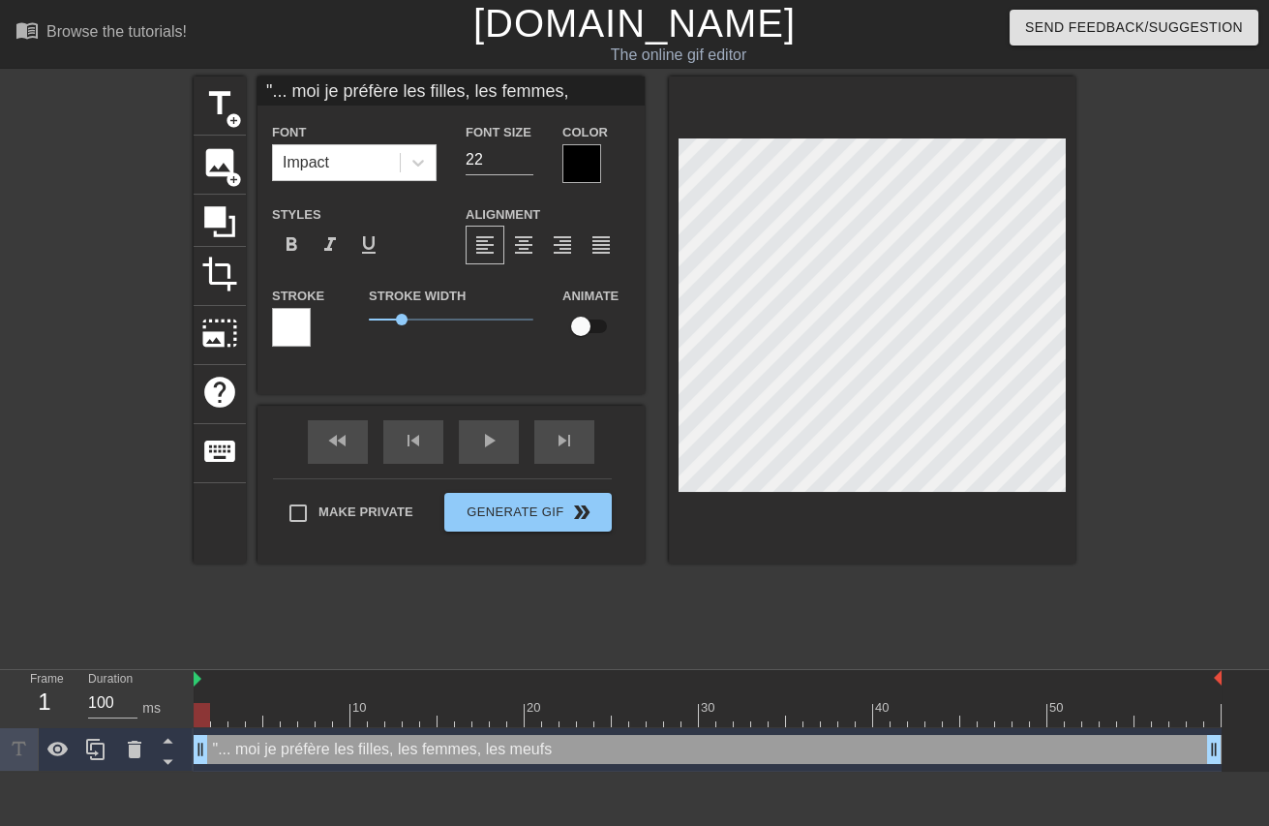
type textarea ""... moi je préfère les filles, les femmes, les meufs"
type input ""... moi je préfère les filles, les femmes, les meufs"
type textarea ""... moi je préfère les filles, les femmes, les meufs"
type input ""... moi je préfère les filles, les femmes, les meufs"
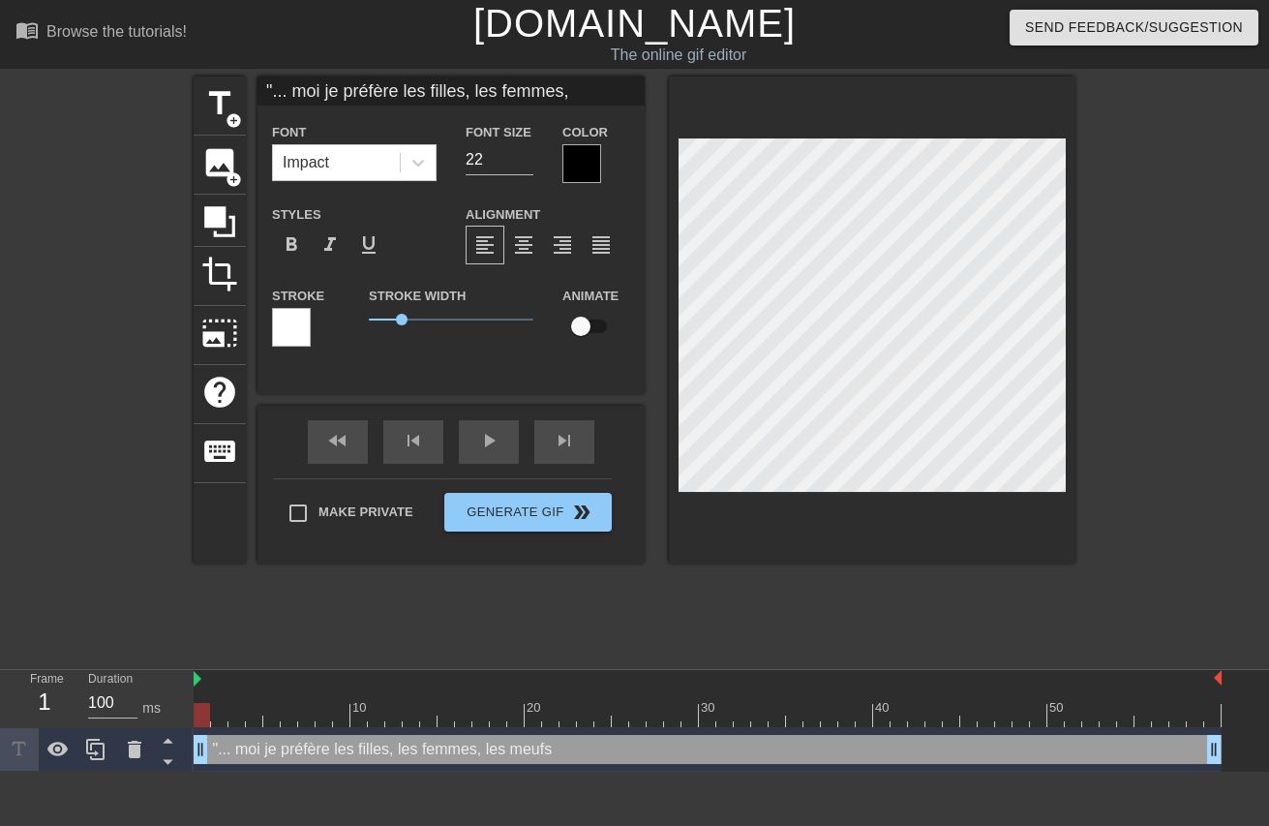
type textarea ""... moi je préfère les filles, les femmes, les meufs"
type input ""... moi je préfère les filles, les femmes, les meufs"
type textarea ""... moi je préfère les filles, les femmes, les meufs"
type input ""... moi je préfère les filles, les femmes, les meufs"
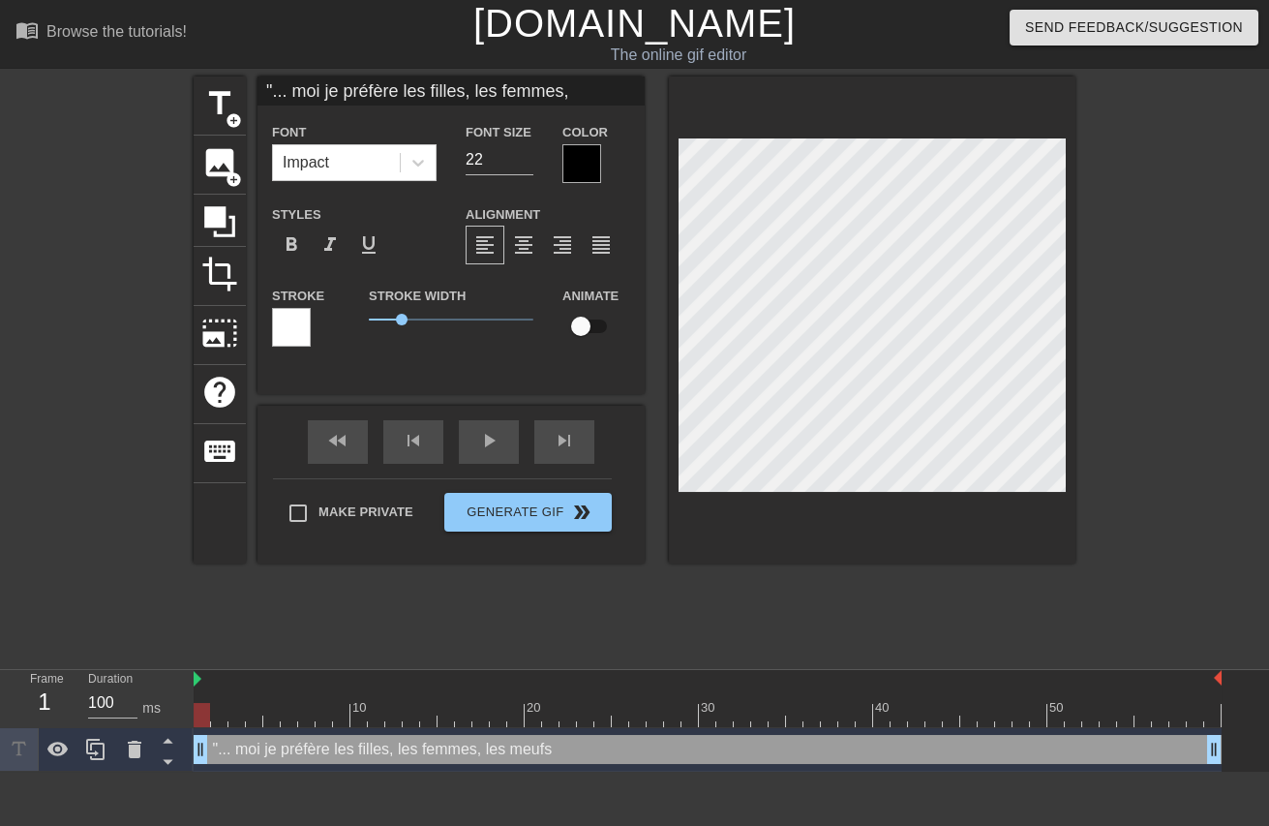
type textarea ""... moi je préfère les filles, les femmes, les meufs"
click at [221, 101] on span "title" at bounding box center [219, 103] width 37 height 37
type input "New text 1"
type input "40"
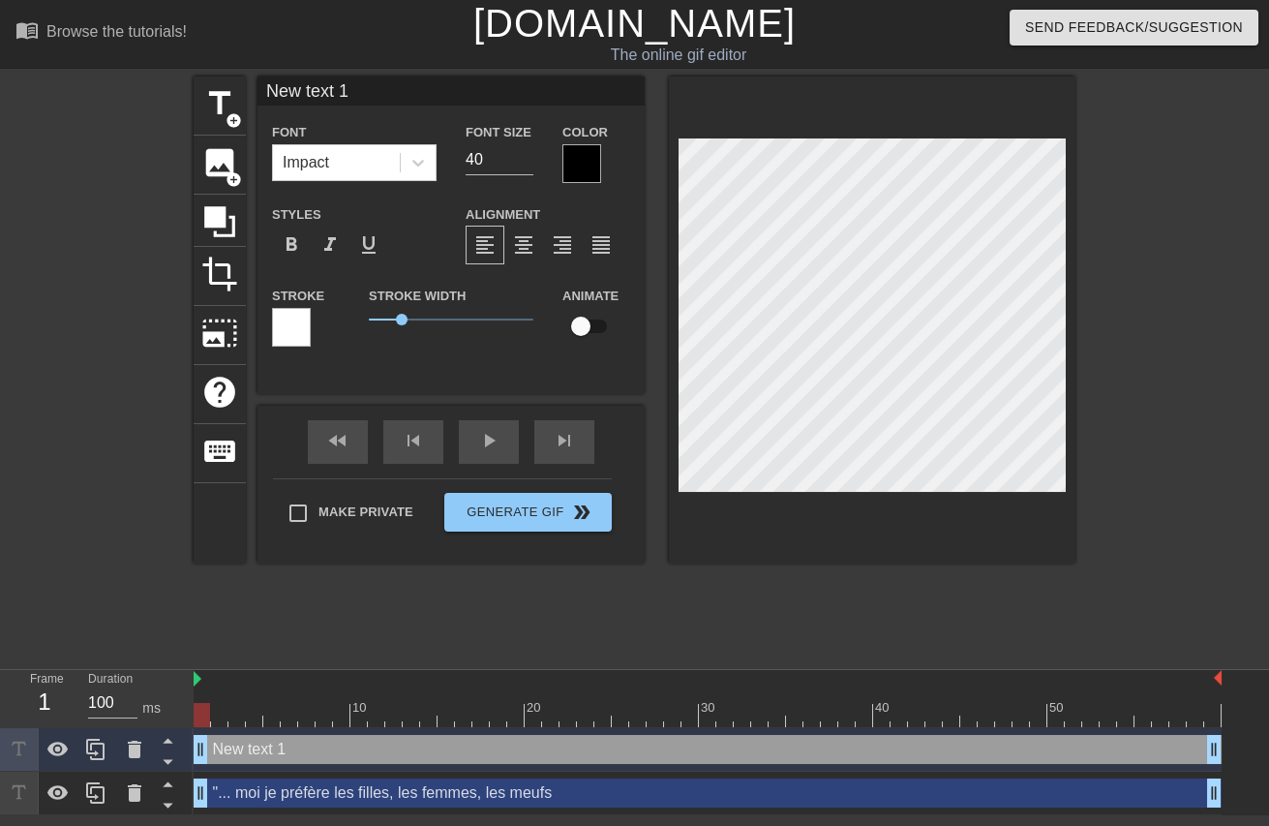
drag, startPoint x: 380, startPoint y: 89, endPoint x: 114, endPoint y: 68, distance: 267.1
click at [119, 70] on div "menu_book Browse the tutorials! [DOMAIN_NAME] The online gif editor Send Feedba…" at bounding box center [634, 407] width 1269 height 815
paste input "J'me sens plus tranquille quand y'a des filles dans la teuf"
type input "J'me sens plus tranquille quand y'a des filles dans la teuf"
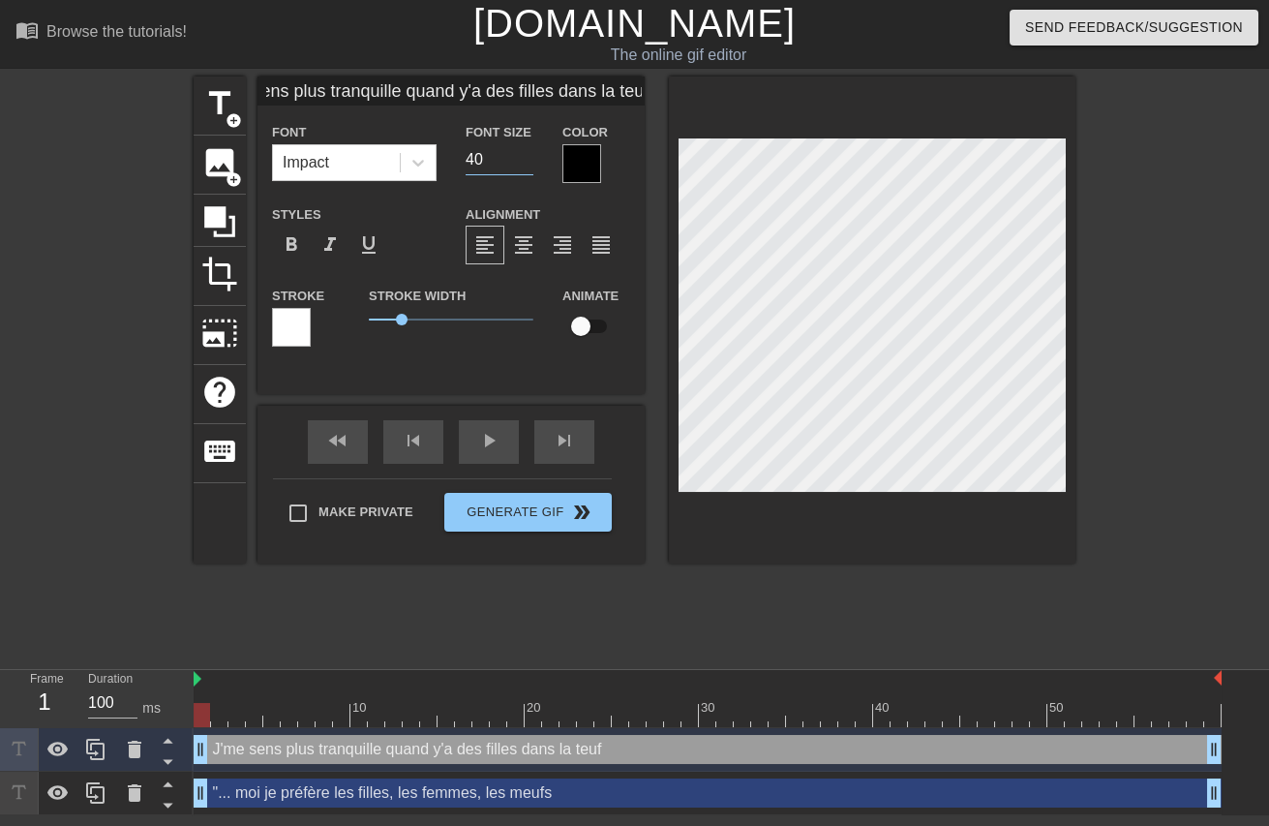
scroll to position [0, 0]
click at [500, 163] on input "40" at bounding box center [500, 159] width 68 height 31
click at [513, 161] on input "39" at bounding box center [500, 159] width 68 height 31
click at [513, 161] on input "38" at bounding box center [500, 159] width 68 height 31
click at [510, 160] on input "37" at bounding box center [500, 159] width 68 height 31
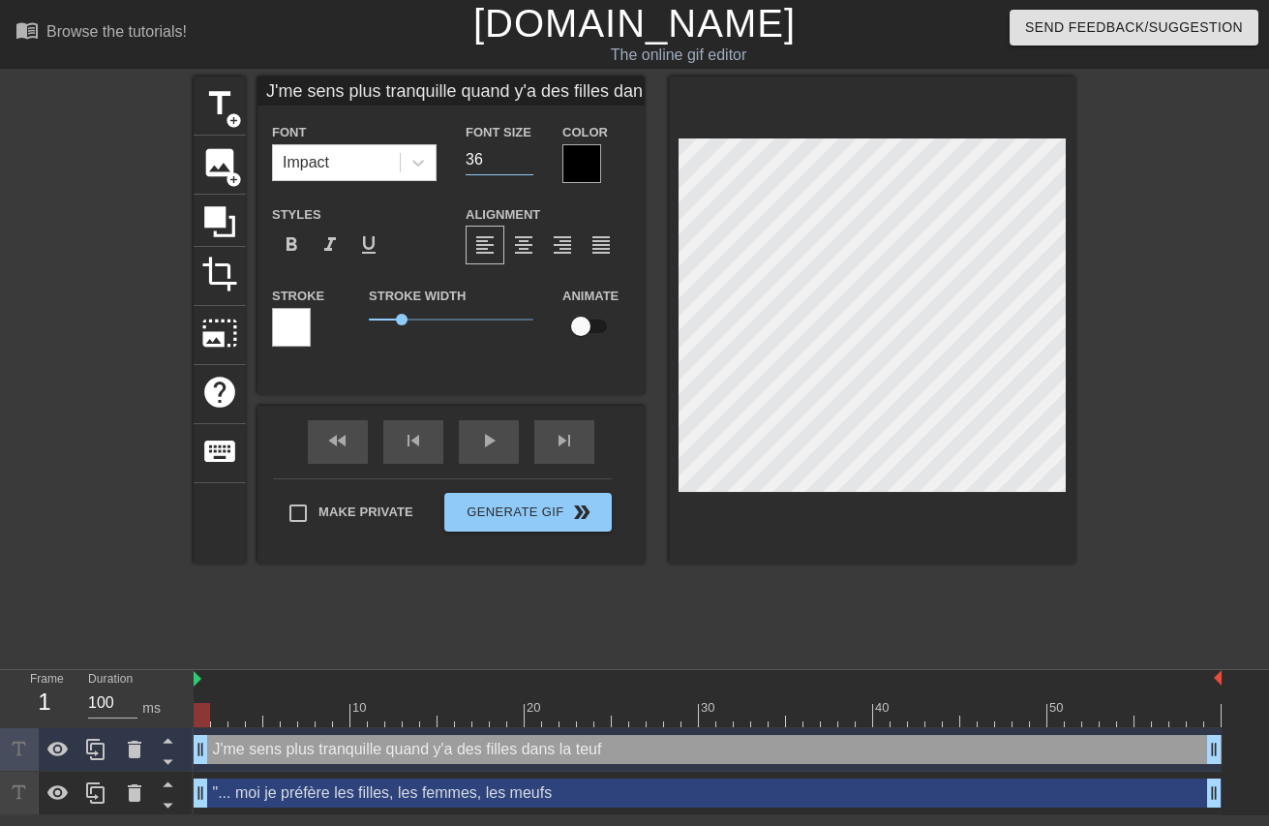
click at [506, 160] on input "36" at bounding box center [500, 159] width 68 height 31
click at [505, 160] on input "36" at bounding box center [500, 159] width 68 height 31
click at [502, 160] on input "36" at bounding box center [500, 159] width 68 height 31
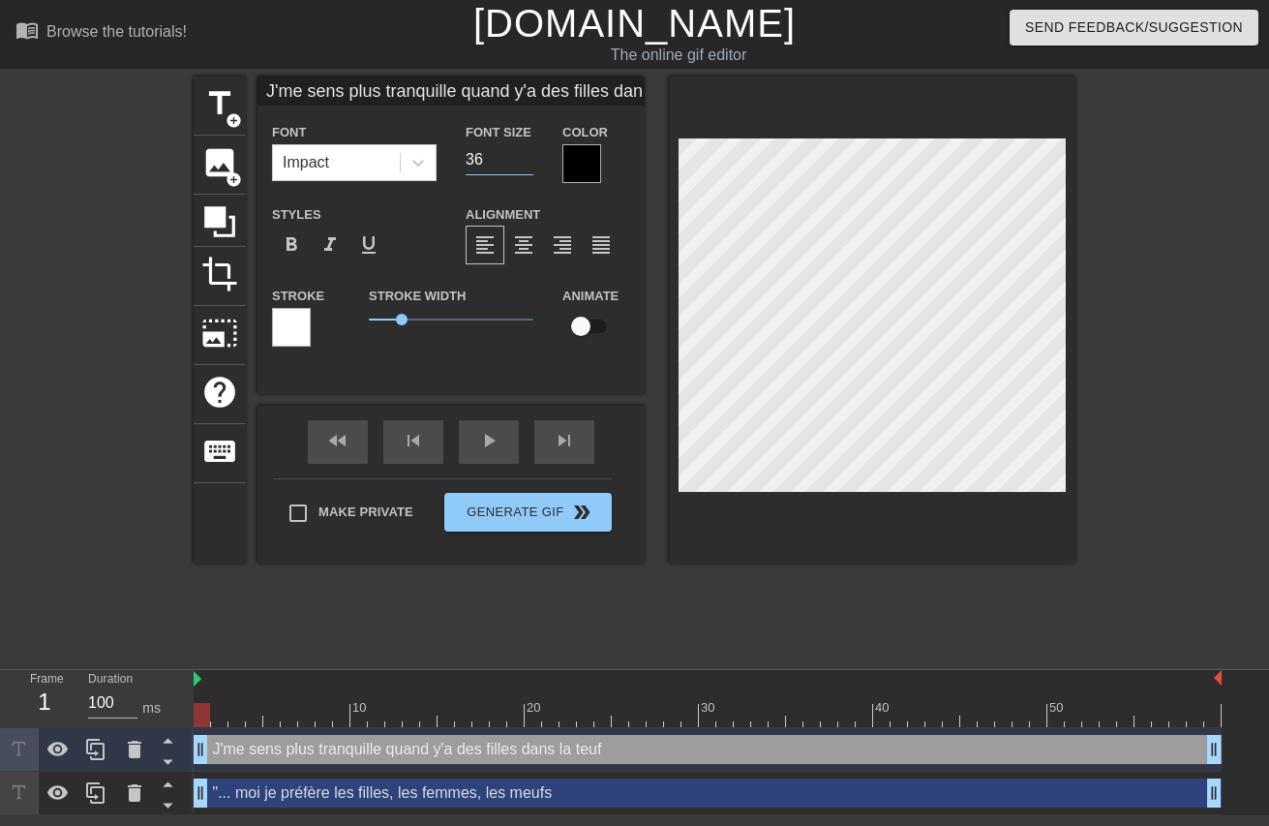
click at [500, 160] on input "36" at bounding box center [500, 159] width 68 height 31
type input "35"
click at [514, 163] on input "35" at bounding box center [500, 159] width 68 height 31
type input "J'me sens plus tranquillequand y'a des filles dans la teuf"
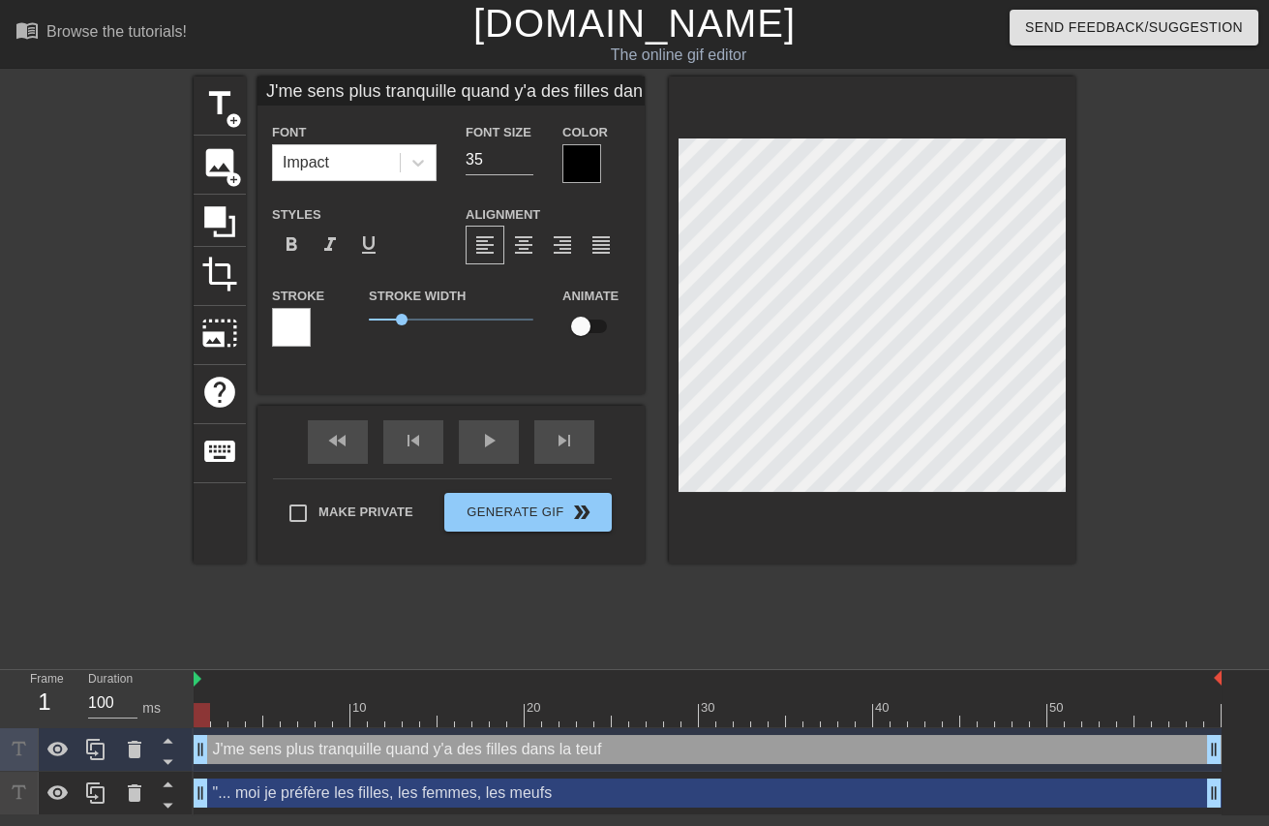
type textarea "J'me sens plus tranquillequand y'a des filles dans la teuf"
type input "J'me sens plus tranquillequand y'a des filles dans la teuf"
type textarea "J'me sens plus tranquille quand y'a des filles dans la teuf"
type input "J'me sens plus tranquillequand y'a des filles dans la teuf"
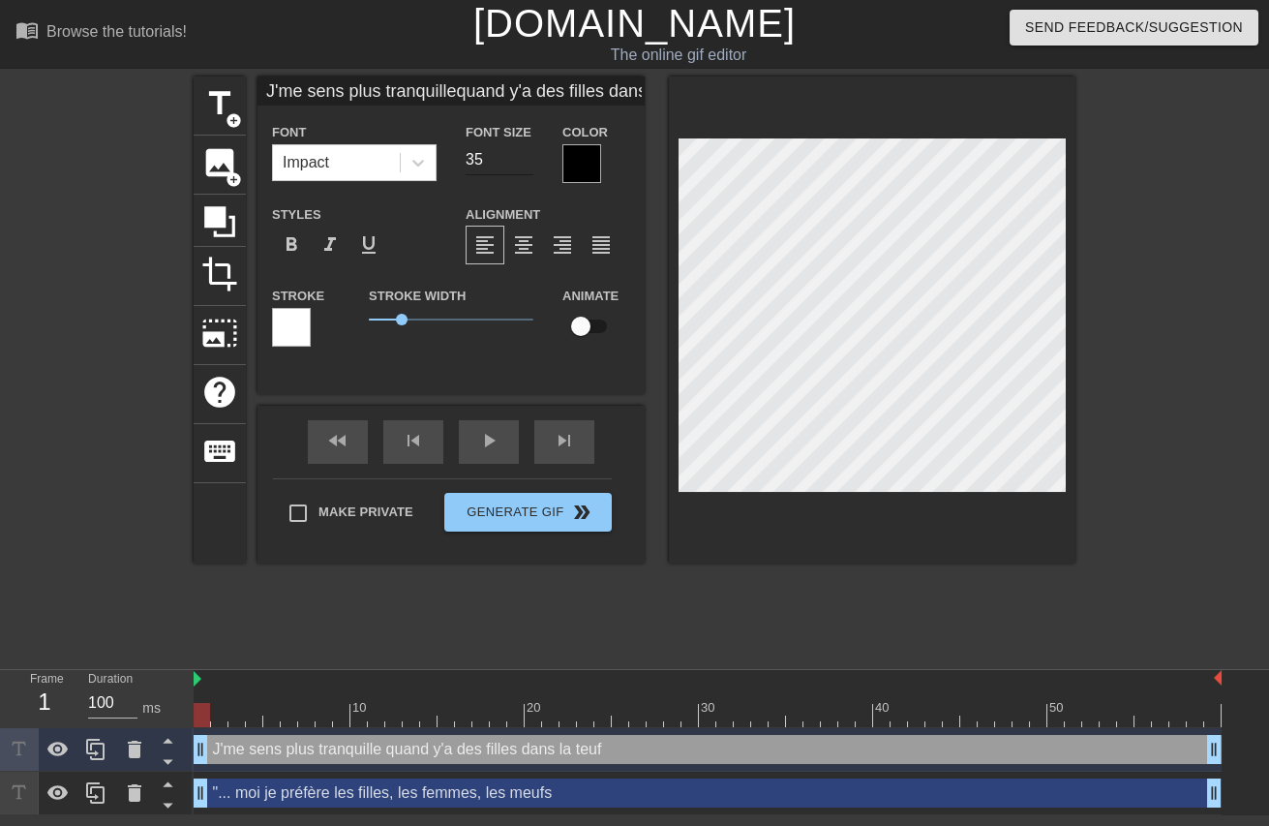
type input "34"
type input "J'me sens plus tranquillequand y'a des filles dans la teuf"
type input "33"
type input "J'me sens plus tranquillequand y'a des filles dans la teuf"
type input "32"
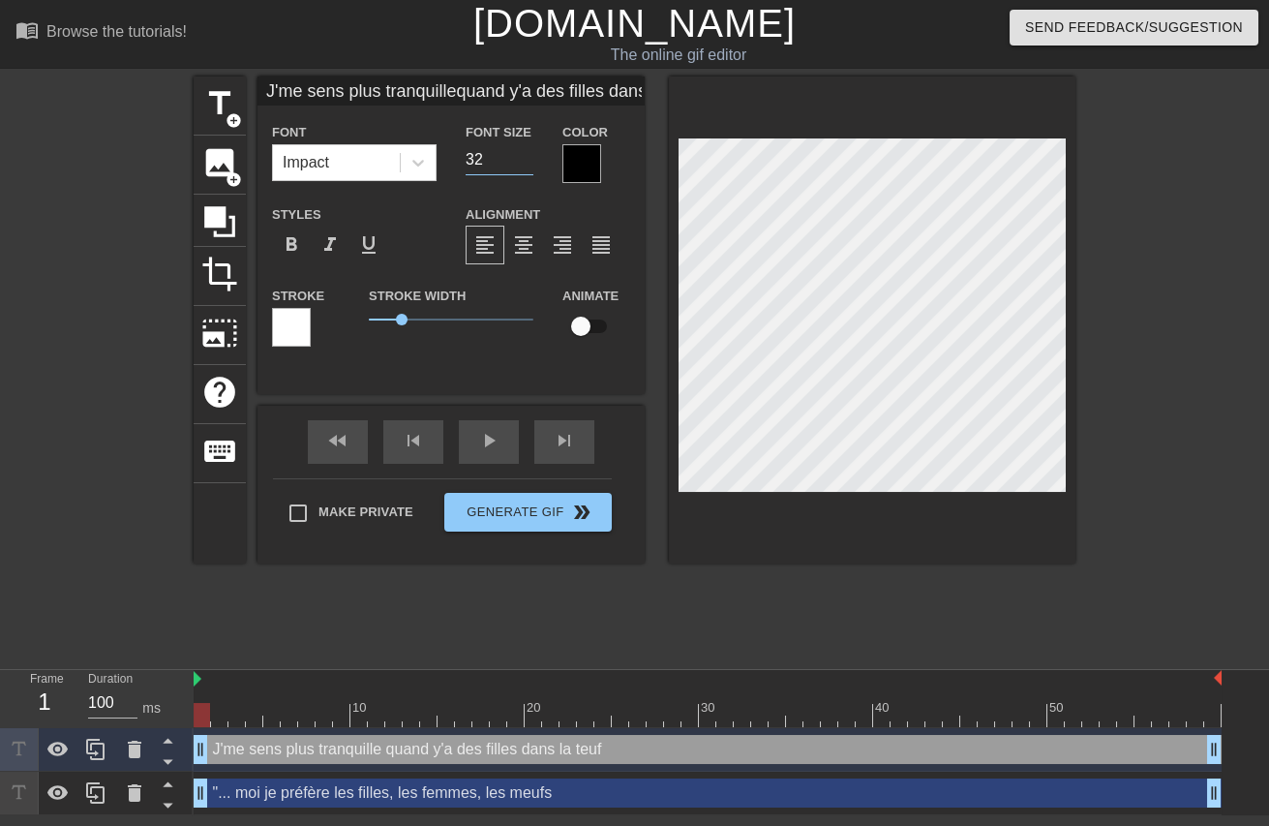
type input "J'me sens plus tranquillequand y'a des filles dans la teuf"
type input "31"
type input "J'me sens plus tranquillequand y'a des filles dans la teuf"
type input "30"
type input "J'me sens plus tranquillequand y'a des filles dans la teuf"
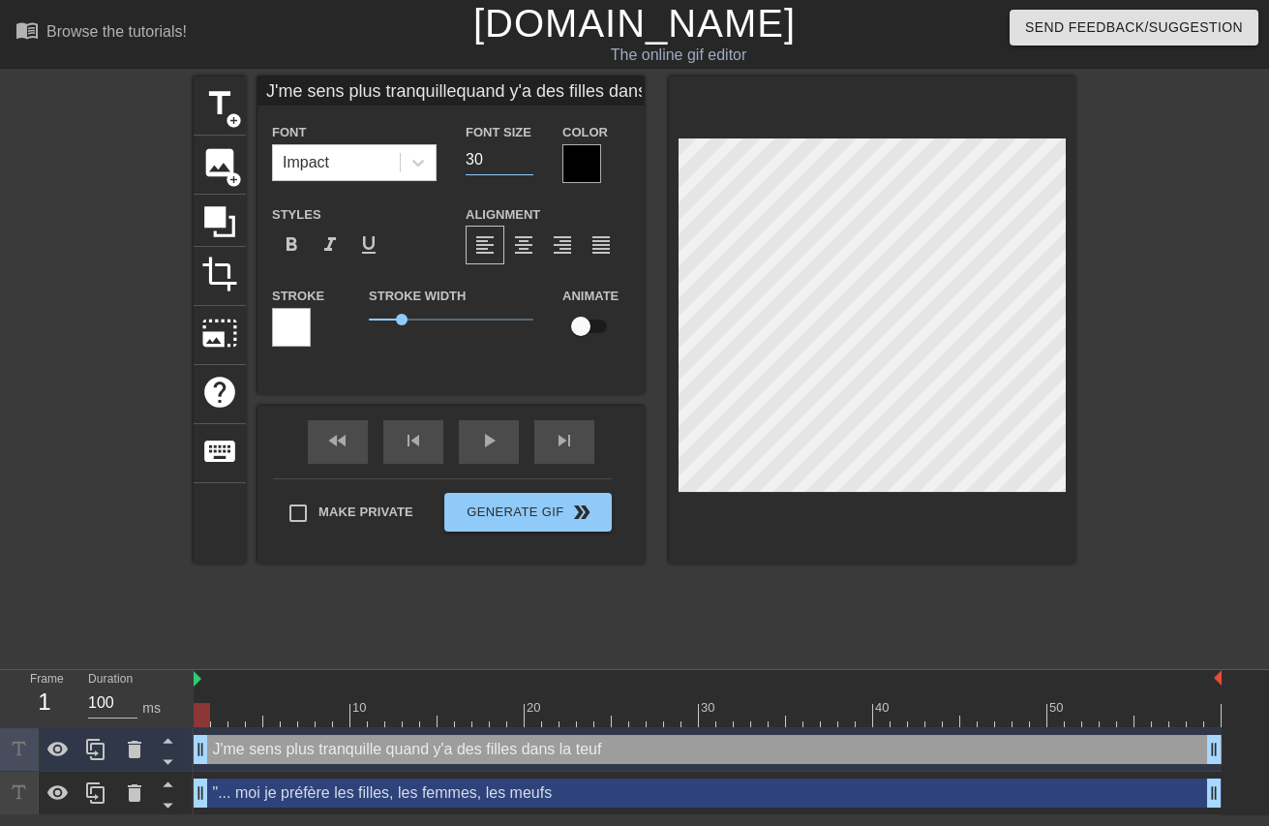
type input "29"
type input "J'me sens plus tranquillequand y'a des filles dans la teuf"
type input "28"
type input "J'me sens plus tranquillequand y'a des filles dans la teuf"
type input "27"
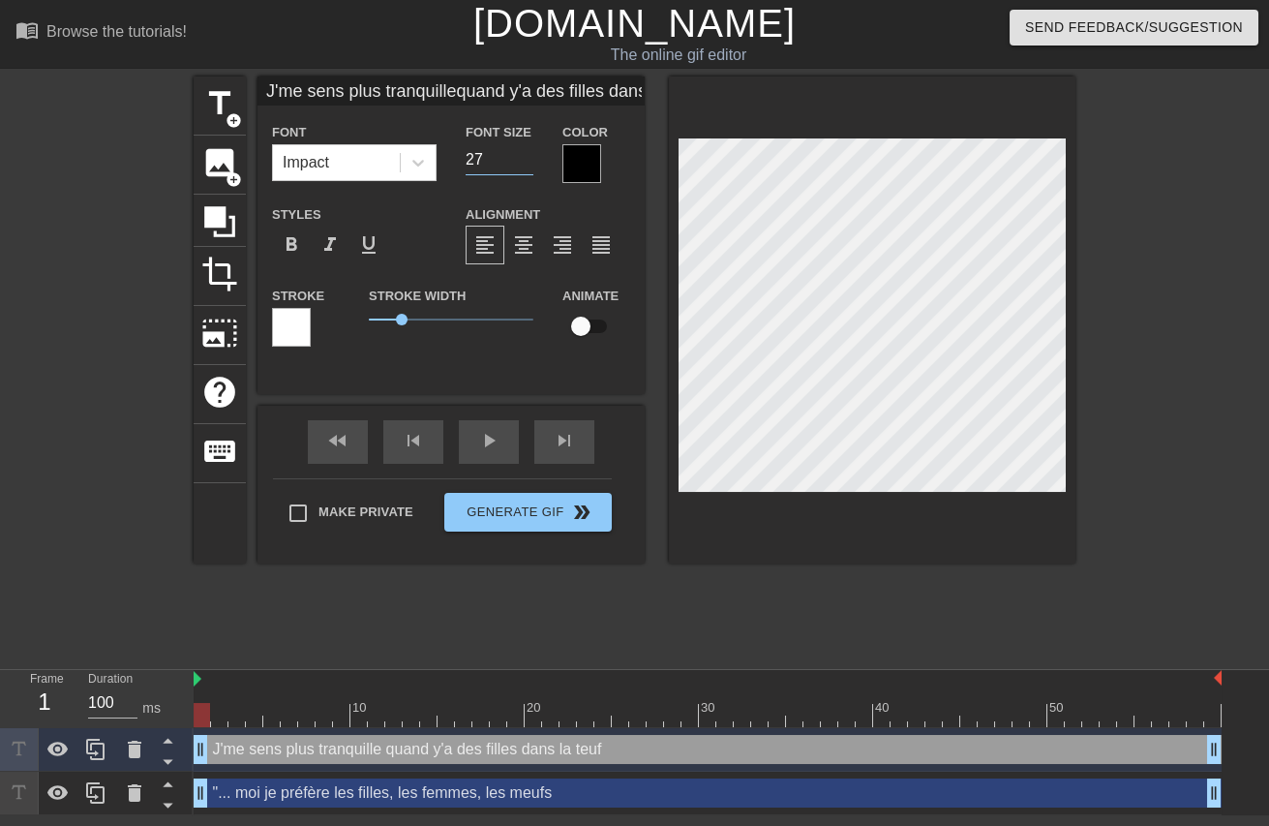
type input "J'me sens plus tranquillequand y'a des filles dans la teuf"
type input "26"
type input "J'me sens plus tranquillequand y'a des filles dans la teuf"
type input "25"
type input "J'me sens plus tranquillequand y'a des filles dans la teuf"
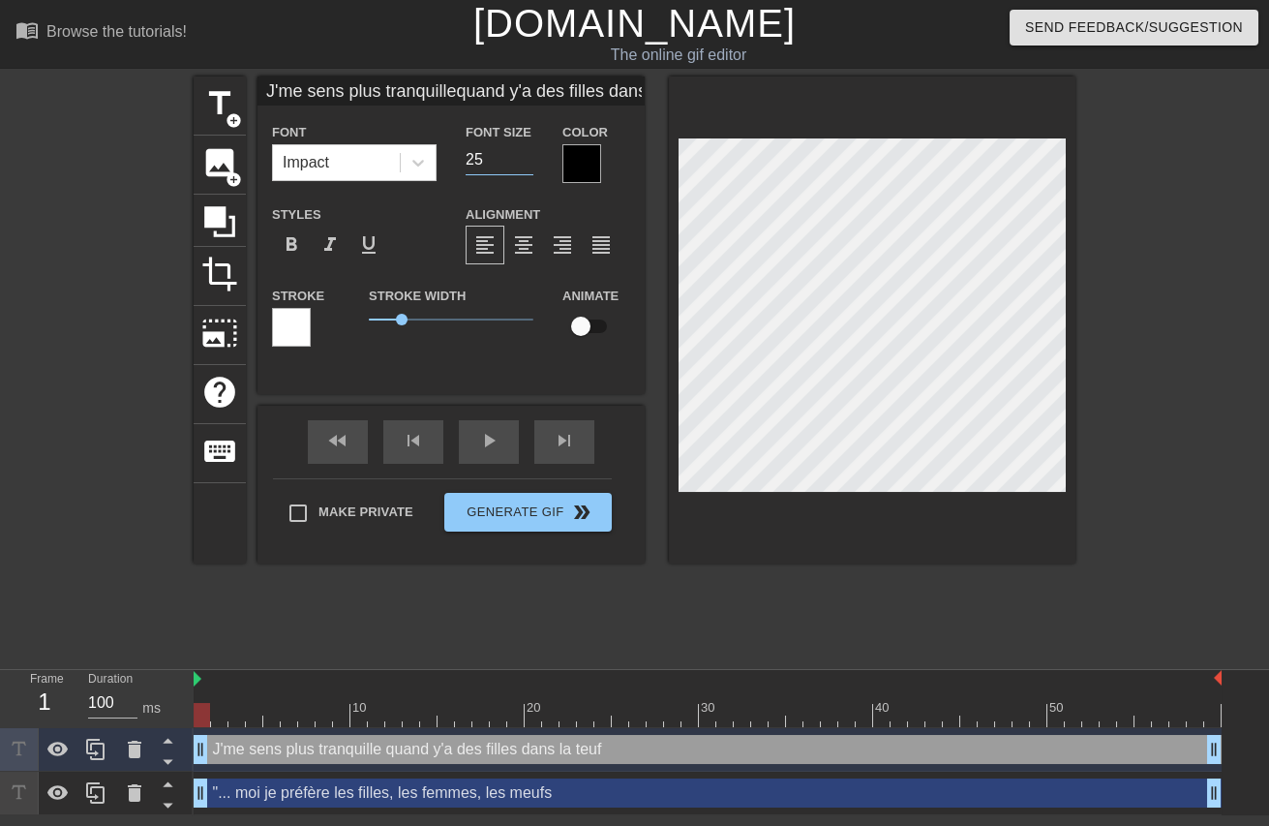
type input "24"
type input "J'me sens plus tranquillequand y'a des filles dans la teuf"
type input "23"
type input "J'me sens plus tranquillequand y'a des filles dans la teuf"
type input "22"
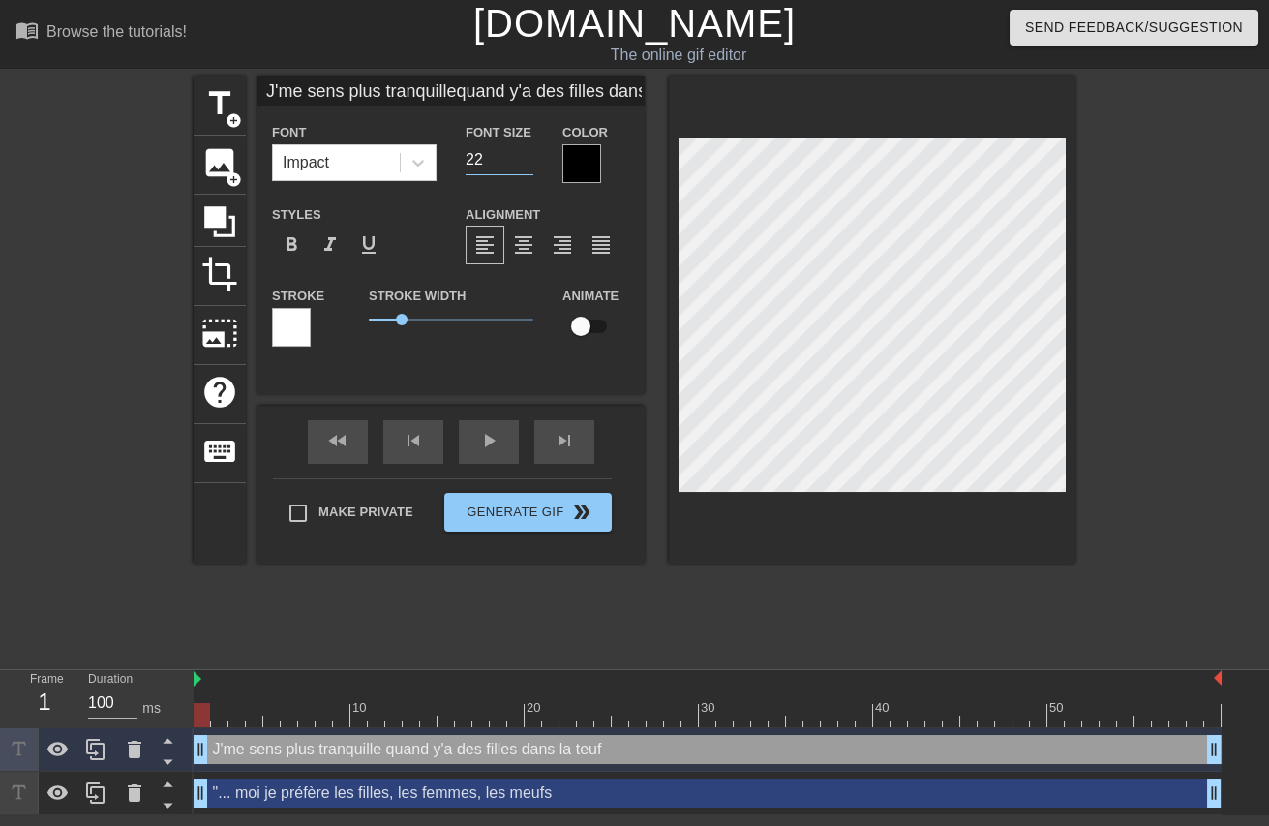
click at [516, 167] on input "22" at bounding box center [500, 159] width 68 height 31
type input "J'me sens plus tranquillequand y'a des filles dans la teuf"
type input "23"
click at [515, 153] on input "23" at bounding box center [500, 159] width 68 height 31
type input "J'me sens plus tranquillequand y'a des filles dans la teuf"
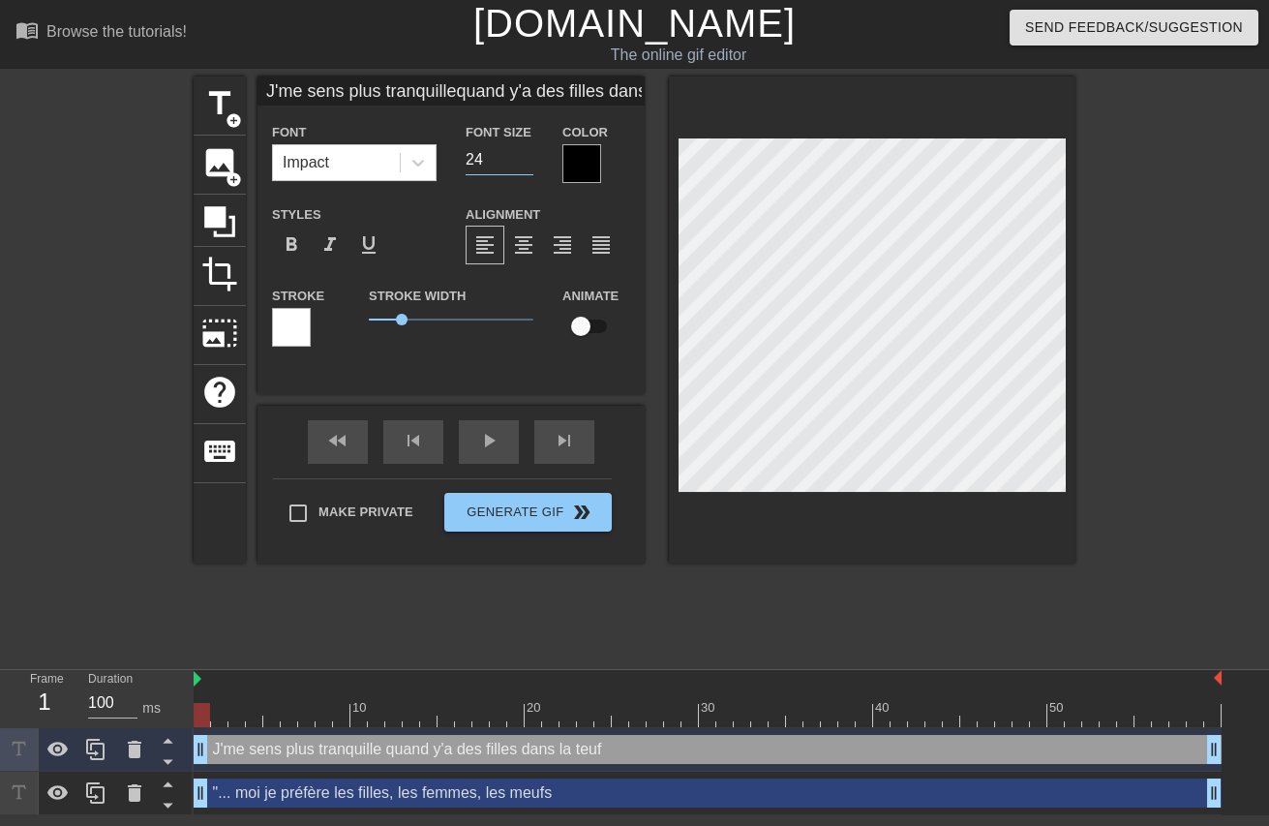
type input "24"
click at [515, 153] on input "24" at bounding box center [500, 159] width 68 height 31
type input "J'me sens plus tranquille quand y'a des filles dans la teuf"
type textarea "J'me sens plus tranquille quand y'a des filles dans la teuf"
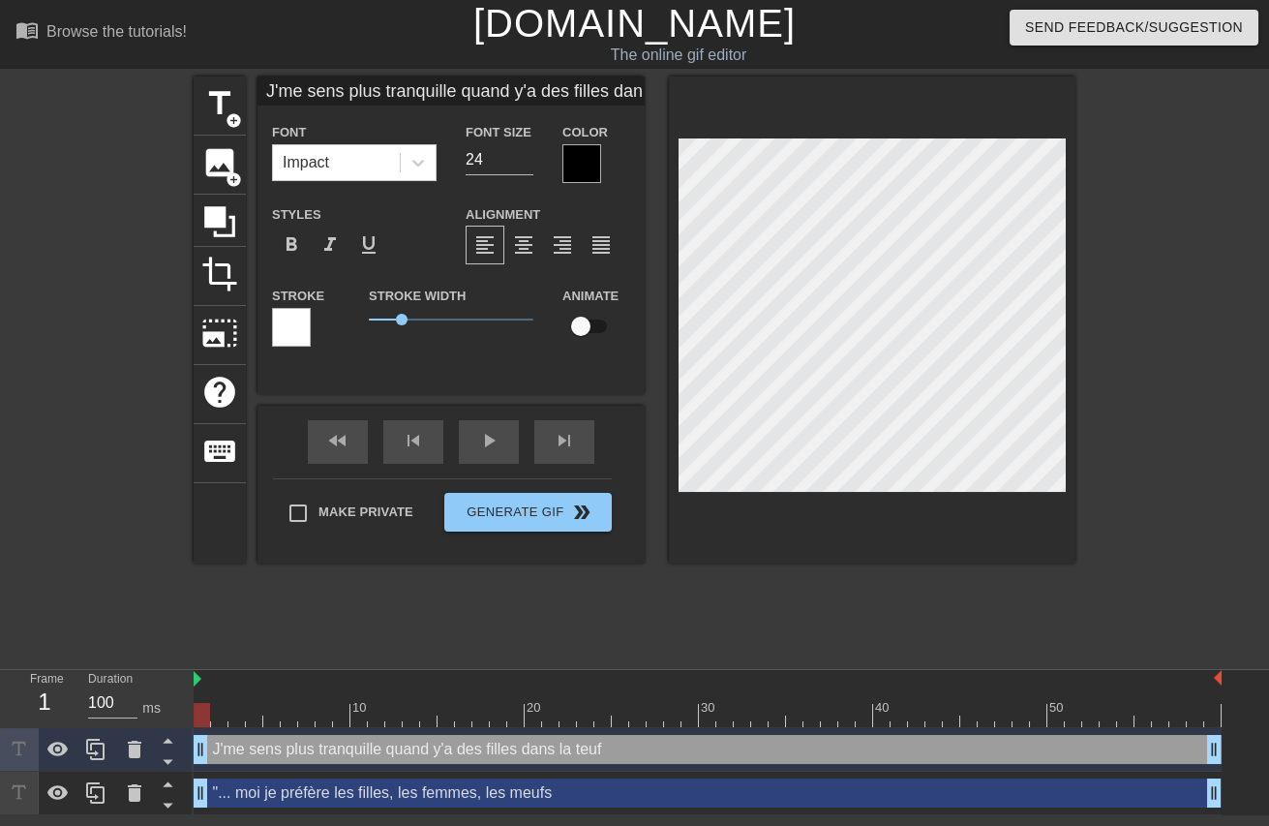
scroll to position [3, 3]
type input "J'me sens plus tranquille quand y'a des filles dans la teuf"
type textarea "J'me sens plus tranquille quand y'a des filles dans la teuf"
type input "J'me sens plus tranquille quand y'a des filles dans la teuf"
type textarea "J'me sens plus tranquille quand y'a des filles dans la teuf"
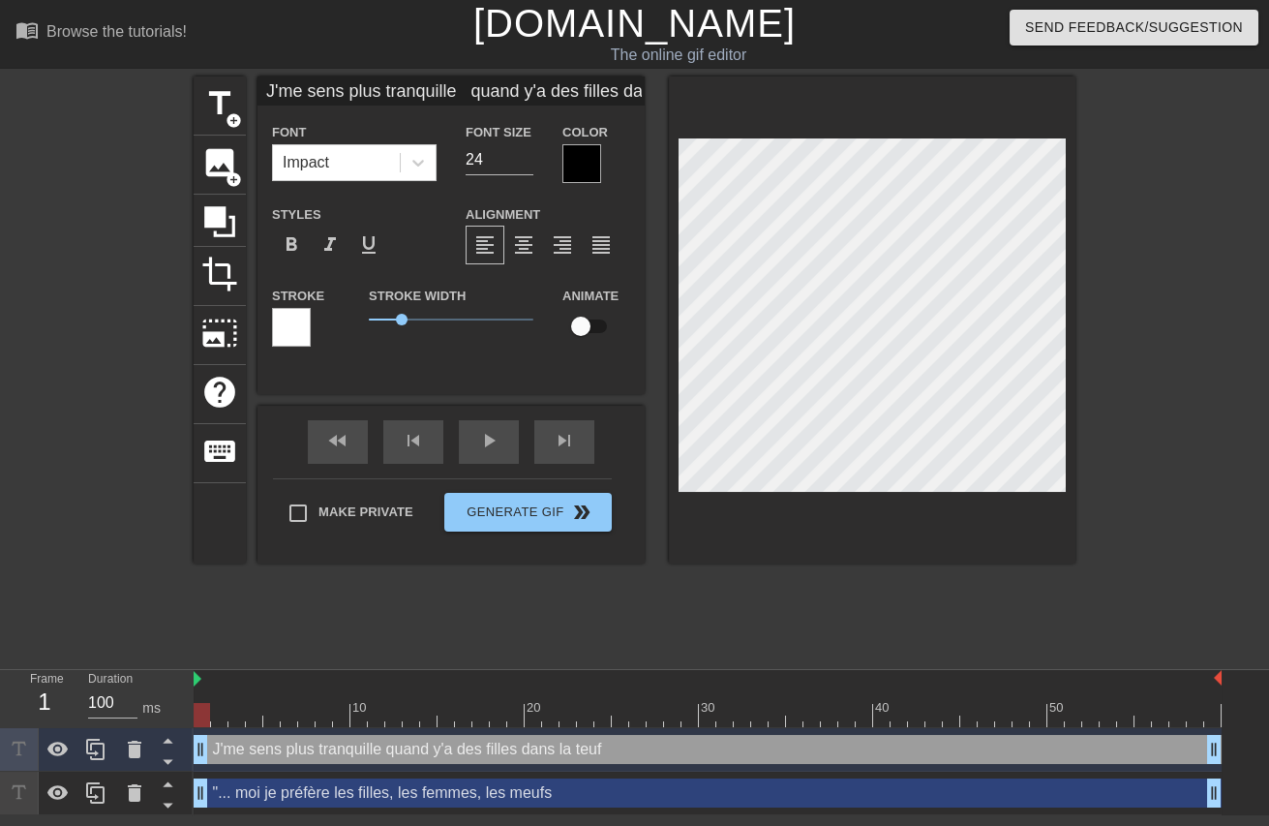
type input "J'me sens plus tranquille quand y'a des filles dans la teuf"
type textarea "J'me sens plus tranquille quand y'a des filles dans la teuf"
type input "J'me sens plus tranquille quand y'a des filles dans la teuf"
type textarea "J'me sens plus tranquille quand y'a des filles dans la teuf"
type input "J'me sens plus tranquille quand y'a des filles dans la teuf"
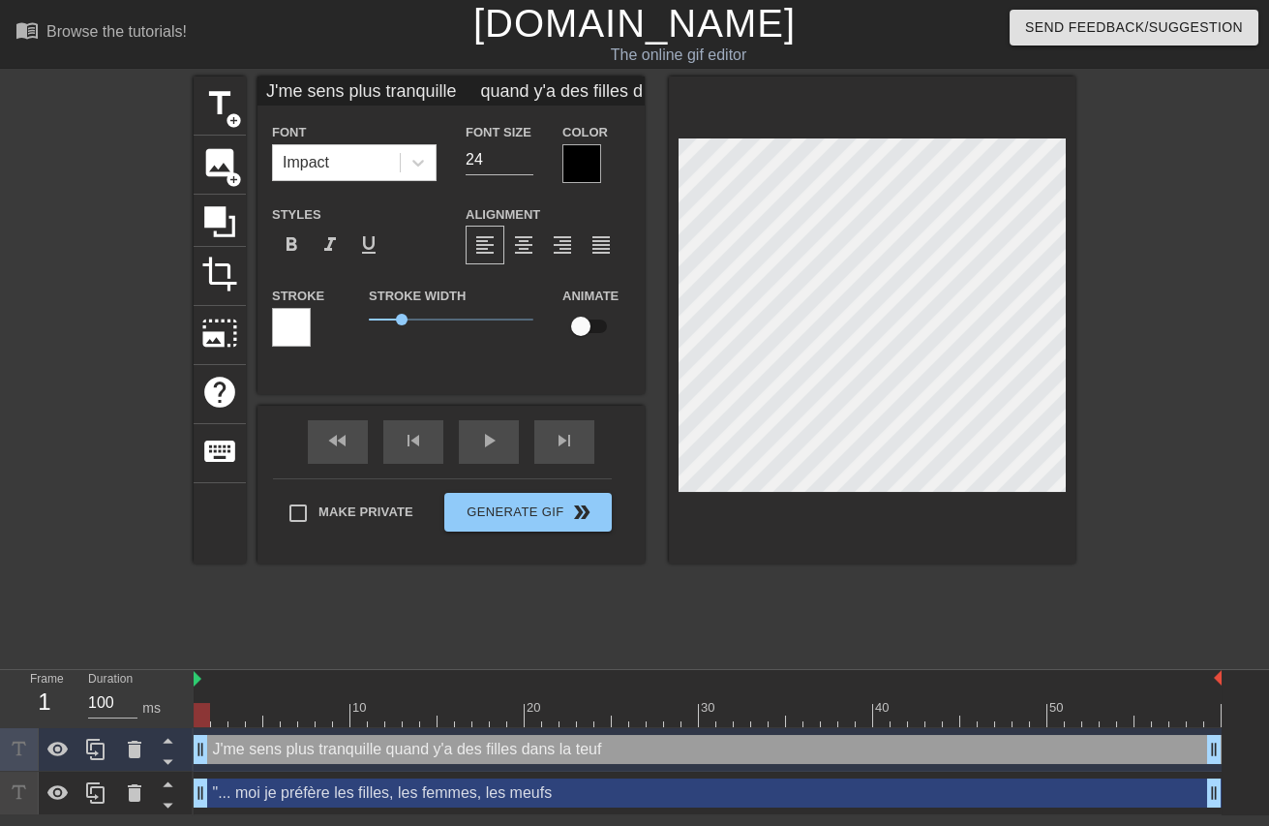
type textarea "J'me sens plus tranquille quand y'a des filles dans la teuf"
type input "J'me sens plus tranquille quand y'a des filles dans la teuf"
type textarea "J'me sens plus tranquille quand y'a des filles dans la teuf"
type input "J'me sens plus tranquille quand y'a des filles dans la teuf"
type textarea "J'me sens plus tranquille quand y'a des filles dans la teuf"
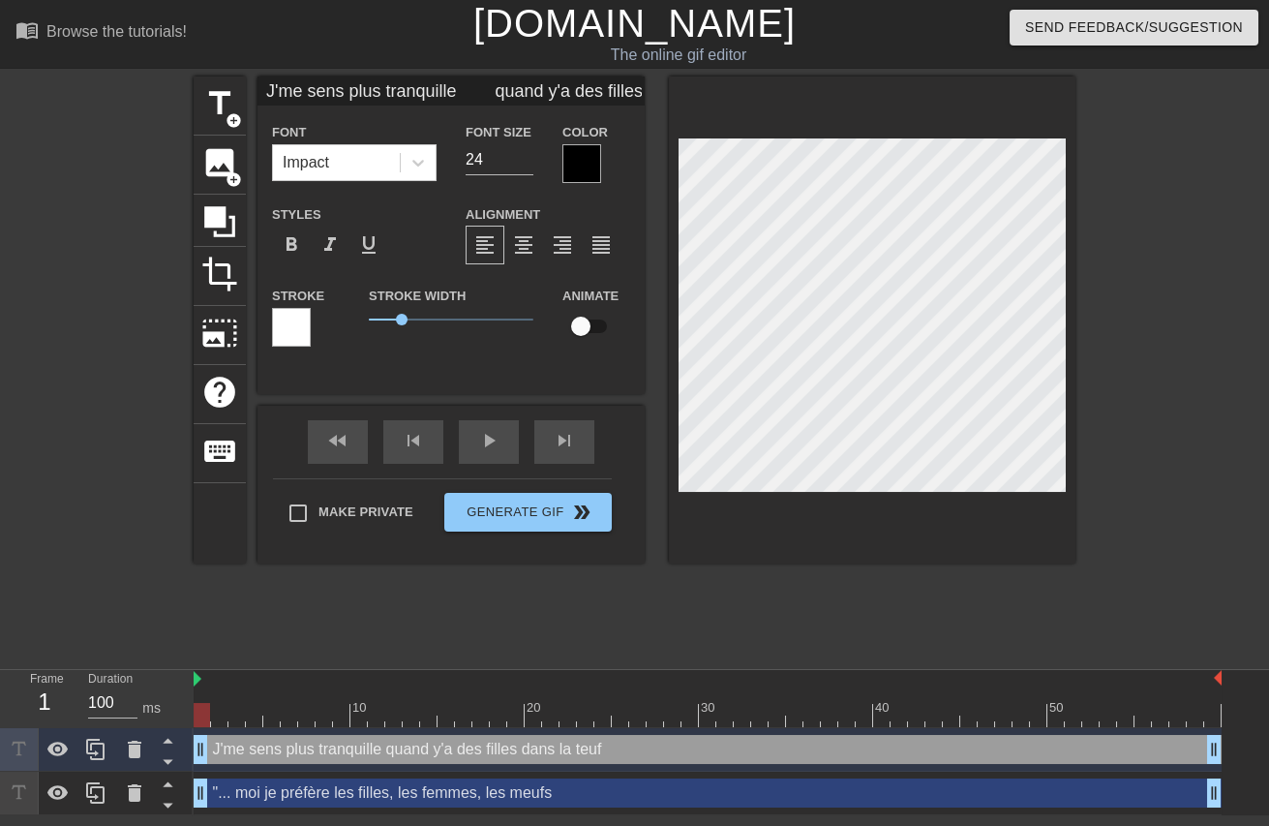
type input "J'me sens plus tranquille quand y'a des filles dans la teuf"
type textarea "J'me sens plus tranquille quand y'a des filles dans la teuf"
type input "J'me sens plus tranquille quand y'a des filles dans la teuf"
type textarea "J'me sens plus tranquille quand y'a des filles dans la teuf"
type input "J'me sens plus tranquille quand y'a des filles dans la teuf"
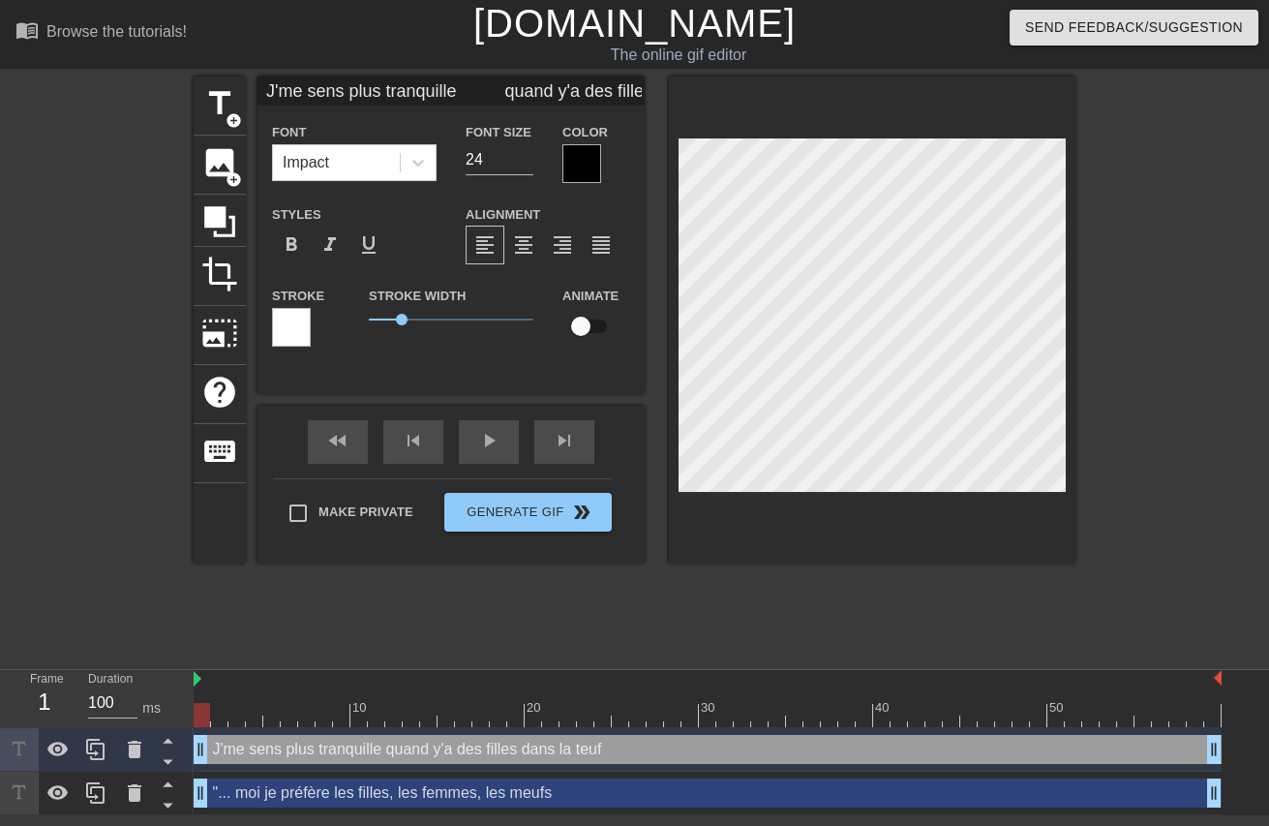
type textarea "J'me sens plus tranquille quand y'a des filles dans la teuf"
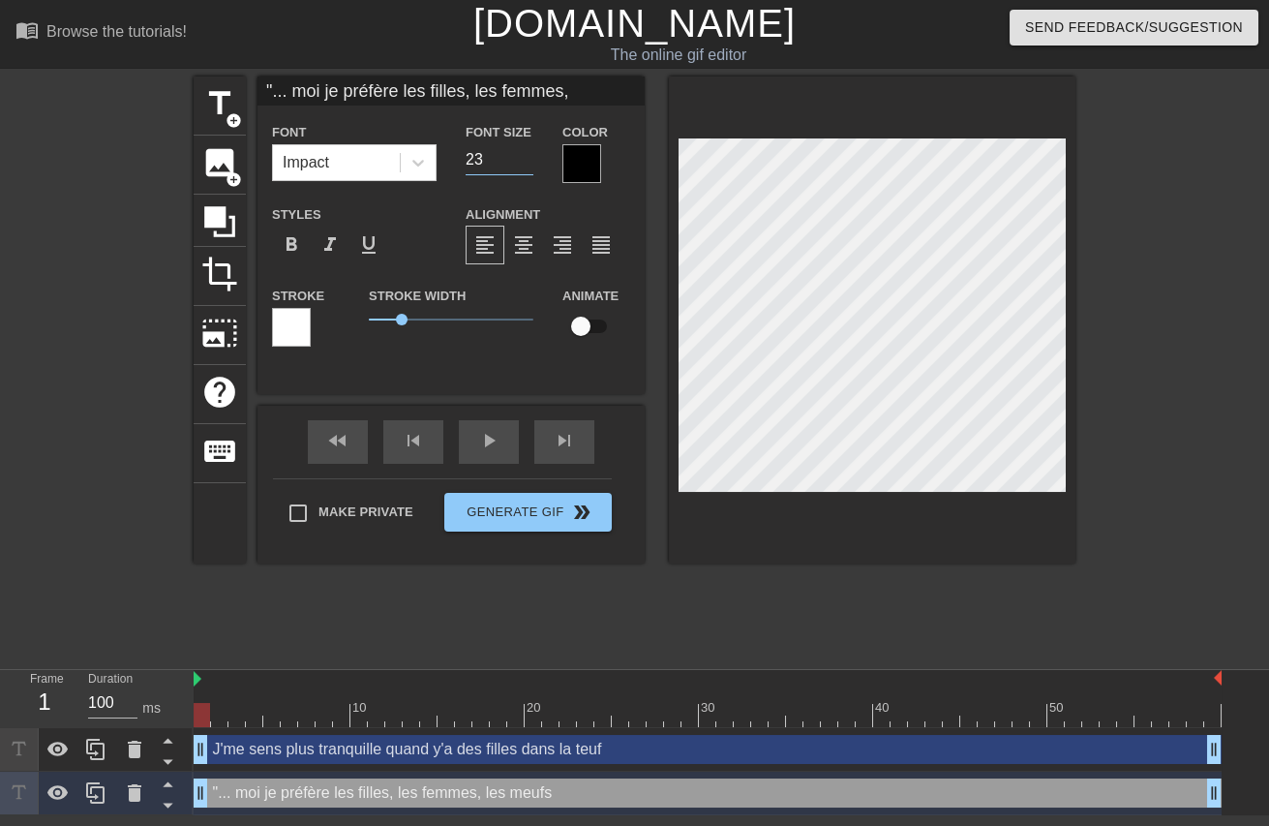
click at [514, 153] on input "23" at bounding box center [500, 159] width 68 height 31
click at [514, 153] on input "24" at bounding box center [500, 159] width 68 height 31
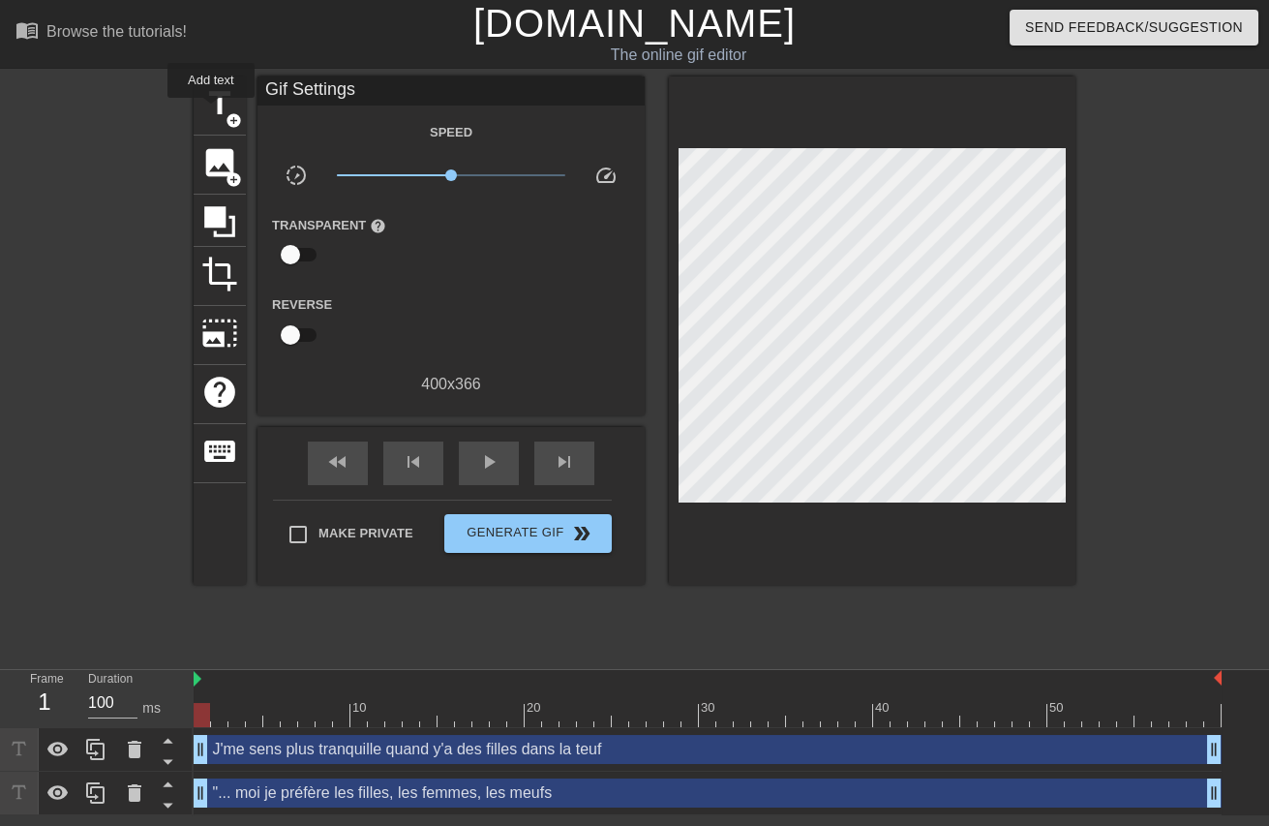
drag, startPoint x: 211, startPoint y: 111, endPoint x: 236, endPoint y: 133, distance: 33.0
click at [211, 110] on span "title" at bounding box center [219, 103] width 37 height 37
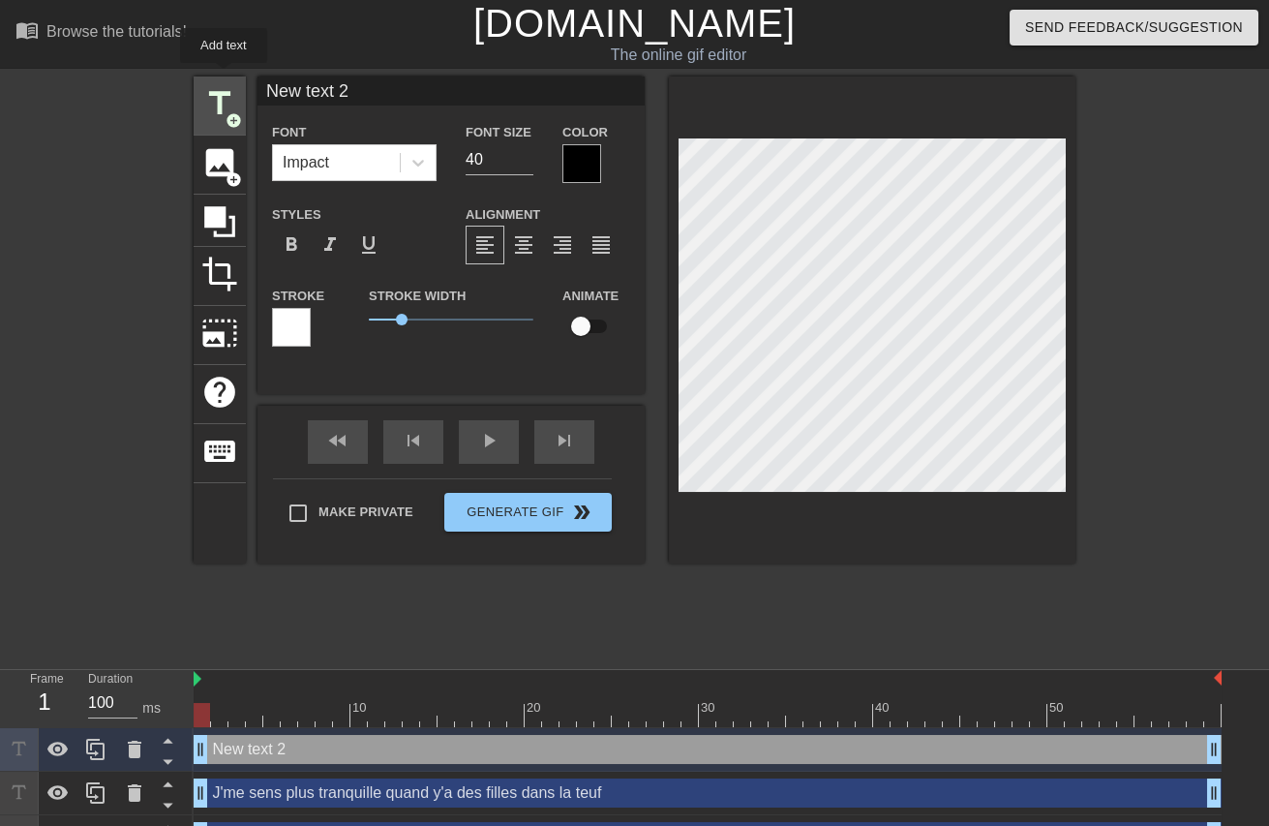
drag, startPoint x: 390, startPoint y: 97, endPoint x: 197, endPoint y: 76, distance: 193.8
click at [199, 76] on div "title add_circle image add_circle crop photo_size_select_large help keyboard Ne…" at bounding box center [635, 319] width 882 height 487
paste input "J'me sens mieux dans ma vie, depuis que je l'ai dit"
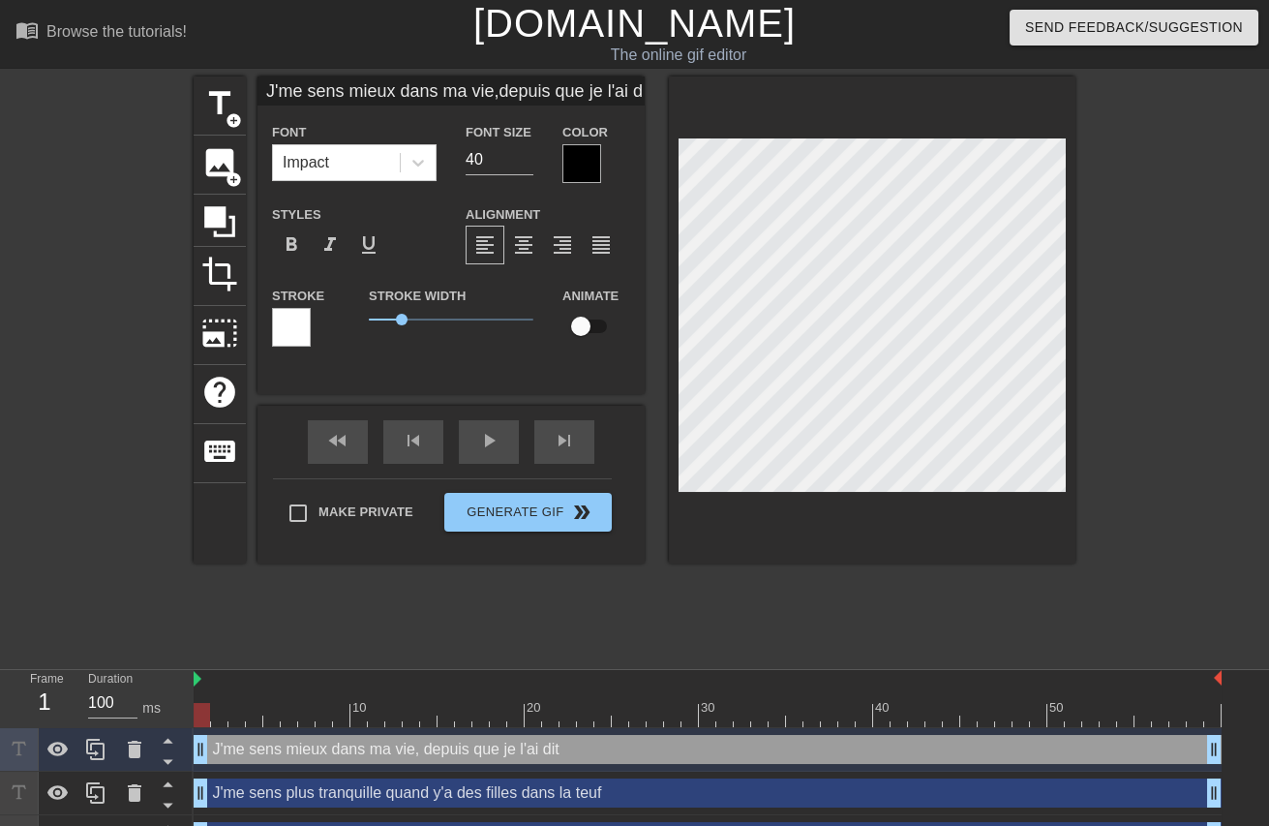
scroll to position [3, 3]
click at [515, 161] on input "39" at bounding box center [500, 159] width 68 height 31
click at [515, 161] on input "38" at bounding box center [500, 159] width 68 height 31
click at [515, 161] on input "37" at bounding box center [500, 159] width 68 height 31
click at [515, 161] on input "36" at bounding box center [500, 159] width 68 height 31
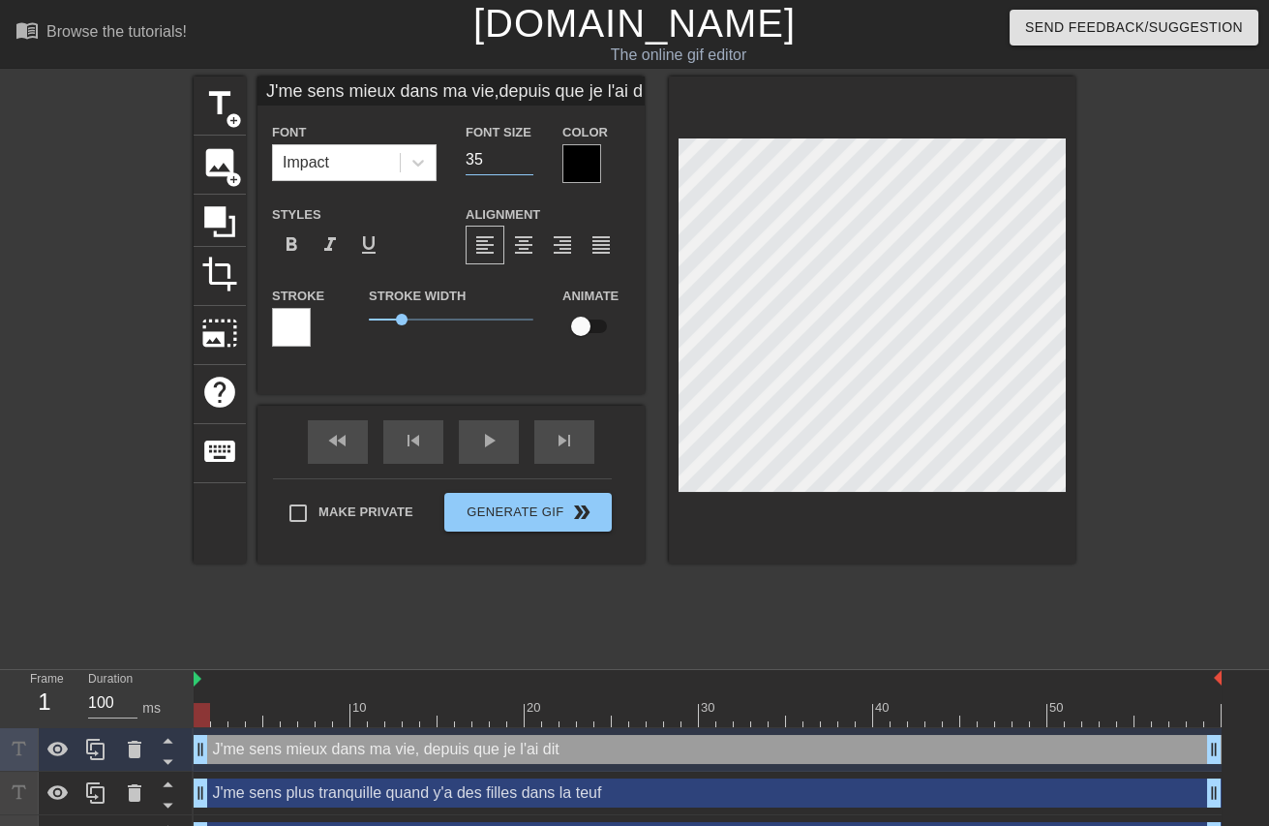
click at [515, 161] on input "35" at bounding box center [500, 159] width 68 height 31
click at [515, 161] on input "34" at bounding box center [500, 159] width 68 height 31
click at [515, 161] on input "33" at bounding box center [500, 159] width 68 height 31
click at [515, 161] on input "32" at bounding box center [500, 159] width 68 height 31
click at [514, 161] on input "31" at bounding box center [500, 159] width 68 height 31
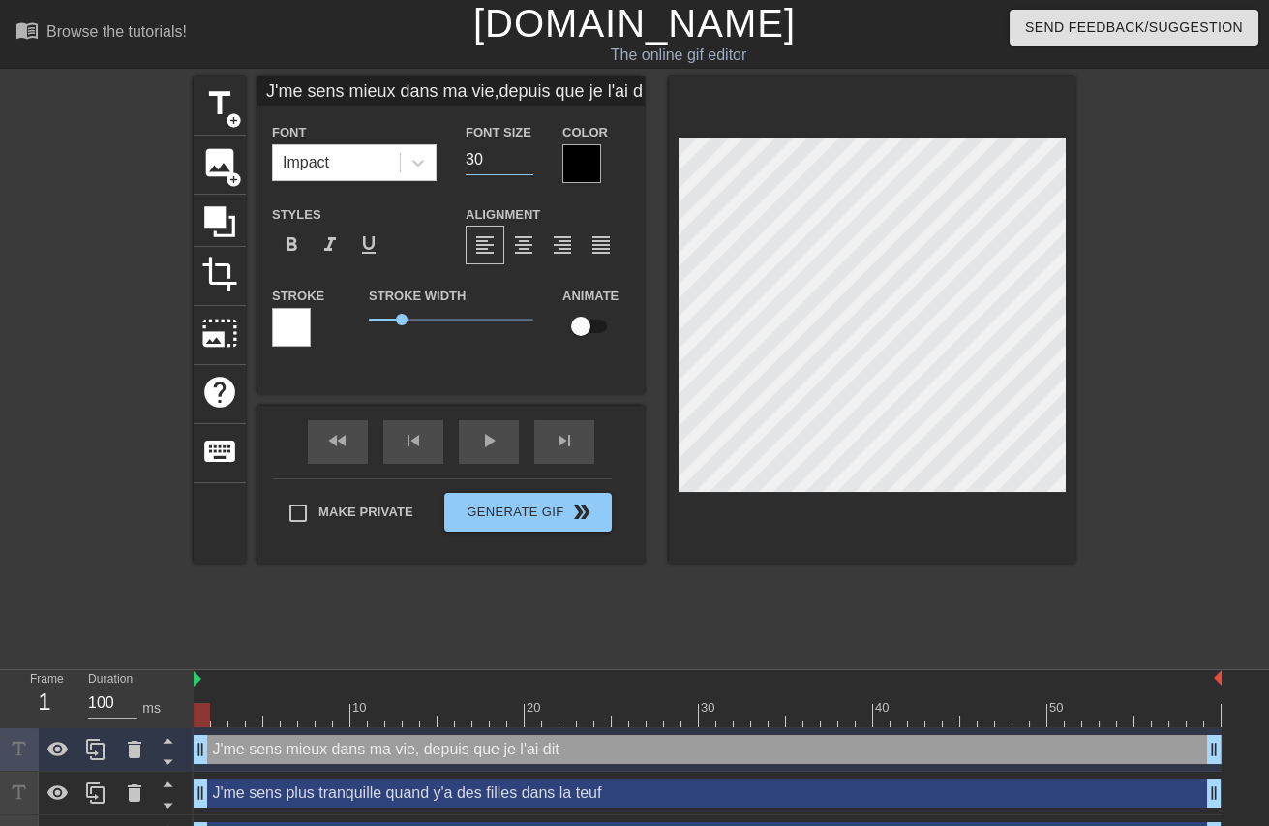
click at [514, 161] on input "30" at bounding box center [500, 159] width 68 height 31
click at [514, 161] on input "29" at bounding box center [500, 159] width 68 height 31
click at [514, 161] on input "28" at bounding box center [500, 159] width 68 height 31
click at [514, 161] on input "27" at bounding box center [500, 159] width 68 height 31
click at [514, 161] on input "26" at bounding box center [500, 159] width 68 height 31
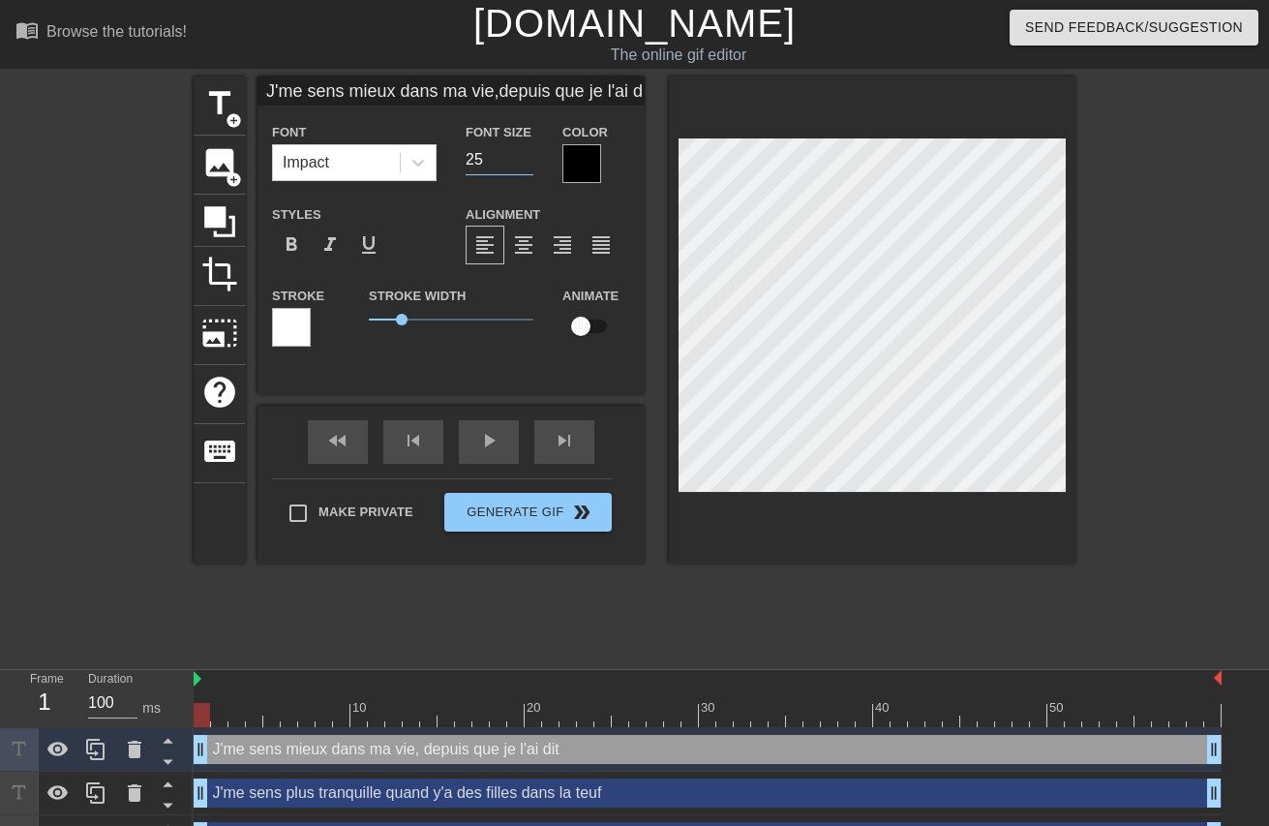
click at [514, 161] on input "25" at bounding box center [500, 159] width 68 height 31
click at [514, 161] on input "24" at bounding box center [500, 159] width 68 height 31
click at [226, 112] on span "add_circle" at bounding box center [234, 120] width 16 height 16
drag, startPoint x: 381, startPoint y: 87, endPoint x: 98, endPoint y: 67, distance: 284.4
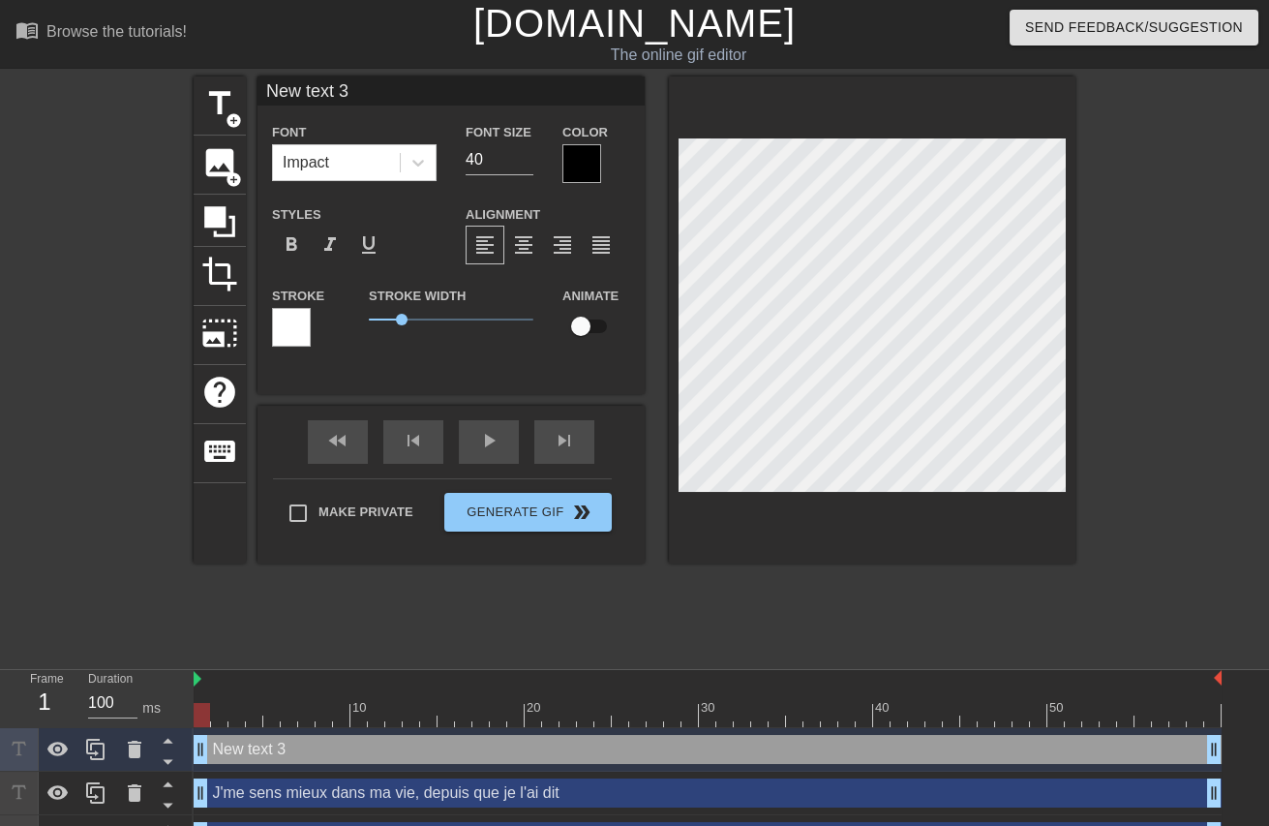
click at [109, 70] on div "menu_book Browse the tutorials! [DOMAIN_NAME] The online gif editor Send Feedba…" at bounding box center [634, 451] width 1269 height 902
paste input "Que j'aime les filles aussi ""
click at [514, 163] on input "39" at bounding box center [500, 159] width 68 height 31
click at [514, 163] on input "38" at bounding box center [500, 159] width 68 height 31
click at [514, 163] on input "37" at bounding box center [500, 159] width 68 height 31
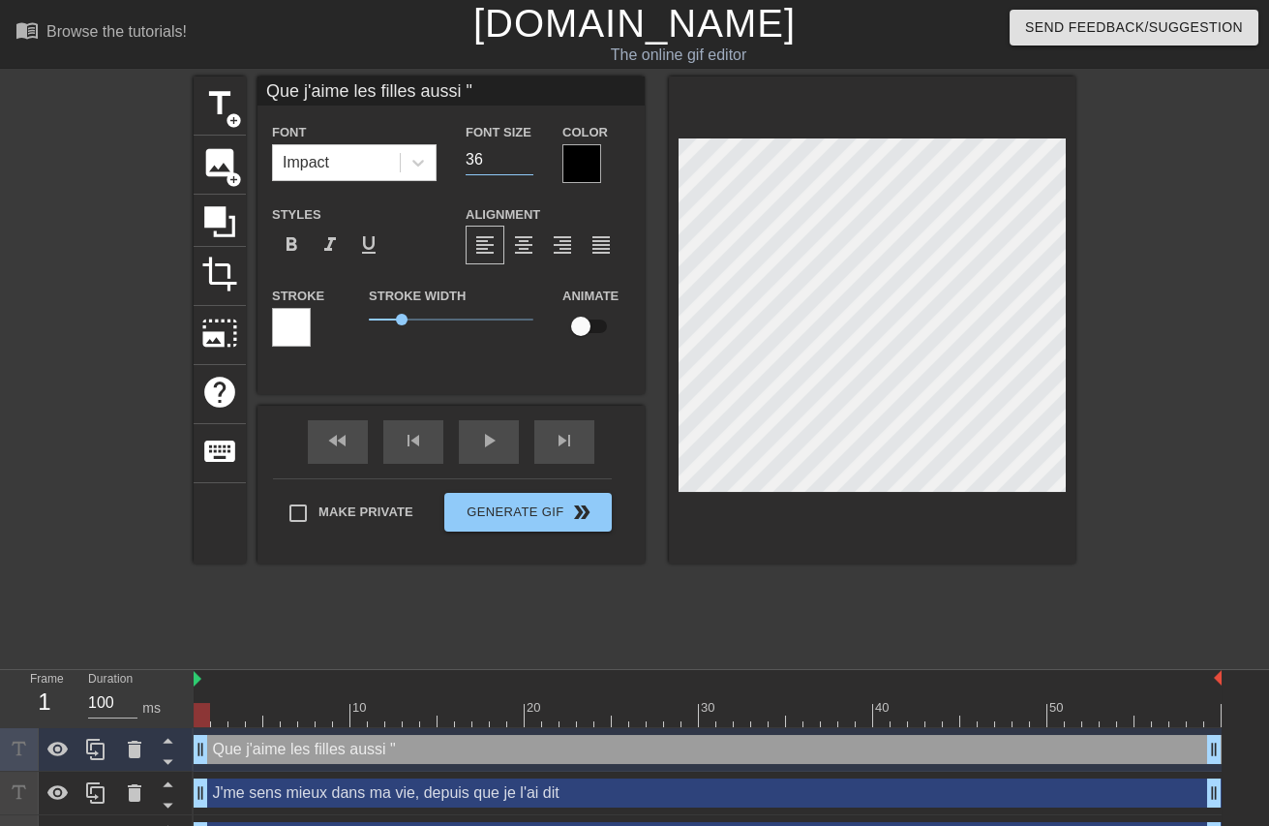
click at [515, 163] on input "36" at bounding box center [500, 159] width 68 height 31
click at [515, 163] on input "35" at bounding box center [500, 159] width 68 height 31
click at [515, 163] on input "34" at bounding box center [500, 159] width 68 height 31
click at [514, 163] on input "33" at bounding box center [500, 159] width 68 height 31
click at [513, 163] on input "32" at bounding box center [500, 159] width 68 height 31
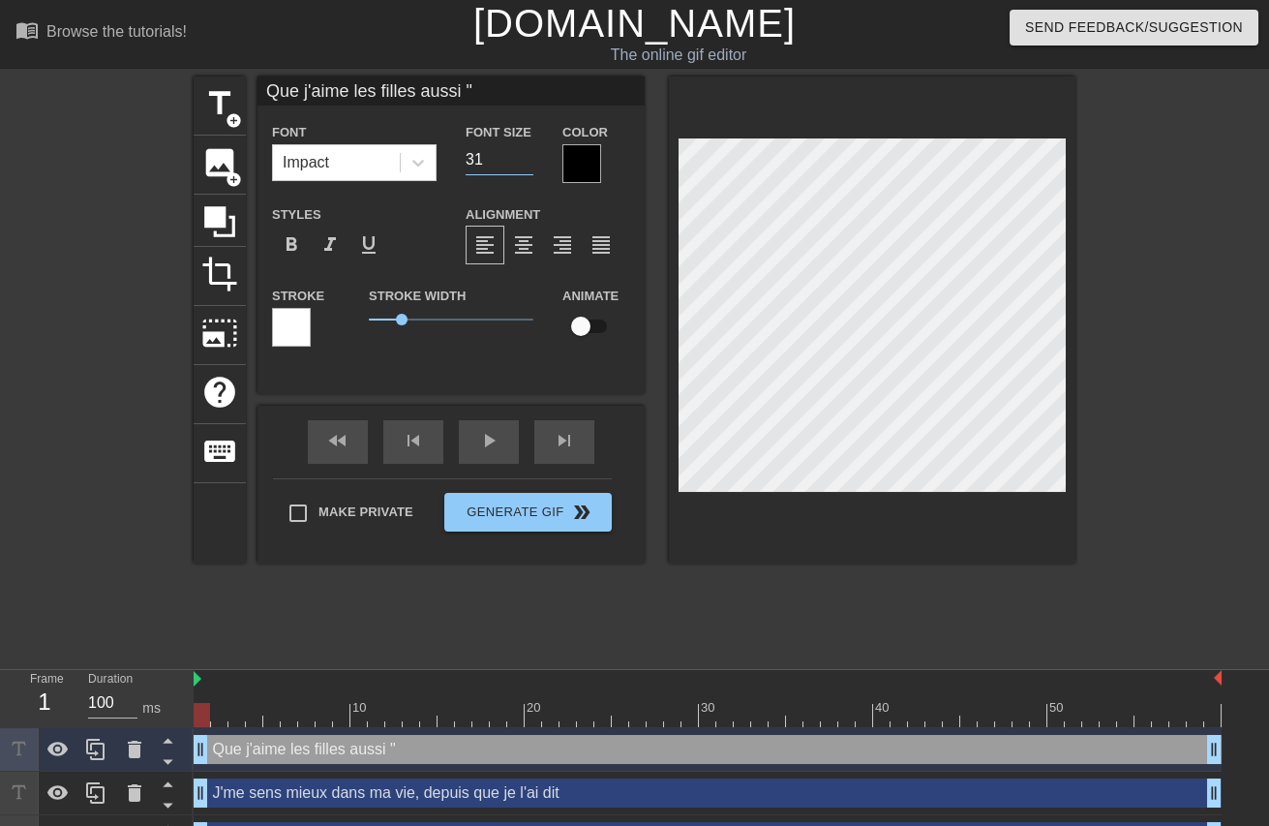
click at [512, 163] on input "31" at bounding box center [500, 159] width 68 height 31
click at [512, 163] on input "30" at bounding box center [500, 159] width 68 height 31
click at [512, 163] on input "29" at bounding box center [500, 159] width 68 height 31
click at [512, 163] on input "28" at bounding box center [500, 159] width 68 height 31
click at [510, 163] on input "27" at bounding box center [500, 159] width 68 height 31
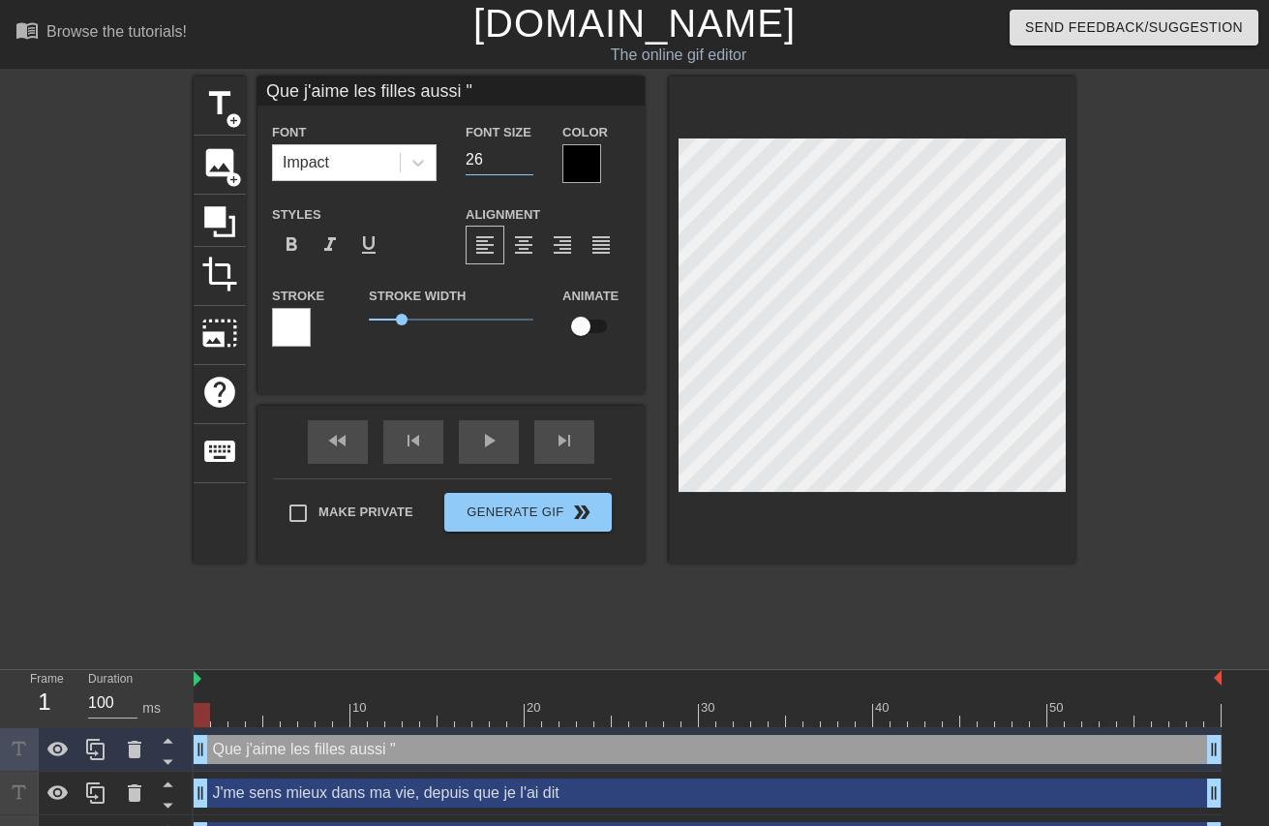
click at [510, 163] on input "26" at bounding box center [500, 159] width 68 height 31
click at [509, 163] on input "25" at bounding box center [500, 159] width 68 height 31
click at [513, 163] on input "24" at bounding box center [500, 159] width 68 height 31
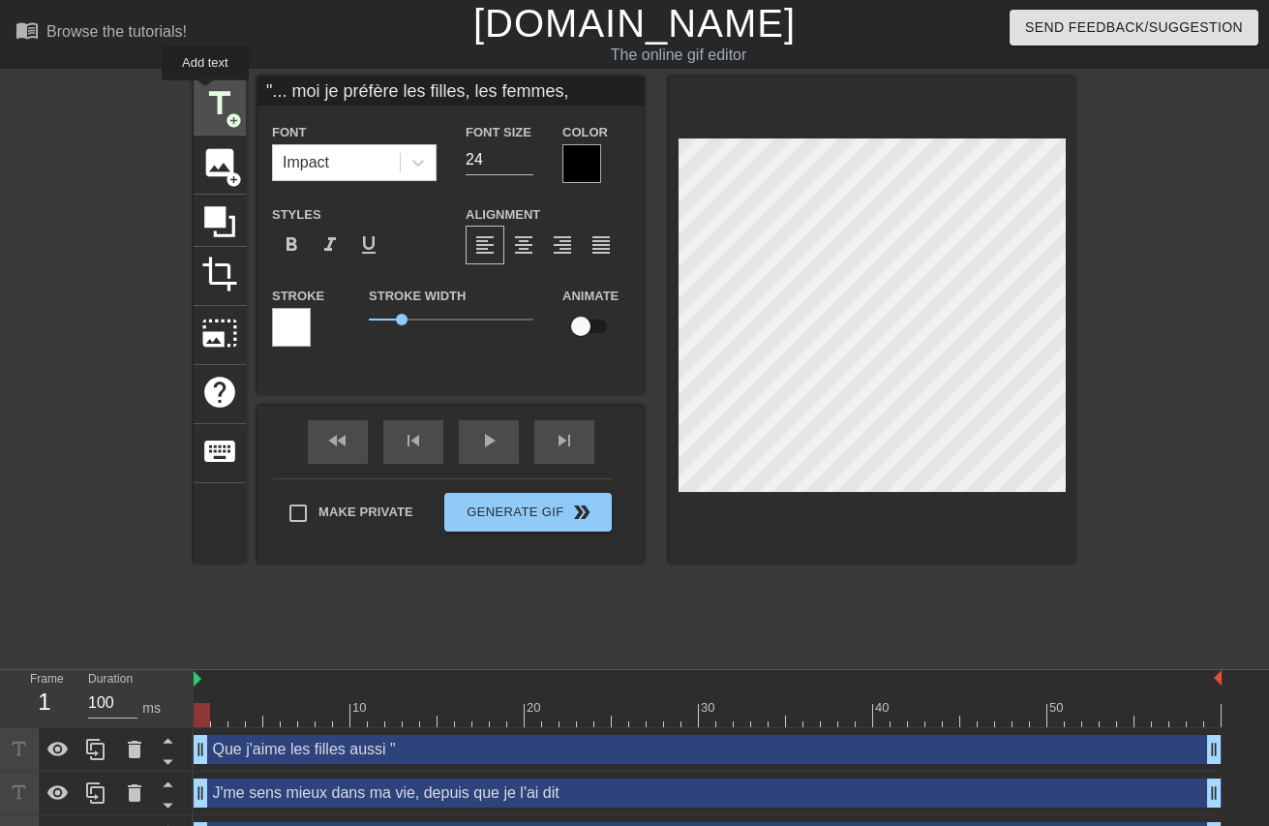
click at [205, 94] on span "title" at bounding box center [219, 103] width 37 height 37
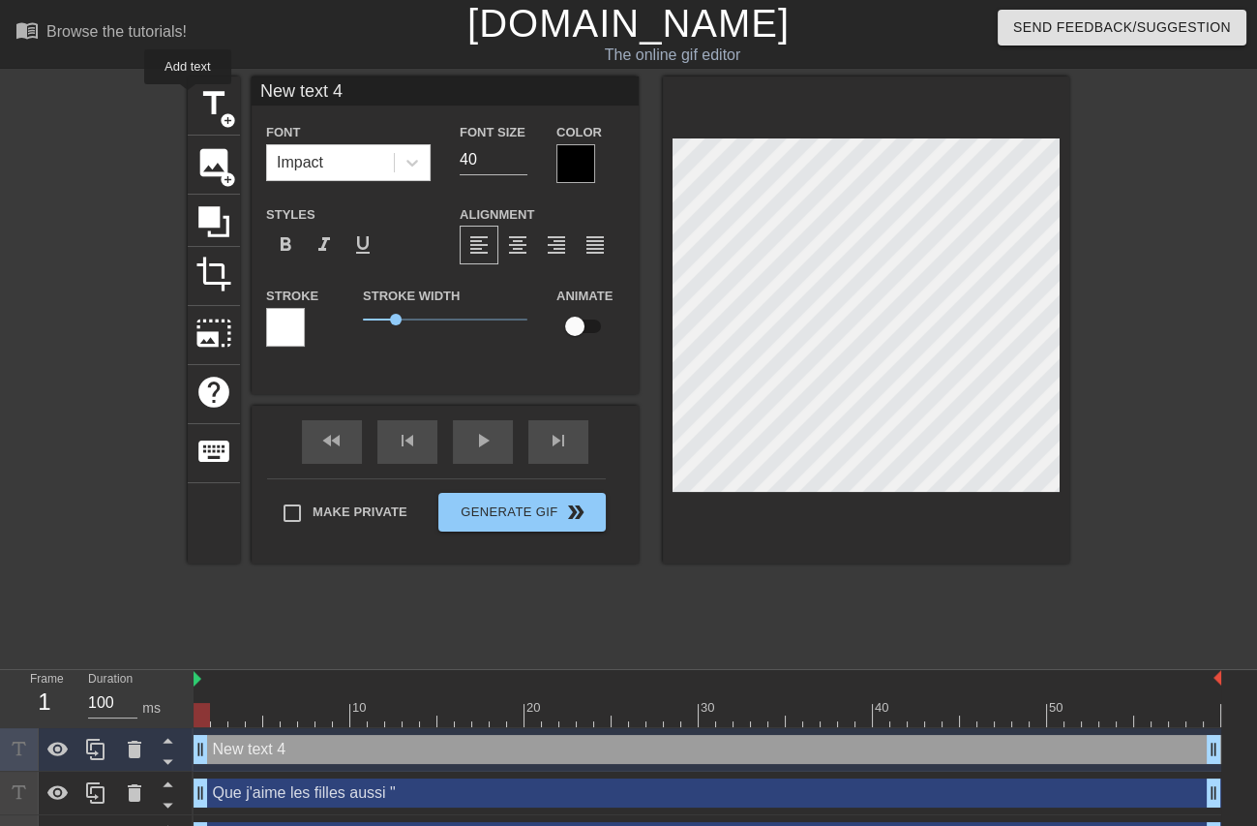
drag, startPoint x: 355, startPoint y: 89, endPoint x: 147, endPoint y: 100, distance: 208.4
click at [150, 97] on div "title add_circle image add_circle crop photo_size_select_large help keyboard Ne…" at bounding box center [628, 366] width 1257 height 581
paste input "🎶"
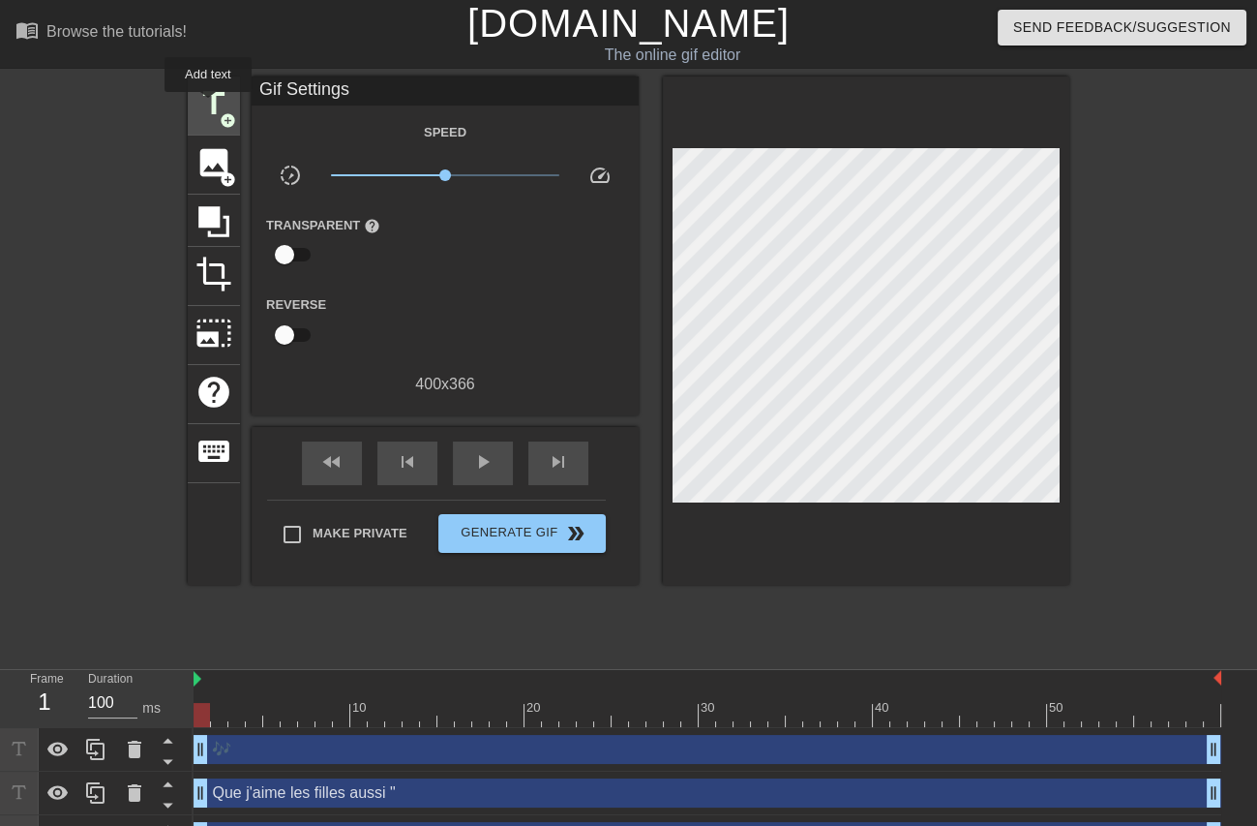
click at [220, 107] on span "title" at bounding box center [214, 103] width 37 height 37
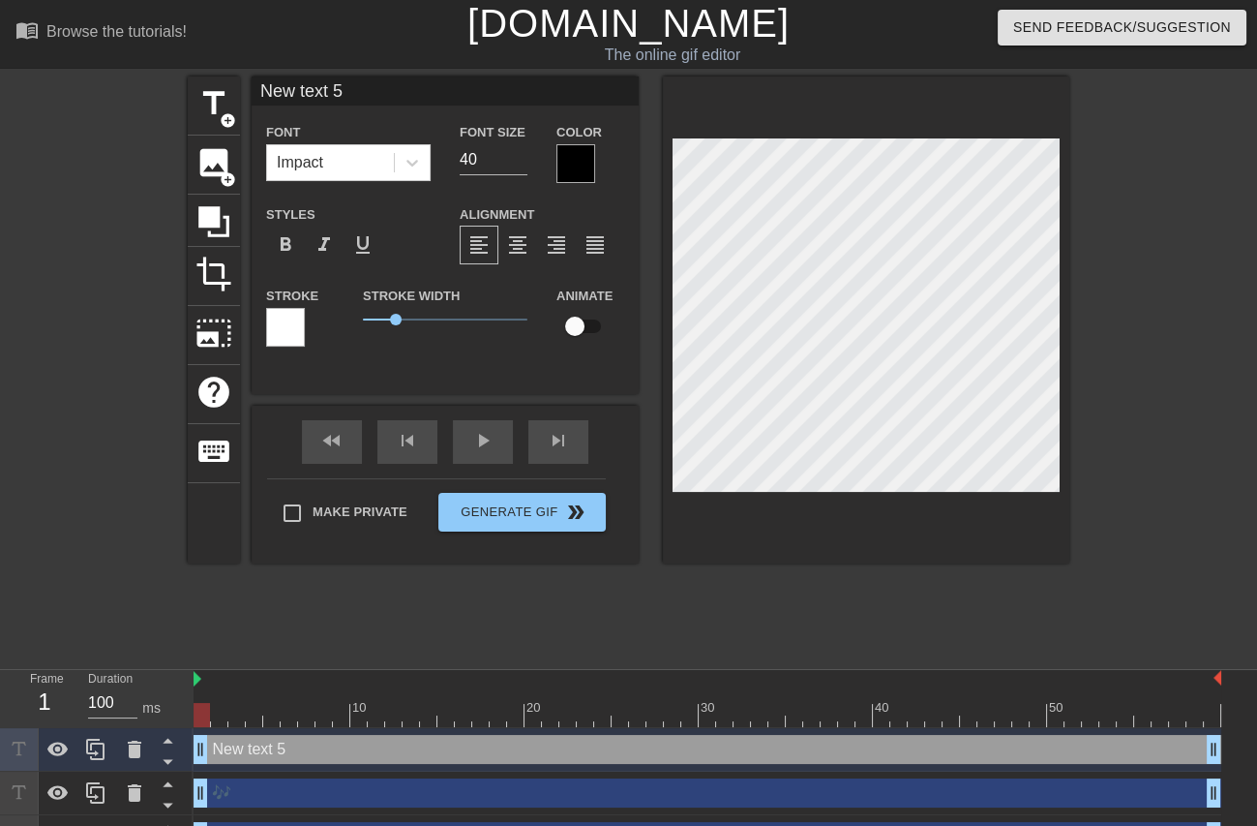
drag, startPoint x: 390, startPoint y: 94, endPoint x: 148, endPoint y: 76, distance: 242.7
click at [151, 76] on div "title add_circle image add_circle crop photo_size_select_large help keyboard Ne…" at bounding box center [628, 366] width 1257 height 581
paste input "🎼"
drag, startPoint x: 318, startPoint y: 88, endPoint x: 194, endPoint y: 86, distance: 123.9
click at [195, 86] on div "title add_circle image add_circle crop photo_size_select_large help keyboard 🎼 …" at bounding box center [629, 319] width 882 height 487
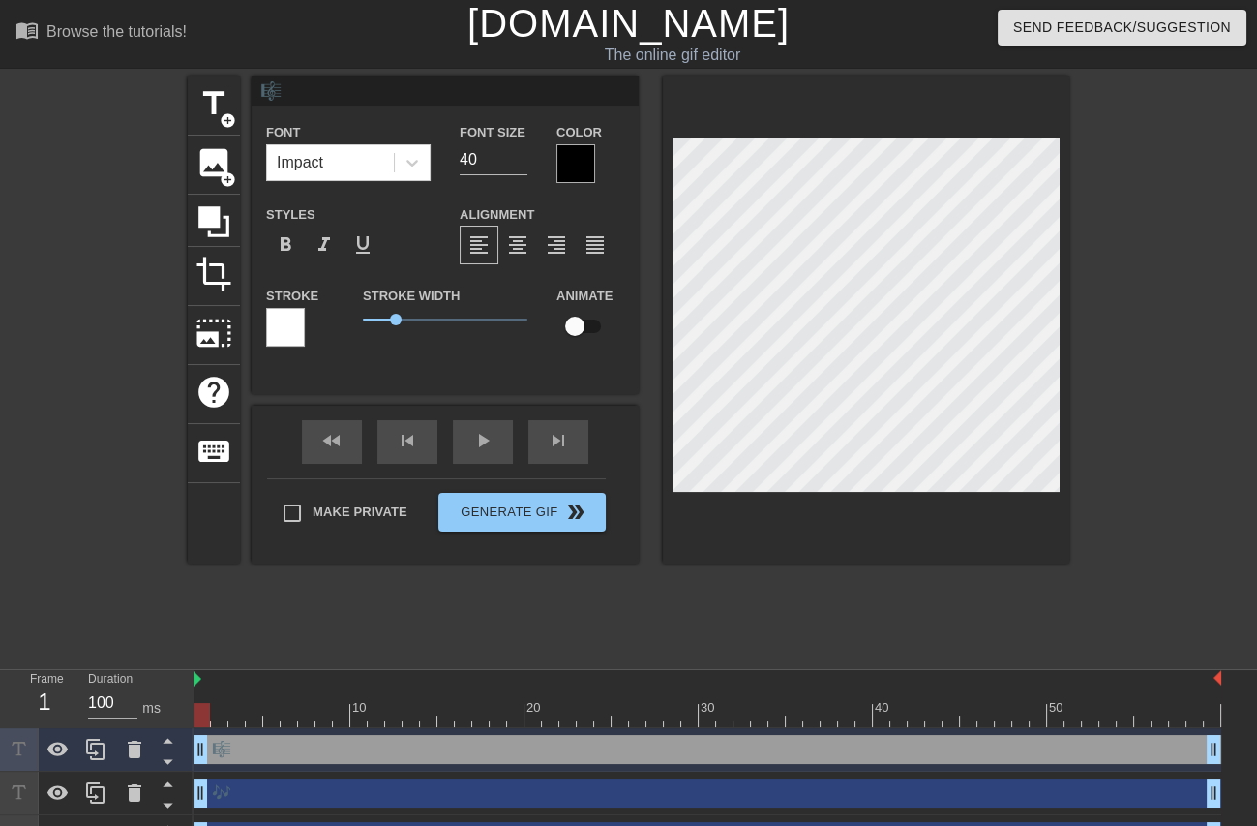
paste input
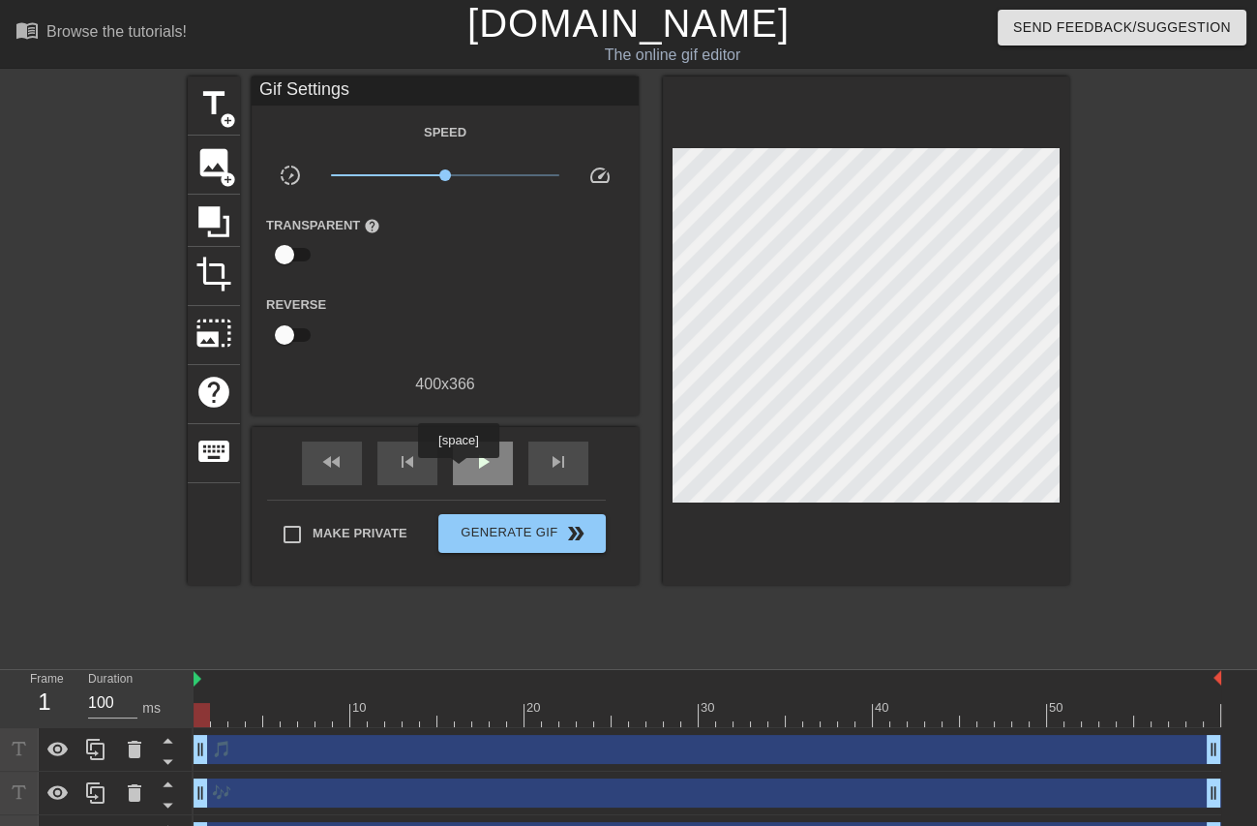
click at [471, 466] on span "play_arrow" at bounding box center [482, 461] width 23 height 23
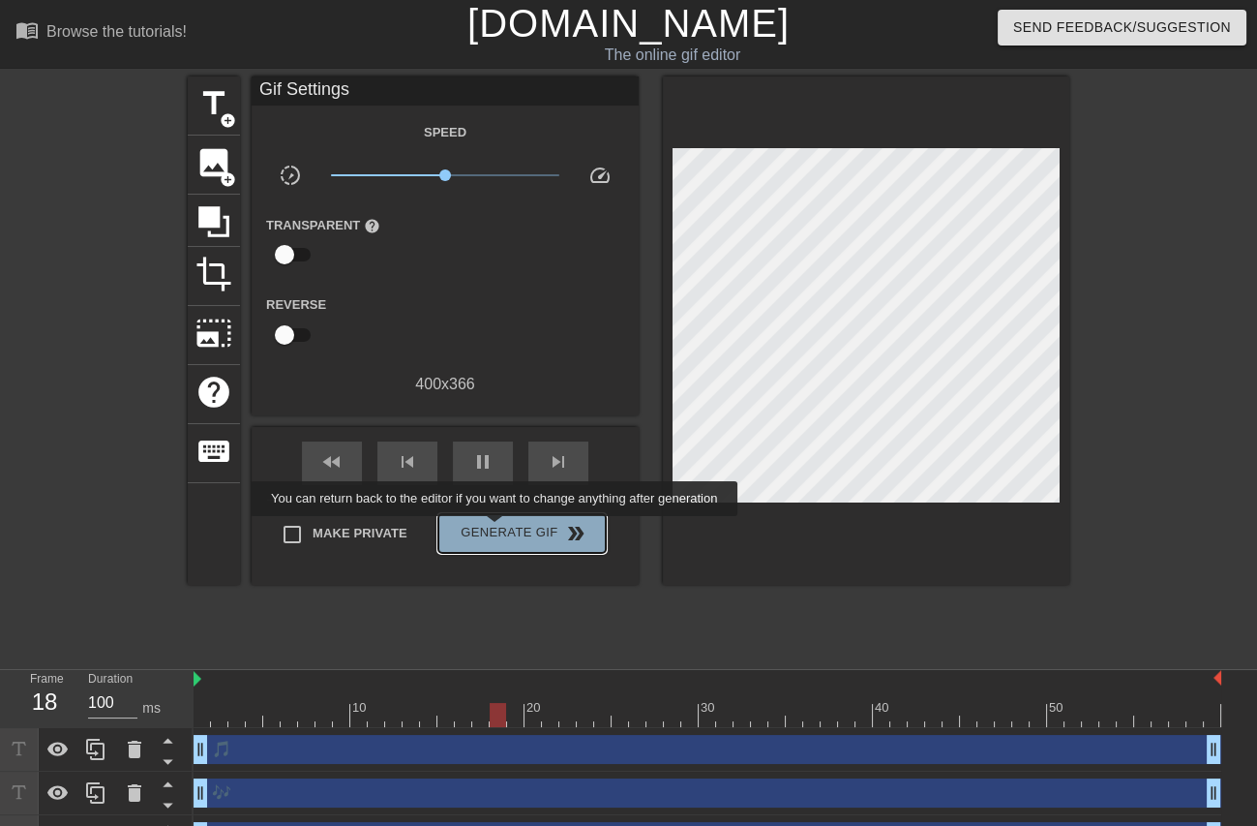
click at [497, 530] on span "Generate Gif double_arrow" at bounding box center [522, 533] width 152 height 23
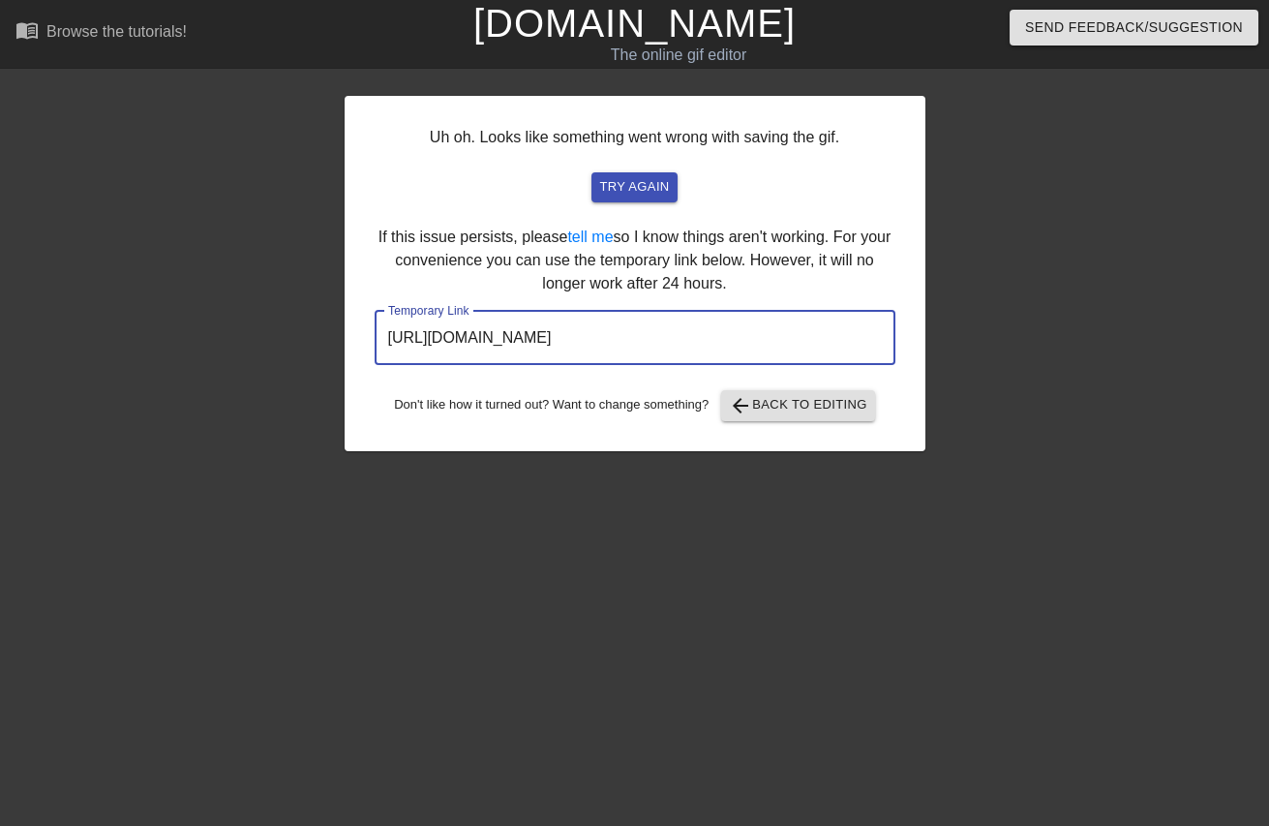
drag, startPoint x: 779, startPoint y: 332, endPoint x: 342, endPoint y: 312, distance: 438.0
click at [345, 312] on div "Uh oh. Looks like something went wrong with saving the gif. try again If this i…" at bounding box center [635, 273] width 581 height 355
